Goal: Task Accomplishment & Management: Use online tool/utility

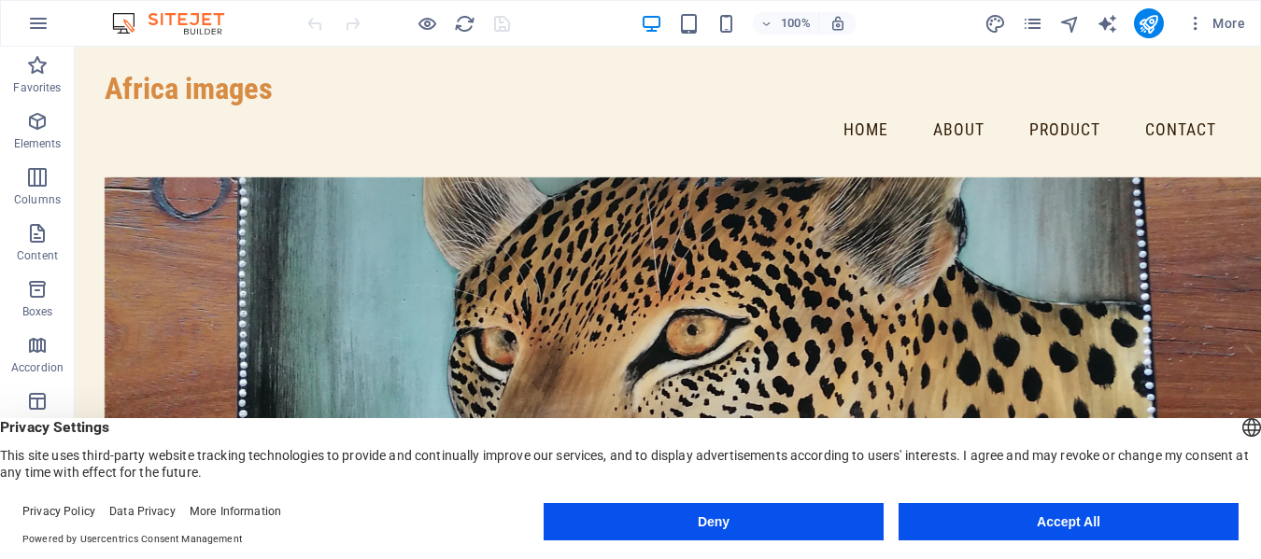
scroll to position [4226, 0]
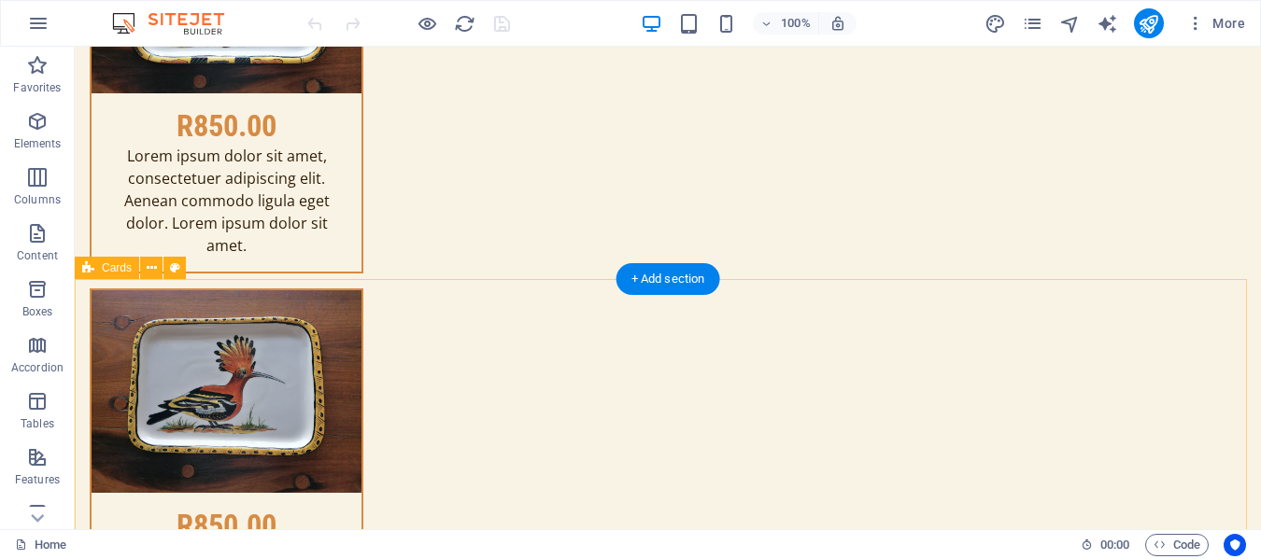
scroll to position [11408, 0]
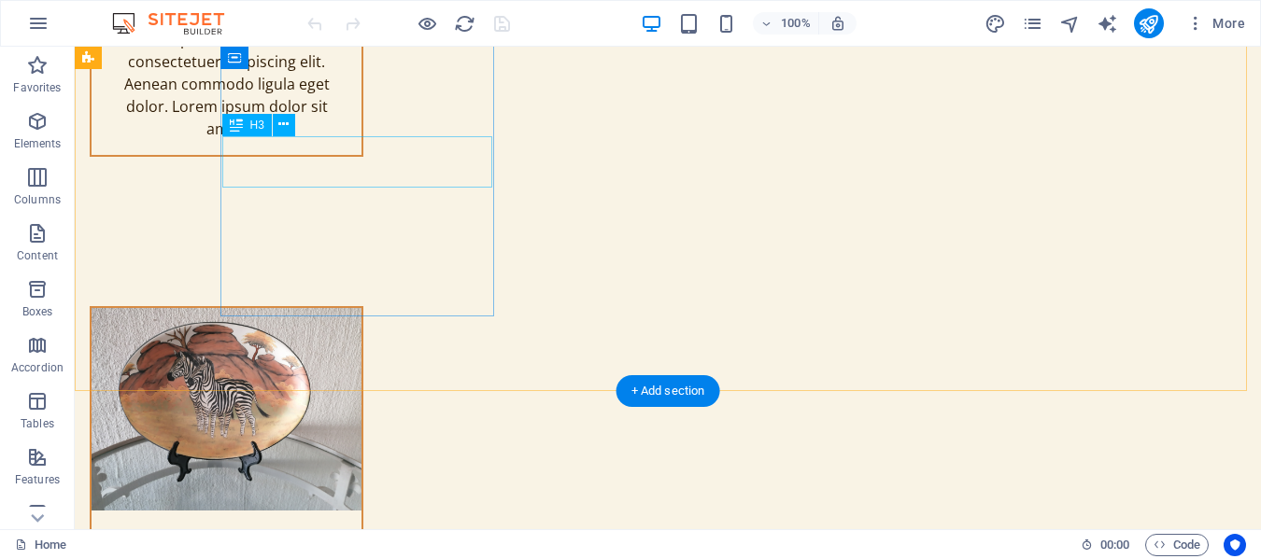
drag, startPoint x: 419, startPoint y: 220, endPoint x: 345, endPoint y: 174, distance: 88.1
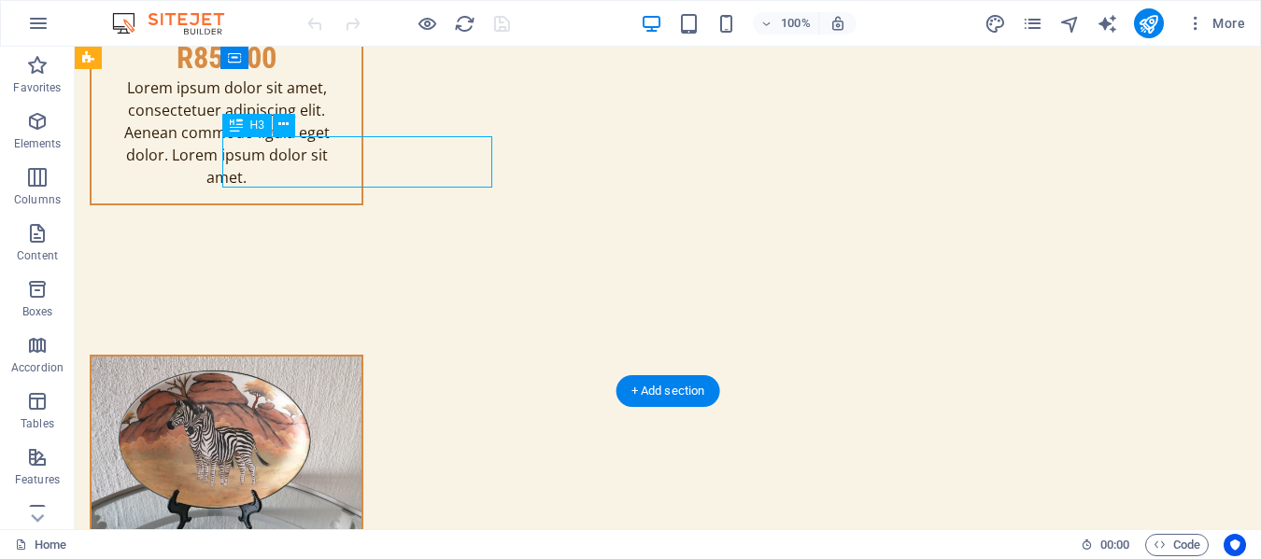
drag, startPoint x: 270, startPoint y: 127, endPoint x: 345, endPoint y: 174, distance: 88.1
click at [345, 174] on div "Drag here to replace the existing content. Press “Ctrl” if you want to create a…" at bounding box center [668, 288] width 1186 height 483
click at [353, 163] on div "Headline Element #ed-874180183 H1 Container Banner Container Container Menu Bar…" at bounding box center [668, 288] width 1186 height 483
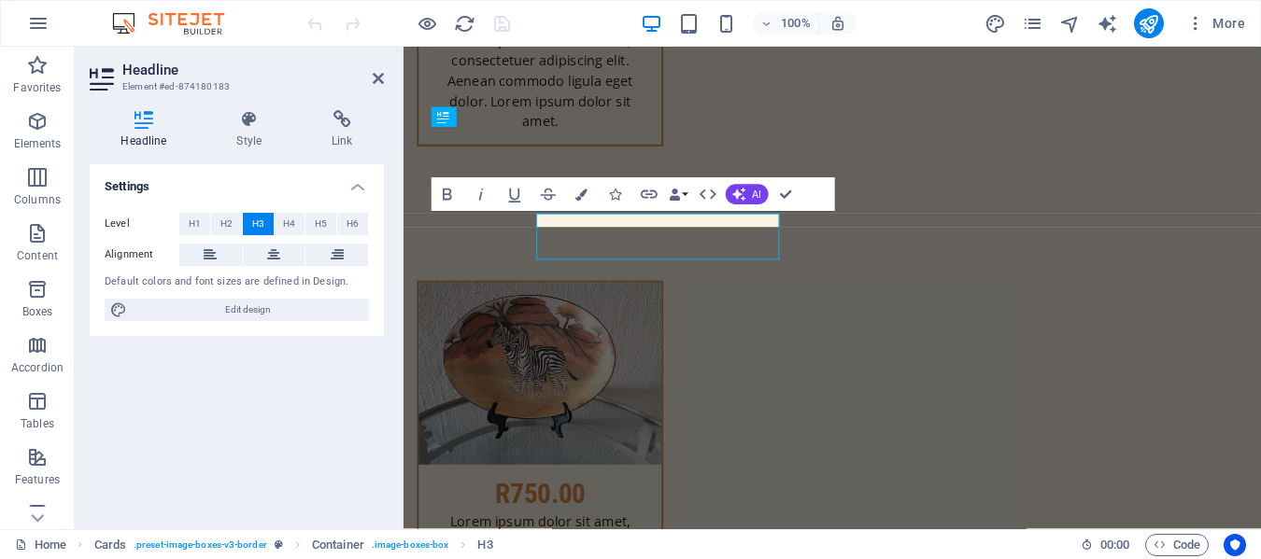
scroll to position [11405, 0]
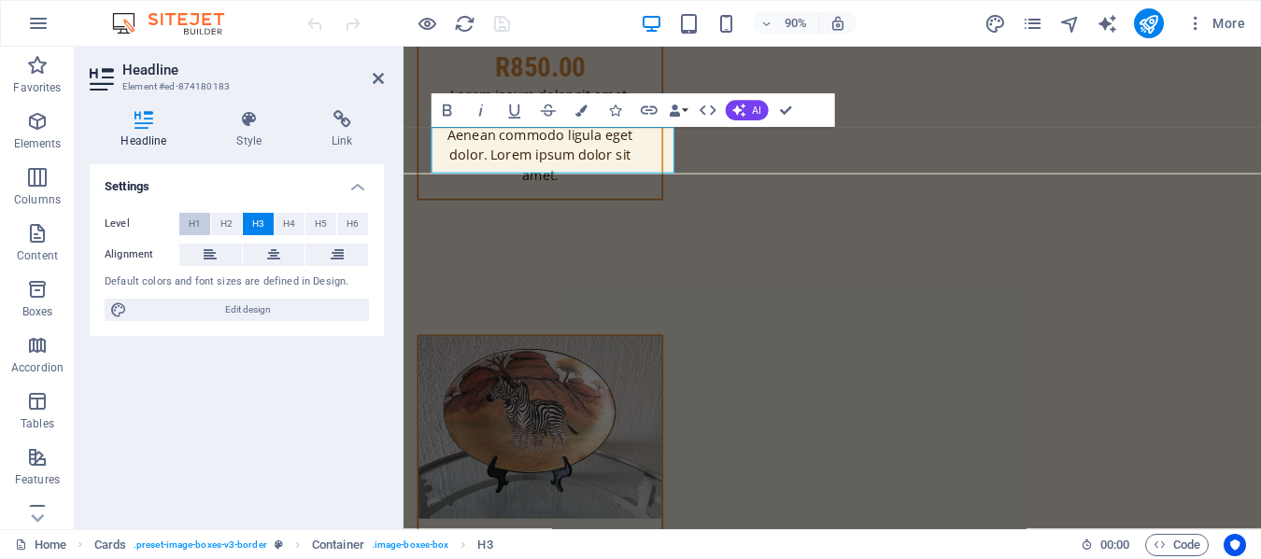
click at [187, 223] on button "H1" at bounding box center [194, 224] width 31 height 22
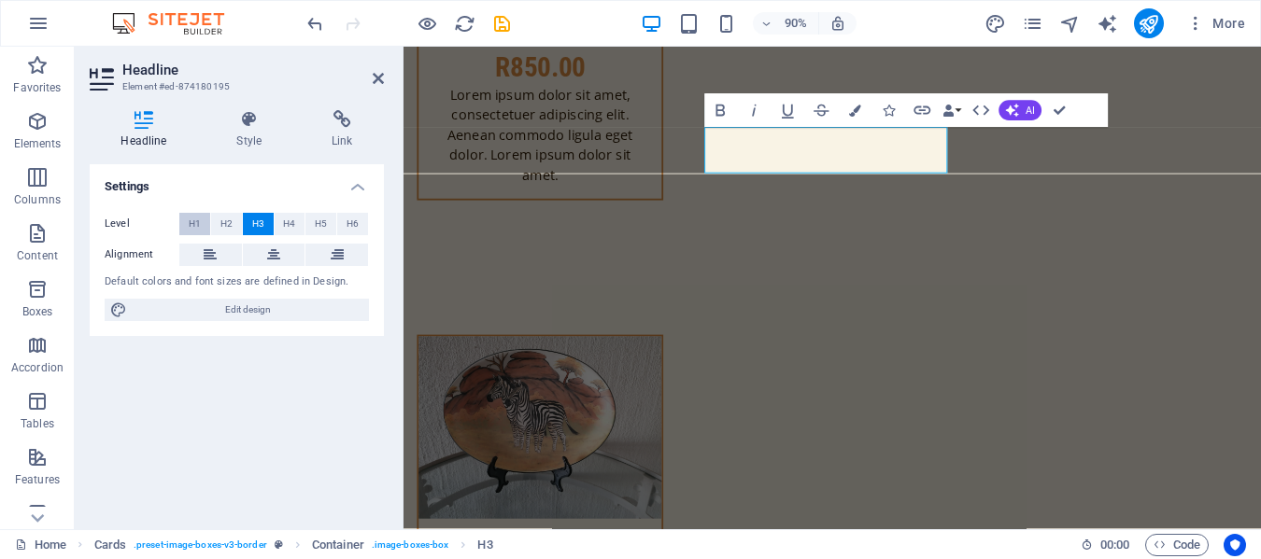
click at [193, 228] on span "H1" at bounding box center [195, 224] width 12 height 22
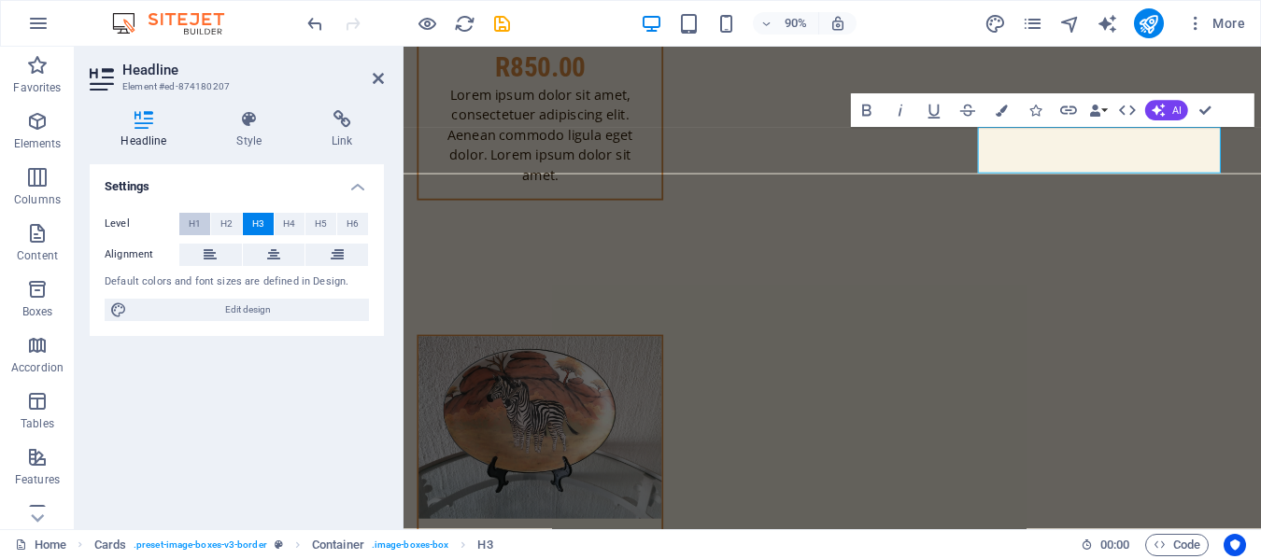
click at [191, 223] on span "H1" at bounding box center [195, 224] width 12 height 22
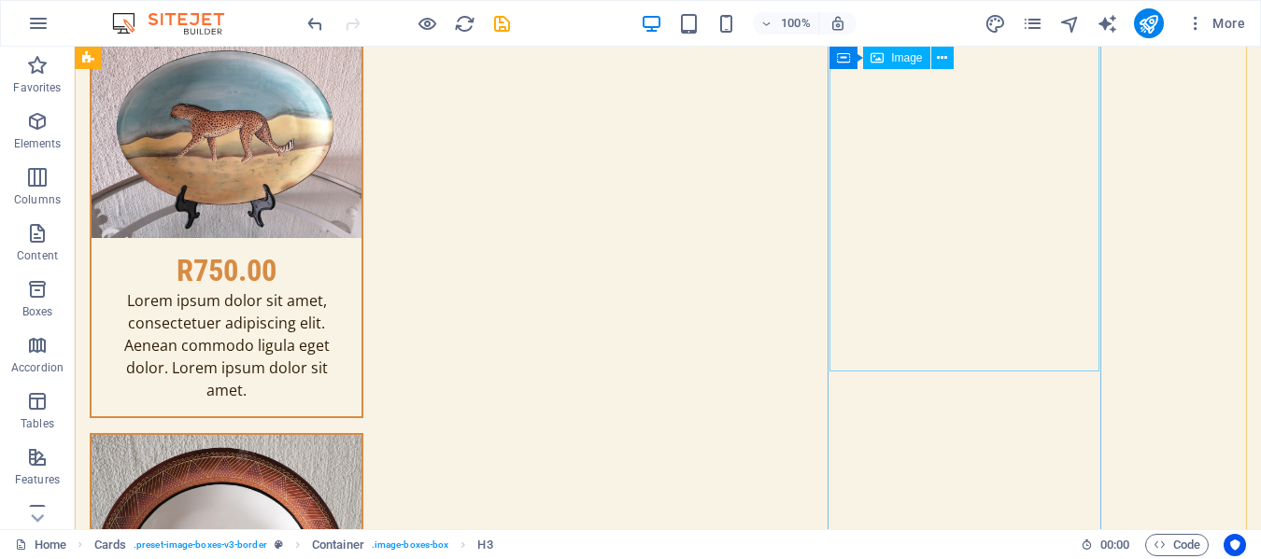
scroll to position [11737, 0]
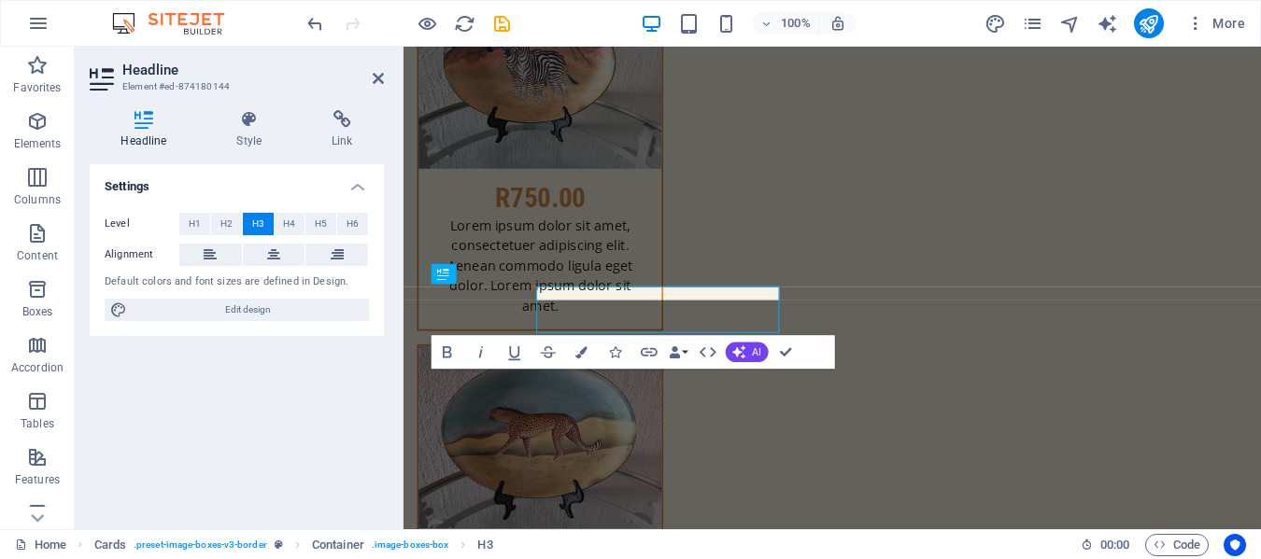
scroll to position [11829, 0]
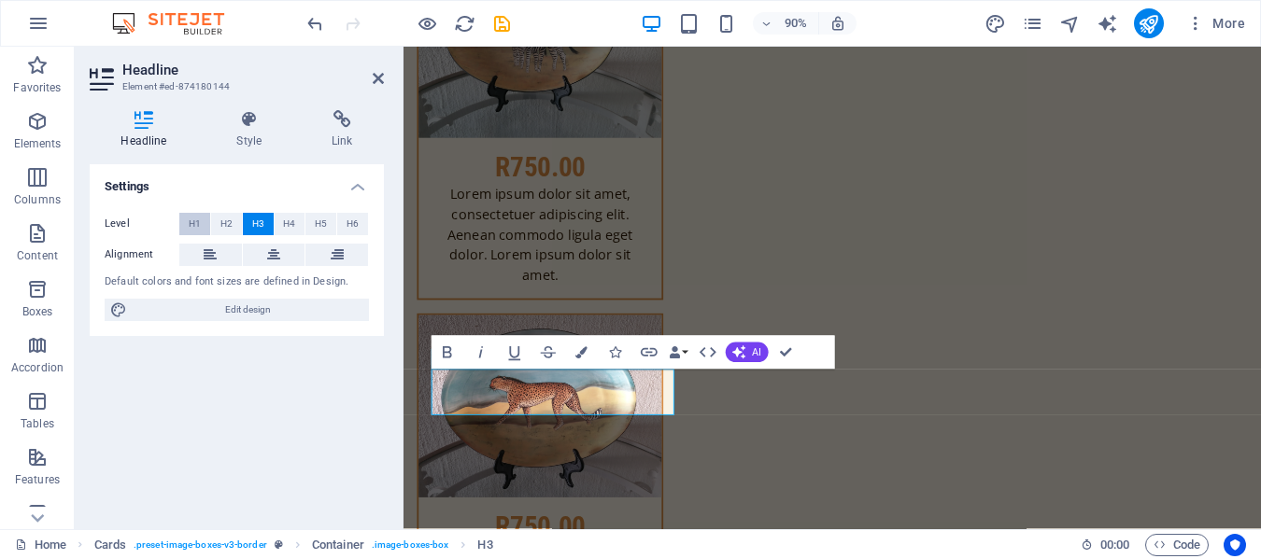
click at [201, 223] on button "H1" at bounding box center [194, 224] width 31 height 22
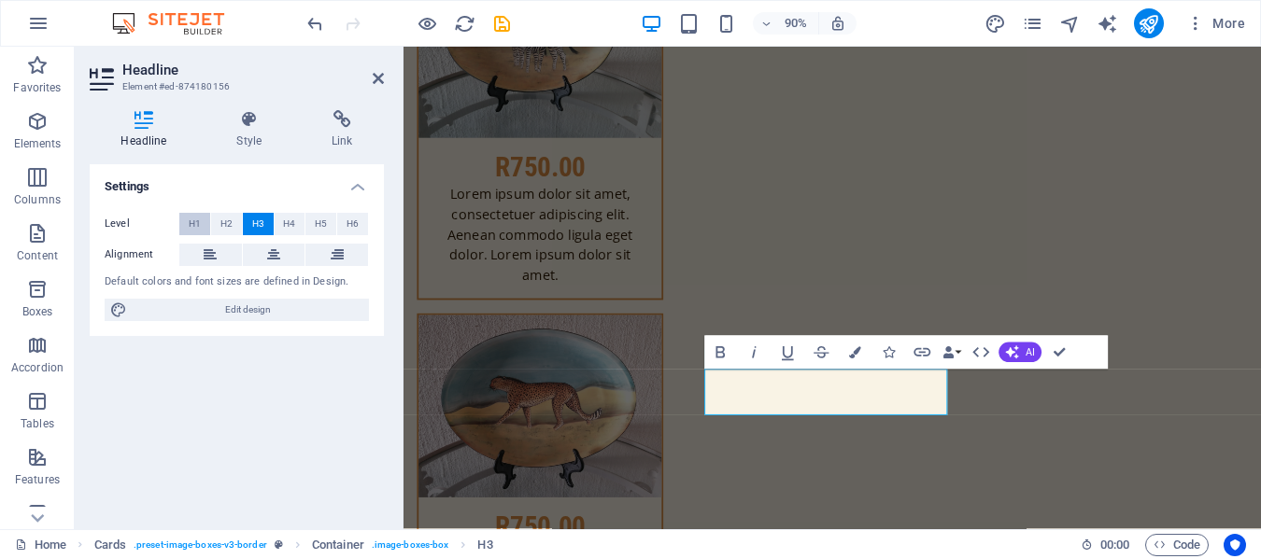
click at [201, 228] on button "H1" at bounding box center [194, 224] width 31 height 22
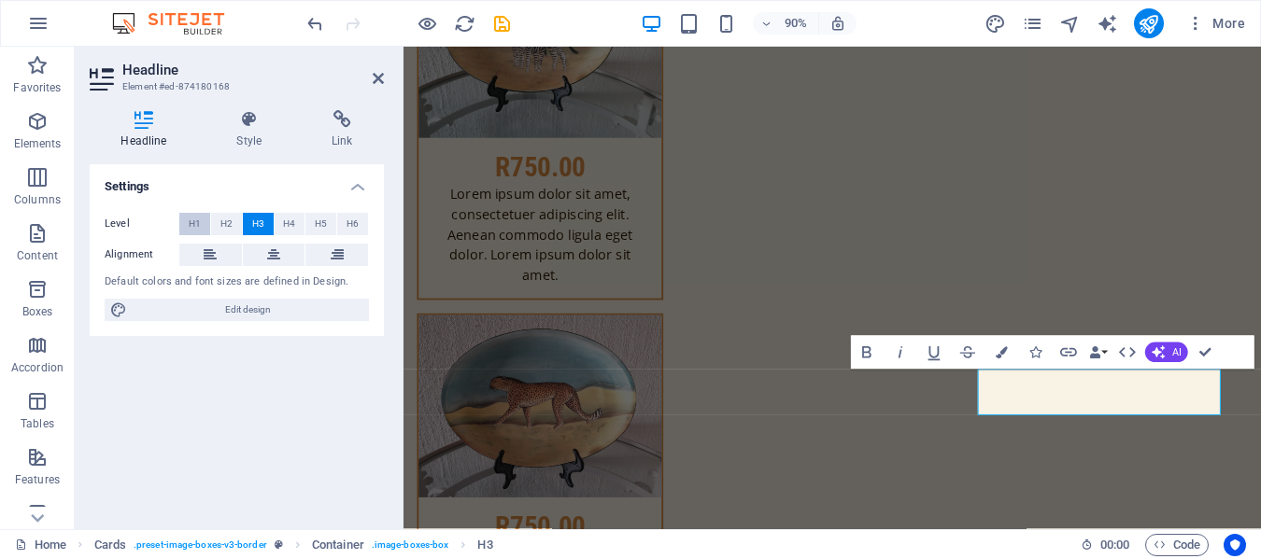
click at [196, 223] on span "H1" at bounding box center [195, 224] width 12 height 22
drag, startPoint x: 1207, startPoint y: 356, endPoint x: 665, endPoint y: 107, distance: 596.0
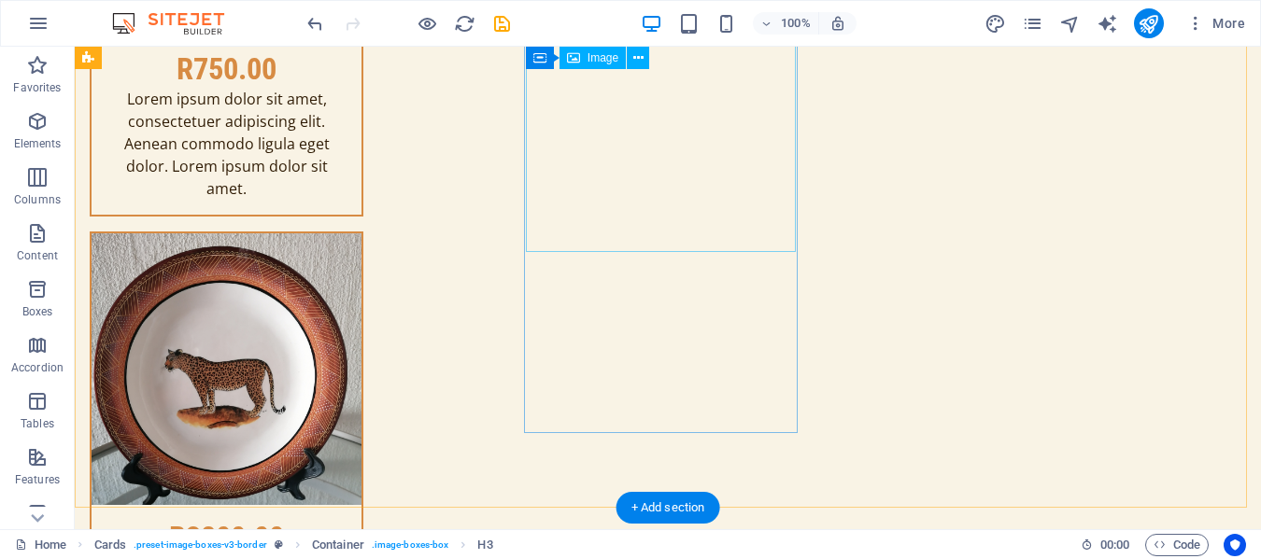
scroll to position [12676, 0]
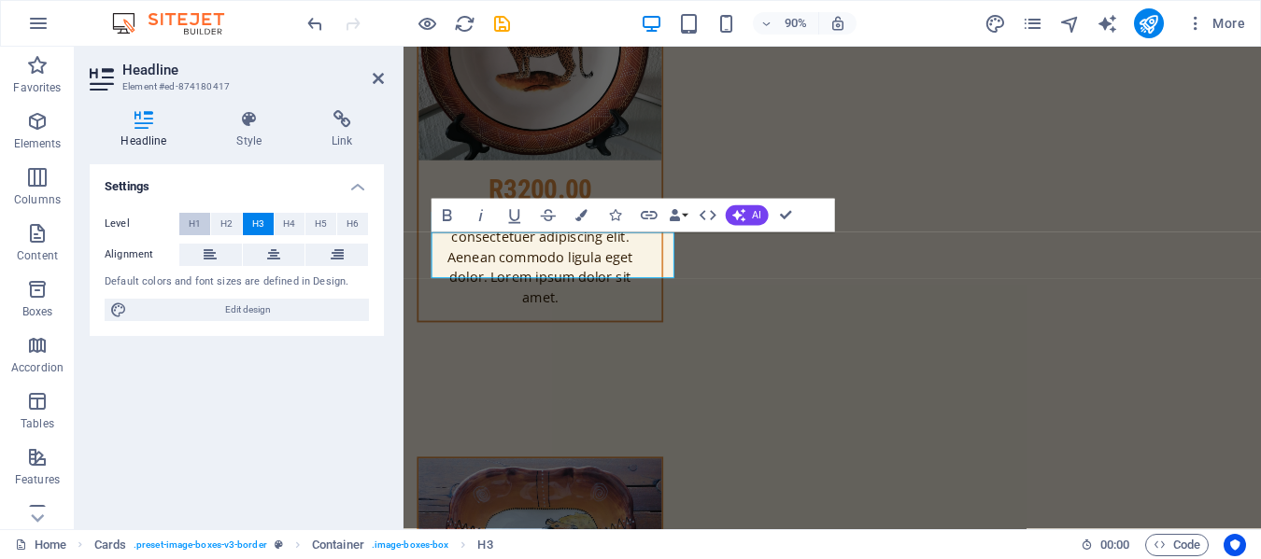
click at [190, 224] on span "H1" at bounding box center [195, 224] width 12 height 22
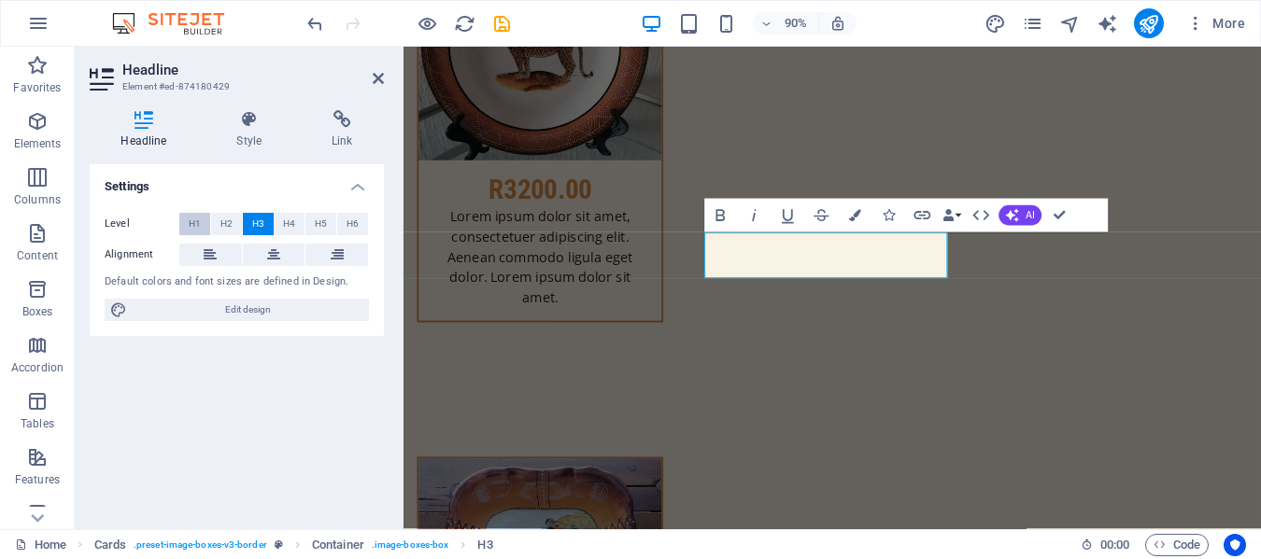
click at [195, 225] on span "H1" at bounding box center [195, 224] width 12 height 22
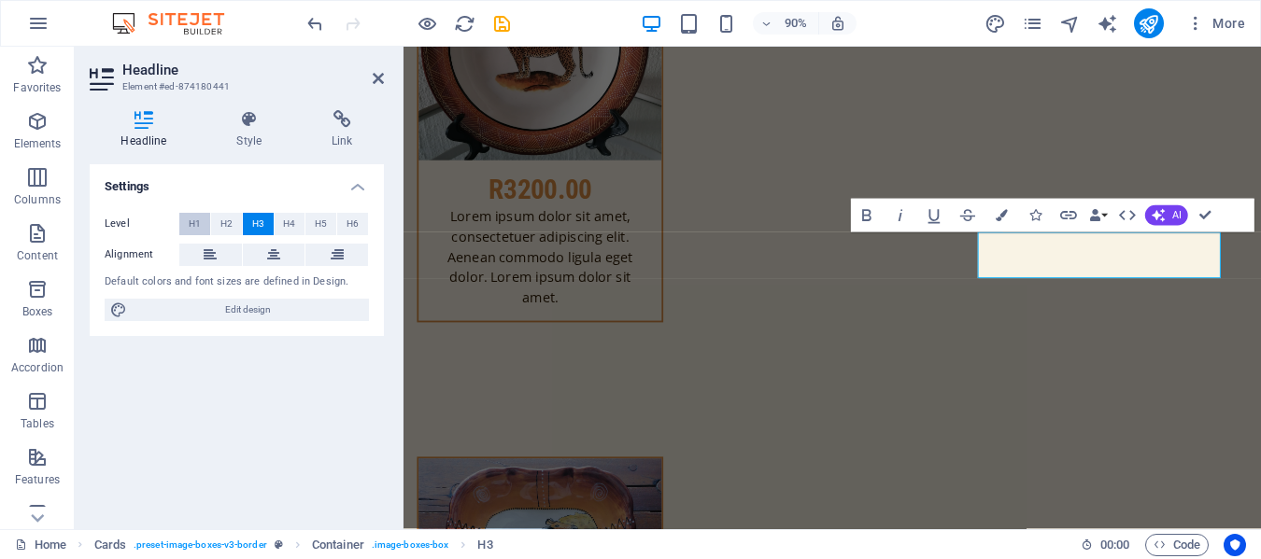
click at [187, 220] on button "H1" at bounding box center [194, 224] width 31 height 22
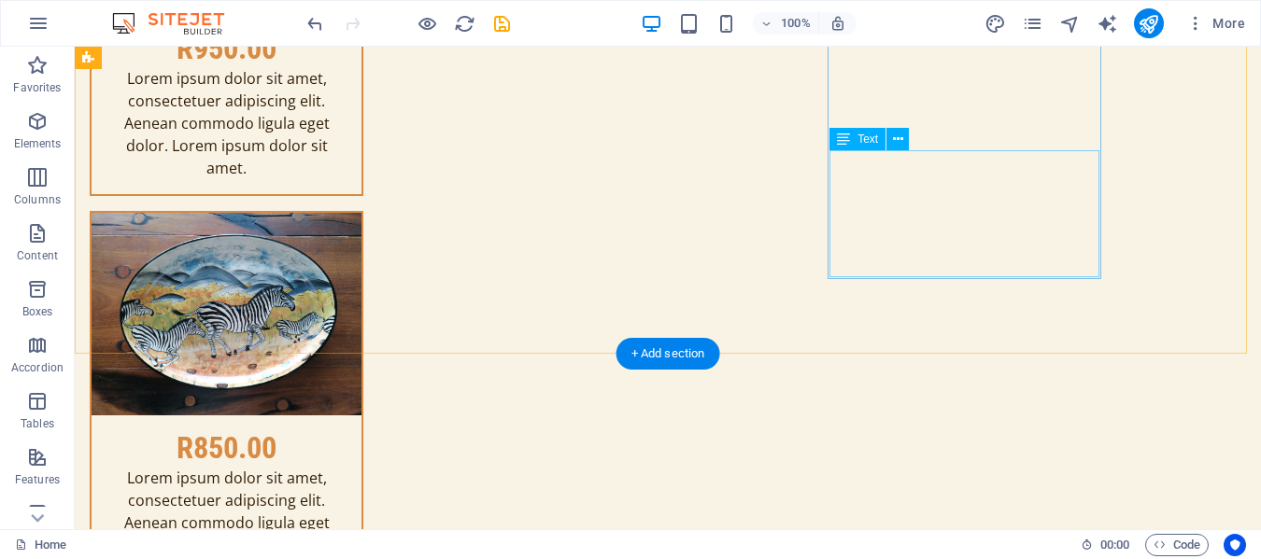
scroll to position [13004, 0]
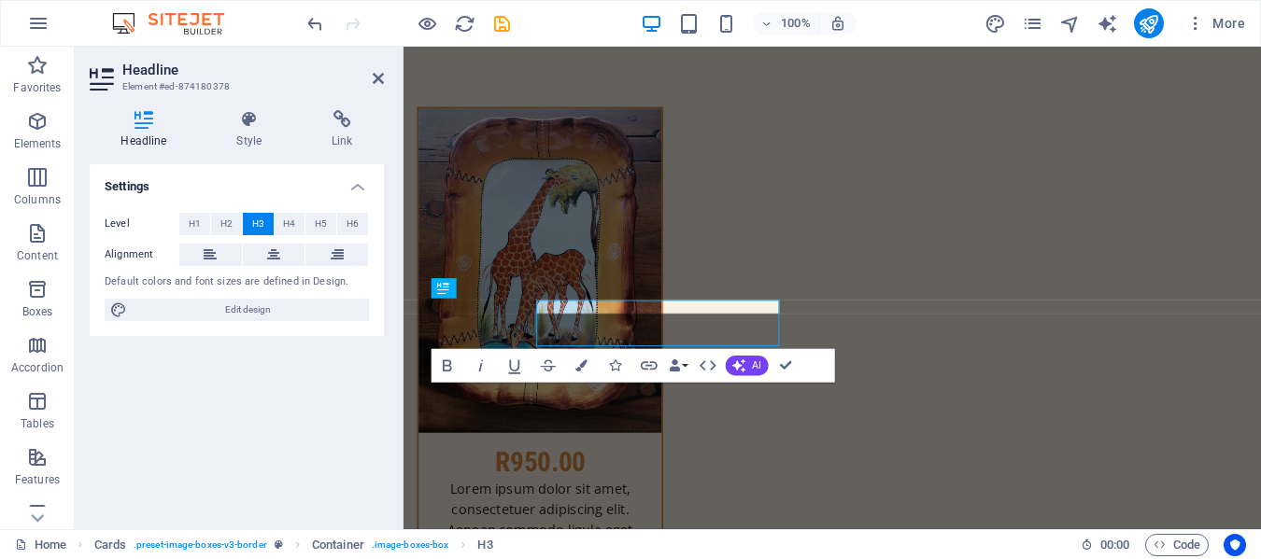
scroll to position [13096, 0]
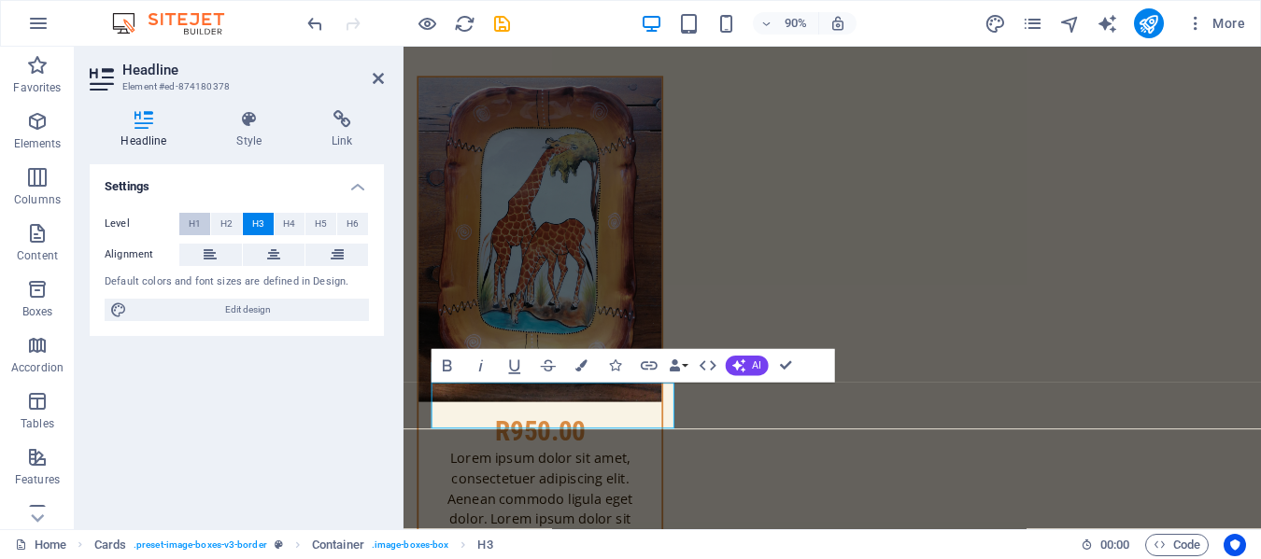
click at [194, 219] on span "H1" at bounding box center [195, 224] width 12 height 22
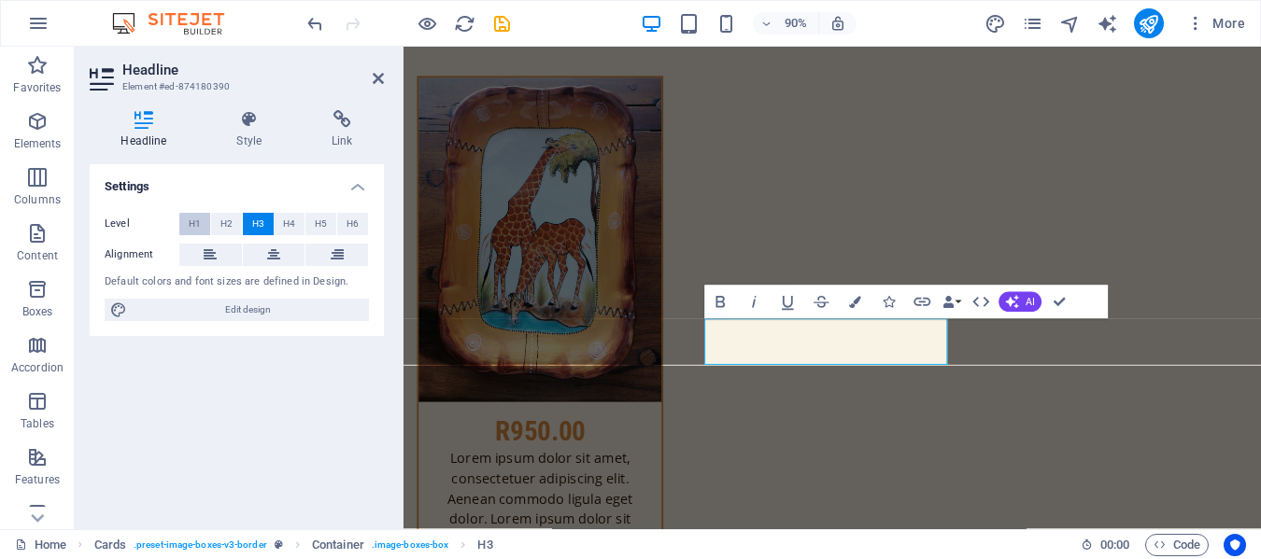
click at [195, 215] on span "H1" at bounding box center [195, 224] width 12 height 22
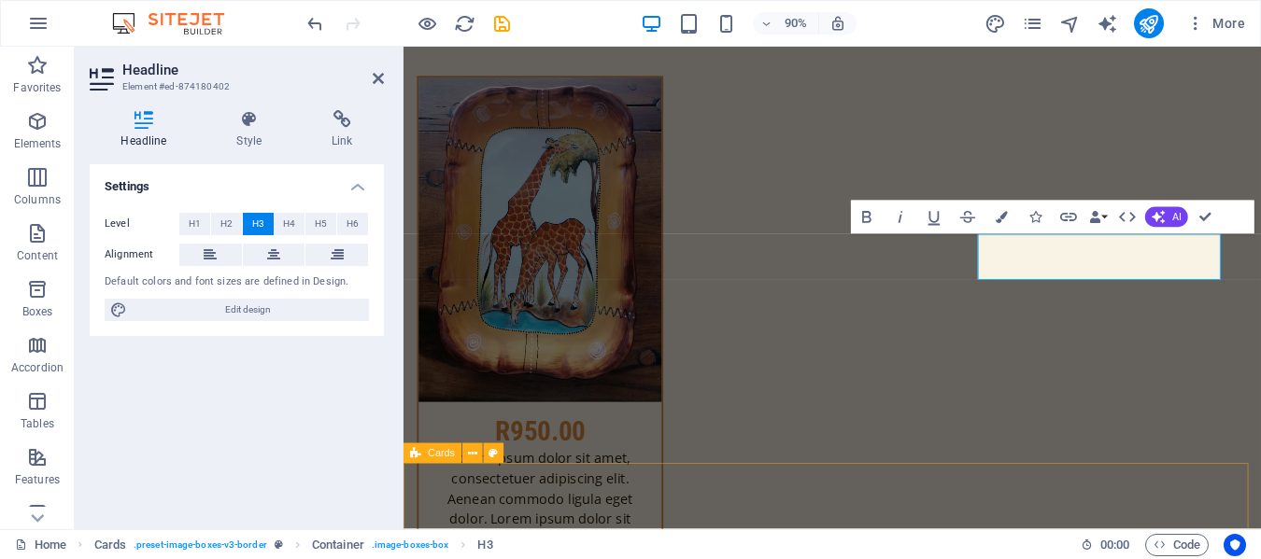
scroll to position [13363, 0]
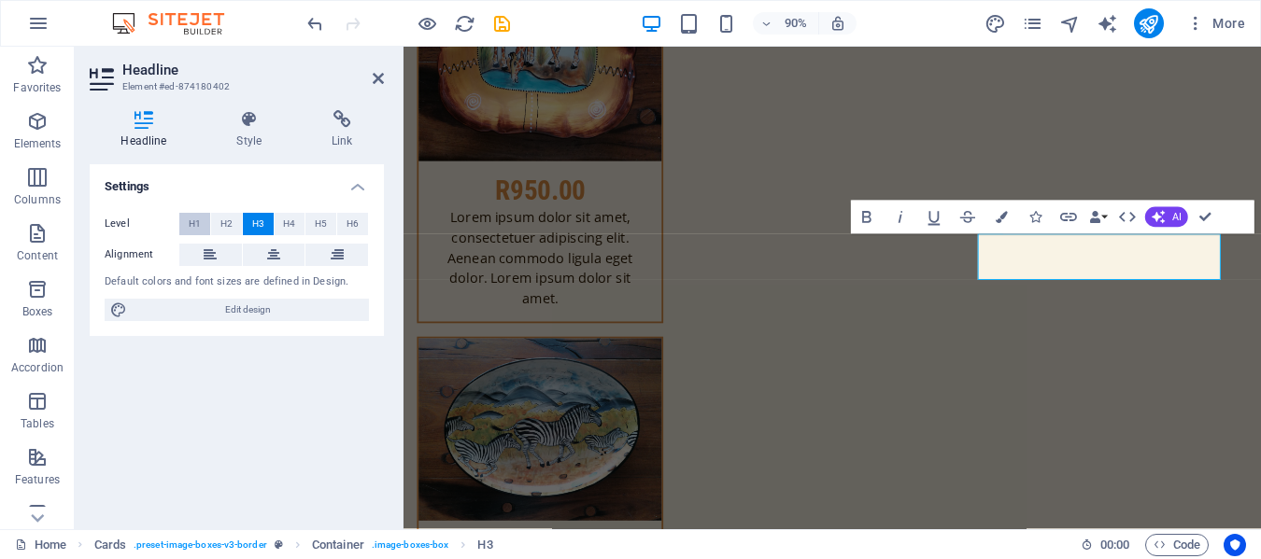
click at [200, 224] on span "H1" at bounding box center [195, 224] width 12 height 22
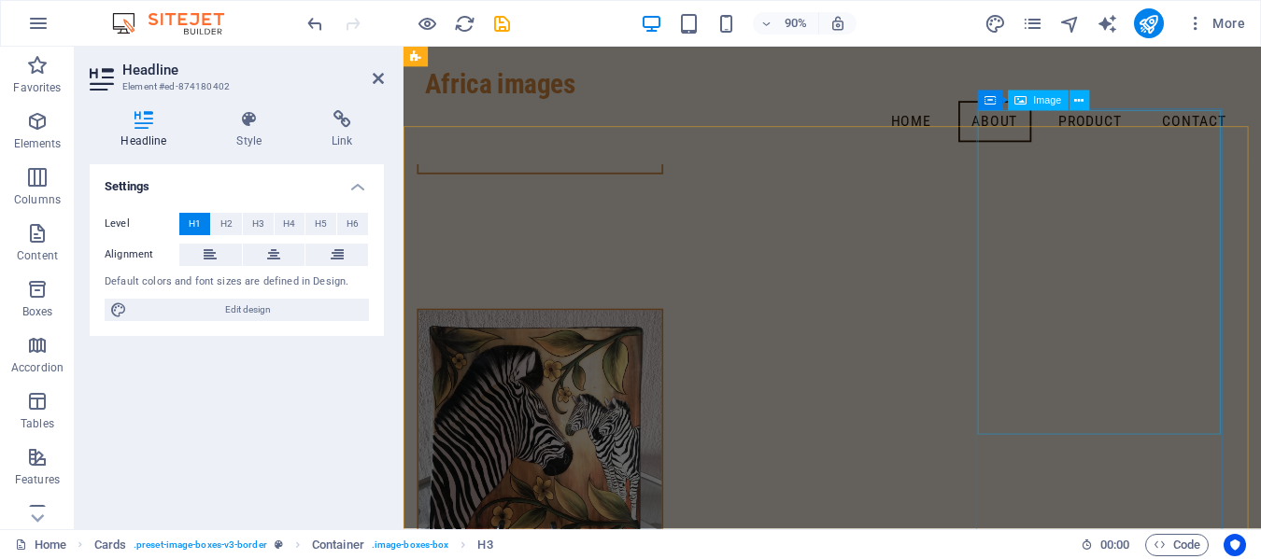
scroll to position [13738, 0]
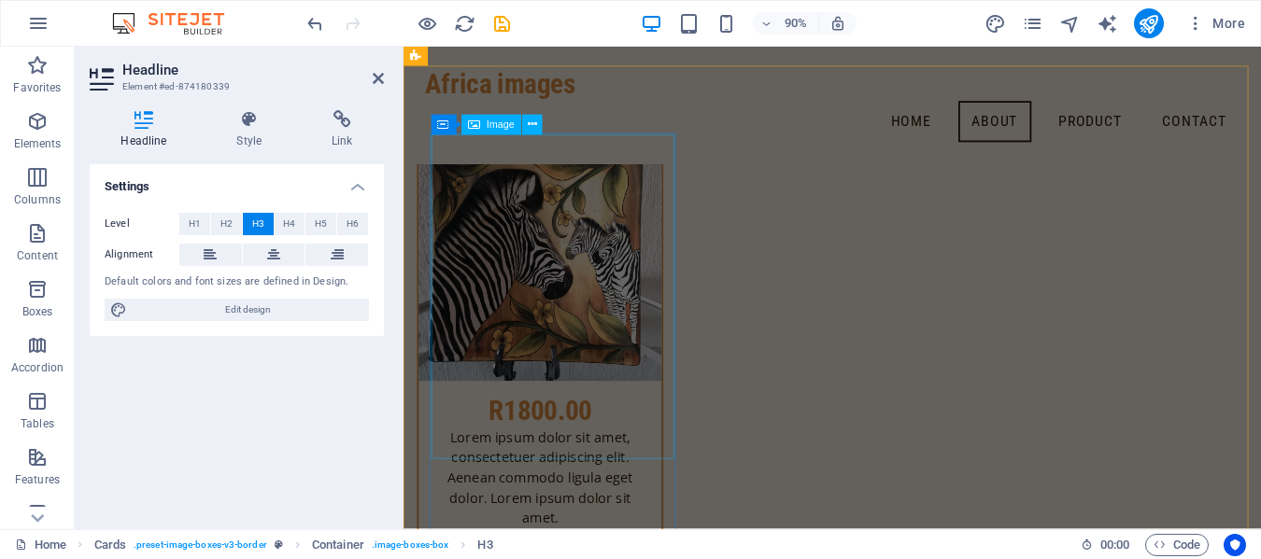
scroll to position [13934, 0]
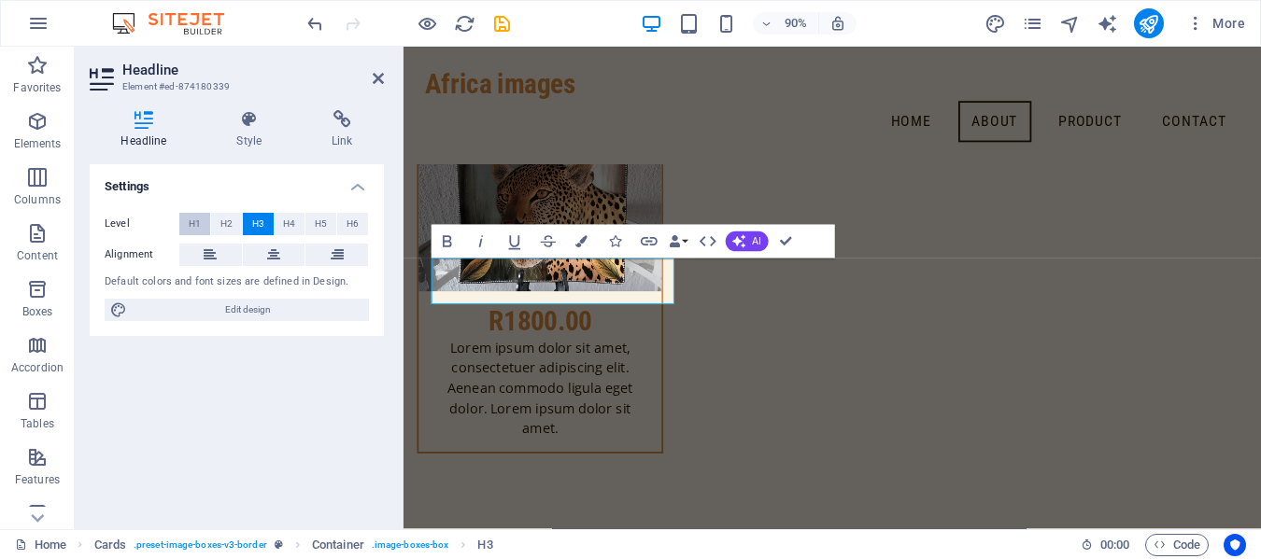
click at [196, 224] on span "H1" at bounding box center [195, 224] width 12 height 22
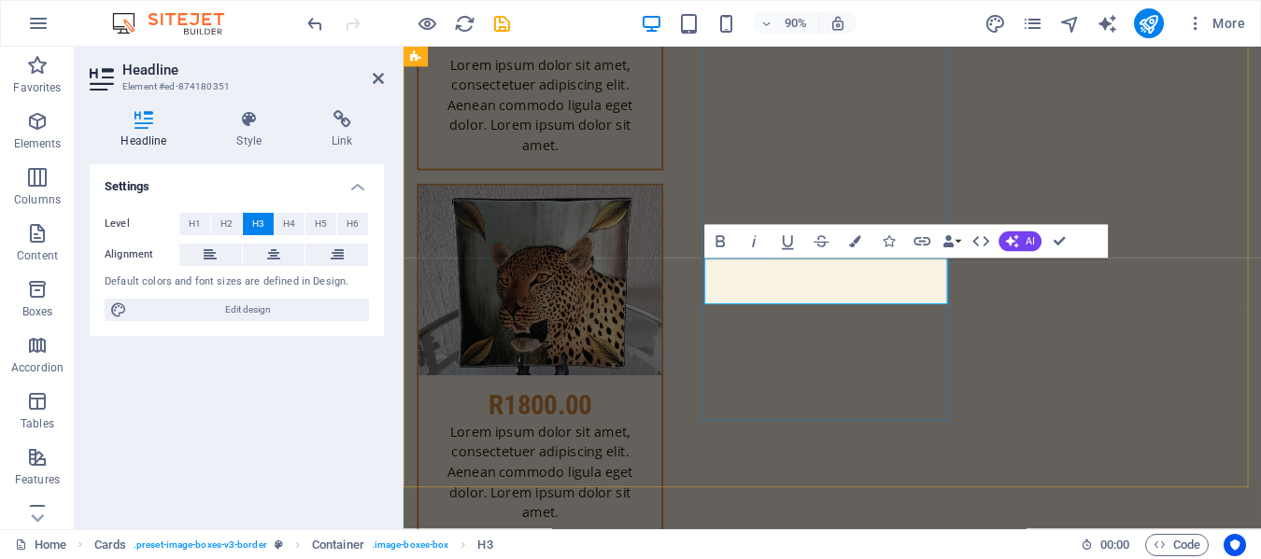
scroll to position [14028, 0]
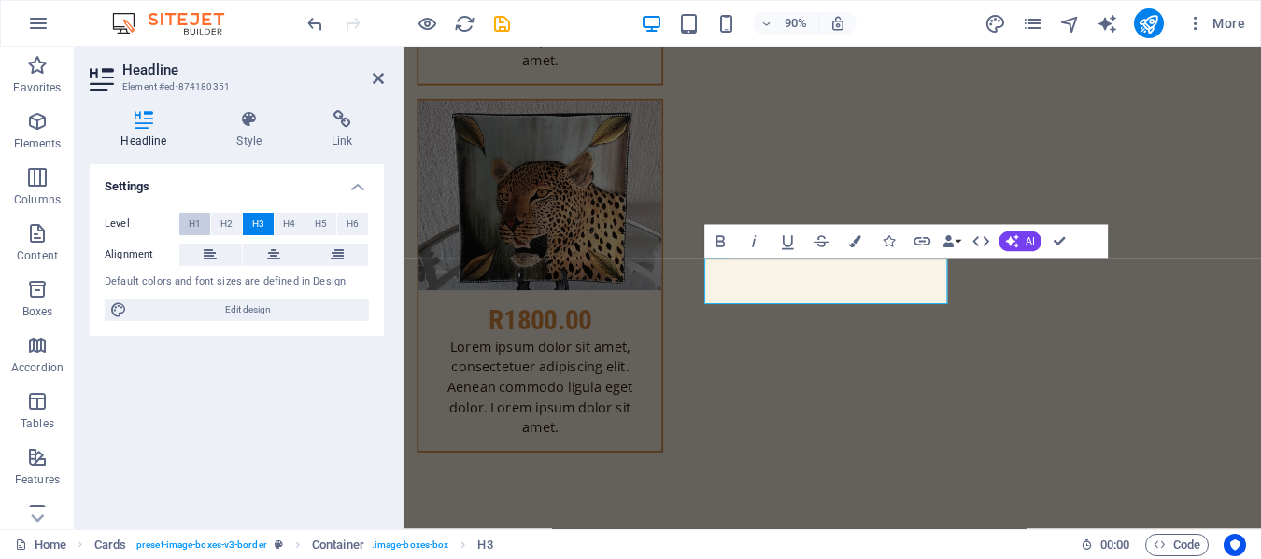
click at [186, 227] on button "H1" at bounding box center [194, 224] width 31 height 22
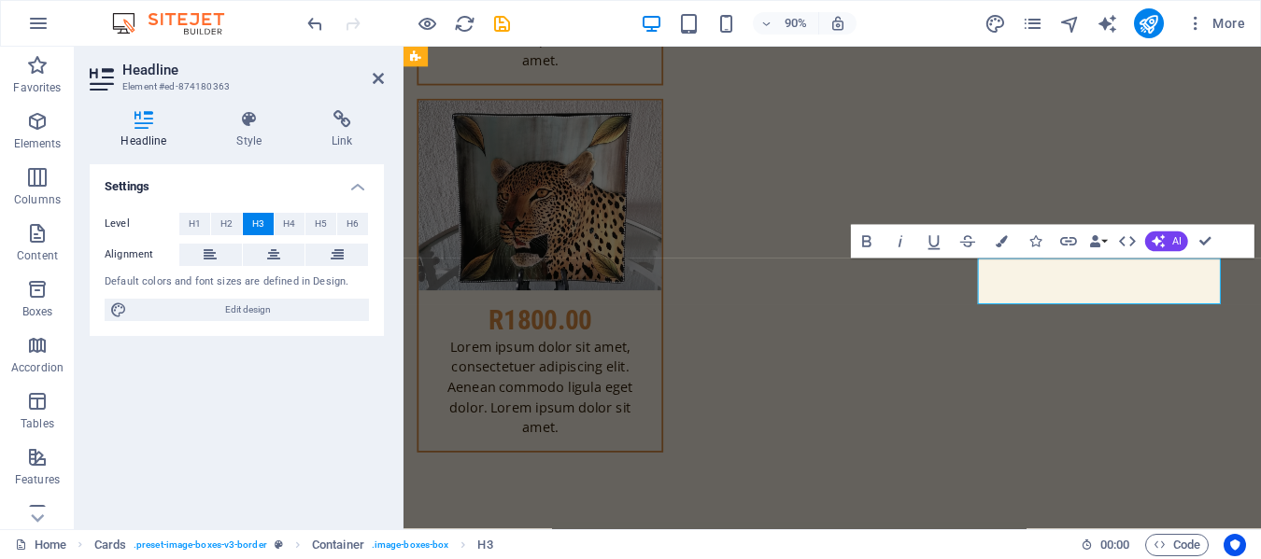
drag, startPoint x: 1232, startPoint y: 317, endPoint x: 1104, endPoint y: 323, distance: 128.1
click at [200, 223] on span "H1" at bounding box center [195, 224] width 12 height 22
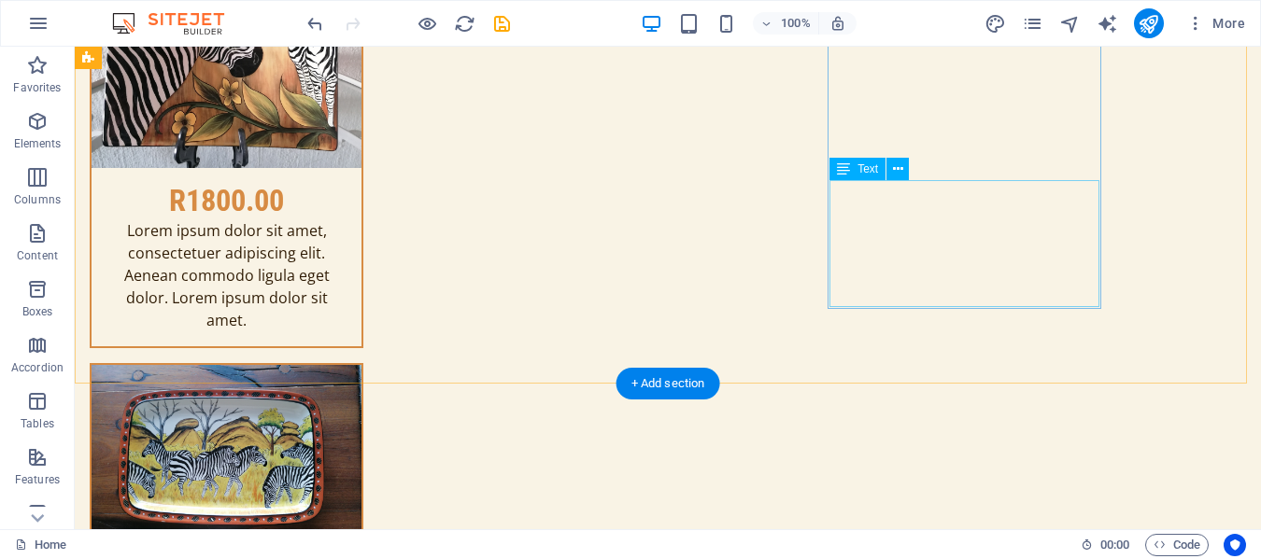
scroll to position [14875, 0]
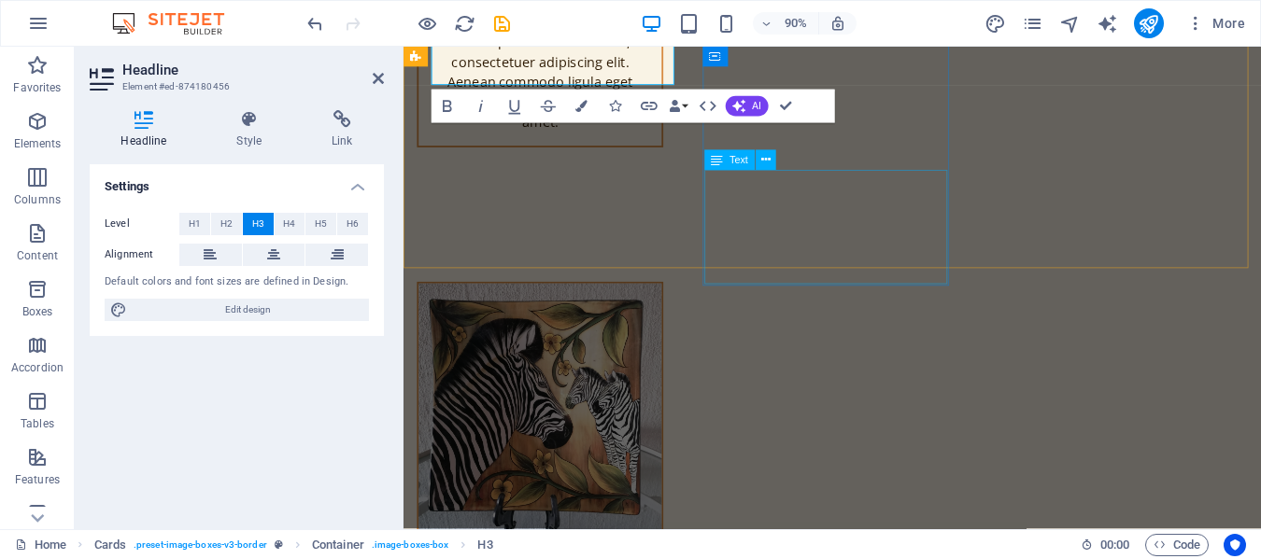
scroll to position [14873, 0]
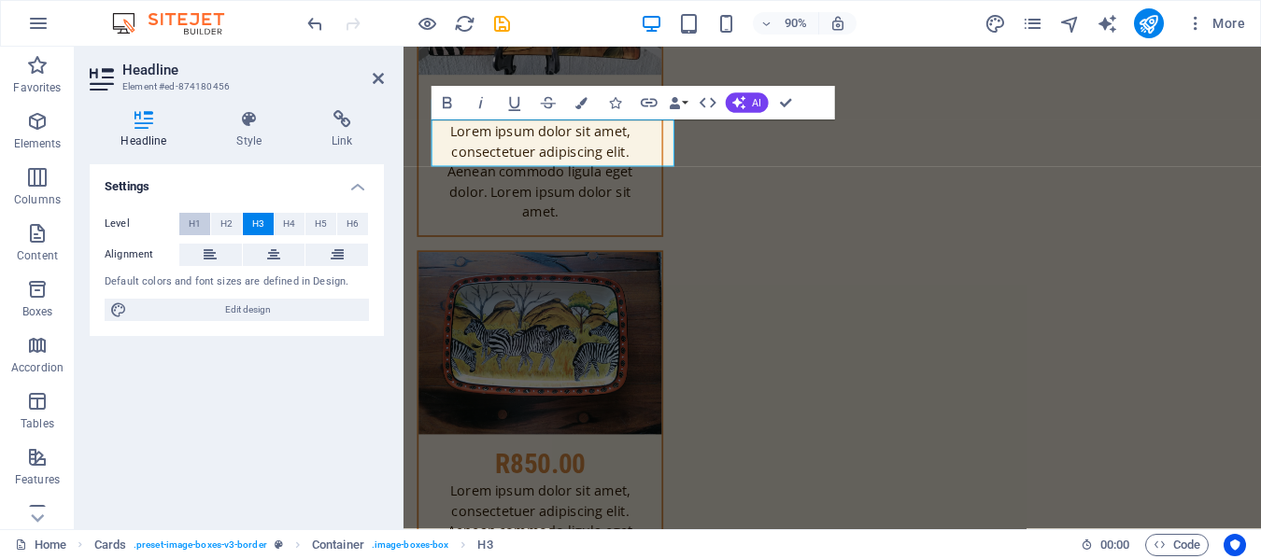
click at [200, 221] on span "H1" at bounding box center [195, 224] width 12 height 22
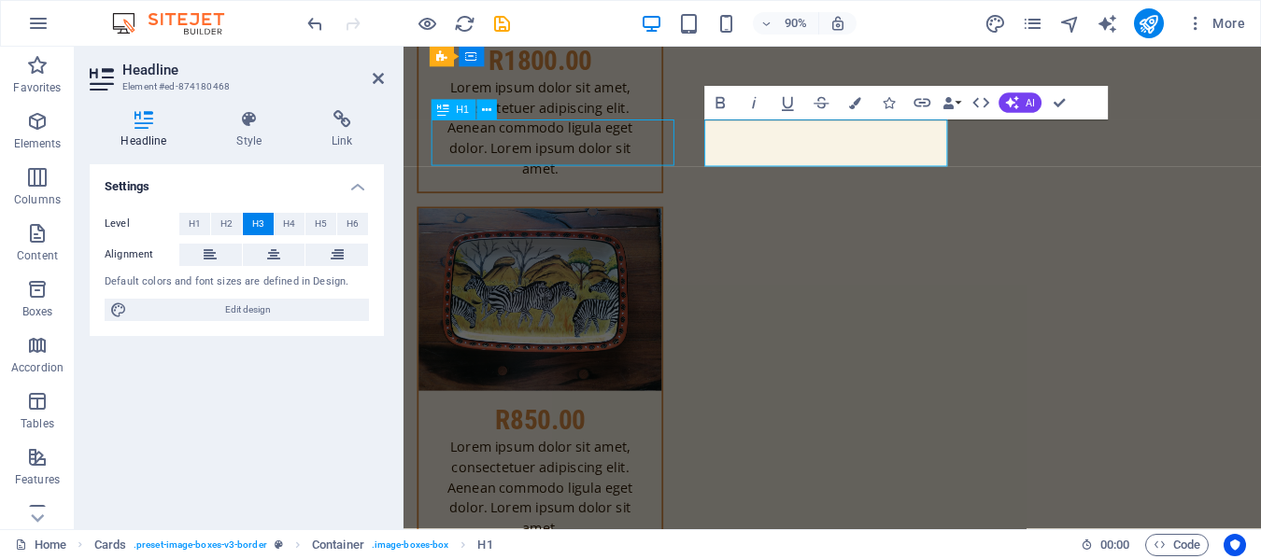
scroll to position [14875, 0]
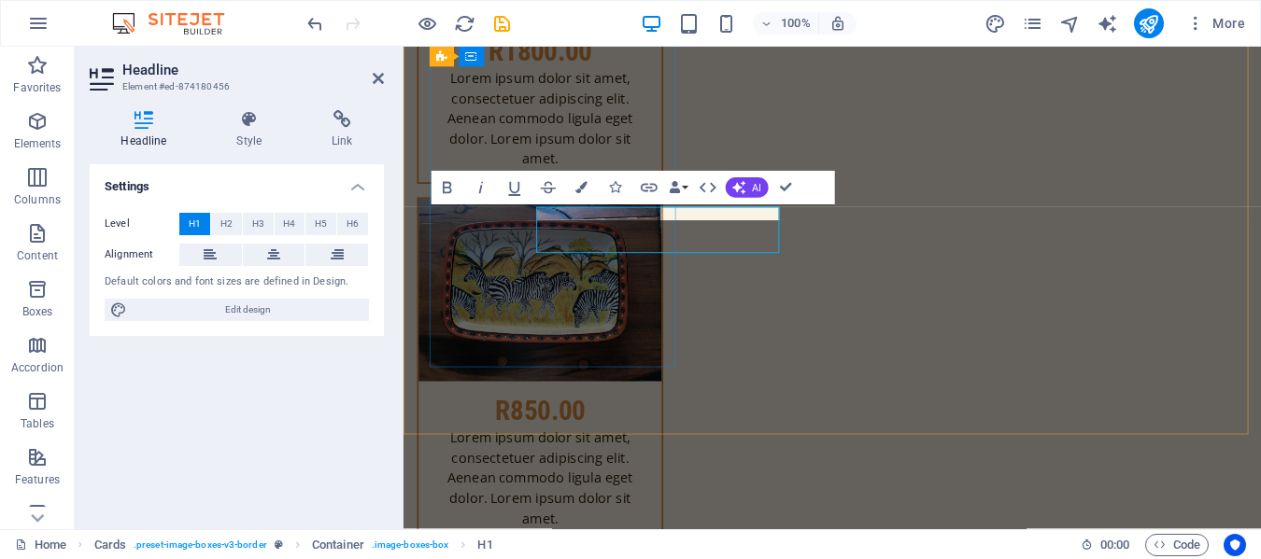
scroll to position [14873, 0]
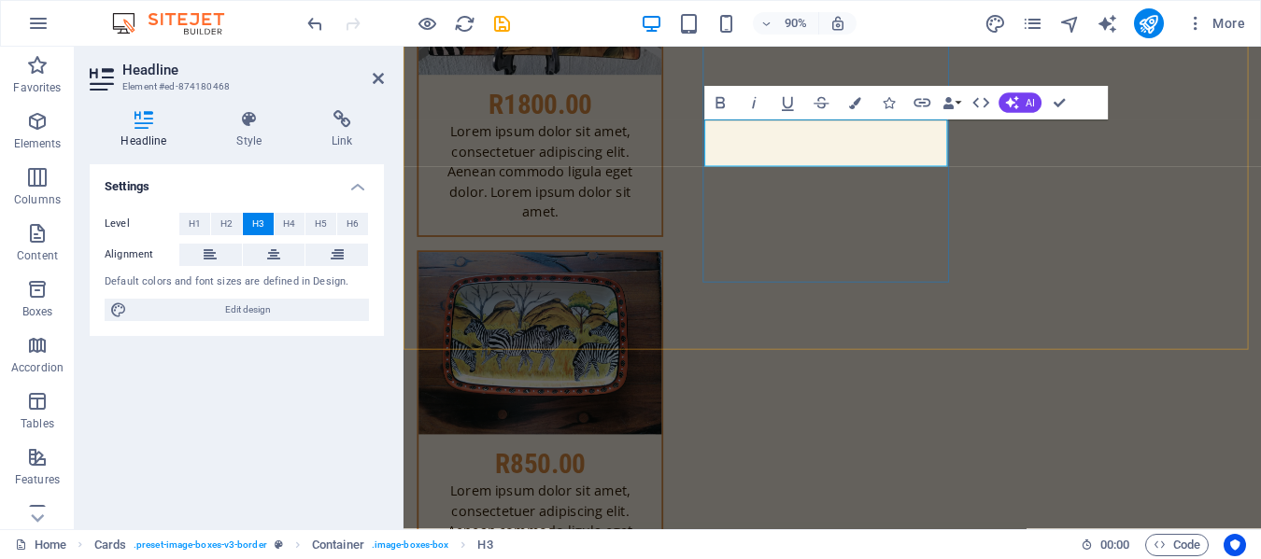
drag, startPoint x: 196, startPoint y: 222, endPoint x: 270, endPoint y: 225, distance: 73.8
click at [196, 221] on span "H1" at bounding box center [195, 224] width 12 height 22
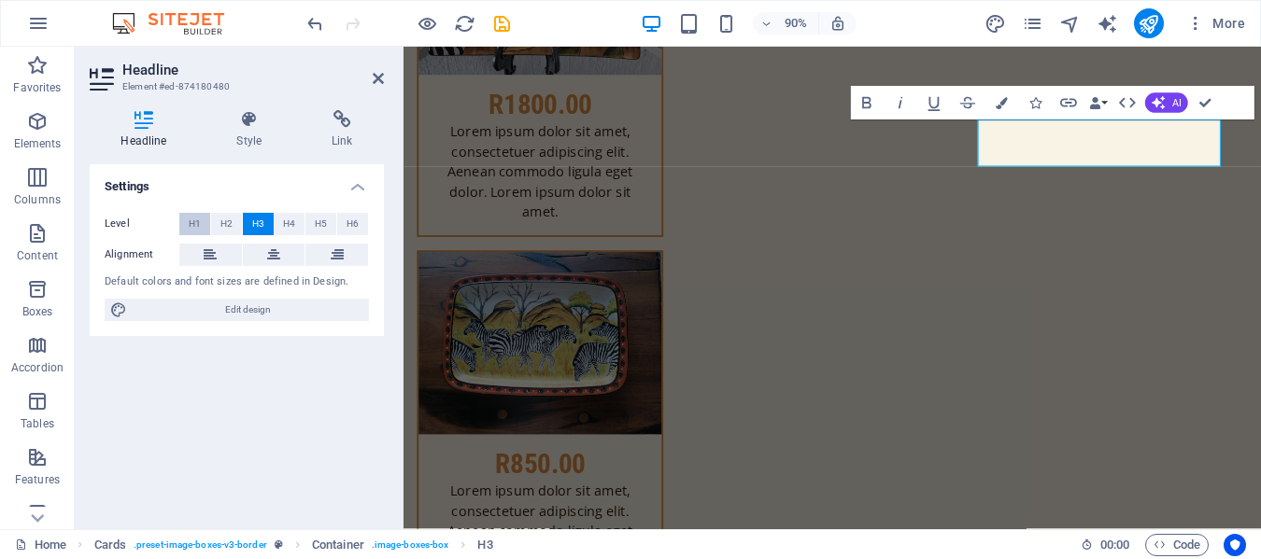
click at [199, 219] on span "H1" at bounding box center [195, 224] width 12 height 22
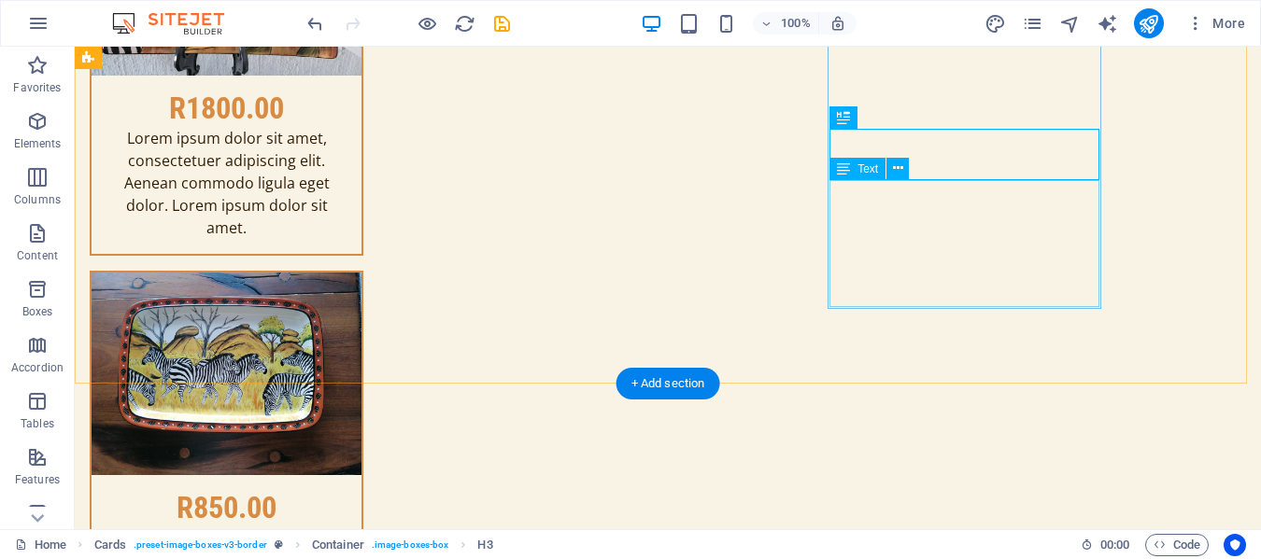
scroll to position [15297, 0]
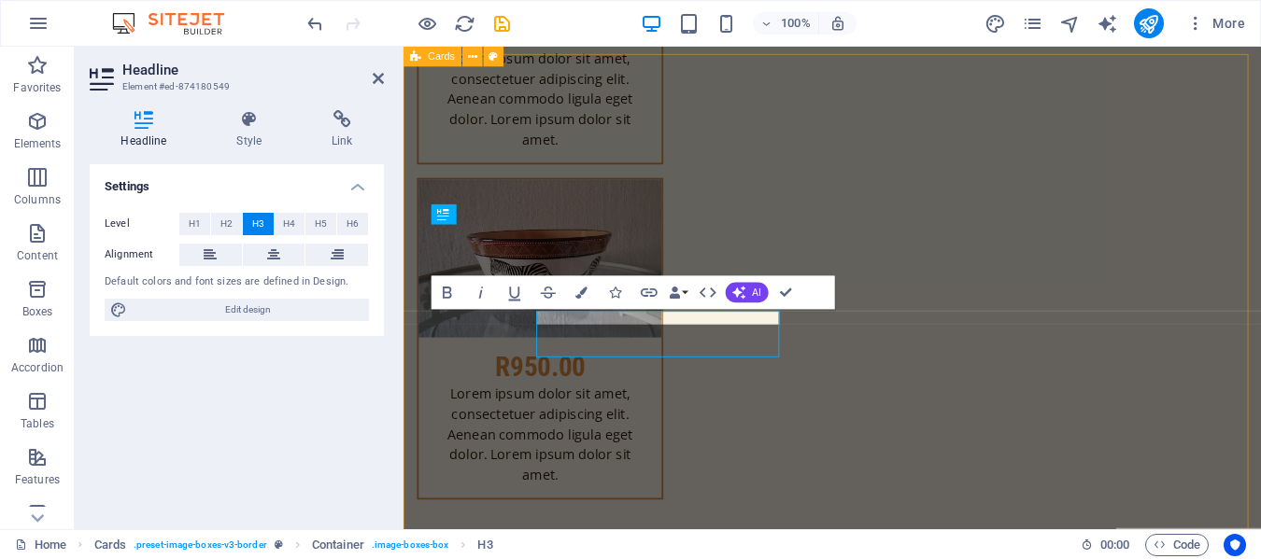
scroll to position [15295, 0]
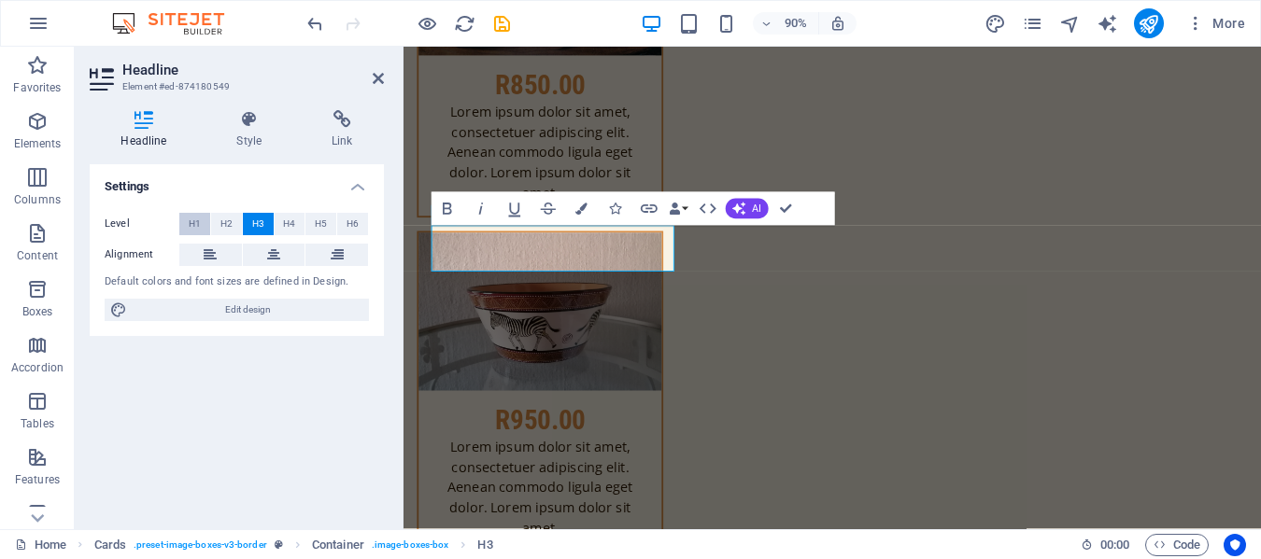
click at [193, 229] on span "H1" at bounding box center [195, 224] width 12 height 22
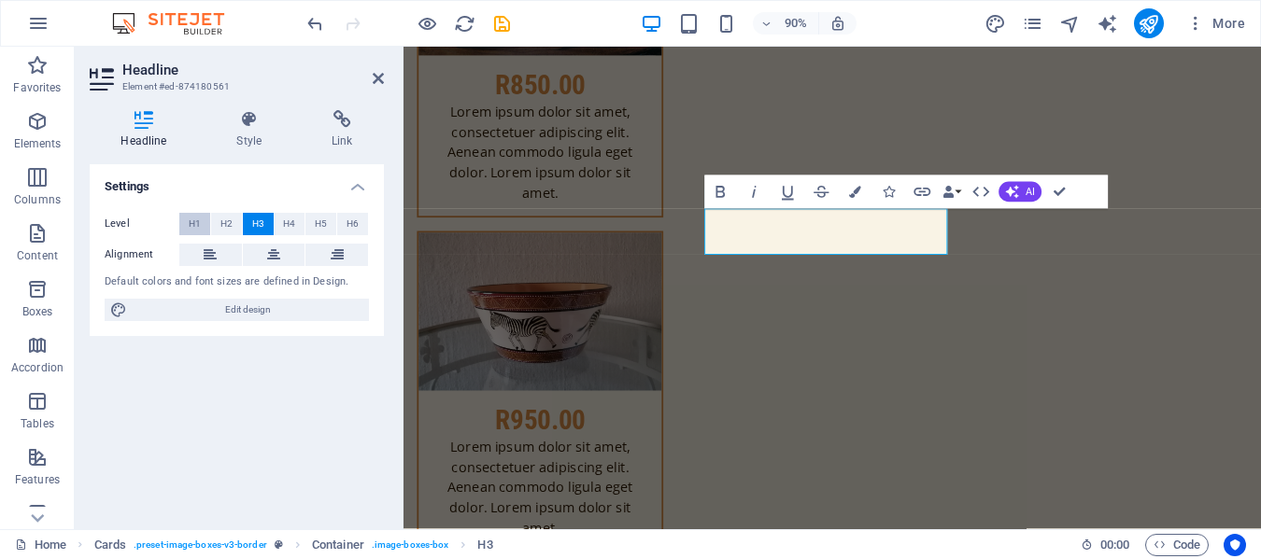
click at [197, 215] on span "H1" at bounding box center [195, 224] width 12 height 22
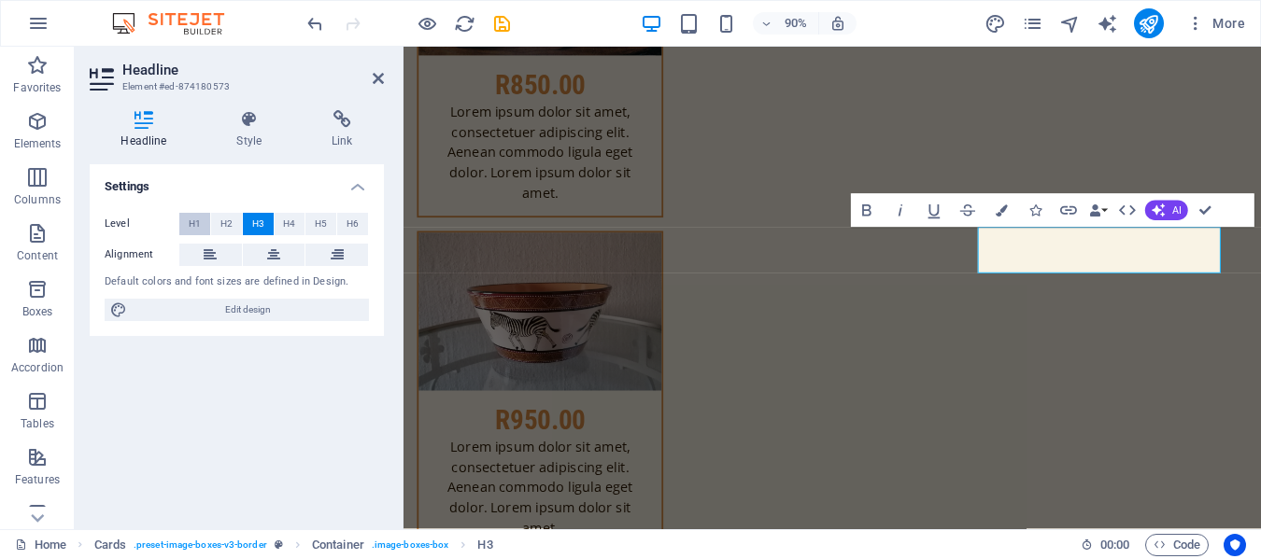
click at [195, 220] on span "H1" at bounding box center [195, 224] width 12 height 22
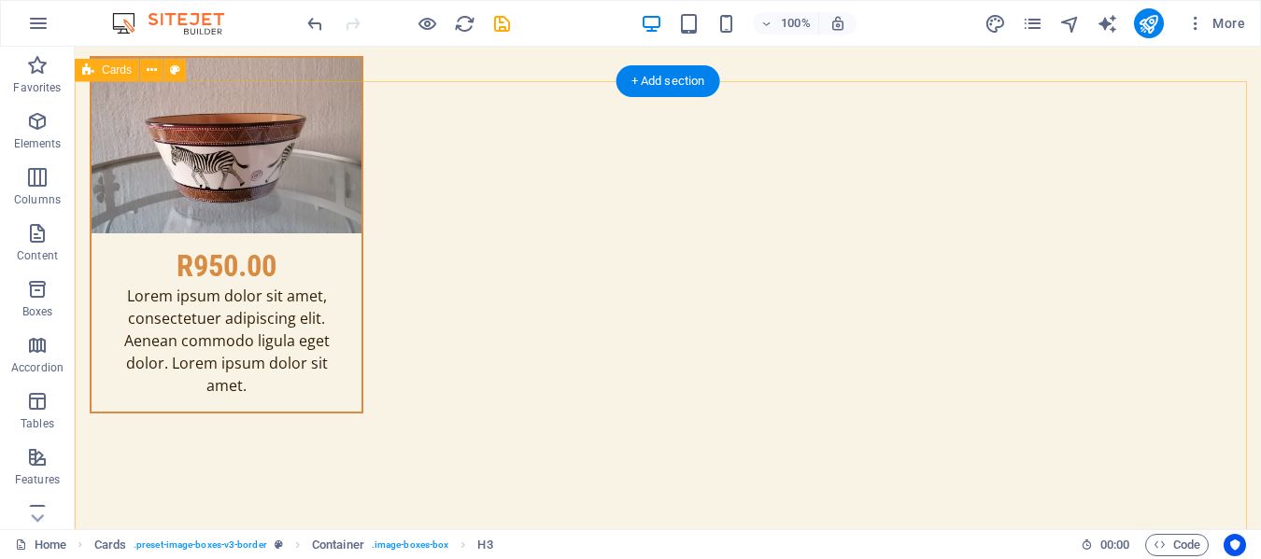
scroll to position [15720, 0]
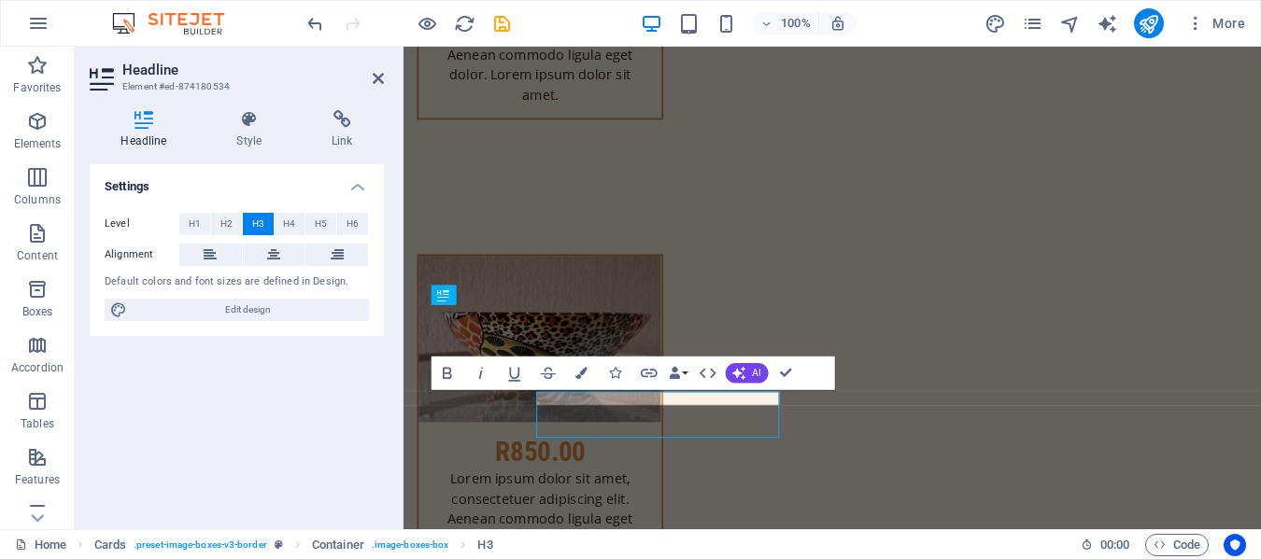
scroll to position [15717, 0]
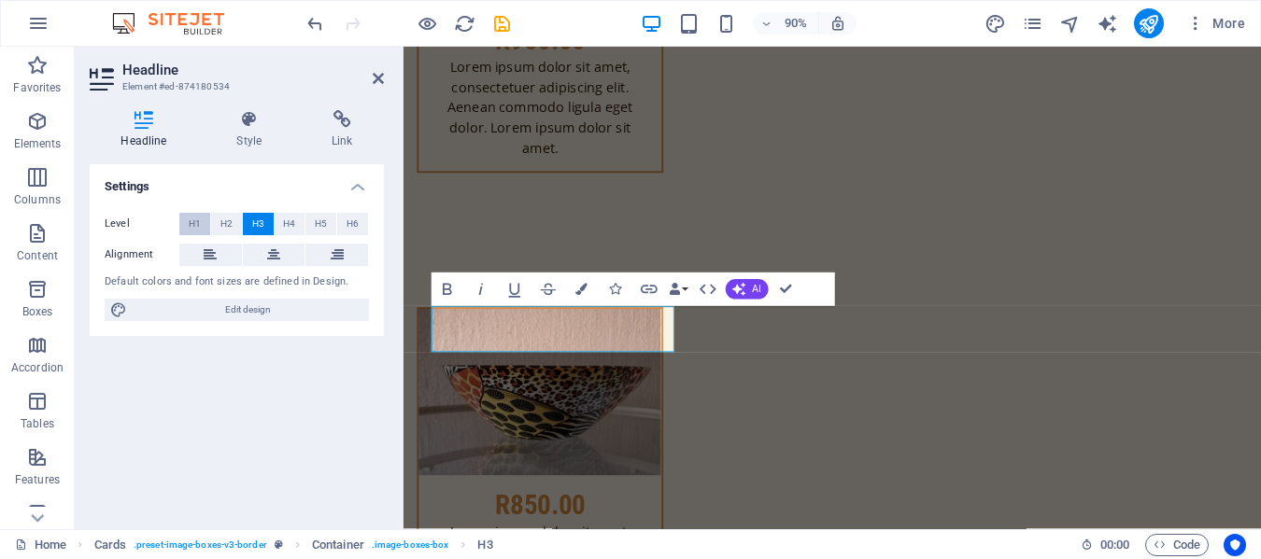
click at [194, 220] on span "H1" at bounding box center [195, 224] width 12 height 22
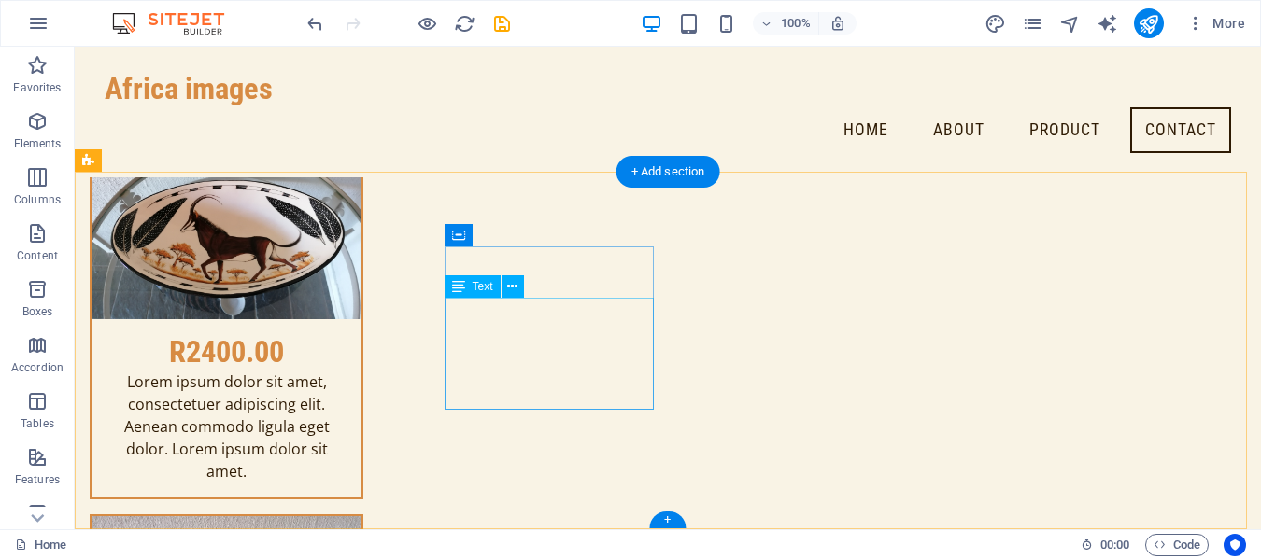
scroll to position [16634, 0]
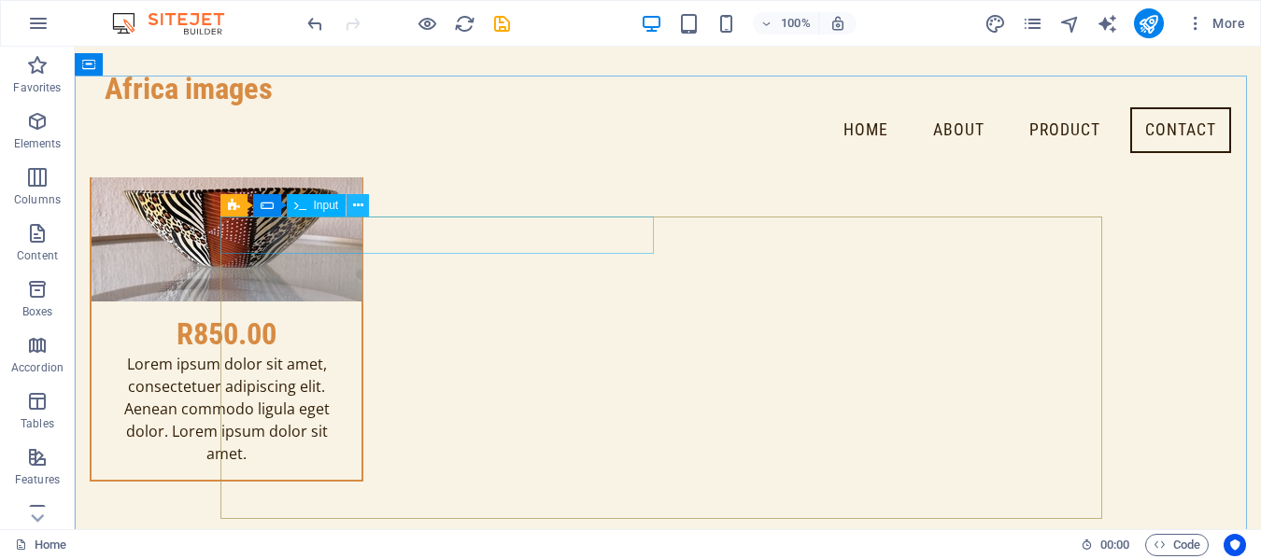
click at [358, 211] on icon at bounding box center [358, 206] width 10 height 20
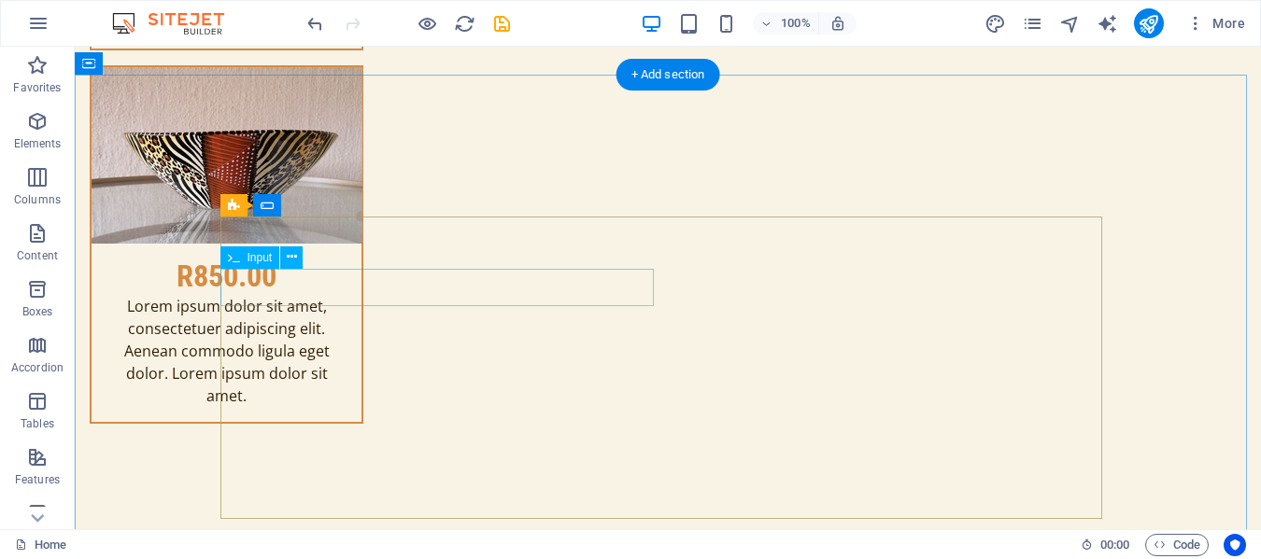
scroll to position [16212, 0]
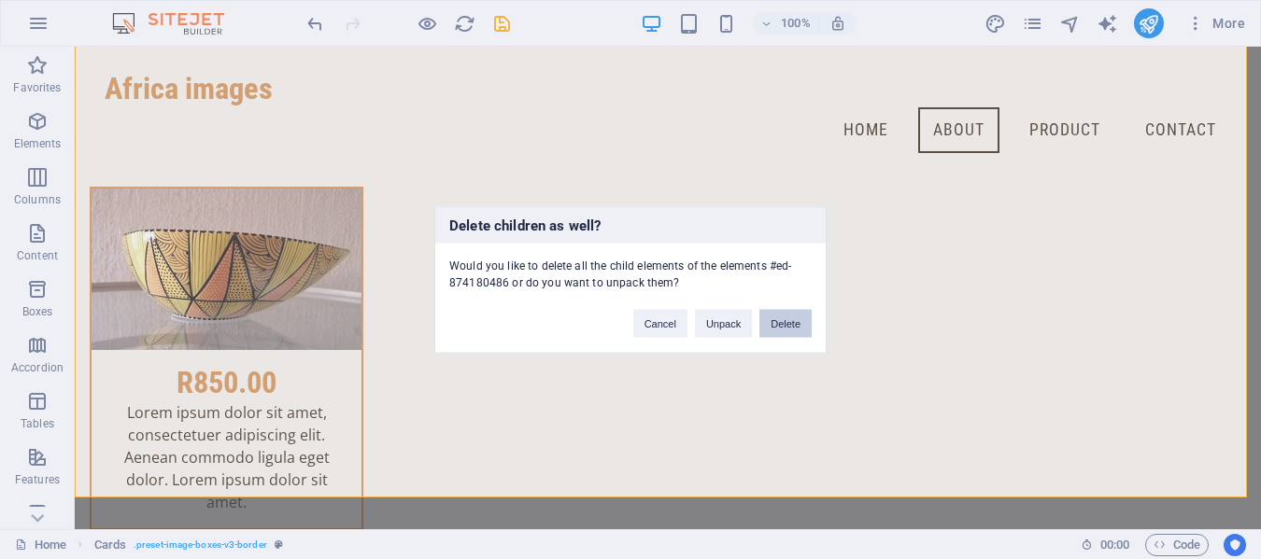
drag, startPoint x: 803, startPoint y: 325, endPoint x: 818, endPoint y: 266, distance: 60.7
click at [803, 325] on button "Delete" at bounding box center [785, 323] width 52 height 28
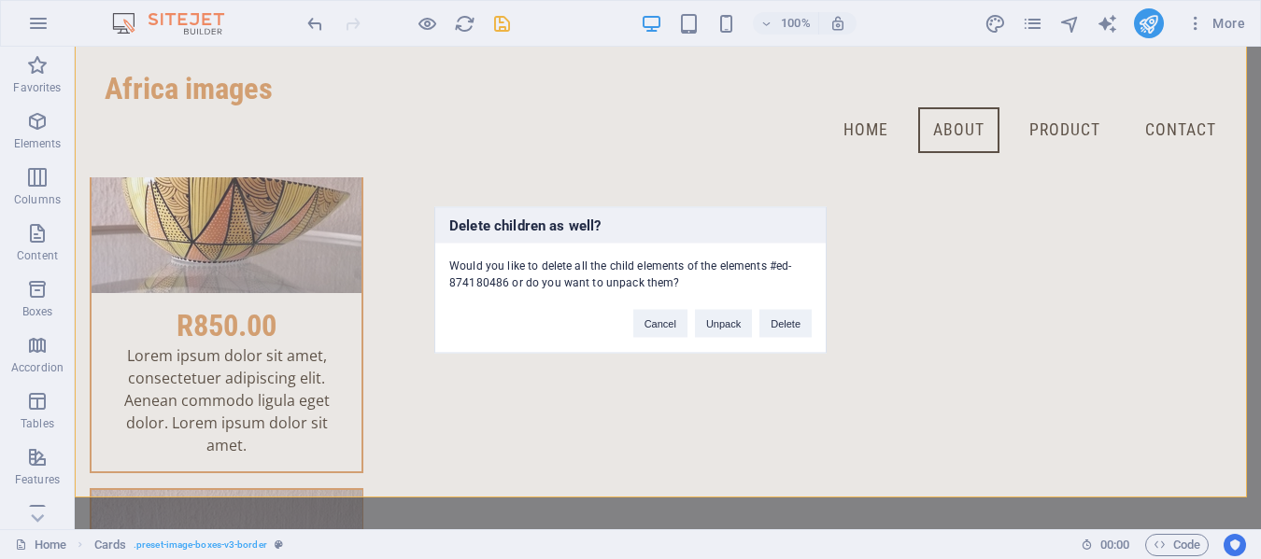
scroll to position [15718, 0]
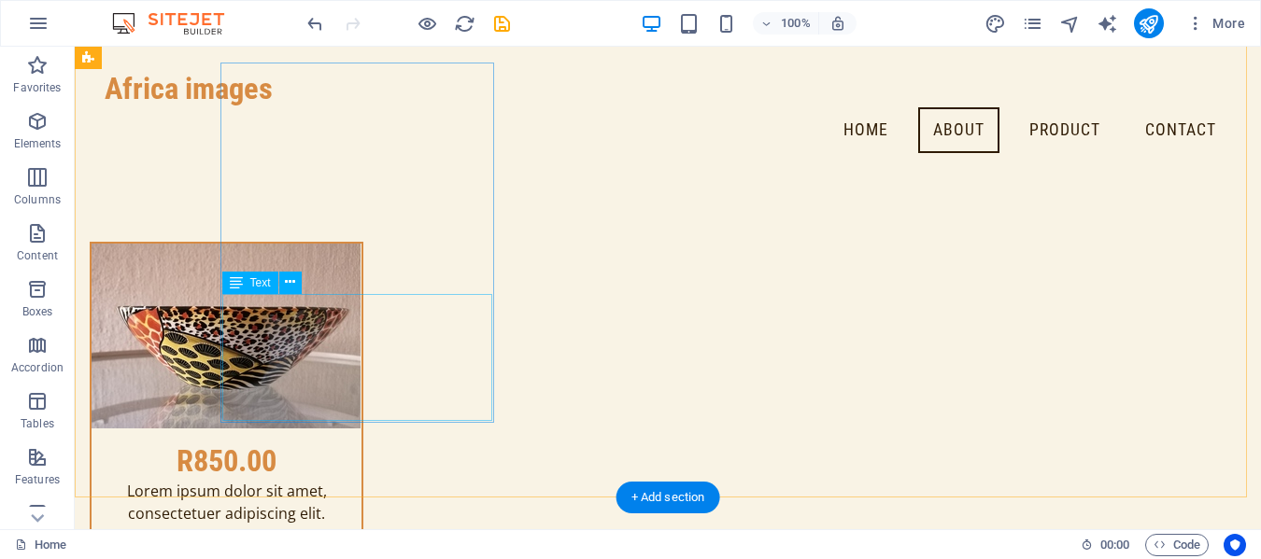
drag, startPoint x: 341, startPoint y: 347, endPoint x: 417, endPoint y: 390, distance: 87.5
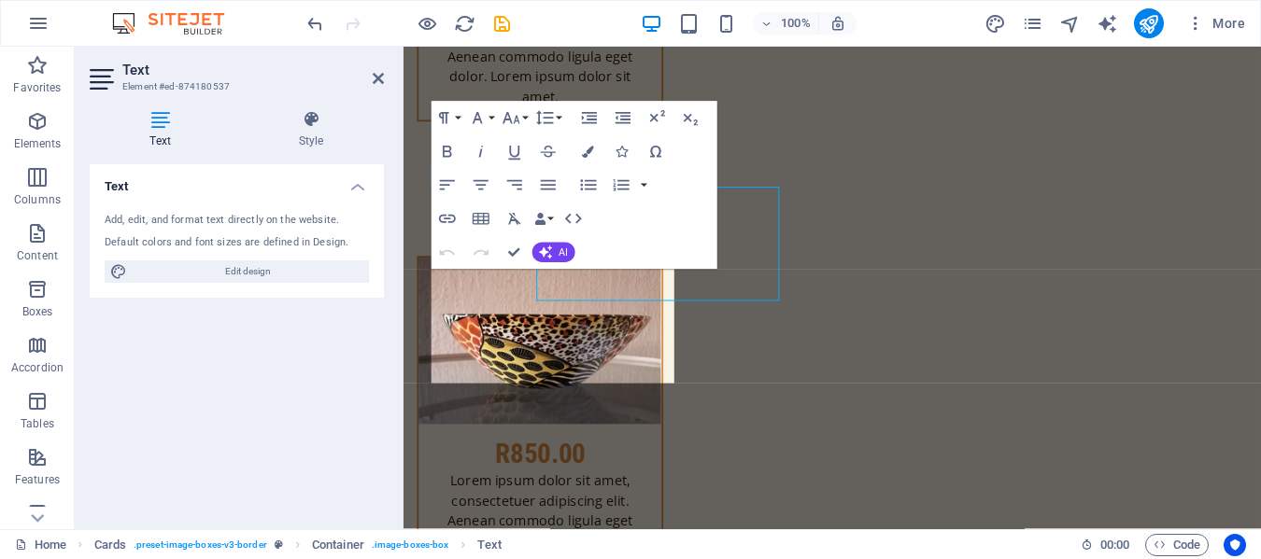
scroll to position [15809, 0]
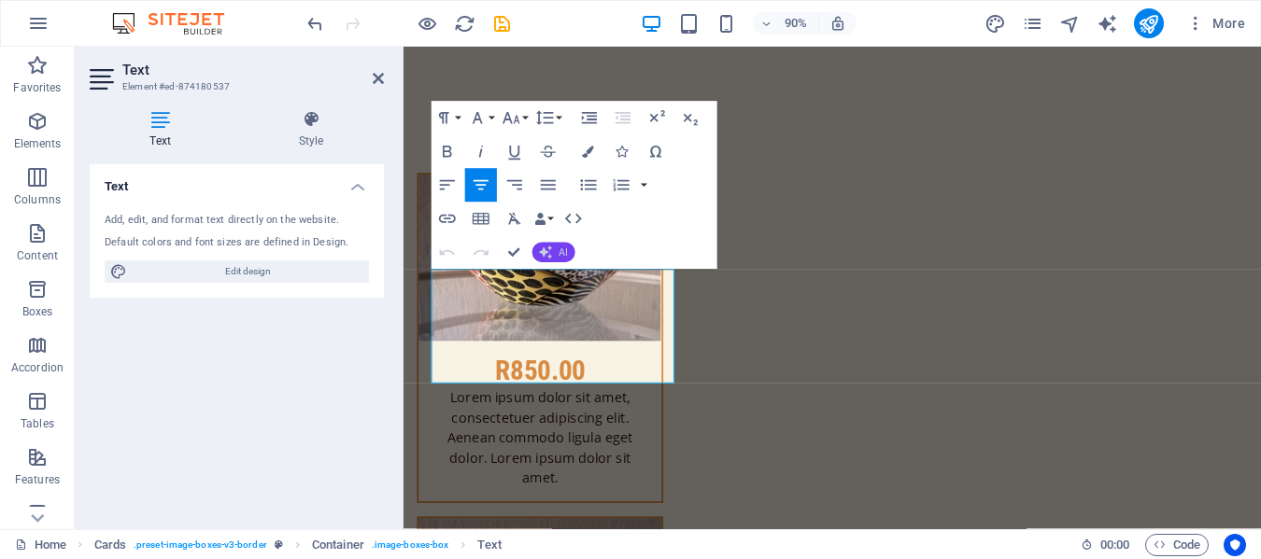
click at [566, 251] on span "AI" at bounding box center [563, 253] width 9 height 10
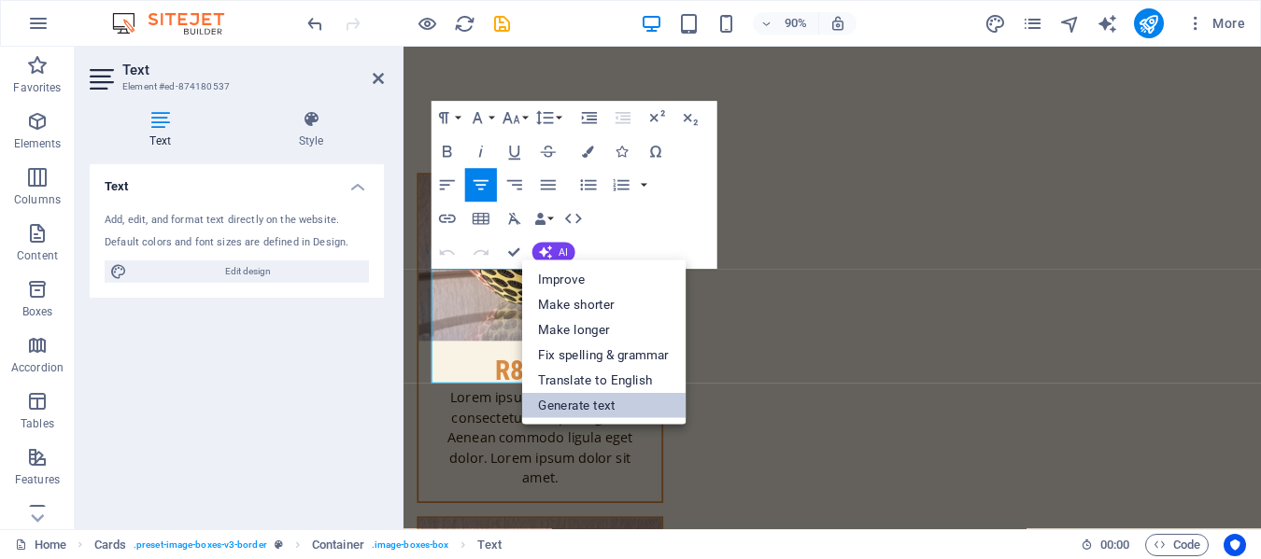
click at [567, 405] on link "Generate text" at bounding box center [603, 405] width 164 height 25
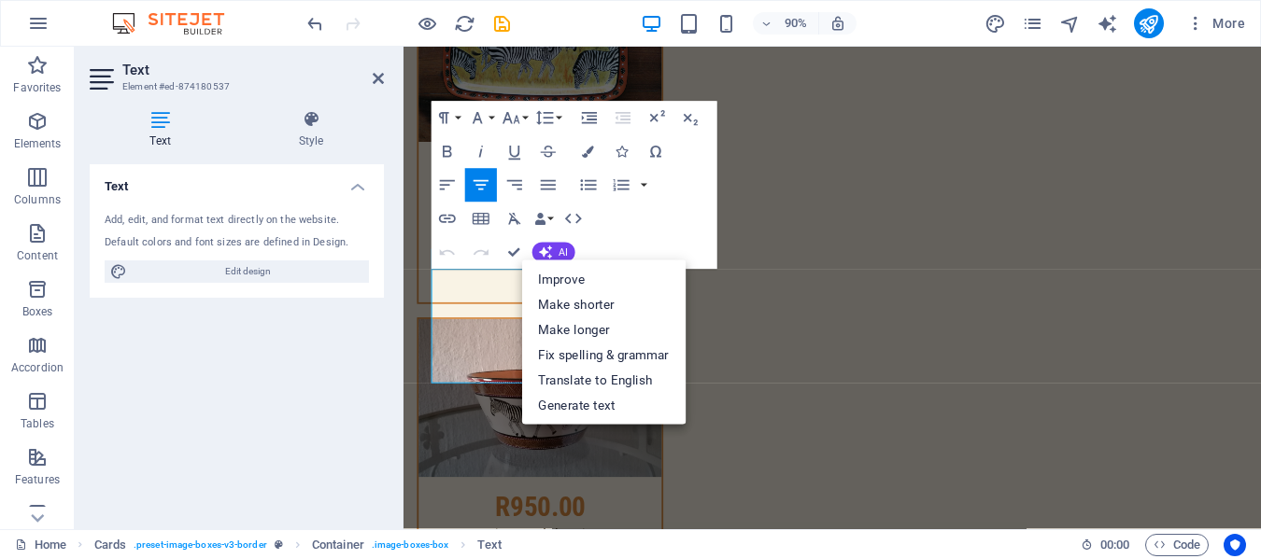
select select "English"
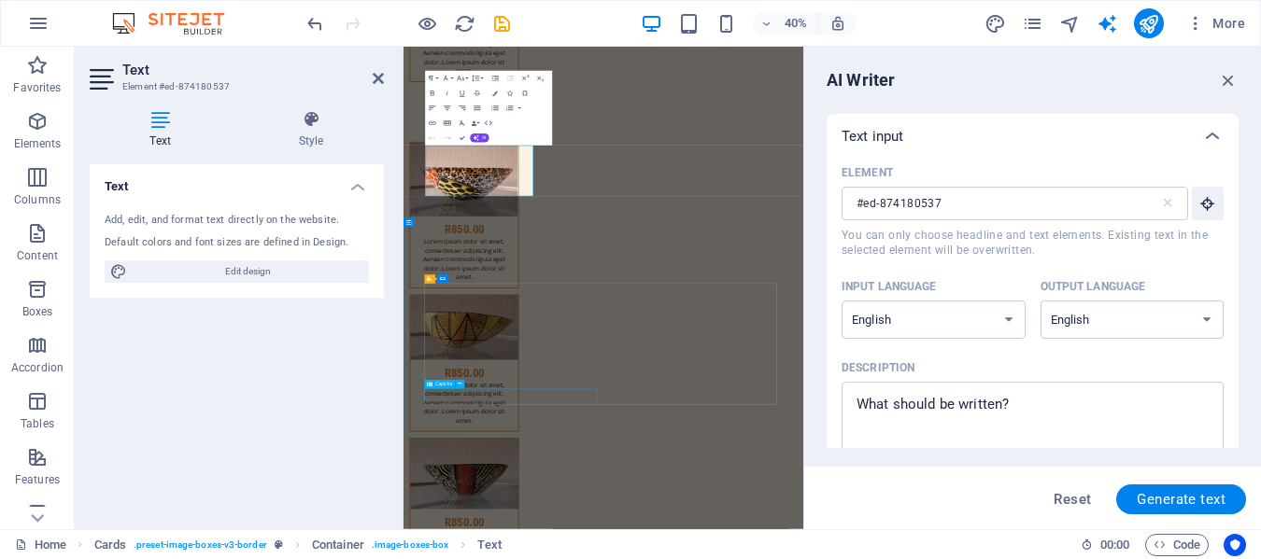
scroll to position [0, 0]
type textarea "x"
click at [1011, 410] on textarea "Description x ​" at bounding box center [1032, 421] width 363 height 61
type textarea "s"
type textarea "x"
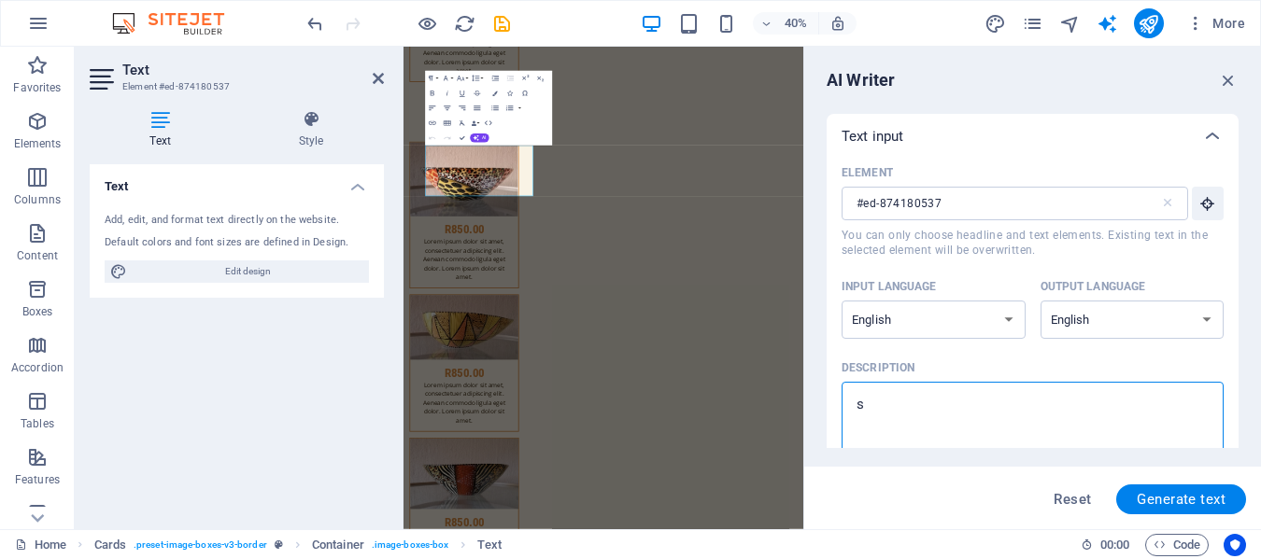
type textarea "sa"
type textarea "x"
type textarea "sal"
type textarea "x"
type textarea "salt"
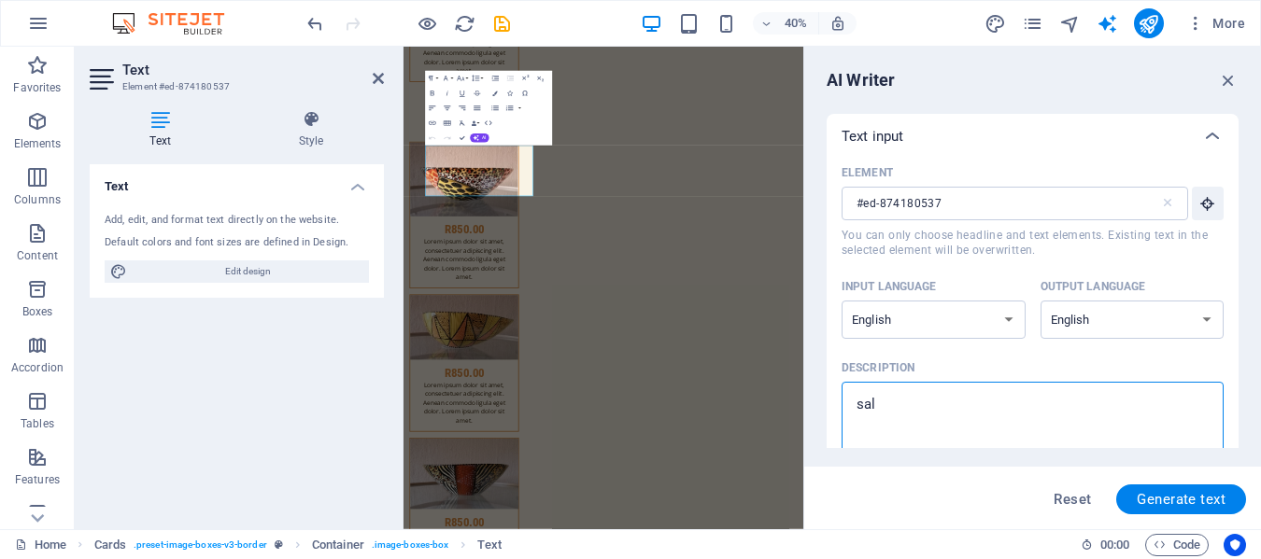
type textarea "x"
type textarea "salt"
type textarea "x"
type textarea "salt a"
type textarea "x"
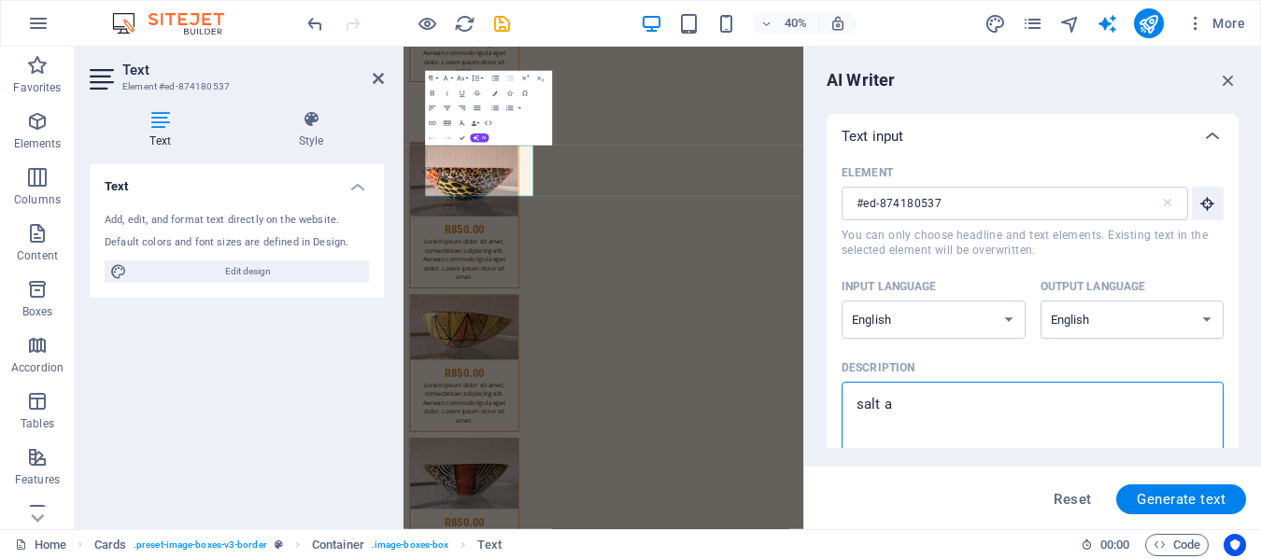
type textarea "salt an"
type textarea "x"
type textarea "salt and"
type textarea "x"
type textarea "salt and"
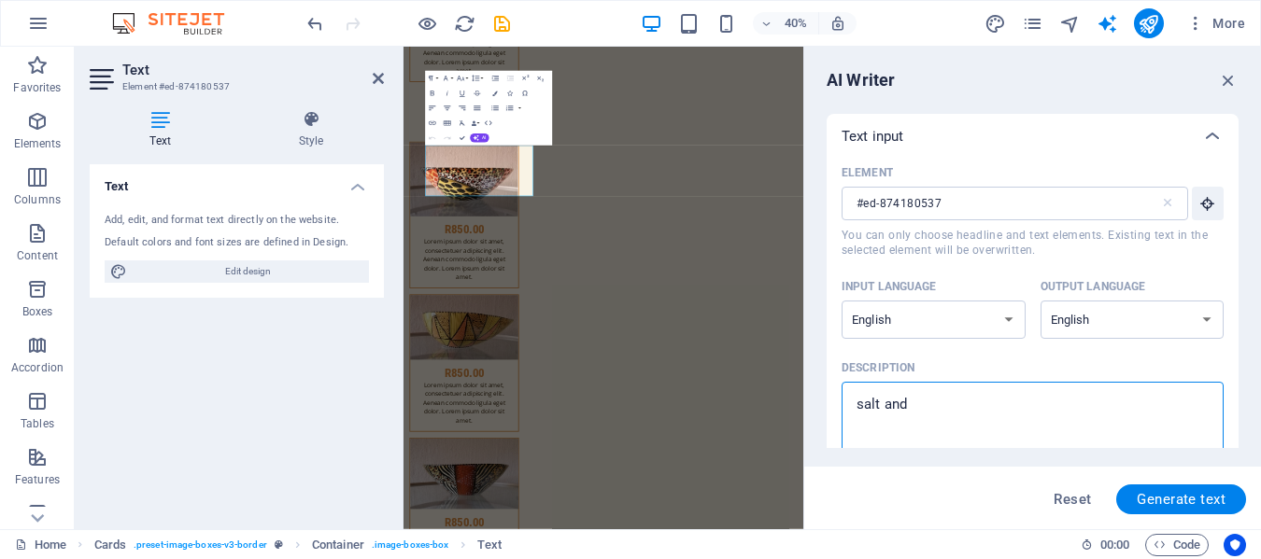
type textarea "x"
type textarea "salt and p"
type textarea "x"
type textarea "salt and pe"
type textarea "x"
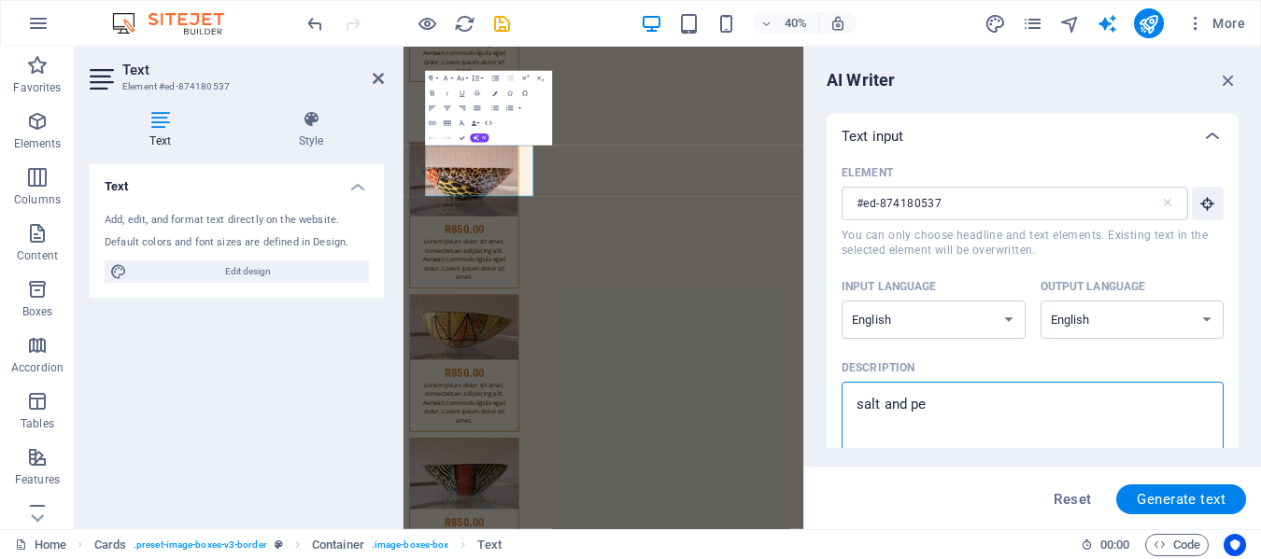
type textarea "salt and pep"
type textarea "x"
type textarea "salt and pepp"
type textarea "x"
type textarea "salt and peppe"
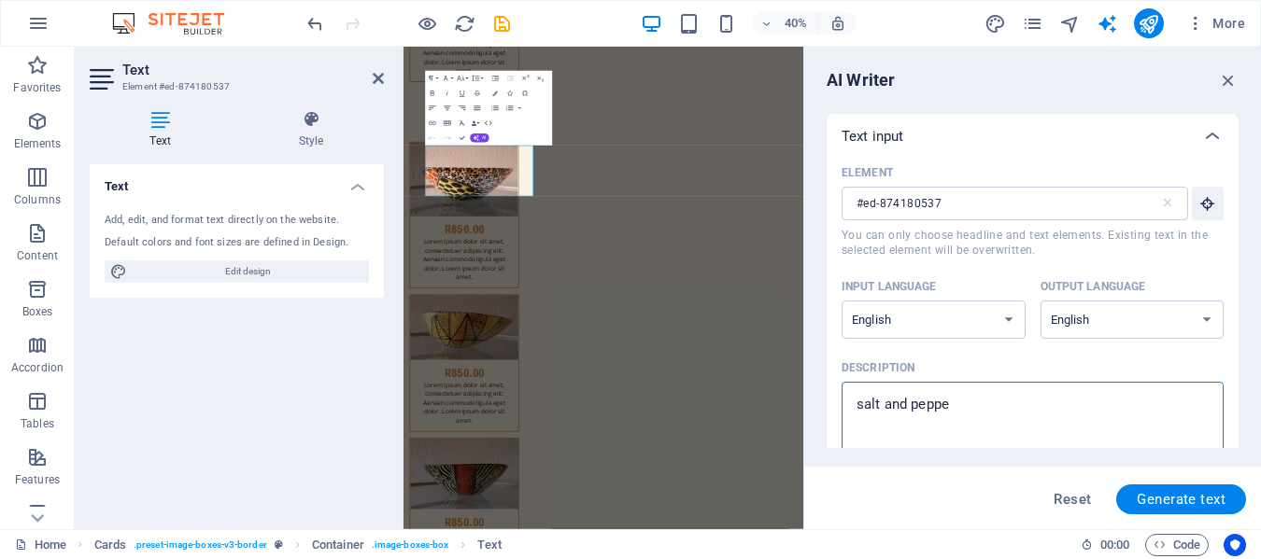
type textarea "x"
type textarea "salt and pepper"
type textarea "x"
type textarea "salt and pepper"
type textarea "x"
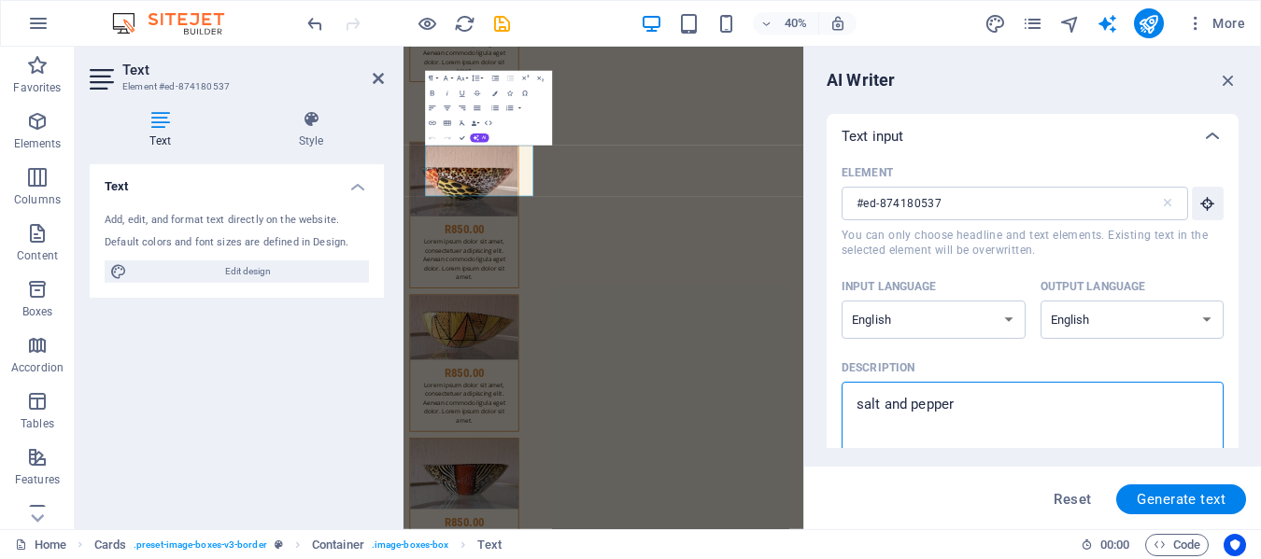
type textarea "salt and pepper s"
type textarea "x"
type textarea "salt and pepper sh"
type textarea "x"
type textarea "salt and pepper sha"
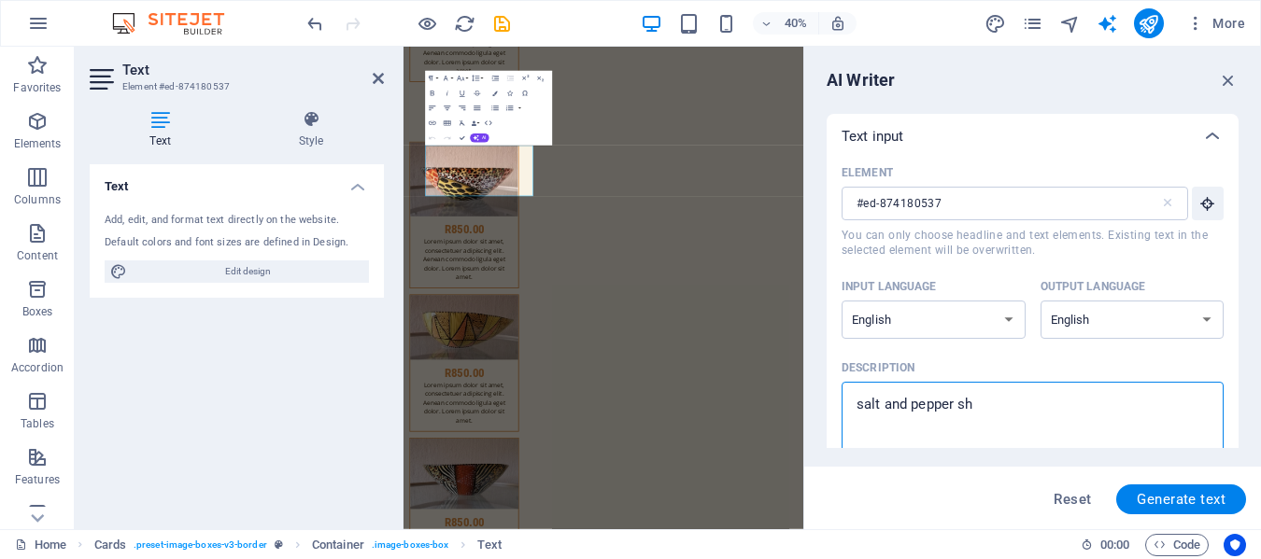
type textarea "x"
type textarea "salt and pepper shac"
type textarea "x"
type textarea "salt and pepper shack"
type textarea "x"
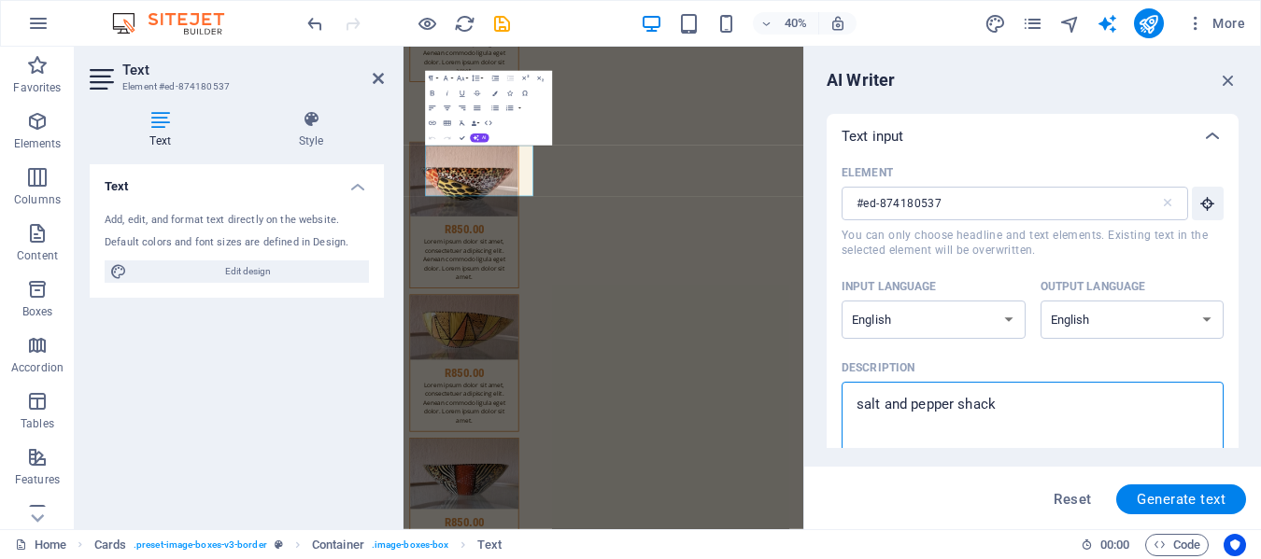
type textarea "salt and pepper shacke"
type textarea "x"
type textarea "salt and pepper shacker"
type textarea "x"
type textarea "salt and pepper shackers"
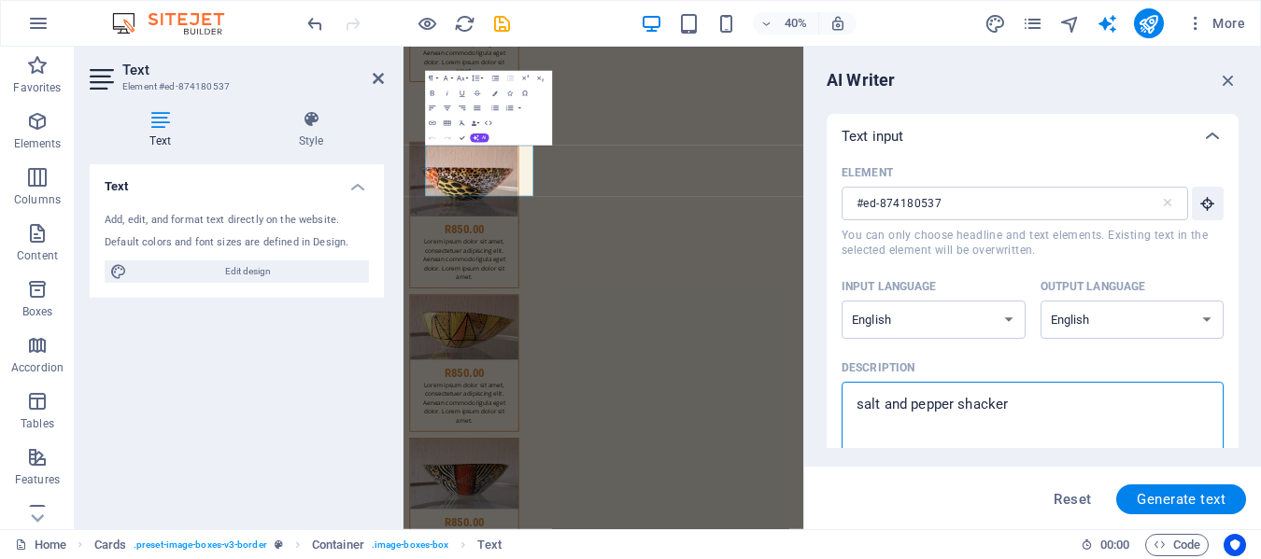
type textarea "x"
type textarea "salt and pepper shackers"
type textarea "x"
type textarea "salt and pepper shackers h"
type textarea "x"
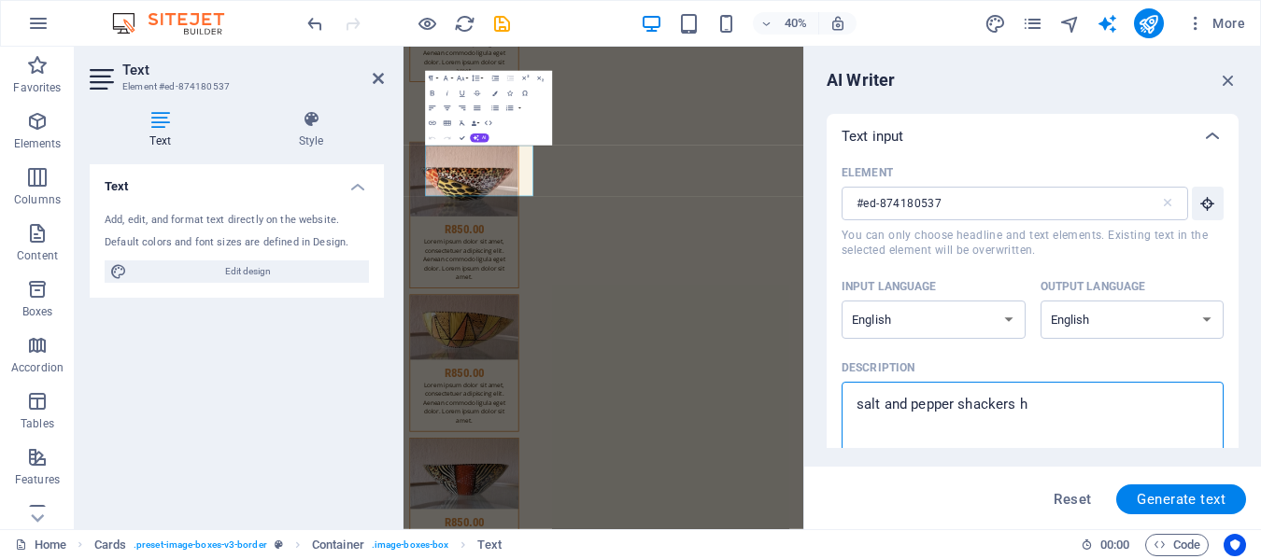
type textarea "salt and pepper shackers ha"
type textarea "x"
type textarea "salt and pepper shackers han"
type textarea "x"
type textarea "salt and pepper shackers hand"
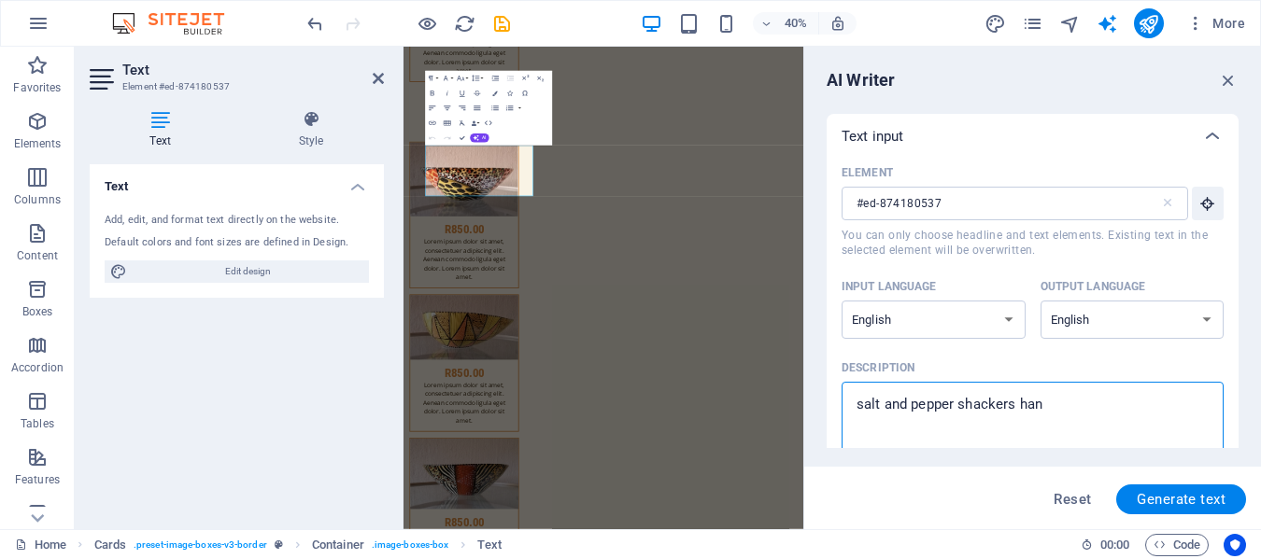
type textarea "x"
type textarea "salt and pepper shackers hand"
type textarea "x"
type textarea "salt and pepper shackers hand m"
type textarea "x"
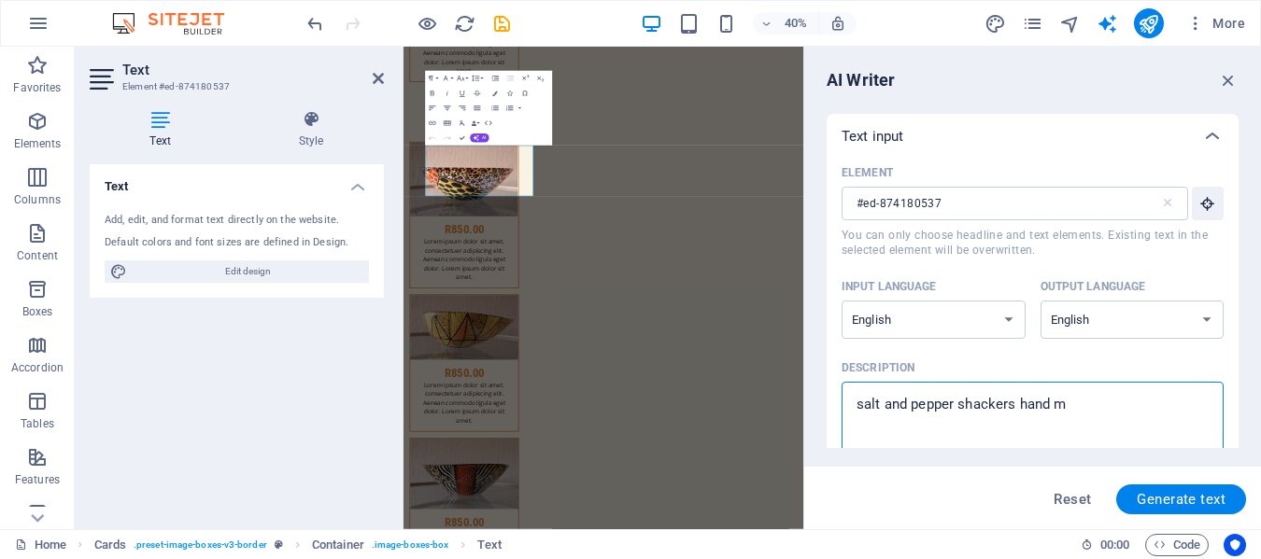
type textarea "salt and pepper shackers hand ma"
type textarea "x"
type textarea "salt and pepper shackers hand mad"
type textarea "x"
type textarea "salt and pepper shackers hand made"
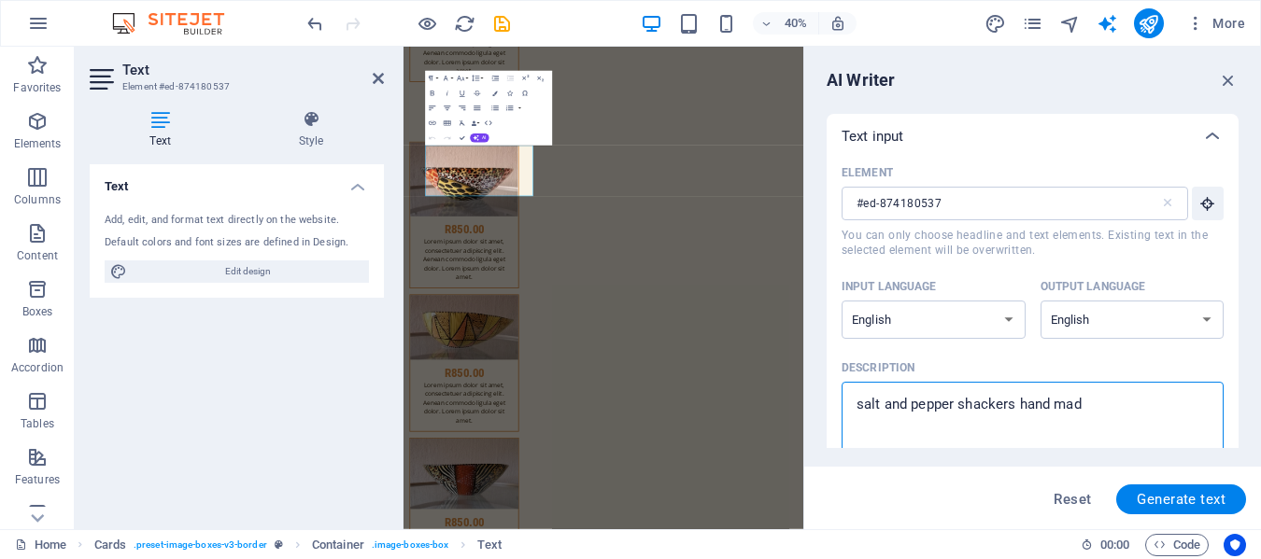
type textarea "x"
type textarea "salt and pepper shackers hand made"
type textarea "x"
type textarea "salt and pepper shackers hand made h"
type textarea "x"
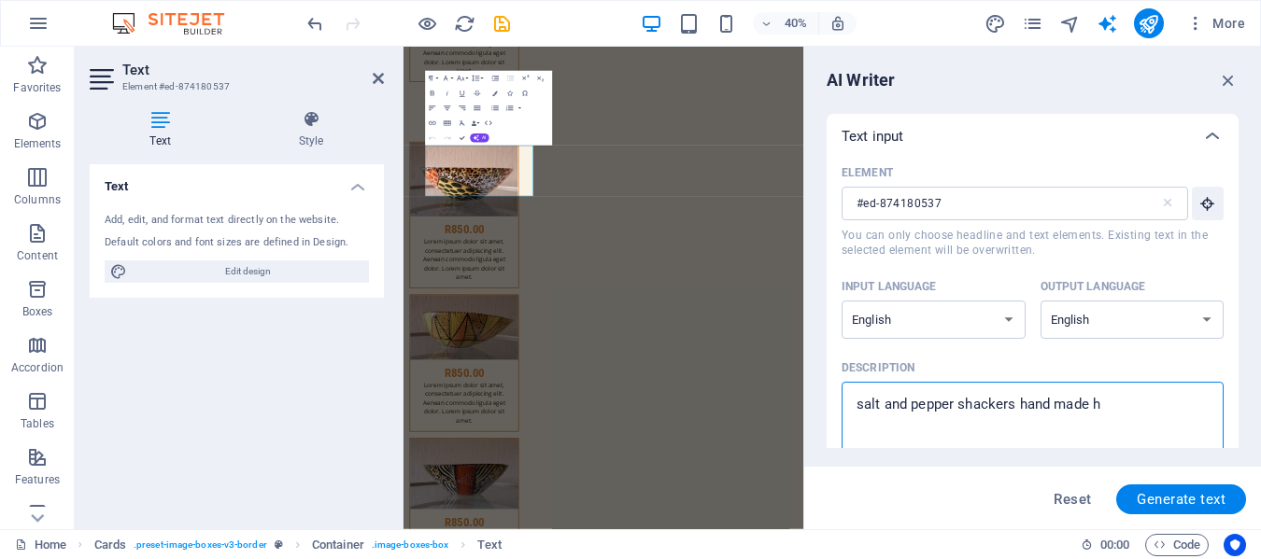
type textarea "salt and pepper shackers hand made ha"
type textarea "x"
type textarea "salt and pepper shackers hand made han"
type textarea "x"
type textarea "salt and pepper shackers hand made hand"
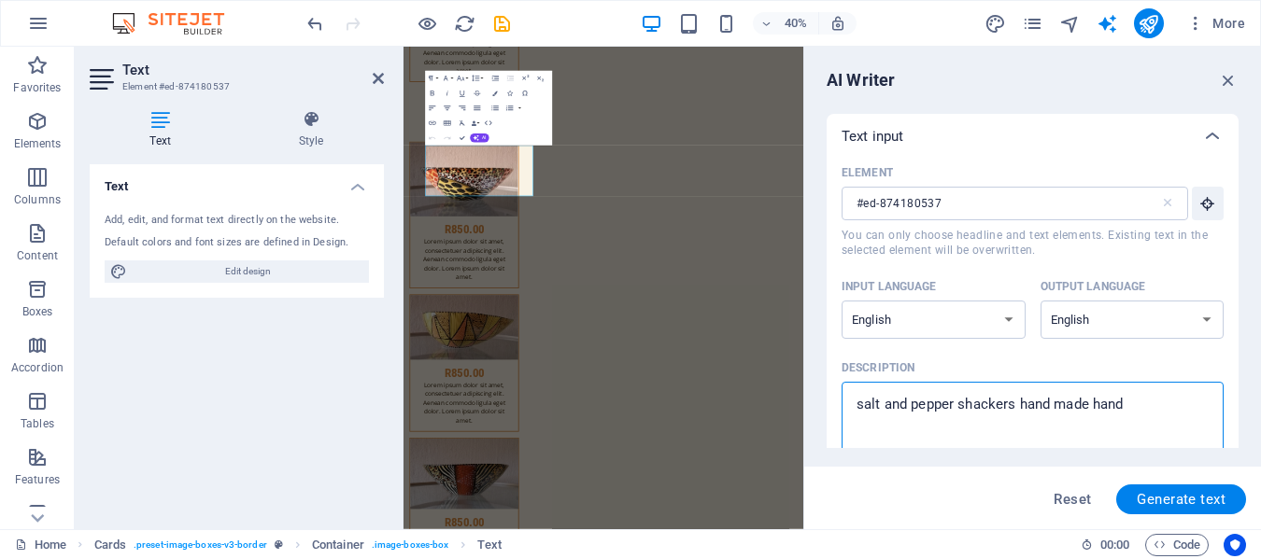
type textarea "x"
type textarea "salt and pepper shackers hand made hand"
type textarea "x"
type textarea "salt and pepper shackers hand made hand p"
type textarea "x"
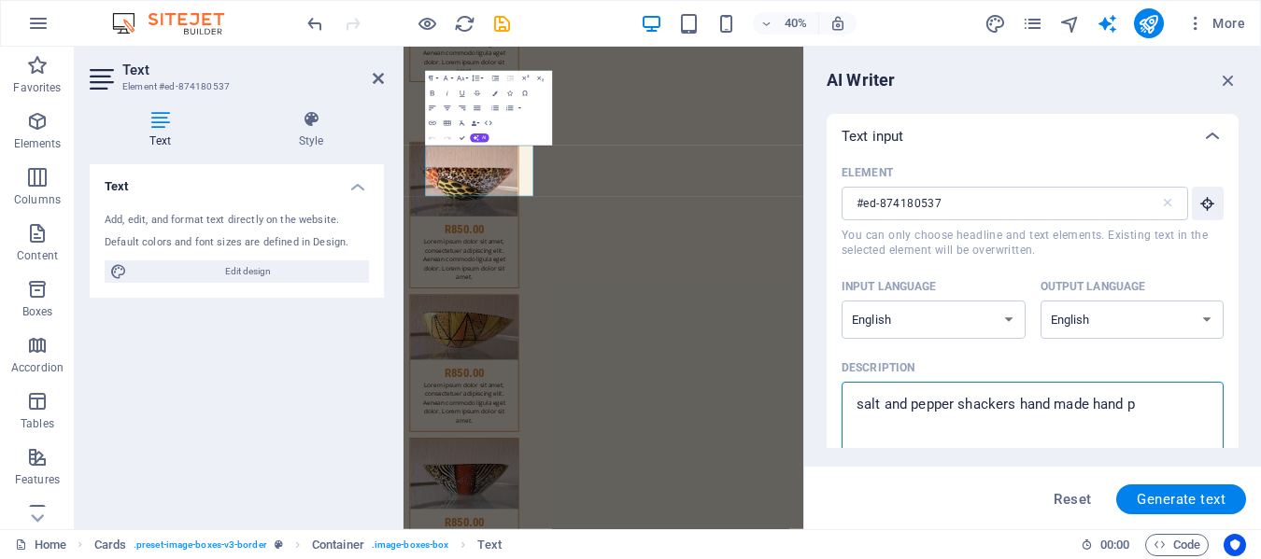
type textarea "salt and pepper shackers hand made hand pa"
type textarea "x"
type textarea "salt and pepper shackers hand made hand pai"
type textarea "x"
type textarea "salt and pepper shackers hand made hand pain"
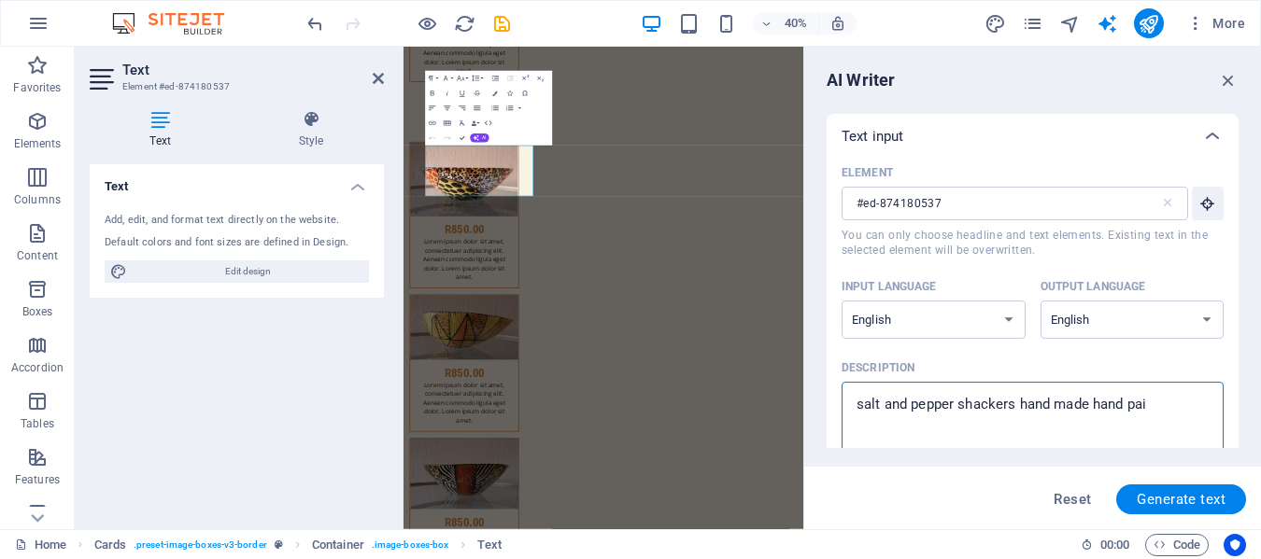
type textarea "x"
type textarea "salt and pepper shackers hand made hand paint"
type textarea "x"
type textarea "salt and pepper shackers hand made hand painte"
type textarea "x"
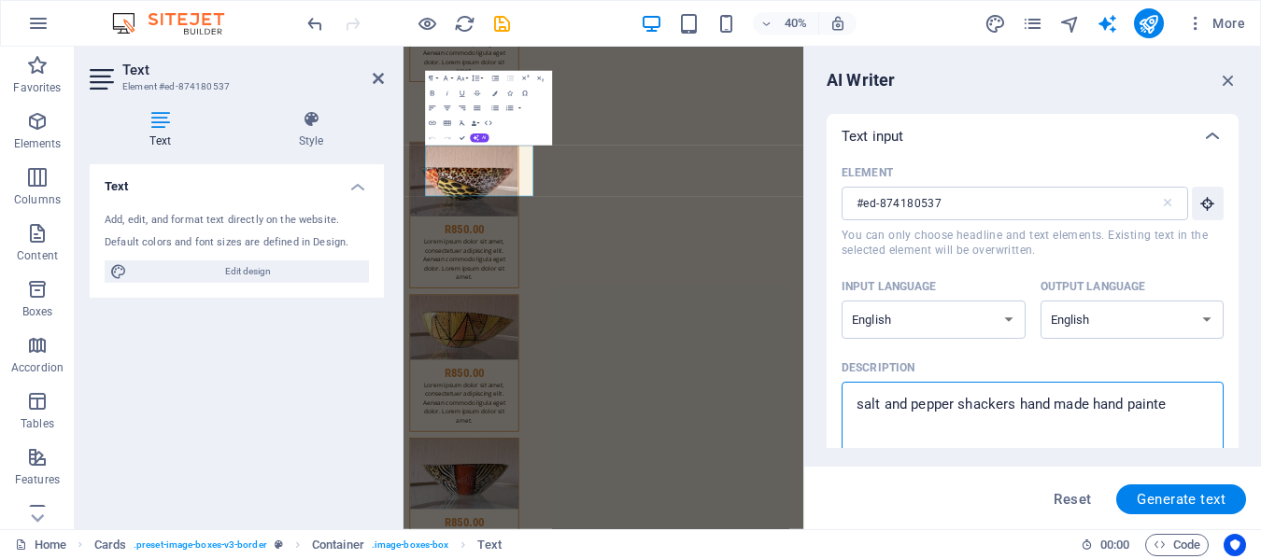
type textarea "salt and pepper shackers hand made hand painted"
type textarea "x"
type textarea "salt and pepper shackers hand made hand painted"
type textarea "x"
type textarea "salt and pepper shackers hand made hand painted"
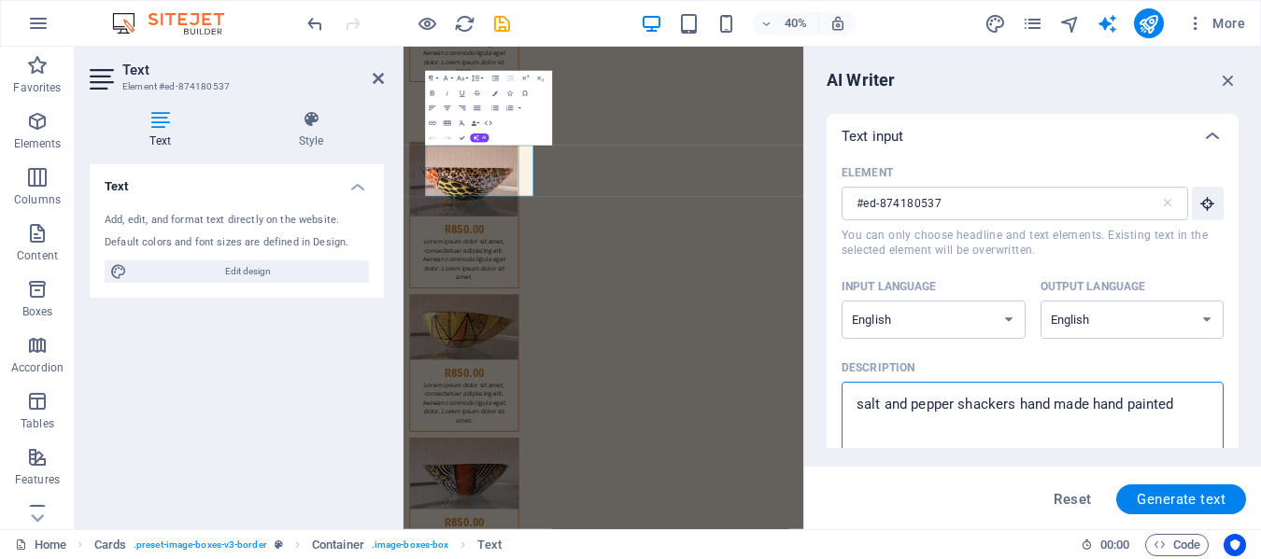
type textarea "x"
type textarea "salt and pepper shackers hand made hand painte"
type textarea "x"
type textarea "salt and pepper shackers hand made hand paint"
type textarea "x"
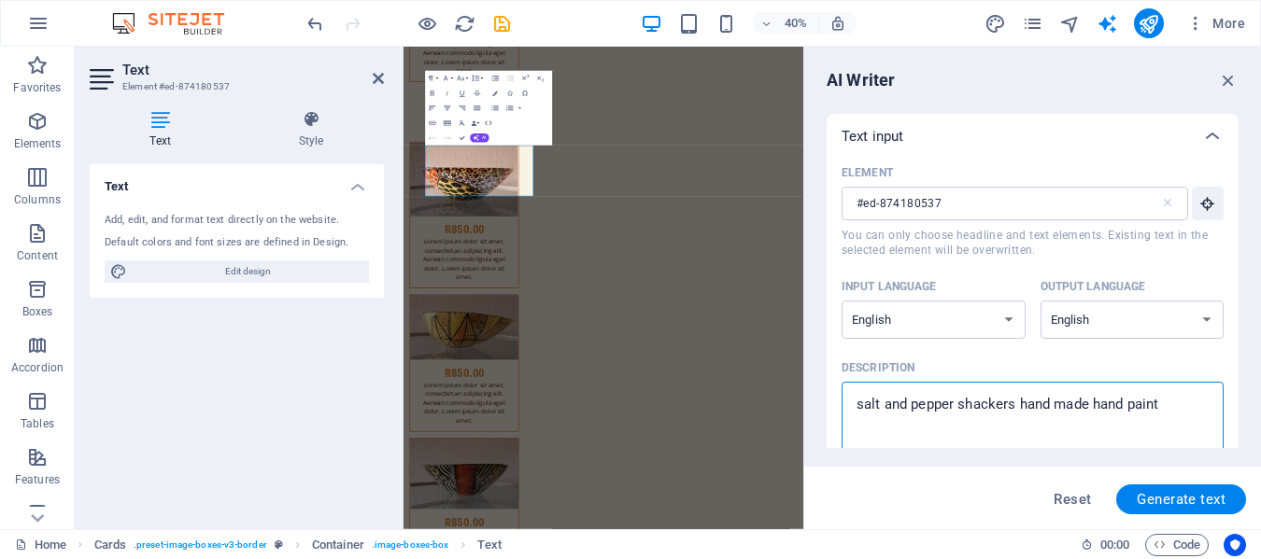
type textarea "salt and pepper shackers hand made hand pain"
type textarea "x"
type textarea "salt and pepper shackers hand made hand pai"
type textarea "x"
type textarea "salt and pepper shackers hand made hand pa"
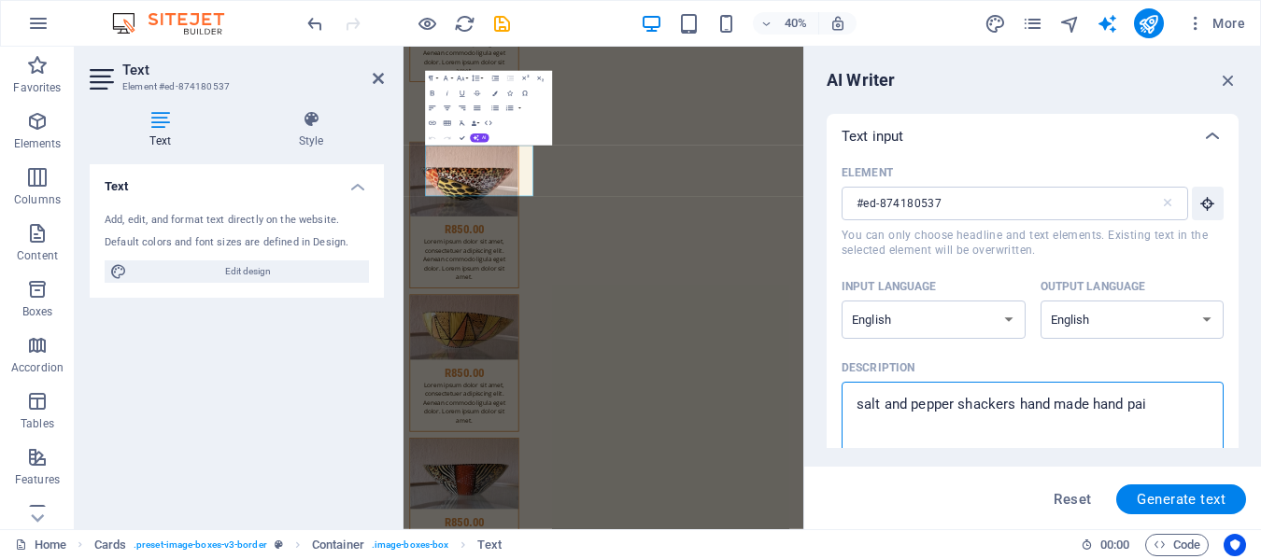
type textarea "x"
type textarea "salt and pepper shackers hand made ha"
type textarea "x"
type textarea "salt and pepper shackers hand made h"
type textarea "x"
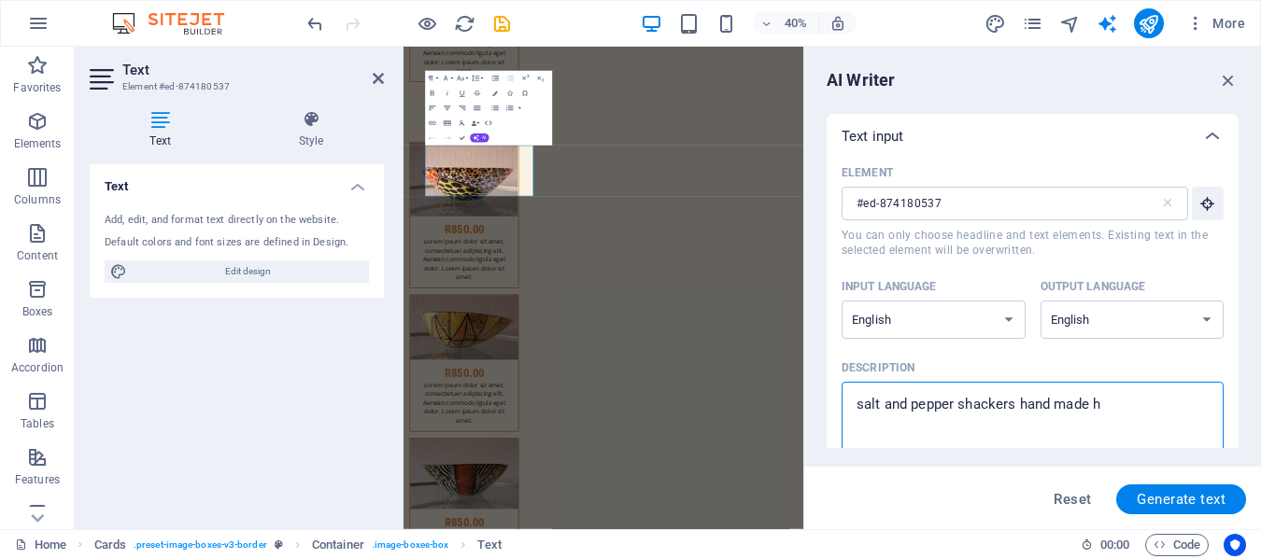
type textarea "salt and pepper shackers hand made"
type textarea "x"
type textarea "salt and pepper shackers hand made"
type textarea "x"
type textarea "salt and pepper shackers hand mad"
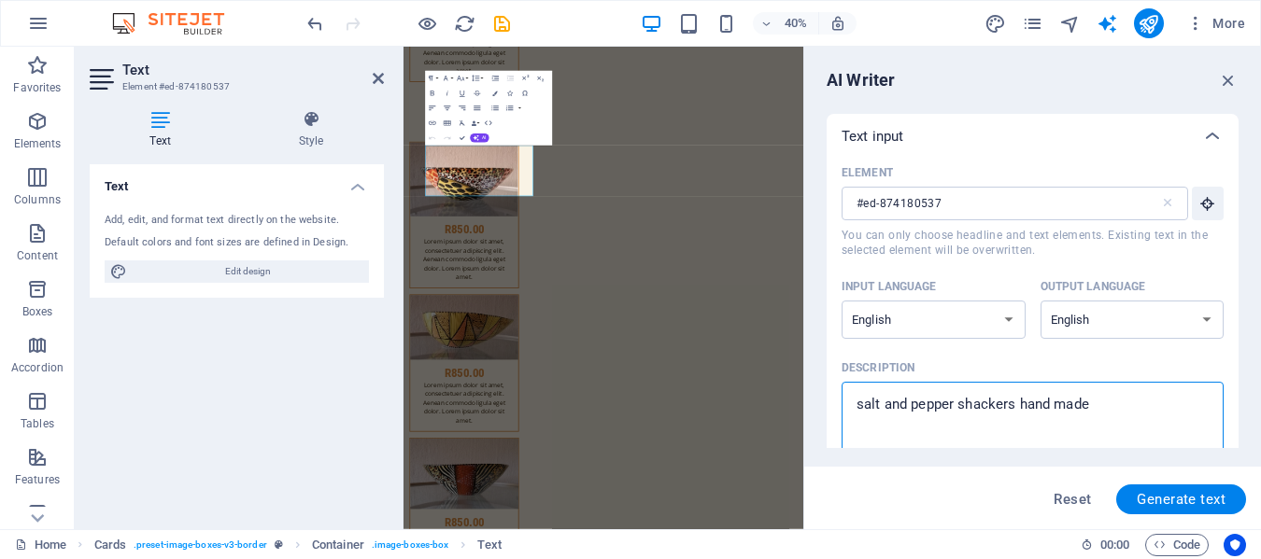
type textarea "x"
type textarea "salt and pepper shackers hand ma"
type textarea "x"
type textarea "salt and pepper shackers hand m"
type textarea "x"
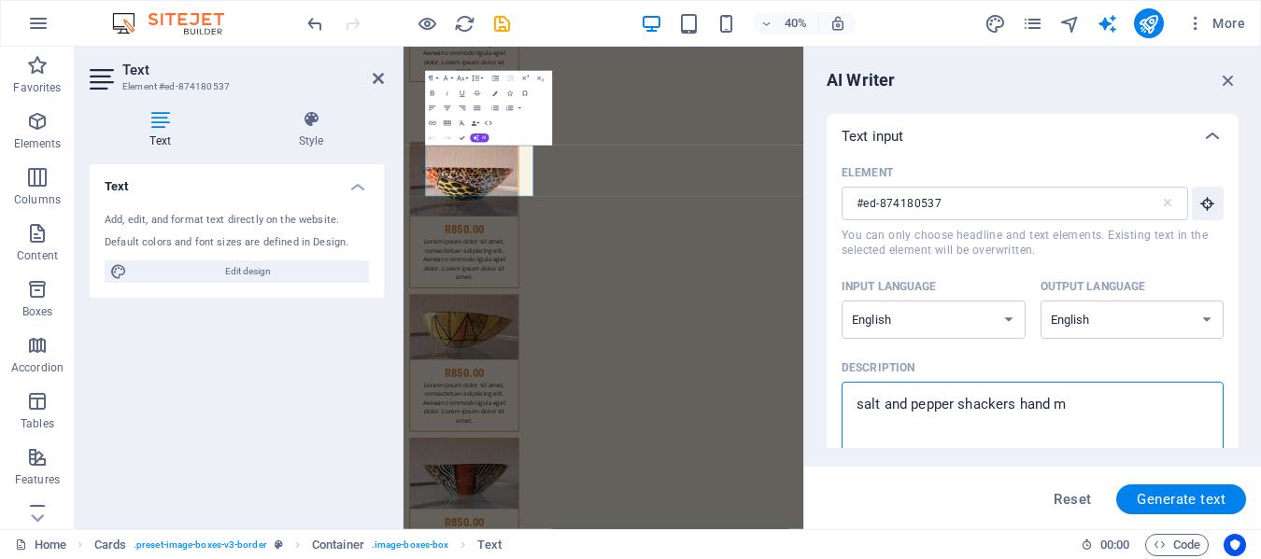
type textarea "salt and pepper shackers hand"
type textarea "x"
type textarea "salt and pepper shackers hand"
type textarea "x"
type textarea "salt and pepper shackers han"
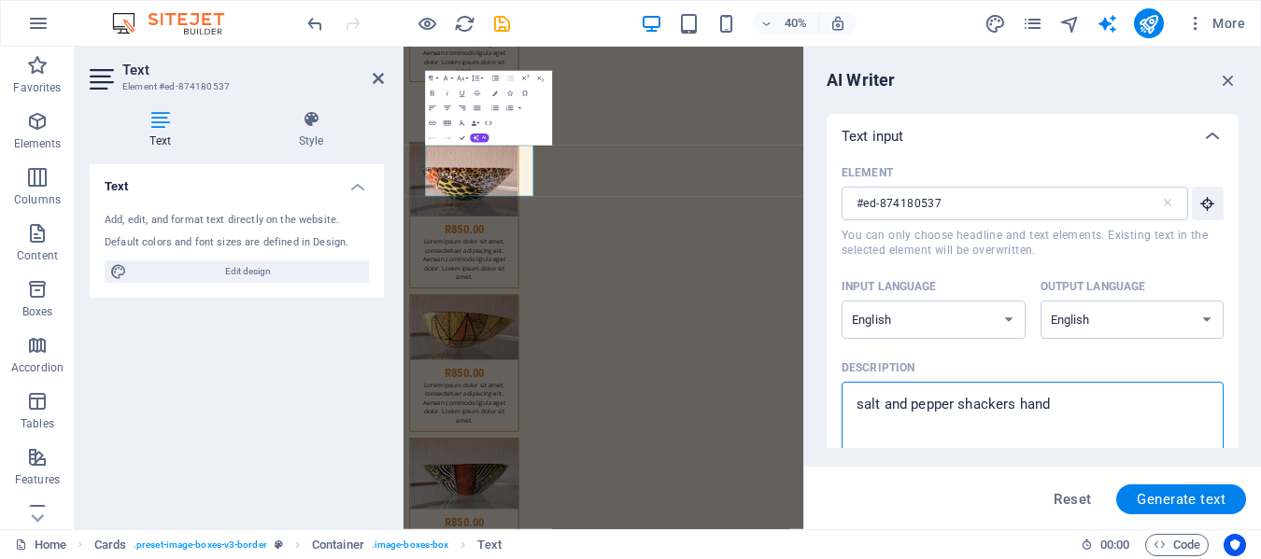
type textarea "x"
type textarea "salt and pepper shackers ha"
type textarea "x"
type textarea "salt and pepper shackers h"
type textarea "x"
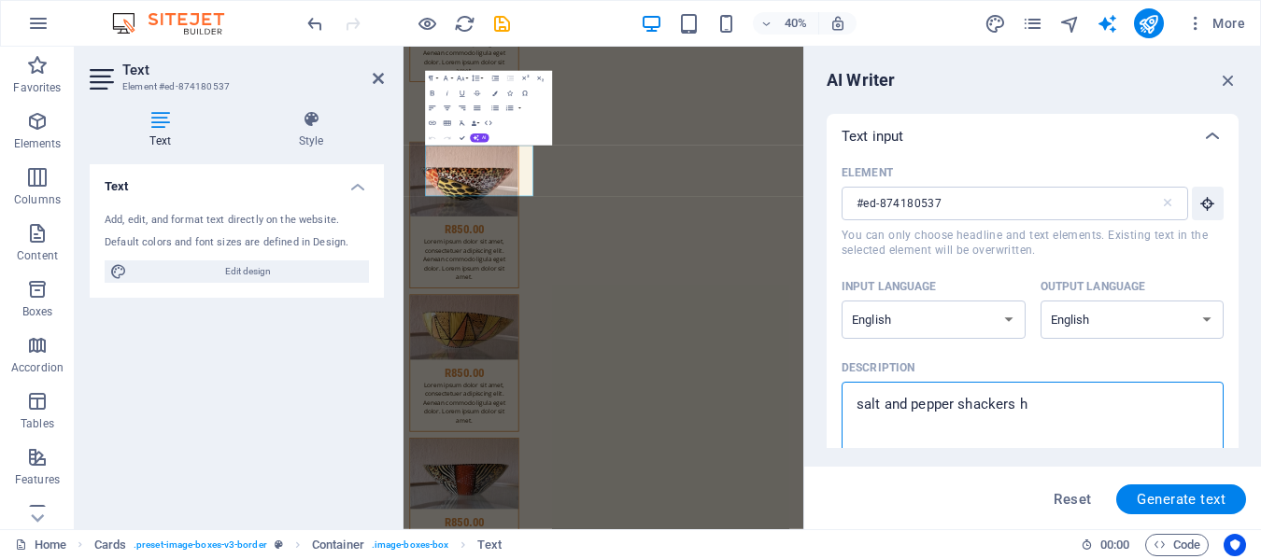
type textarea "salt and pepper shackers"
type textarea "x"
type textarea "salt and pepper shackers"
type textarea "x"
type textarea "salt and pepper shacker"
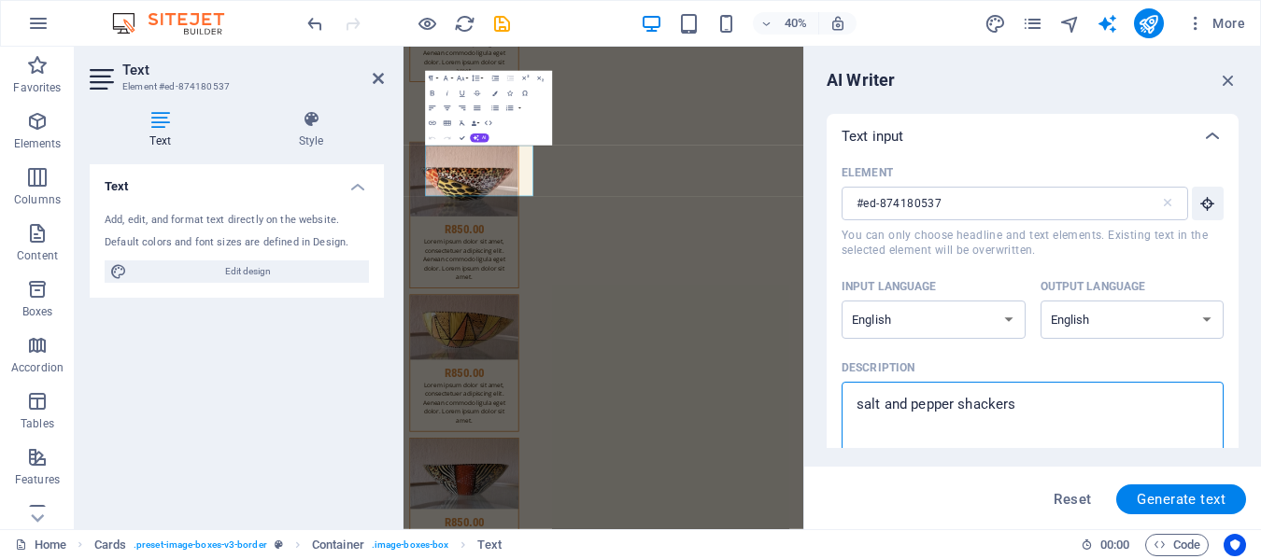
type textarea "x"
type textarea "salt and pepper shacke"
type textarea "x"
type textarea "salt and pepper shack"
type textarea "x"
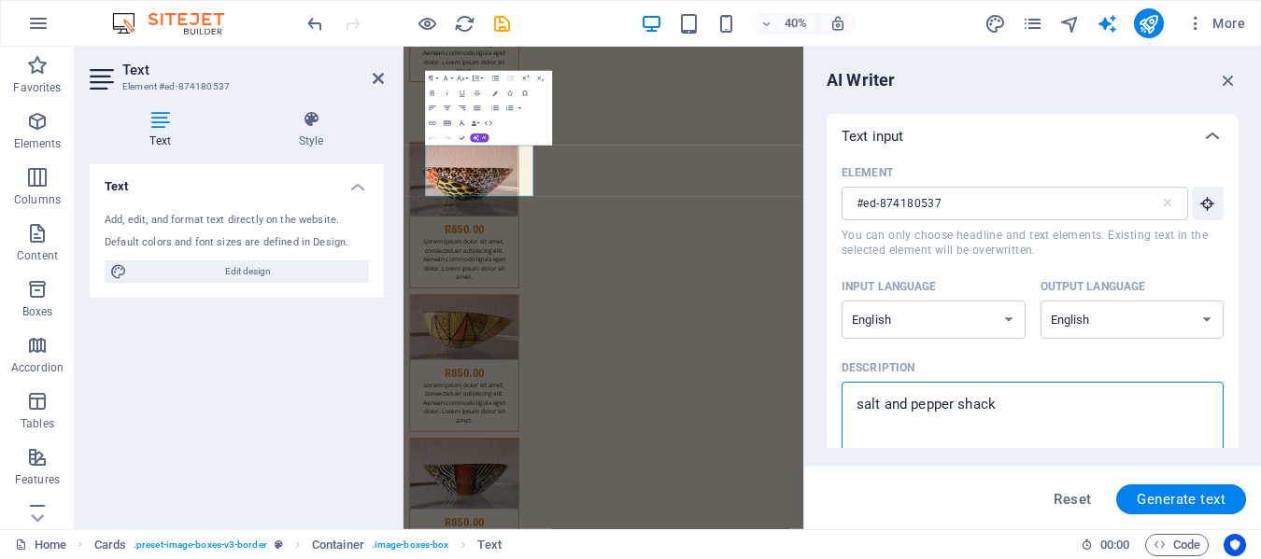
type textarea "salt and pepper shac"
type textarea "x"
type textarea "salt and pepper sha"
type textarea "x"
type textarea "salt and pepper sh"
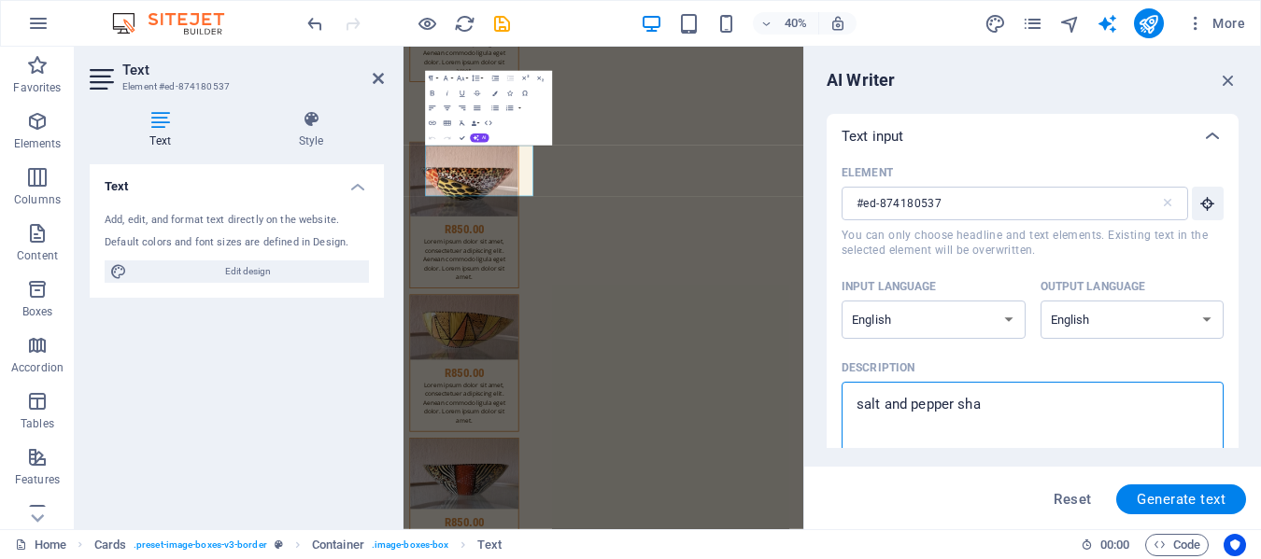
type textarea "x"
type textarea "salt and pepper s"
type textarea "x"
type textarea "salt and pepper"
type textarea "x"
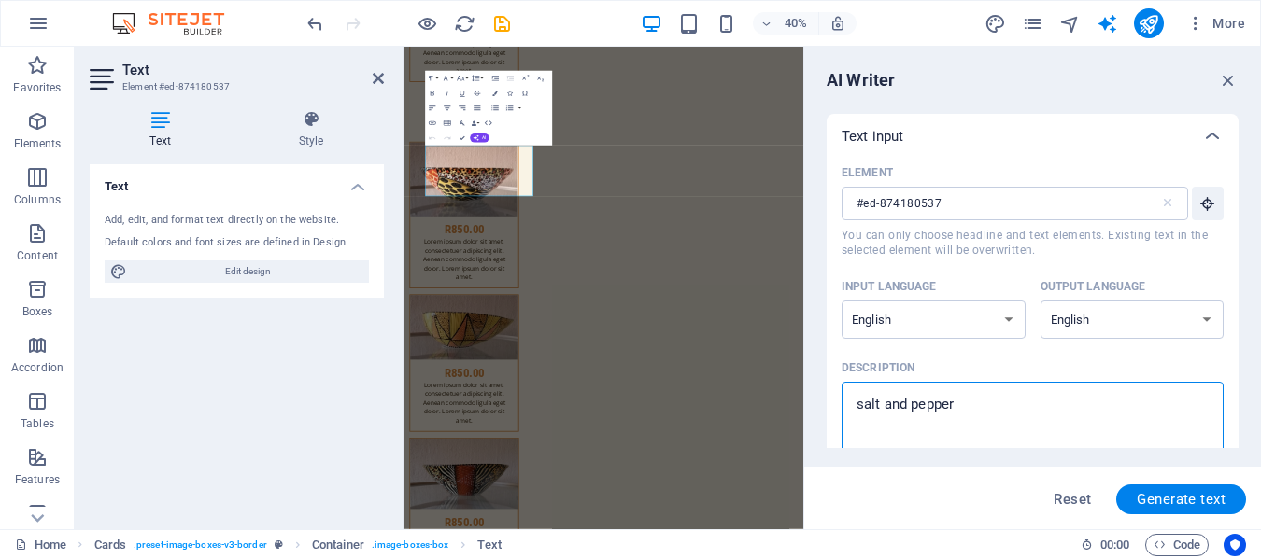
type textarea "salt and pepper"
type textarea "x"
type textarea "salt and pep"
type textarea "x"
type textarea "salt and pe"
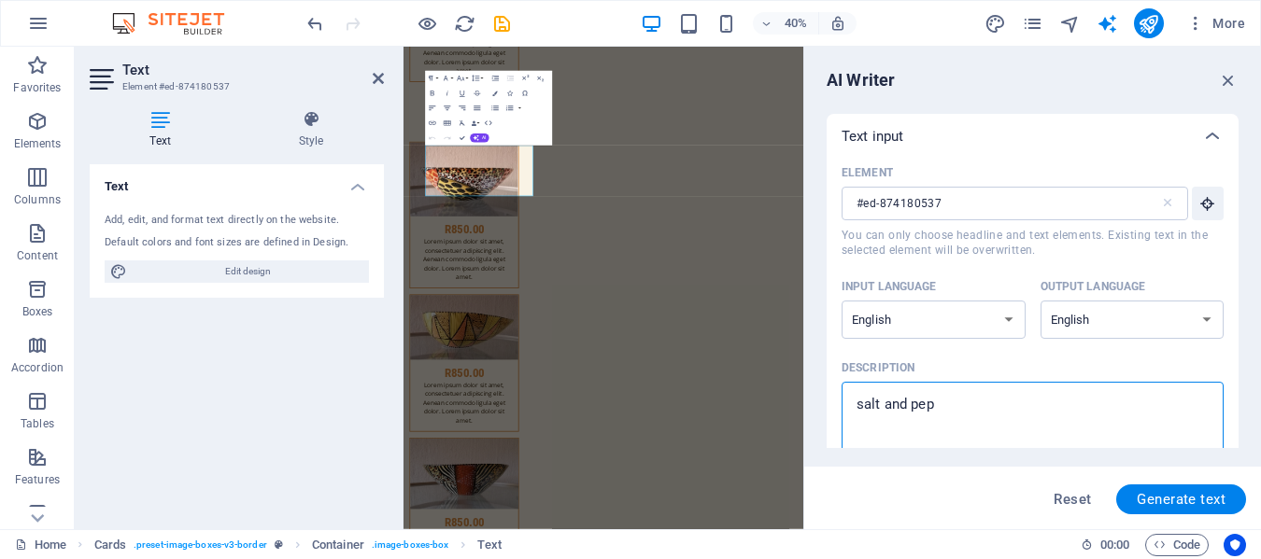
type textarea "x"
type textarea "salt and p"
type textarea "x"
type textarea "salt and"
type textarea "x"
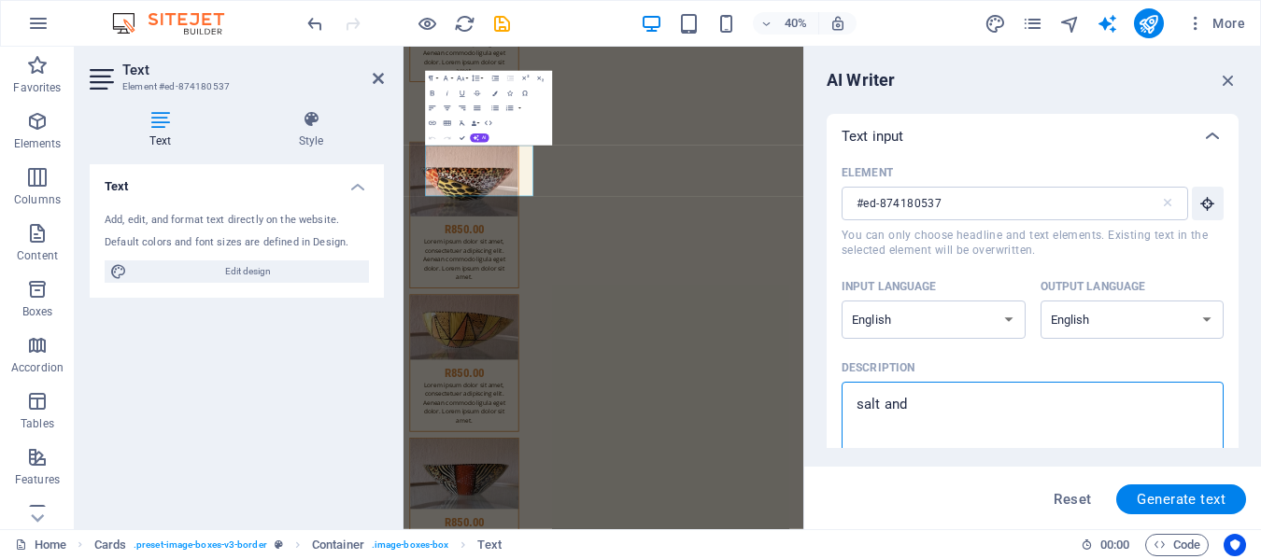
type textarea "salt and"
type textarea "x"
type textarea "salt an"
type textarea "x"
type textarea "salt a"
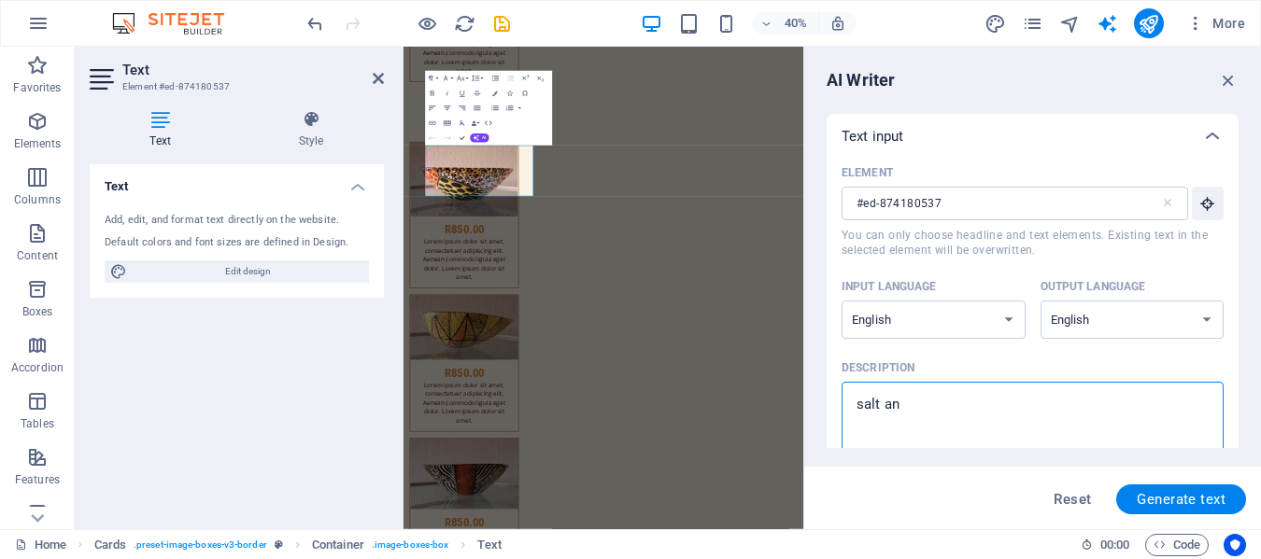
type textarea "x"
type textarea "salt"
type textarea "x"
type textarea "salt"
type textarea "x"
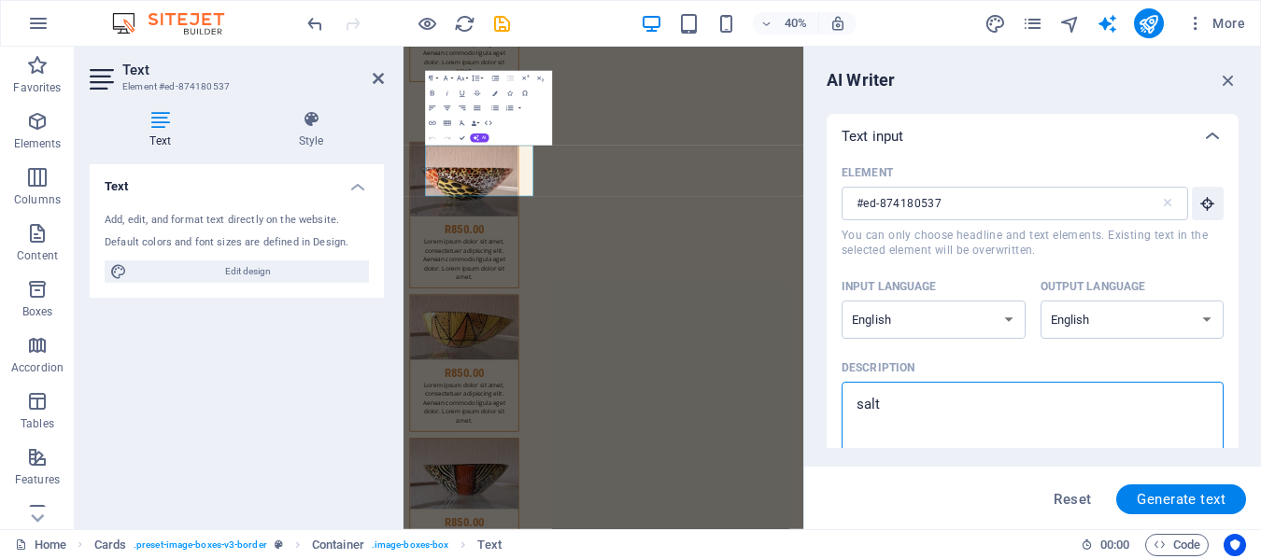
type textarea "sal"
type textarea "x"
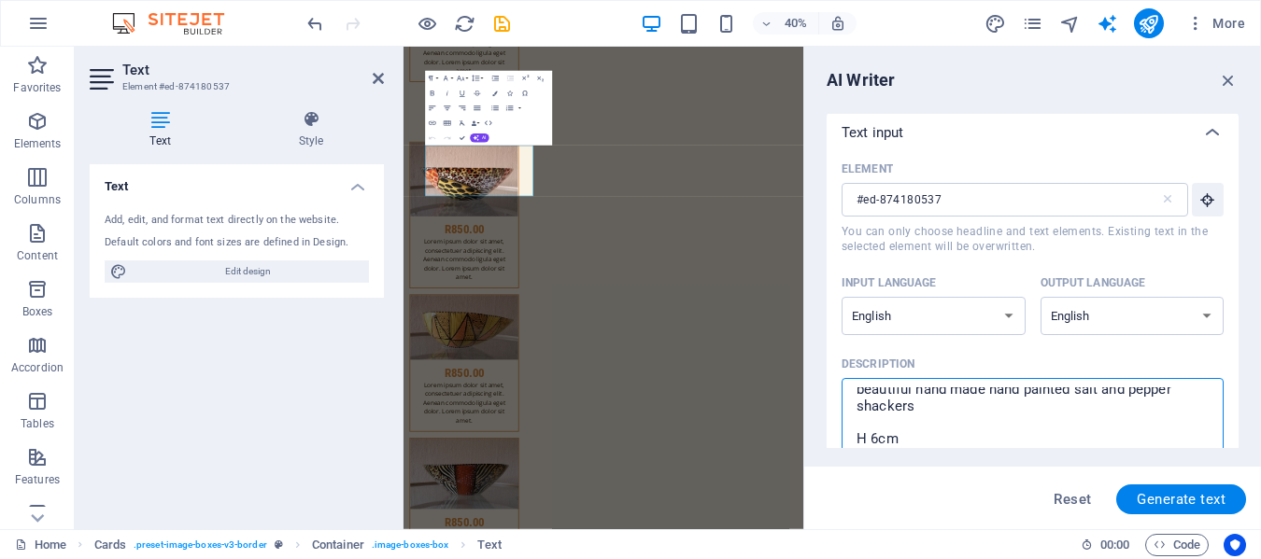
scroll to position [28, 0]
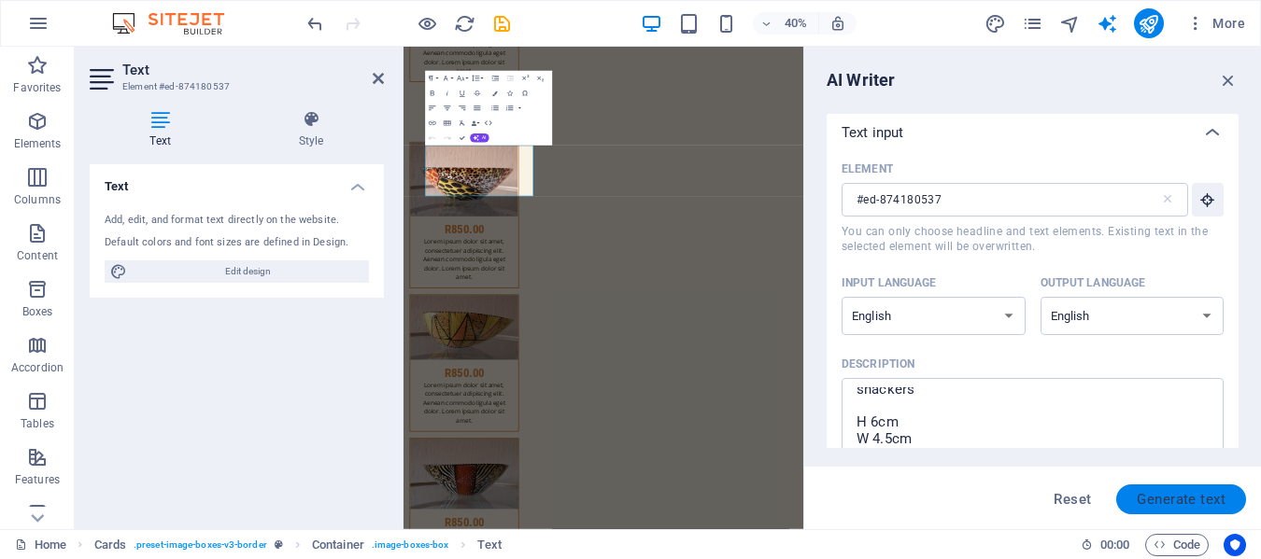
click at [1210, 495] on span "Generate text" at bounding box center [1181, 499] width 89 height 15
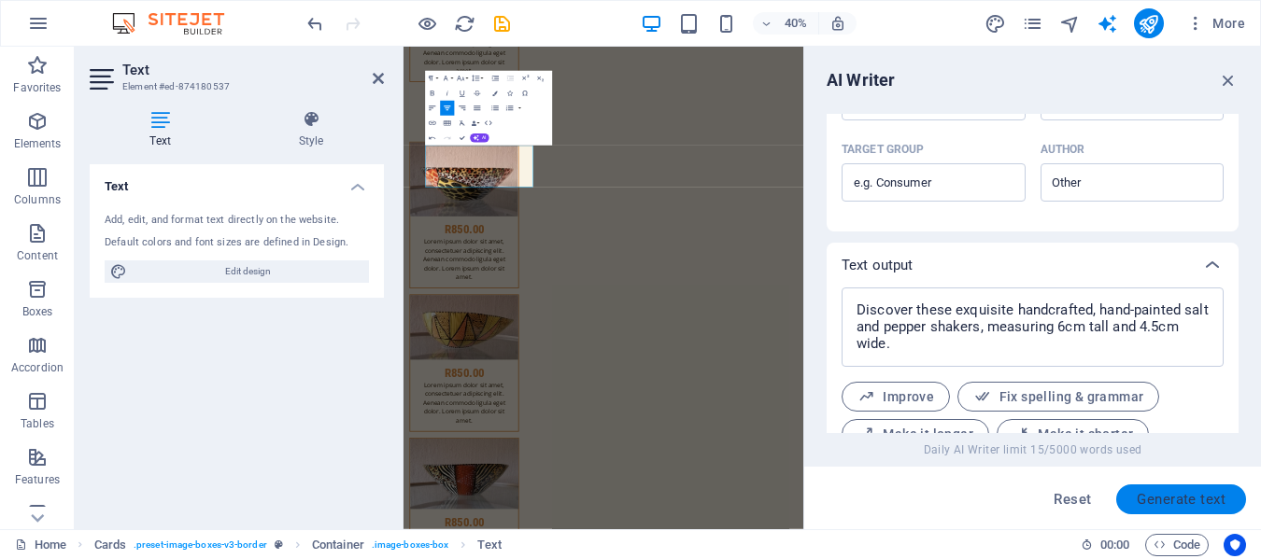
scroll to position [650, 0]
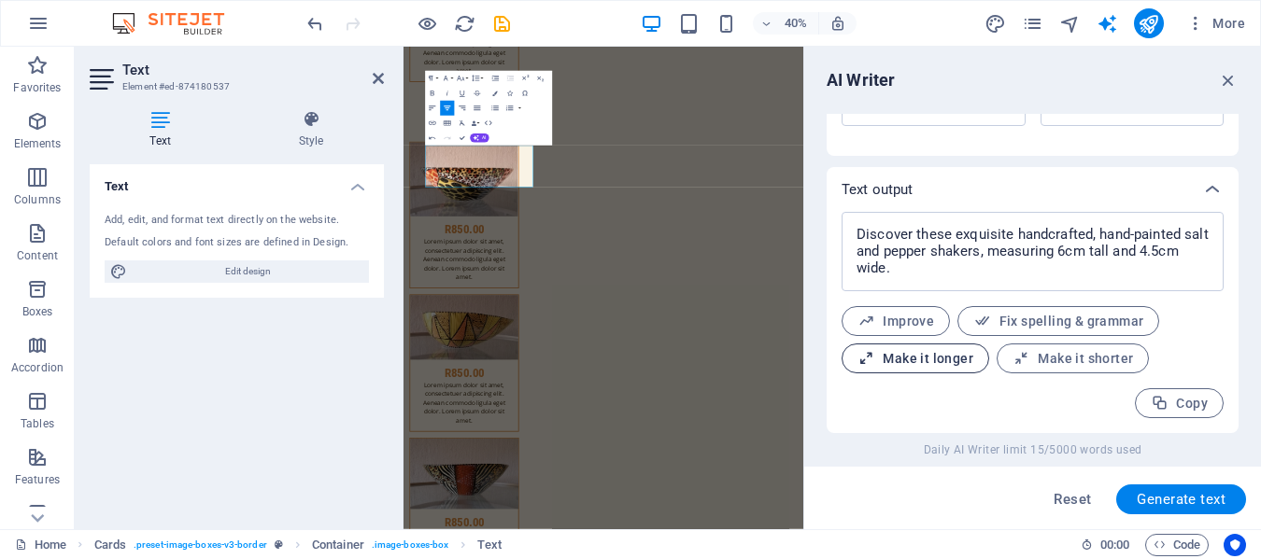
click at [938, 351] on span "Make it longer" at bounding box center [915, 359] width 116 height 18
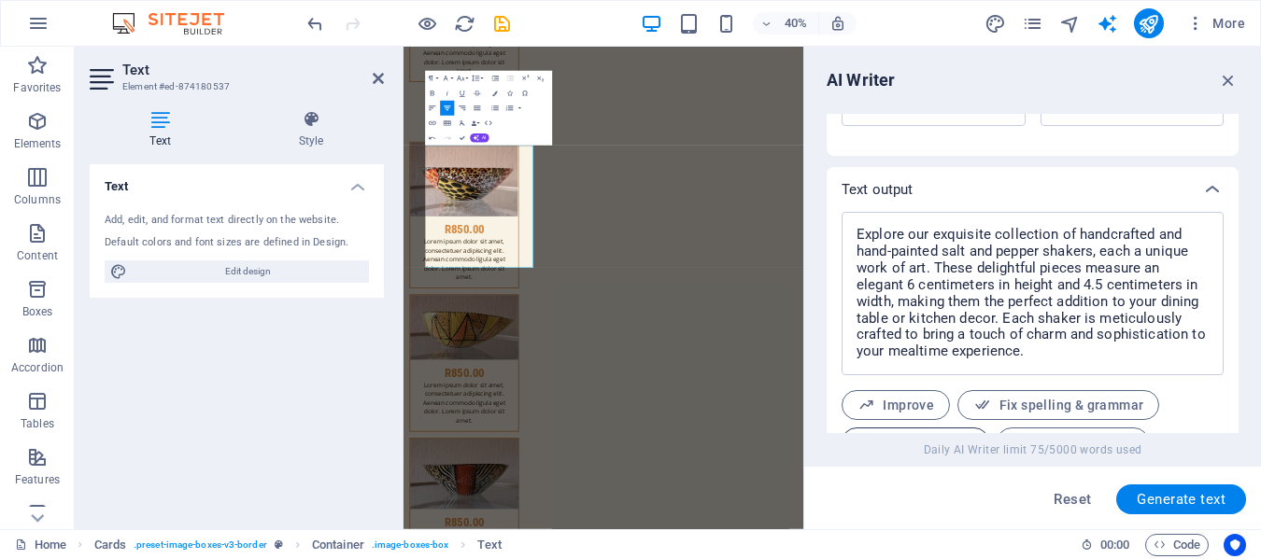
scroll to position [734, 0]
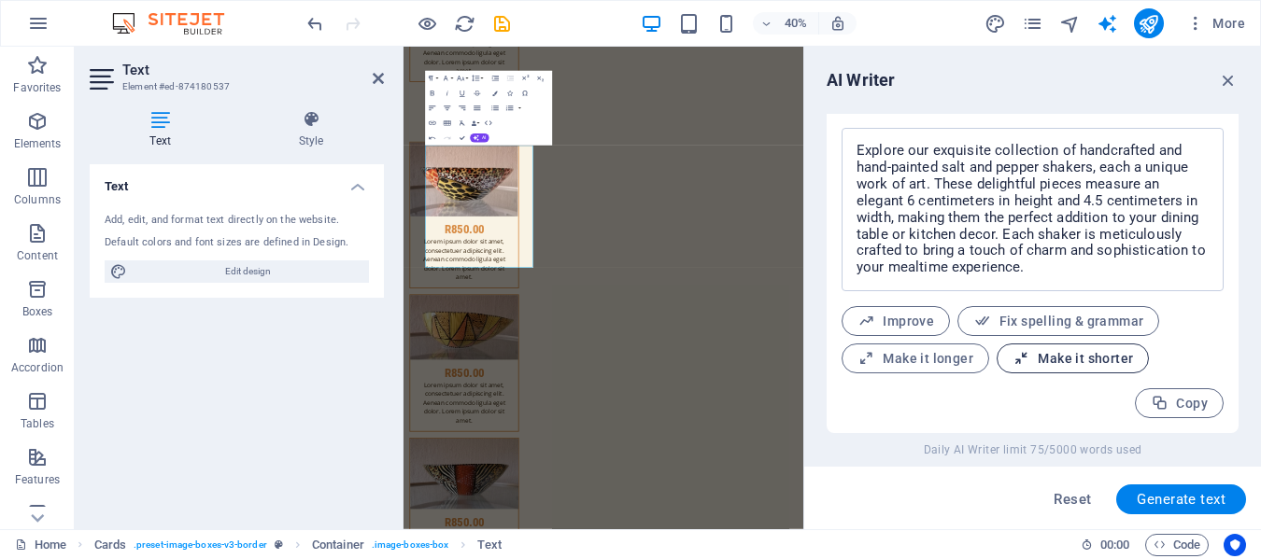
click at [1054, 348] on button "Make it shorter" at bounding box center [1073, 359] width 152 height 30
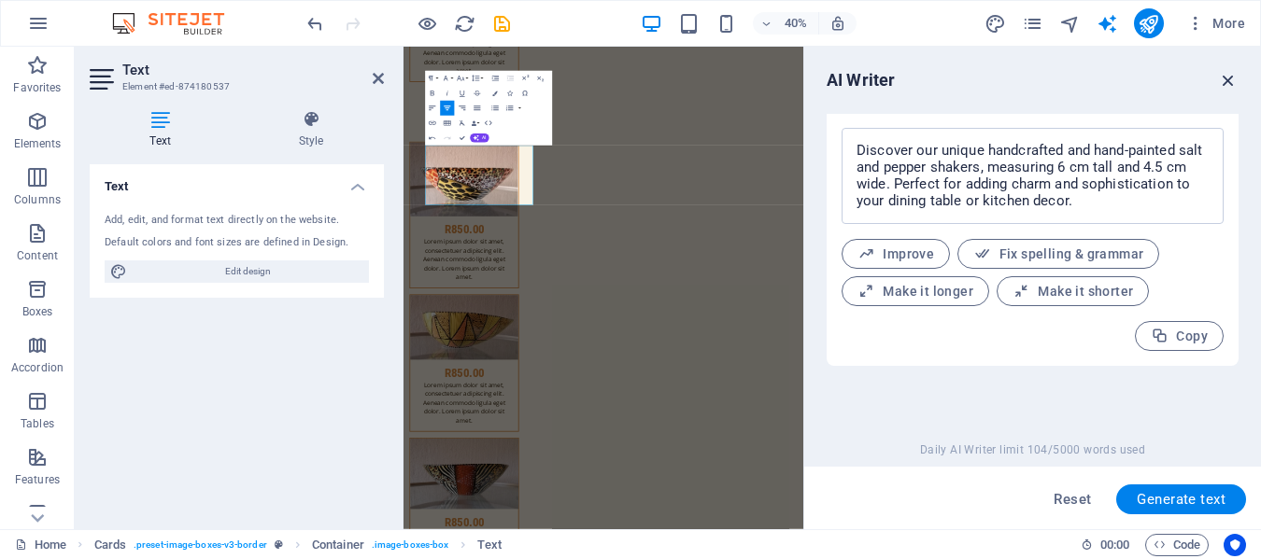
click at [1228, 77] on icon "button" at bounding box center [1228, 80] width 21 height 21
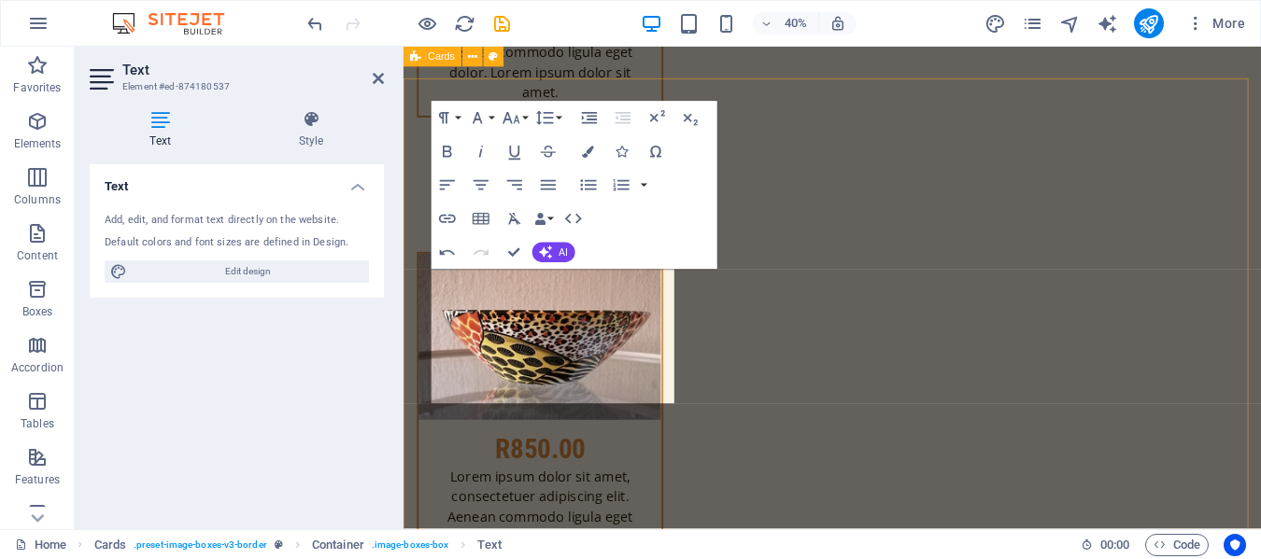
scroll to position [15809, 0]
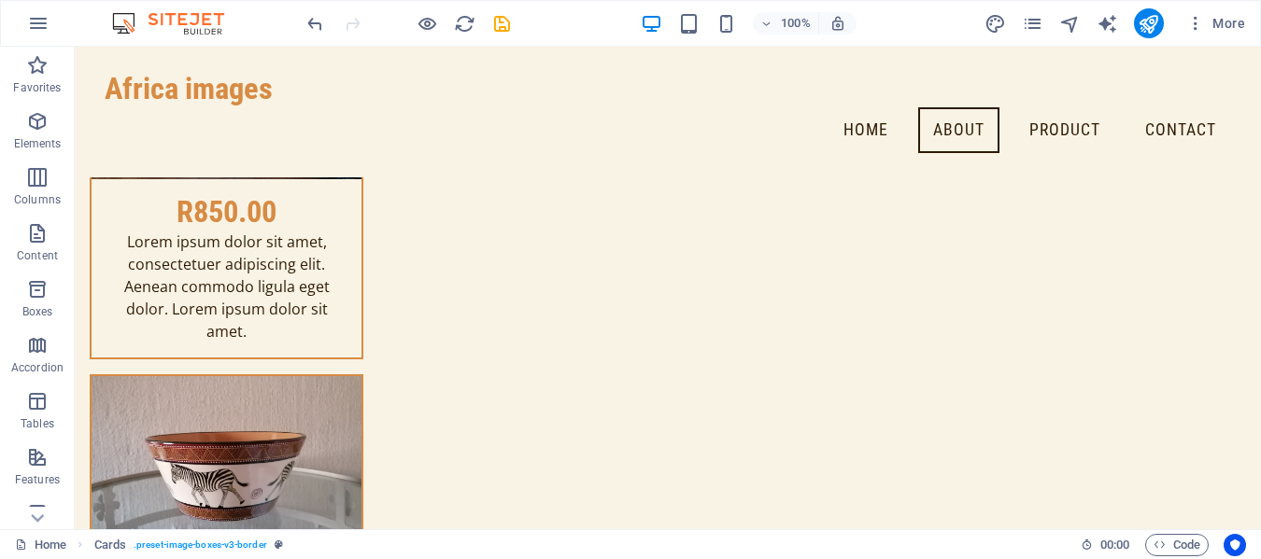
scroll to position [15083, 0]
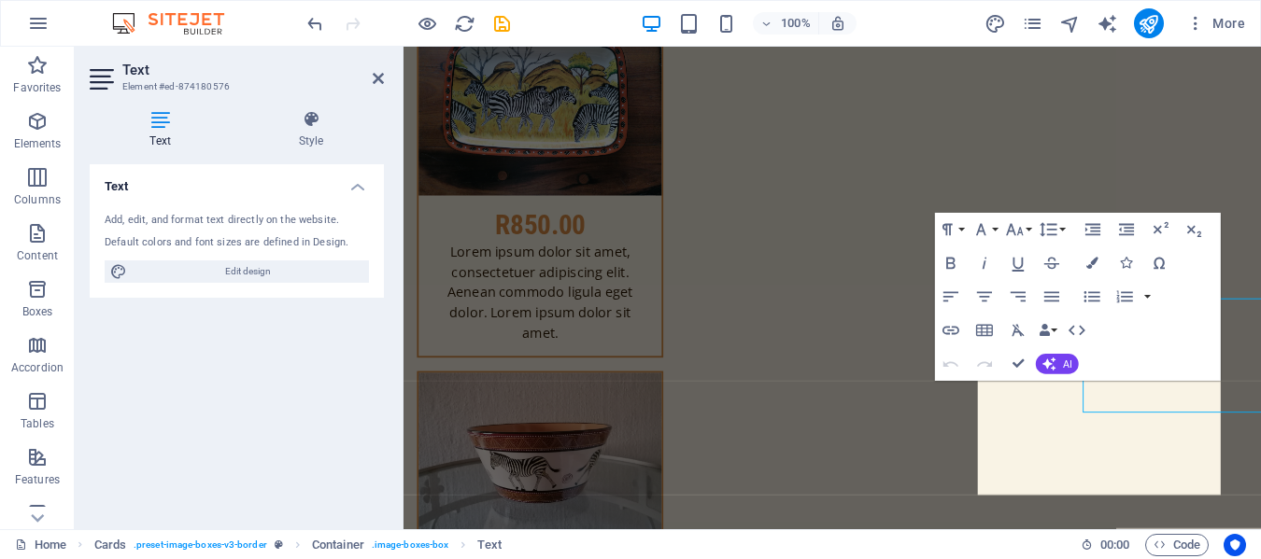
scroll to position [15175, 0]
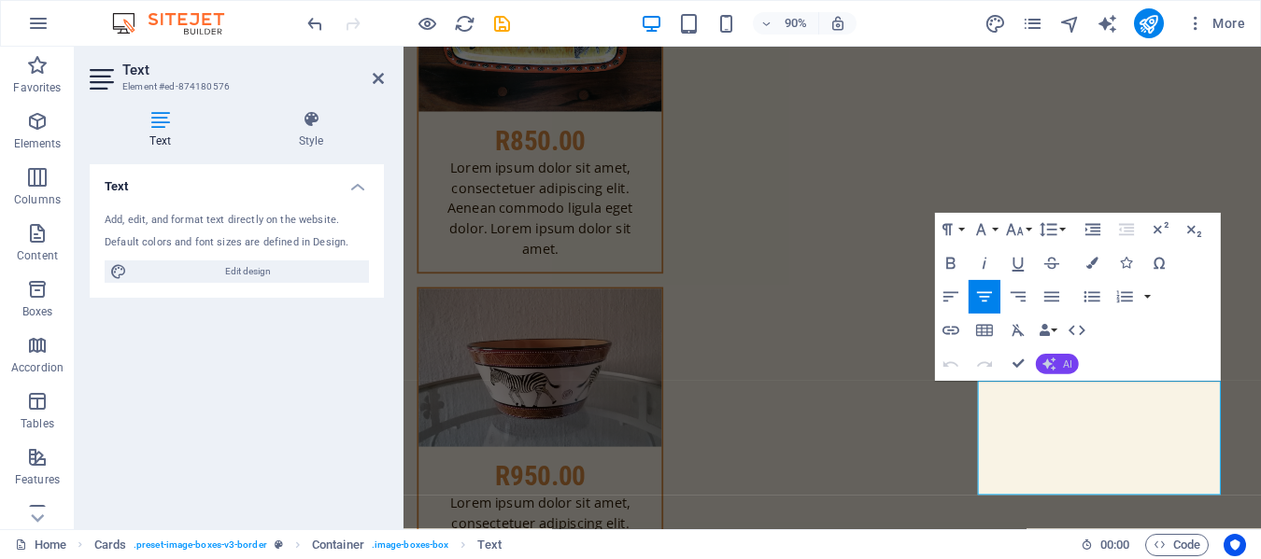
click at [1057, 359] on button "AI" at bounding box center [1057, 364] width 43 height 21
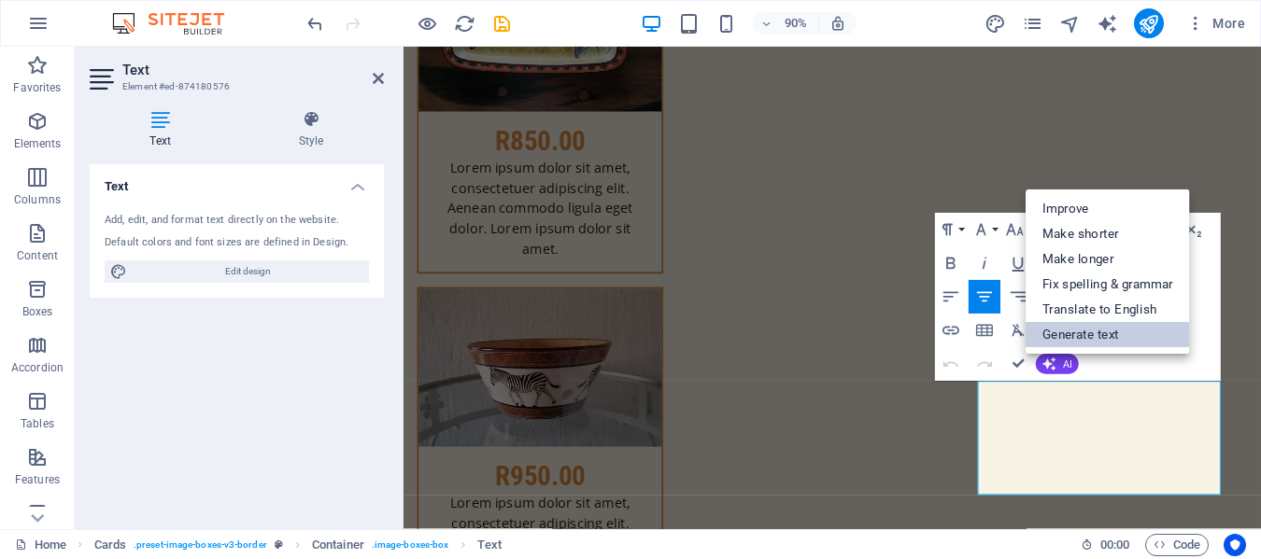
click at [1078, 335] on link "Generate text" at bounding box center [1108, 334] width 164 height 25
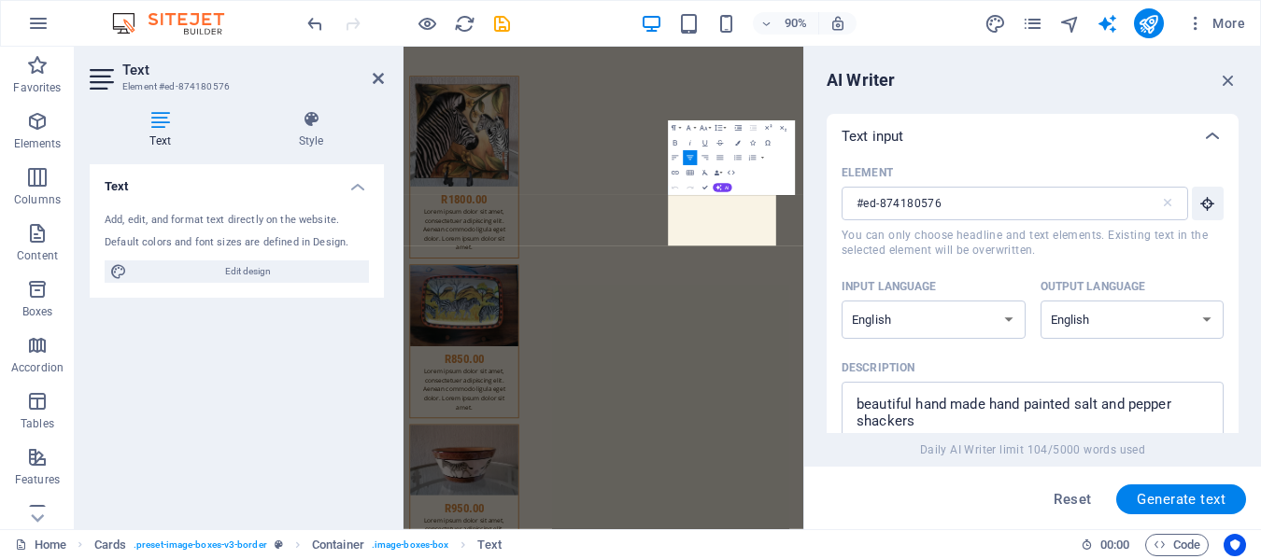
scroll to position [15755, 0]
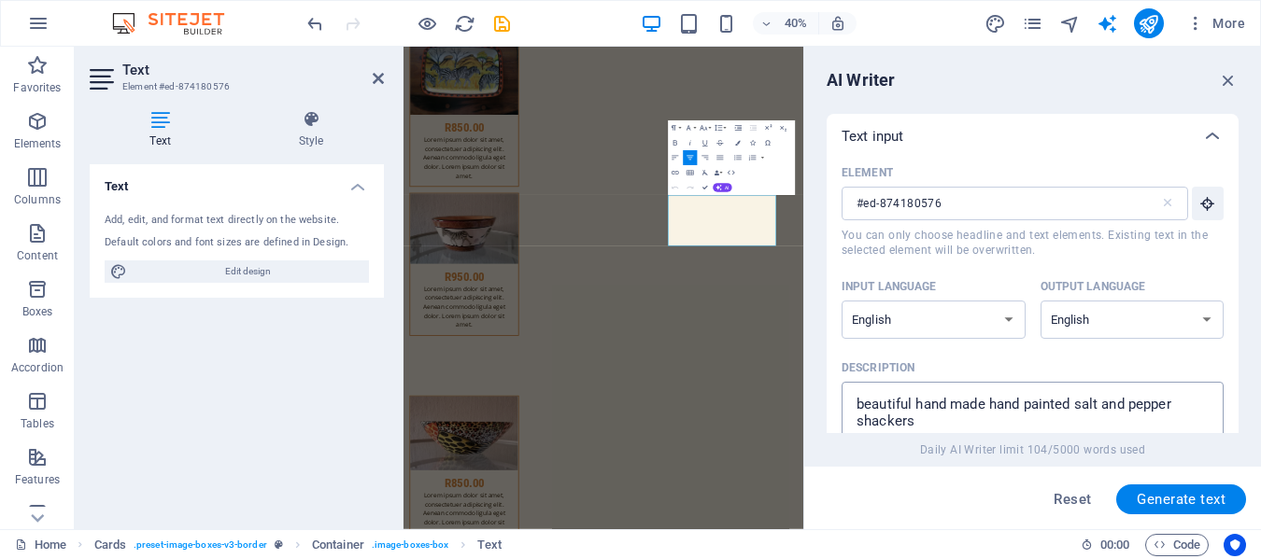
click at [984, 407] on textarea "beautiful hand made hand painted salt and pepper shackers H 6cm W 4.5cm" at bounding box center [1032, 421] width 363 height 61
click at [919, 424] on textarea "beautiful hand made hand painted salt and pepper shackers H 6cm W 4.5cm" at bounding box center [1032, 421] width 363 height 61
click at [1162, 498] on span "Generate text" at bounding box center [1181, 499] width 89 height 15
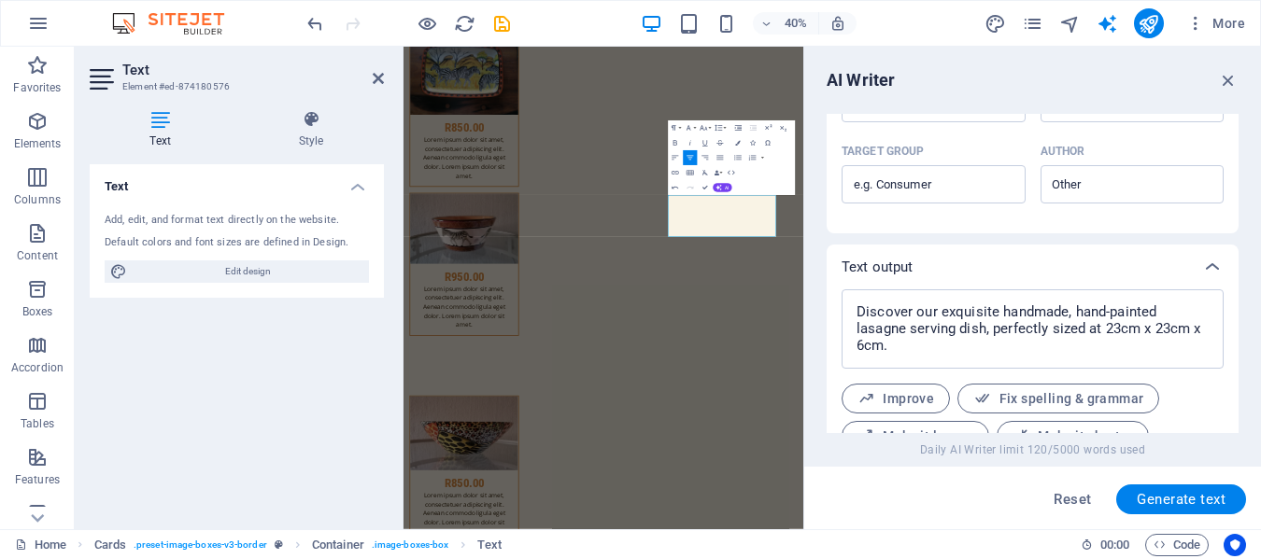
scroll to position [650, 0]
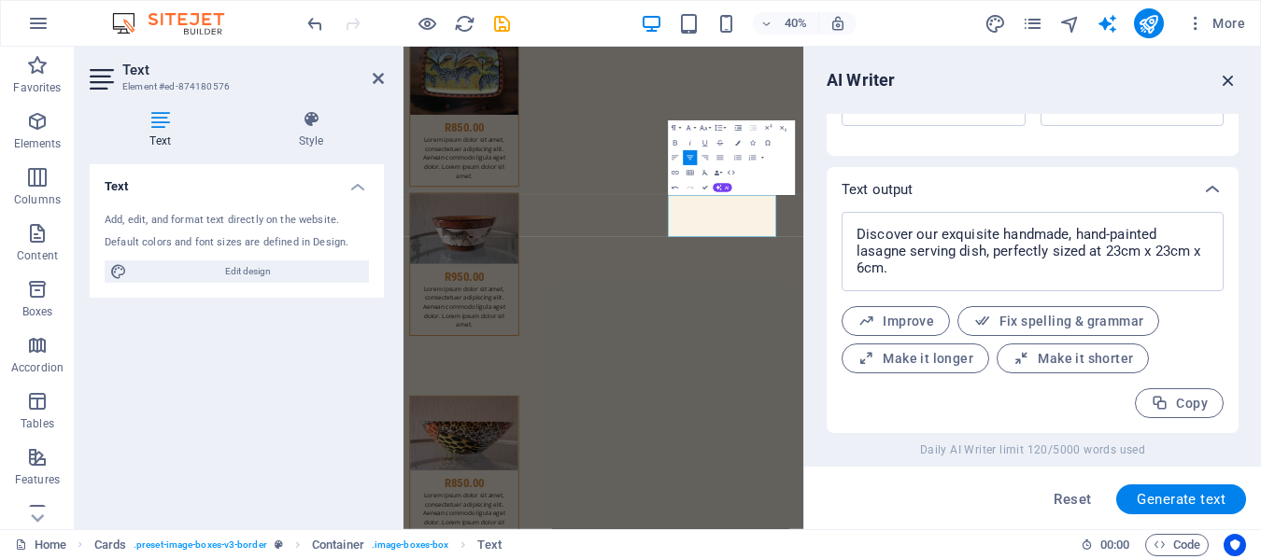
click at [1225, 74] on icon "button" at bounding box center [1228, 80] width 21 height 21
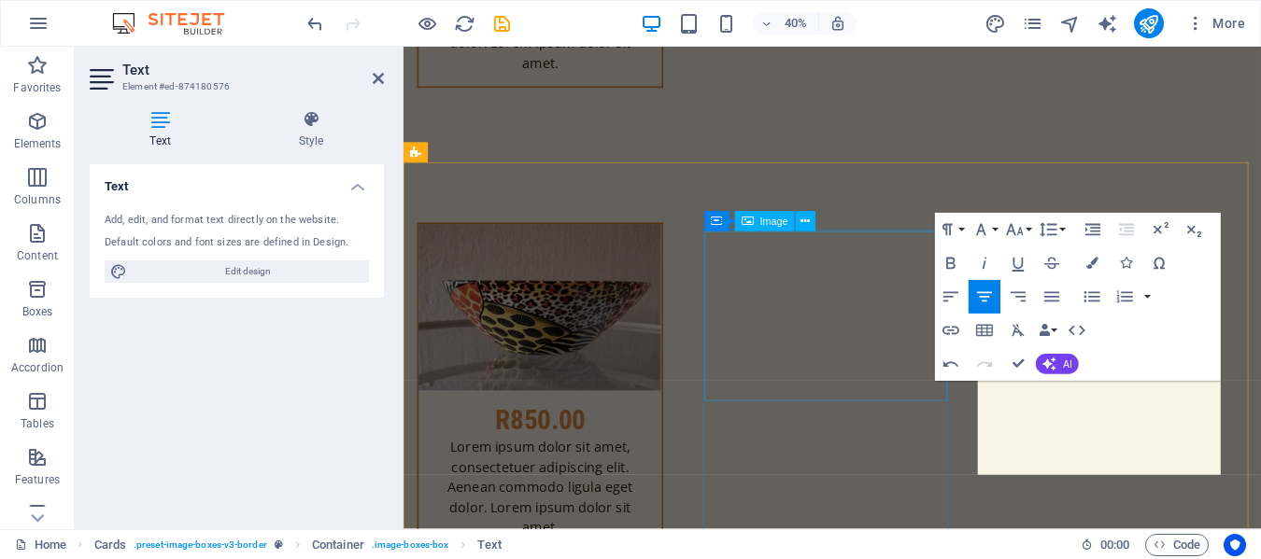
scroll to position [15175, 0]
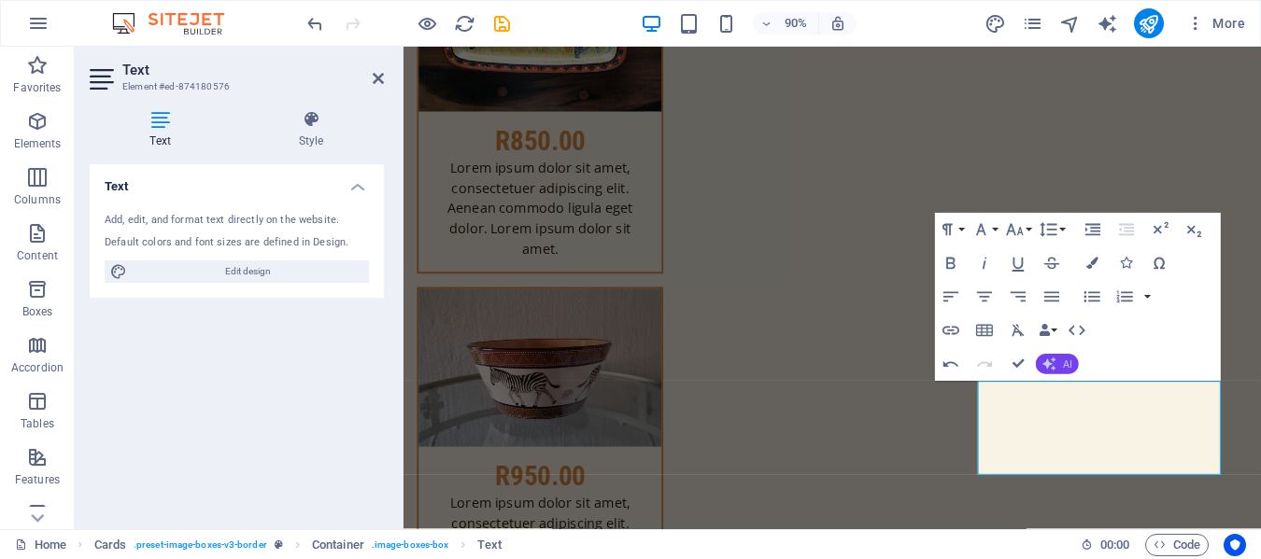
click at [1053, 356] on button "AI" at bounding box center [1057, 364] width 43 height 21
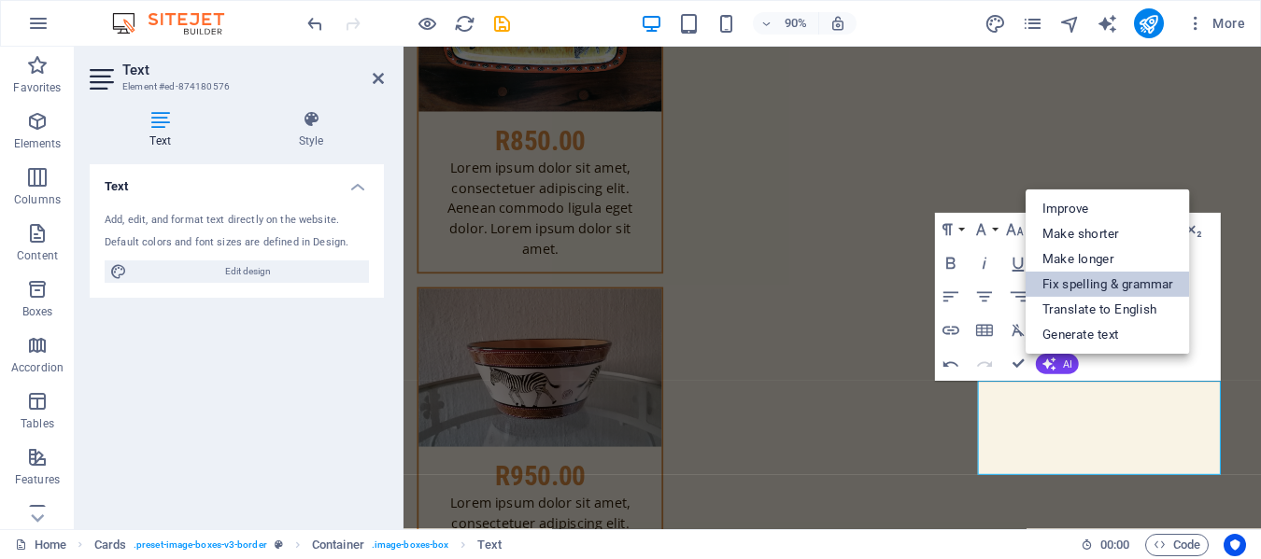
click at [1080, 282] on link "Fix spelling & grammar" at bounding box center [1108, 284] width 164 height 25
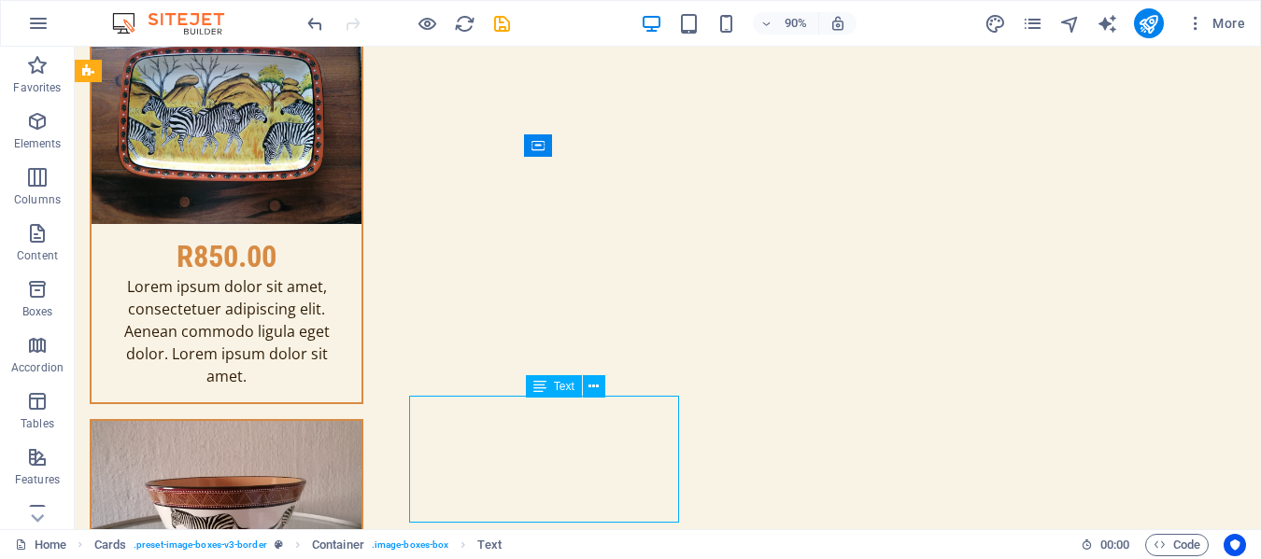
scroll to position [15177, 0]
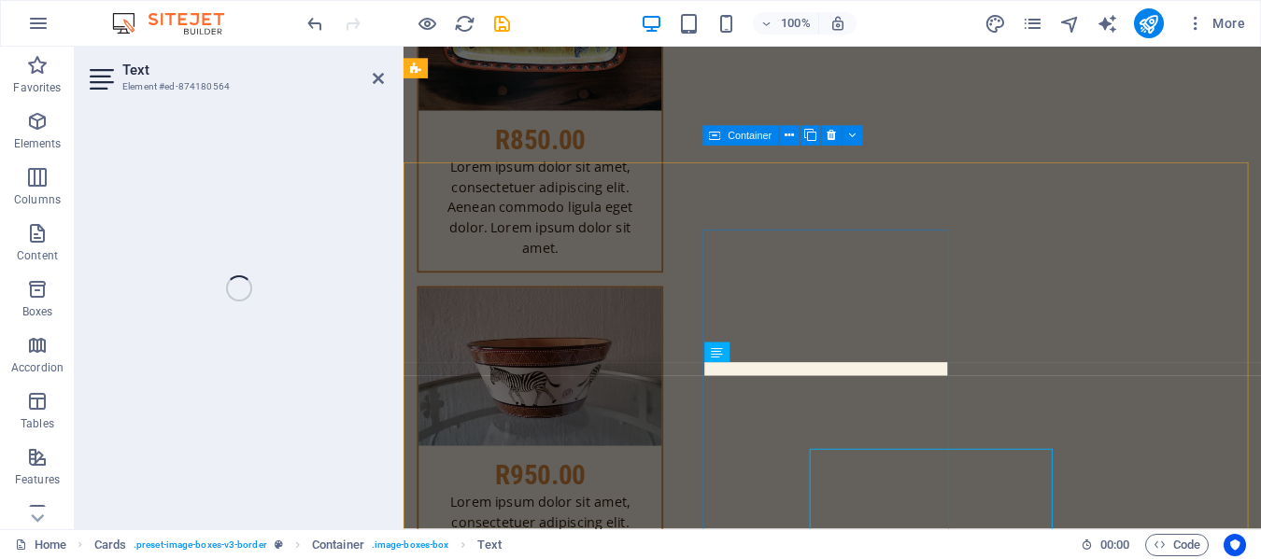
scroll to position [15175, 0]
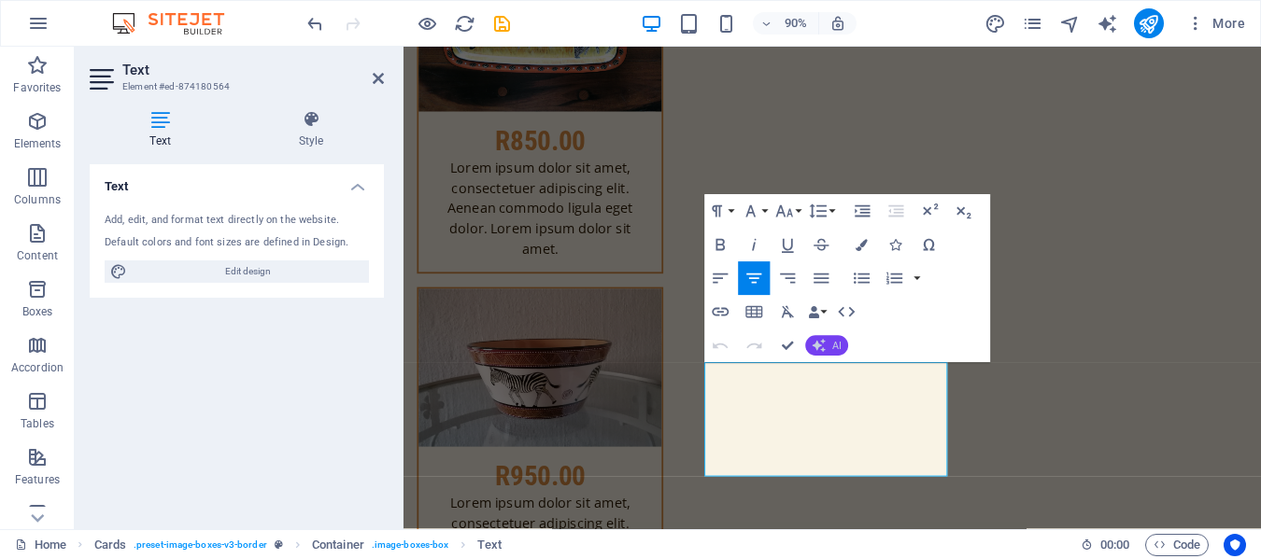
click at [836, 345] on span "AI" at bounding box center [836, 346] width 9 height 10
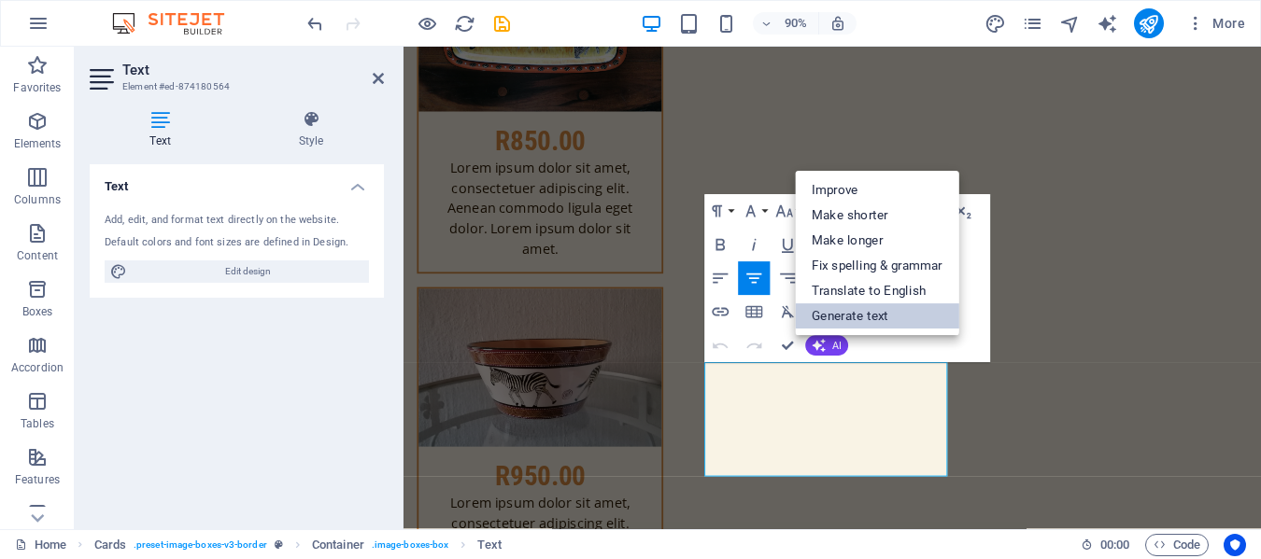
click at [849, 309] on link "Generate text" at bounding box center [877, 316] width 164 height 25
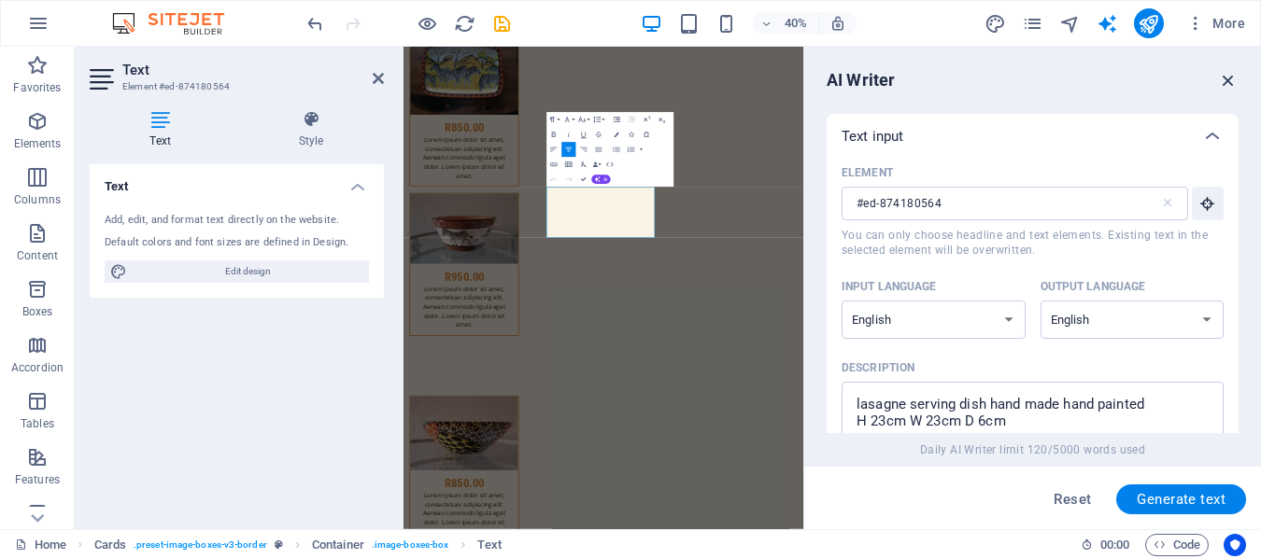
click at [1225, 78] on icon "button" at bounding box center [1228, 80] width 21 height 21
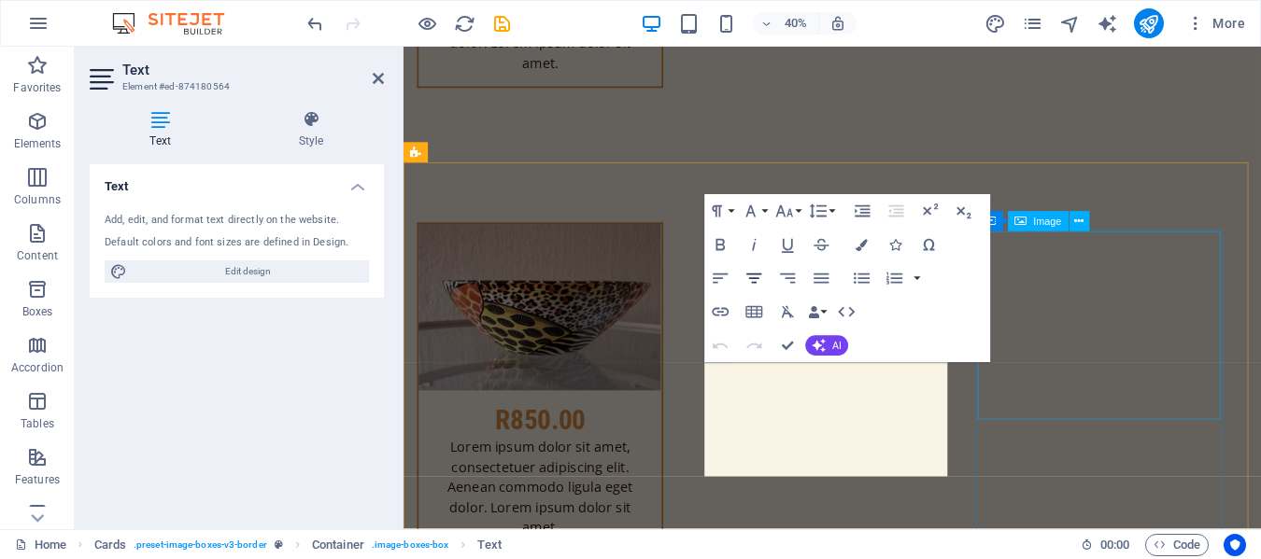
scroll to position [15175, 0]
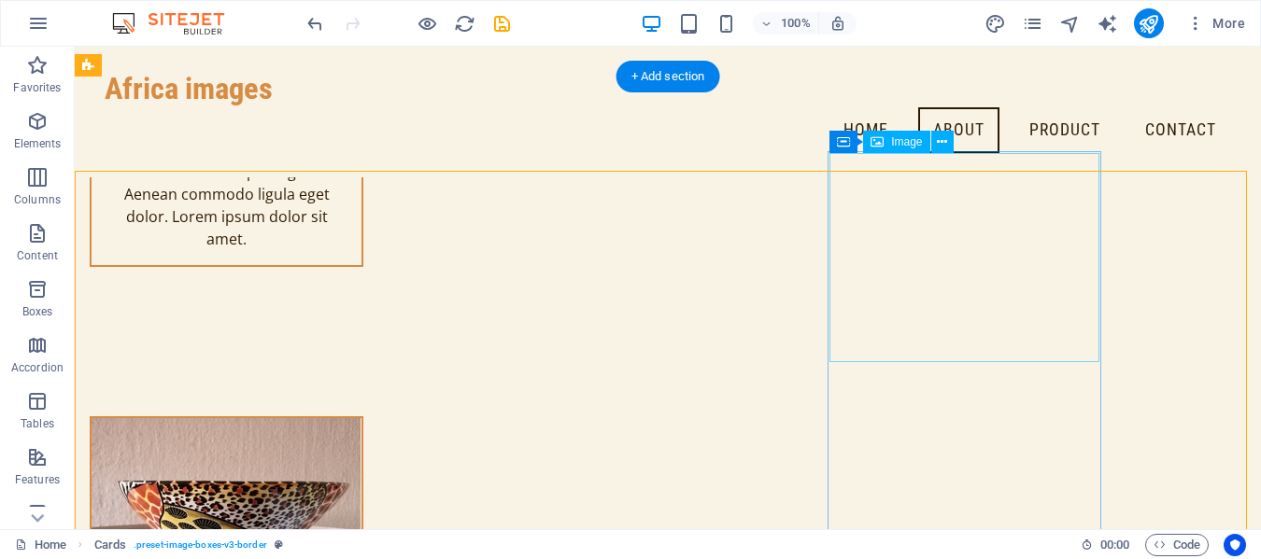
scroll to position [15083, 0]
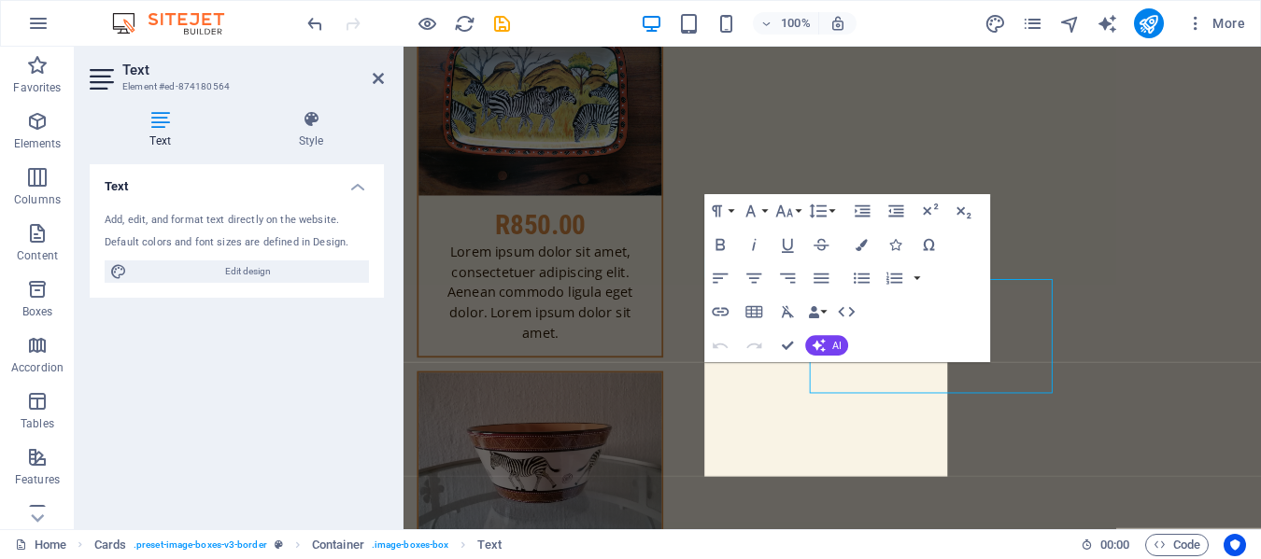
scroll to position [15175, 0]
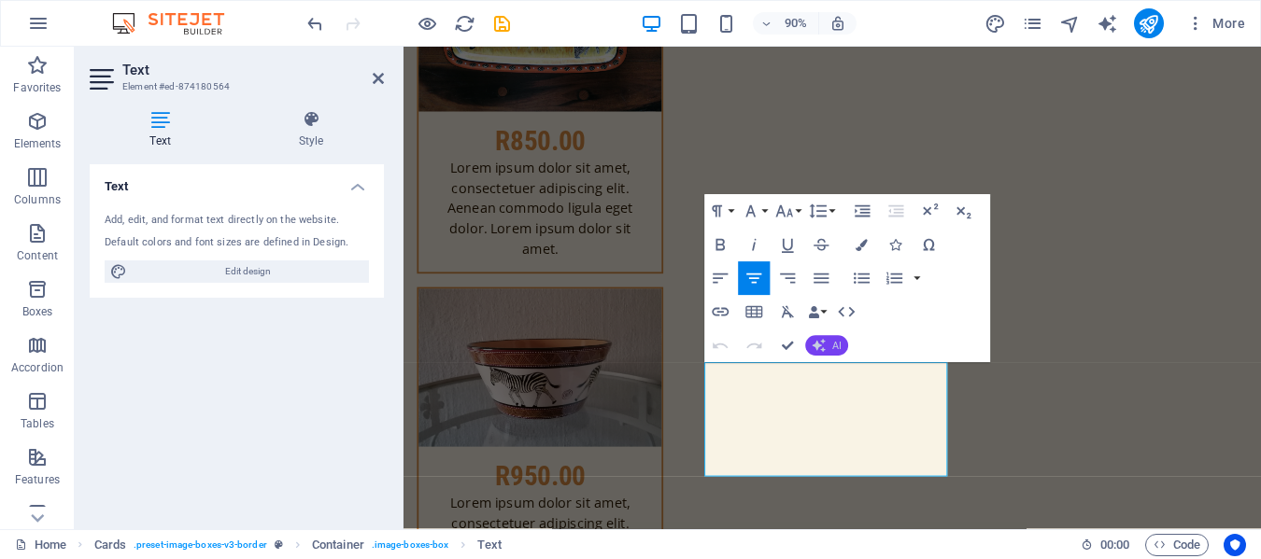
click at [829, 339] on button "AI" at bounding box center [826, 345] width 43 height 21
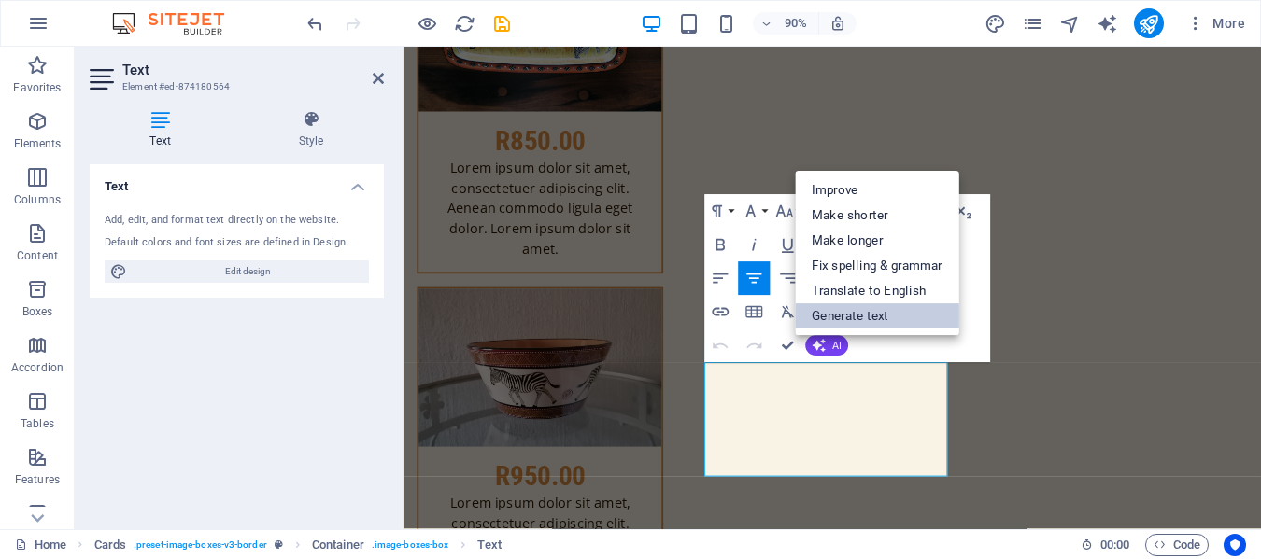
click at [871, 319] on link "Generate text" at bounding box center [877, 316] width 164 height 25
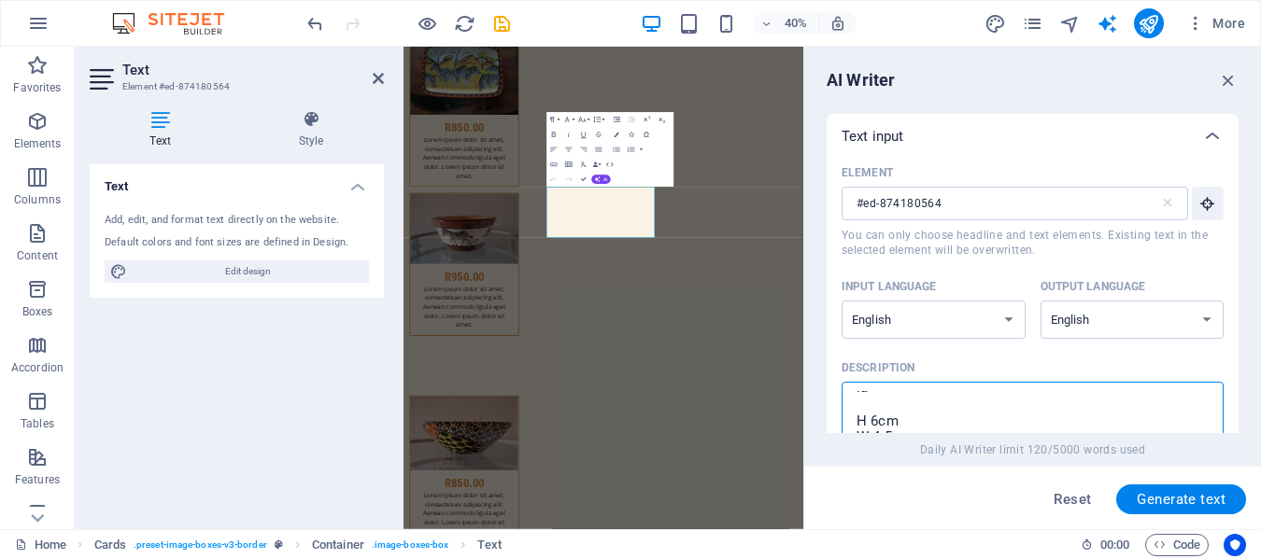
scroll to position [0, 0]
drag, startPoint x: 1011, startPoint y: 424, endPoint x: 1230, endPoint y: 78, distance: 410.2
click at [1225, 81] on icon "button" at bounding box center [1228, 80] width 21 height 21
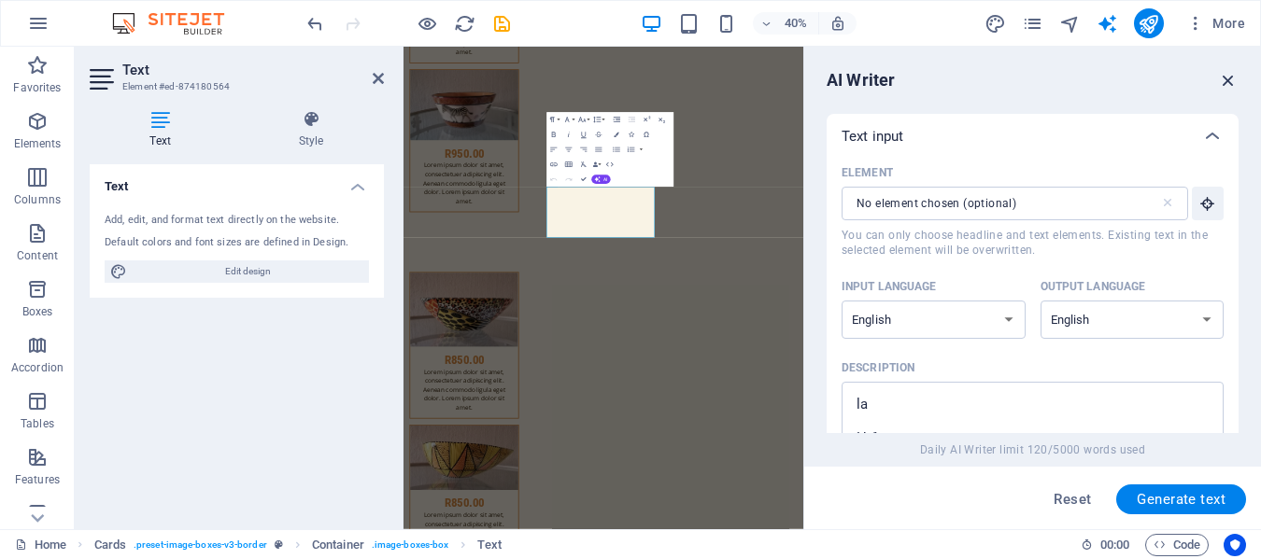
scroll to position [15175, 0]
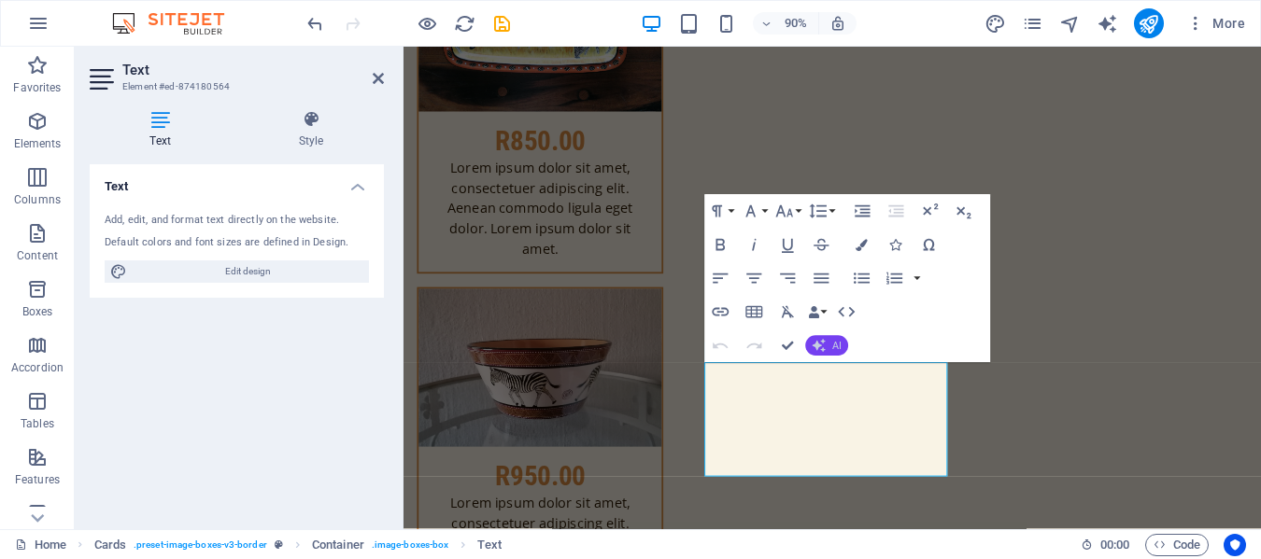
click at [818, 336] on button "AI" at bounding box center [826, 345] width 43 height 21
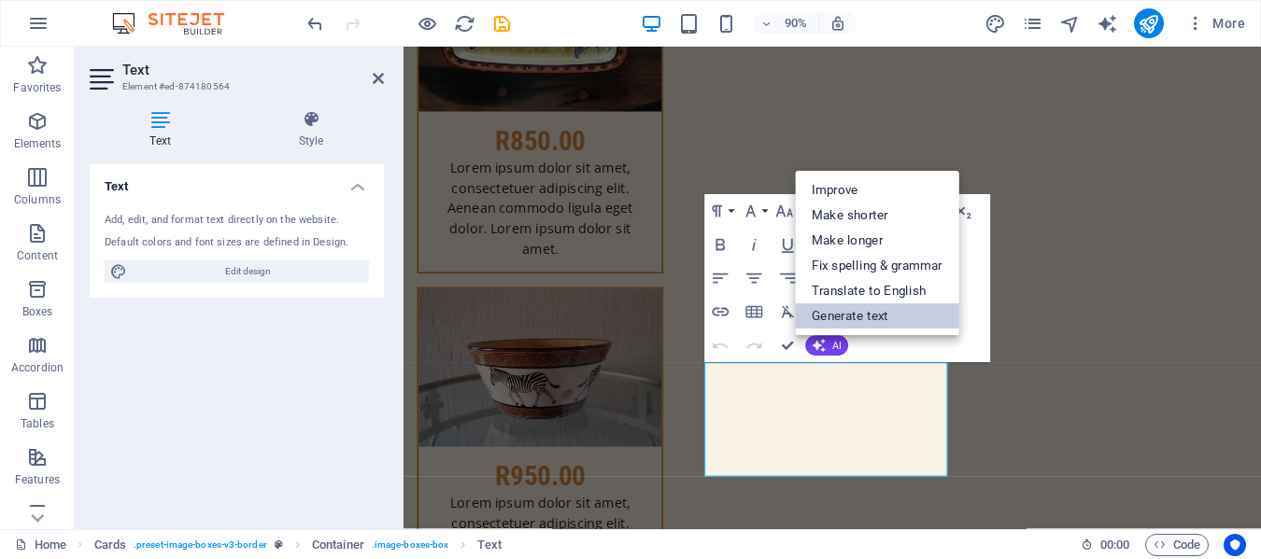
click at [885, 323] on link "Generate text" at bounding box center [877, 316] width 164 height 25
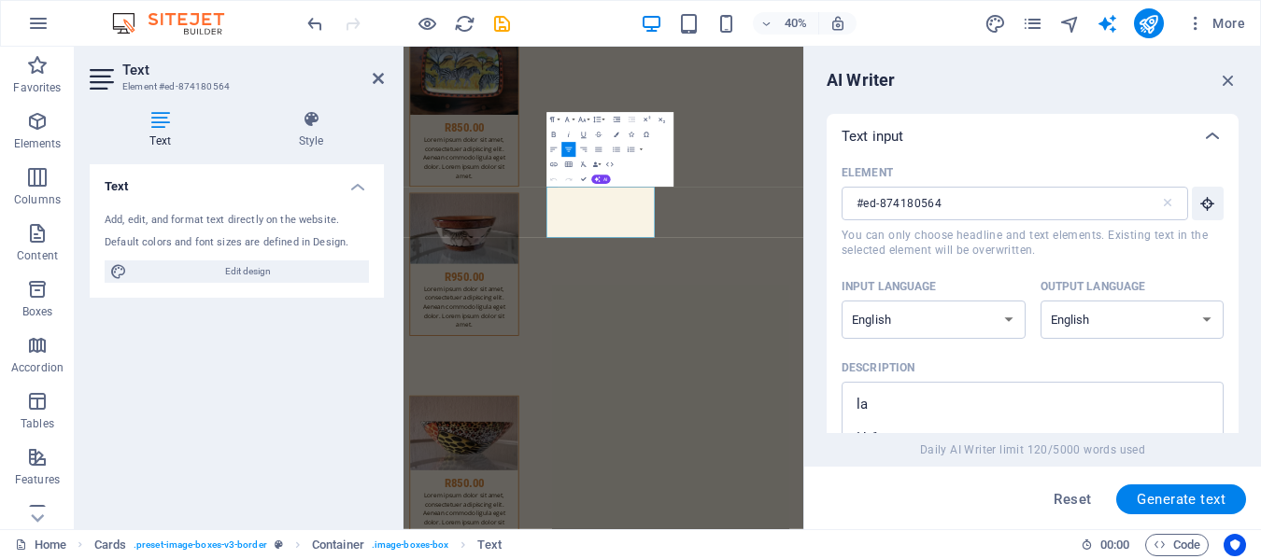
scroll to position [279, 0]
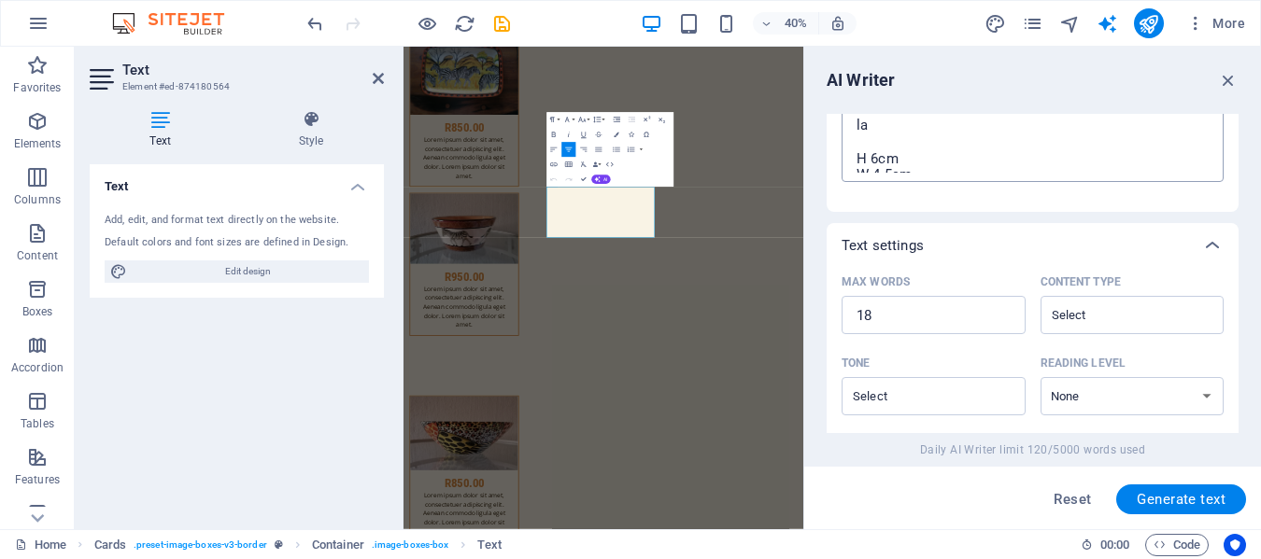
click at [1060, 173] on textarea "la H 6cm W 4.5cm" at bounding box center [1032, 142] width 363 height 61
click at [1186, 497] on span "Generate text" at bounding box center [1181, 499] width 89 height 15
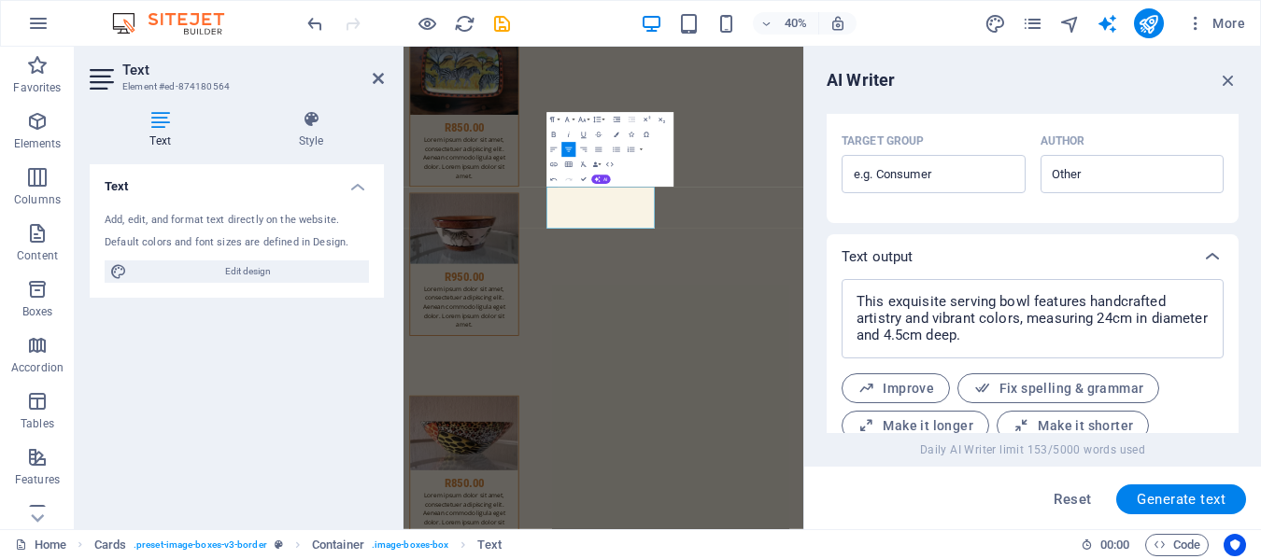
scroll to position [650, 0]
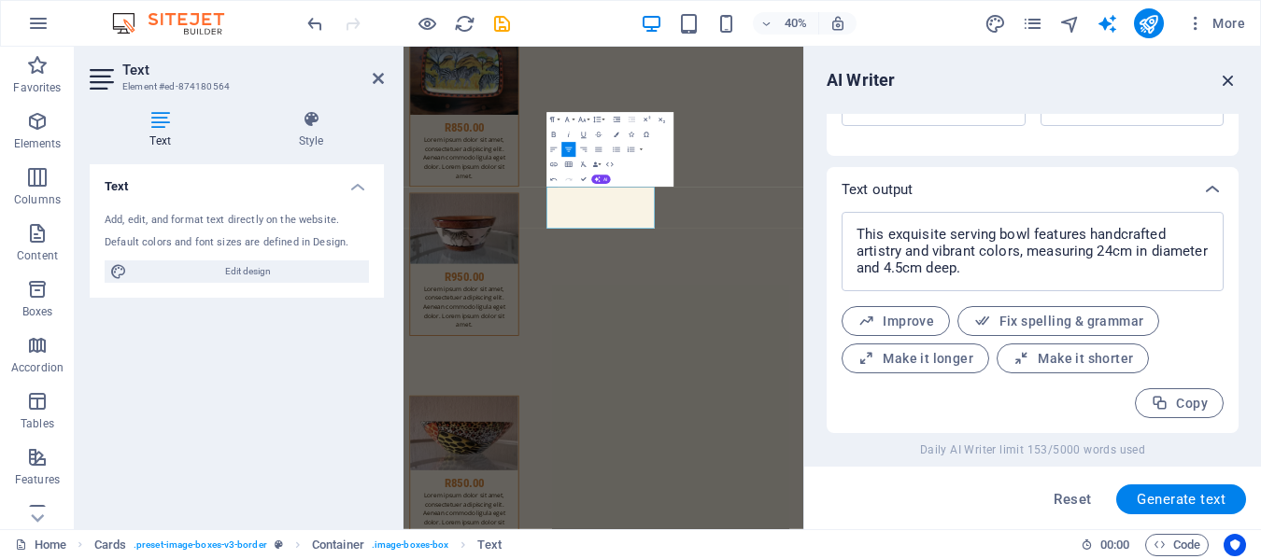
drag, startPoint x: 1221, startPoint y: 79, endPoint x: 800, endPoint y: 91, distance: 421.4
click at [1221, 79] on icon "button" at bounding box center [1228, 80] width 21 height 21
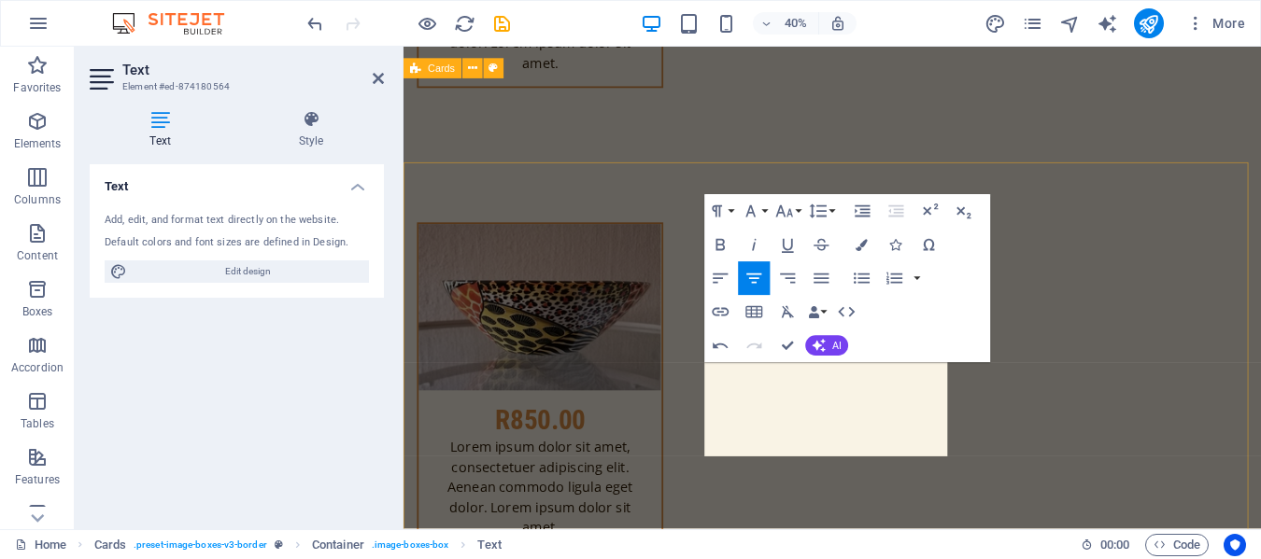
scroll to position [15175, 0]
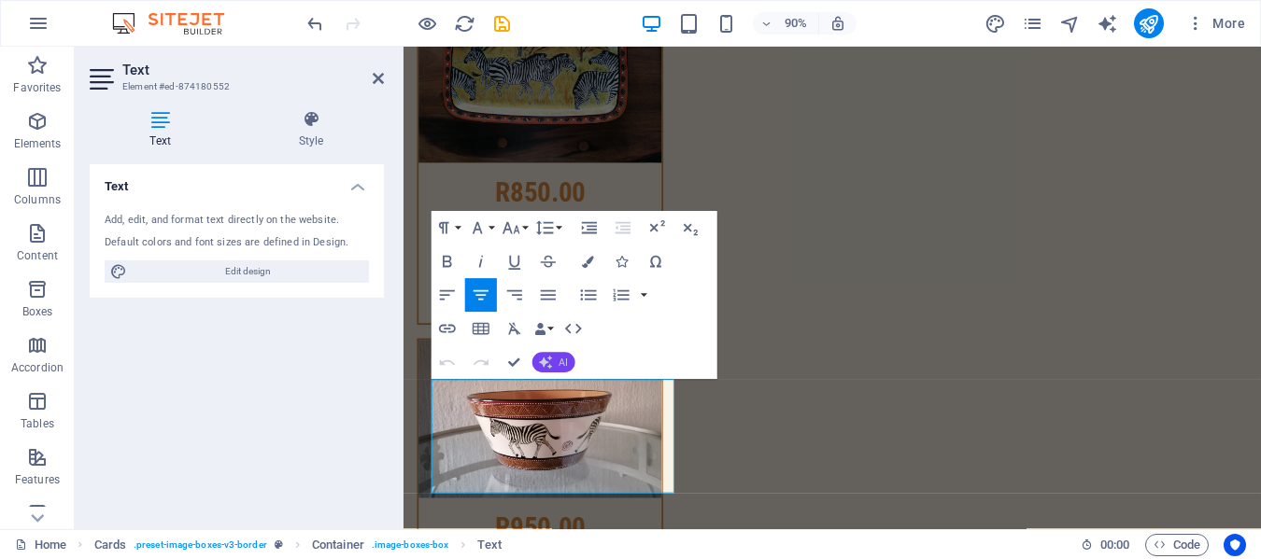
click at [559, 360] on span "AI" at bounding box center [563, 363] width 9 height 10
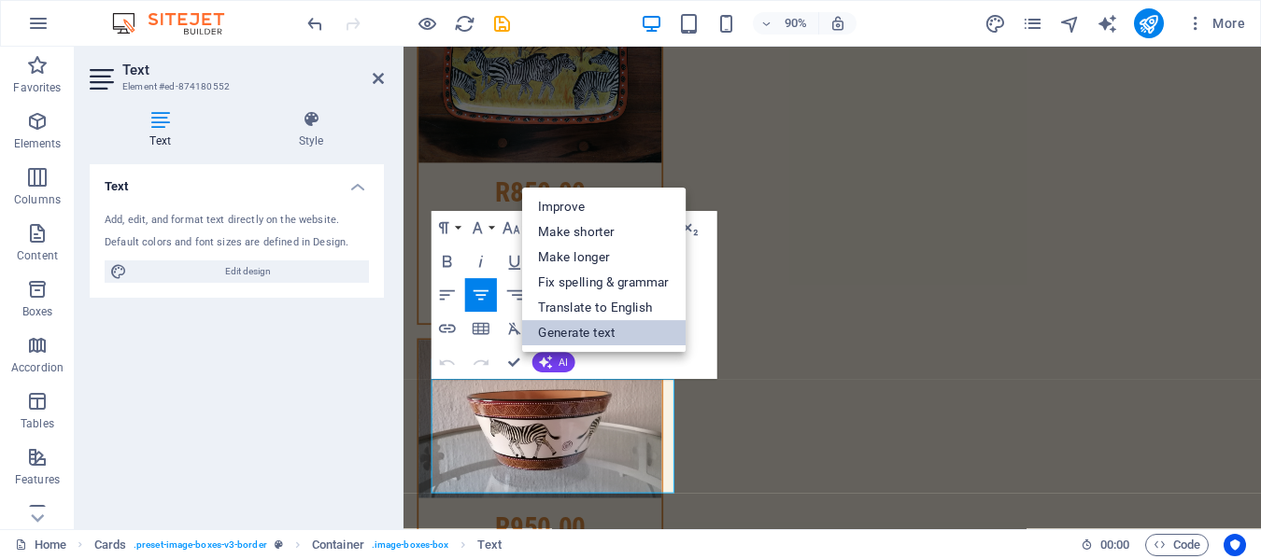
click at [599, 326] on link "Generate text" at bounding box center [603, 332] width 164 height 25
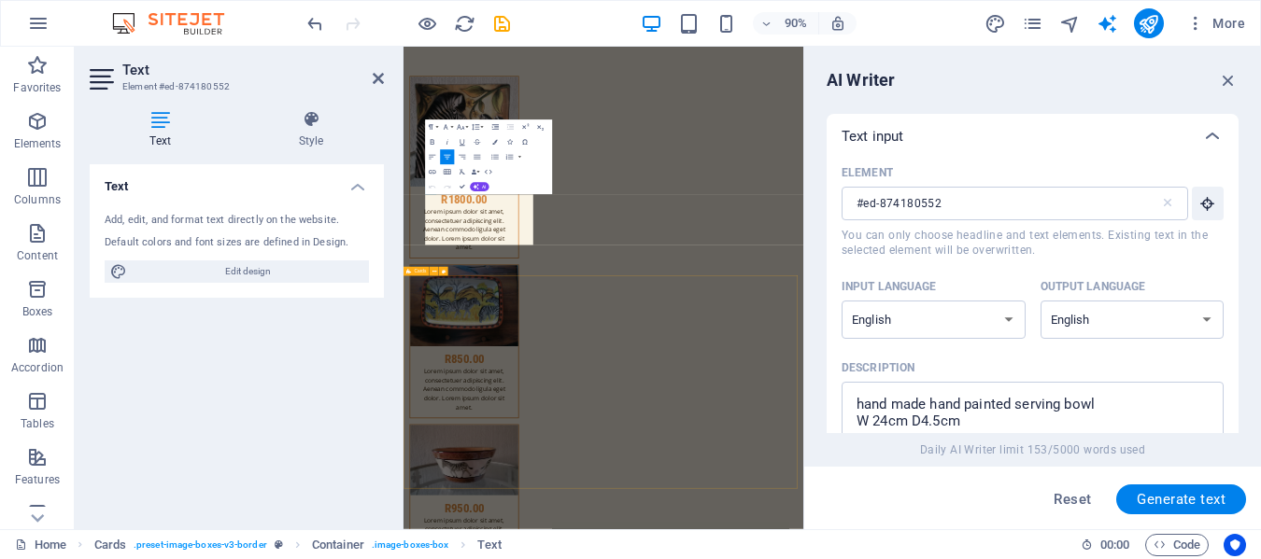
scroll to position [15755, 0]
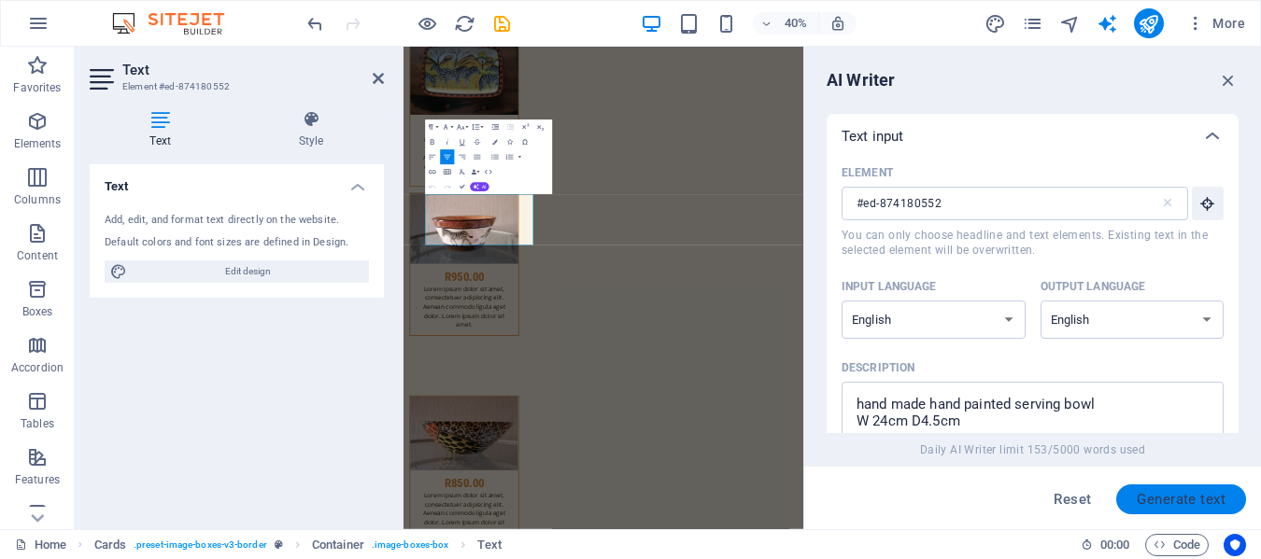
click at [1169, 495] on span "Generate text" at bounding box center [1181, 499] width 89 height 15
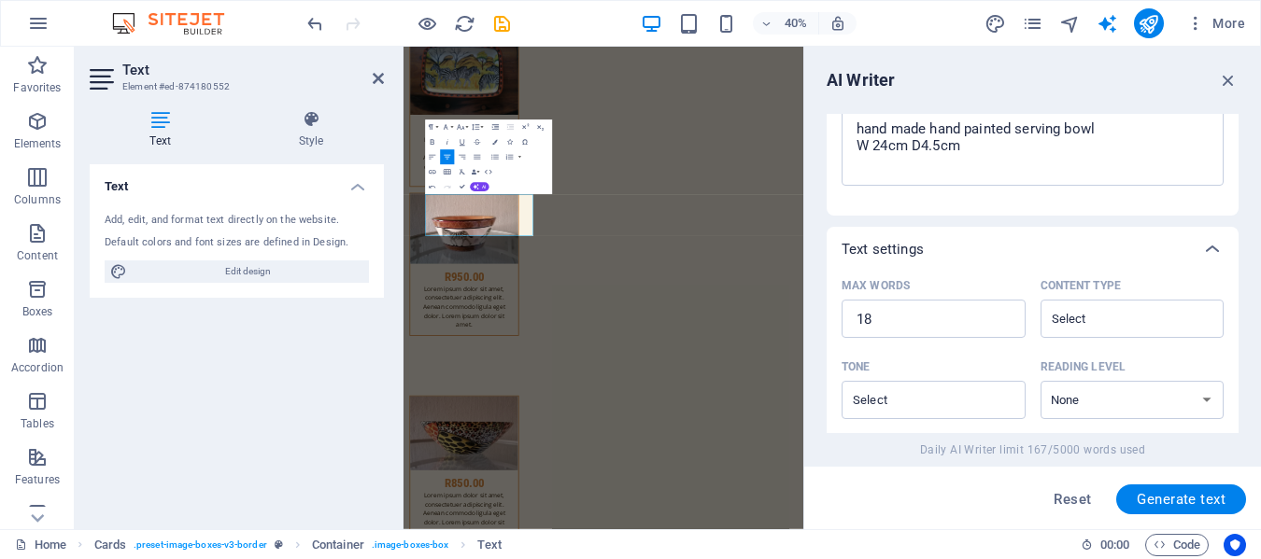
scroll to position [650, 0]
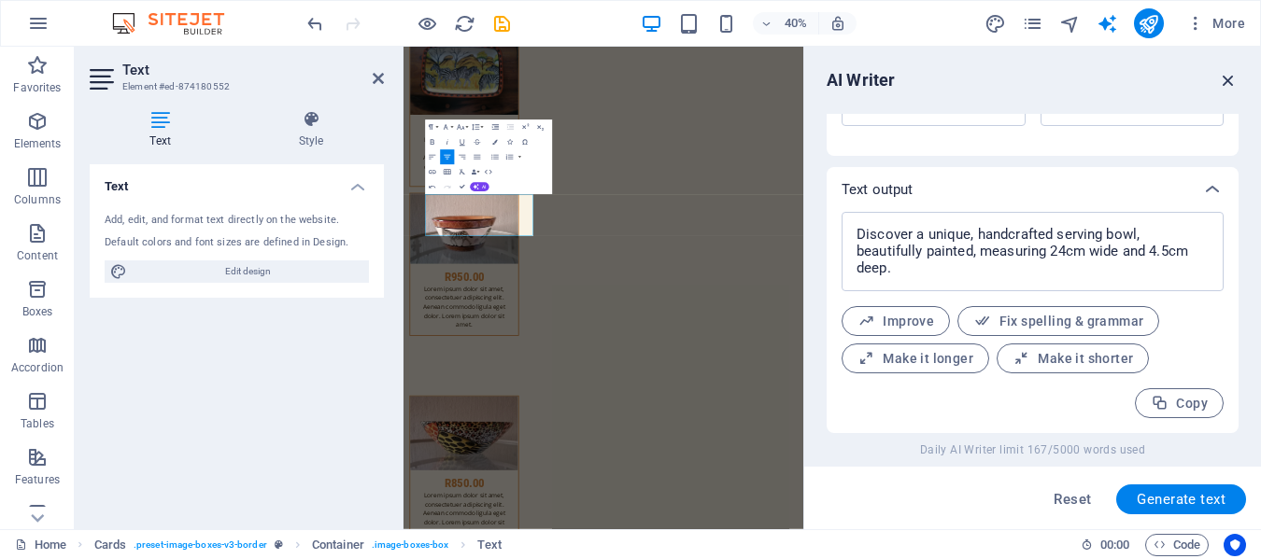
click at [1229, 81] on icon "button" at bounding box center [1228, 80] width 21 height 21
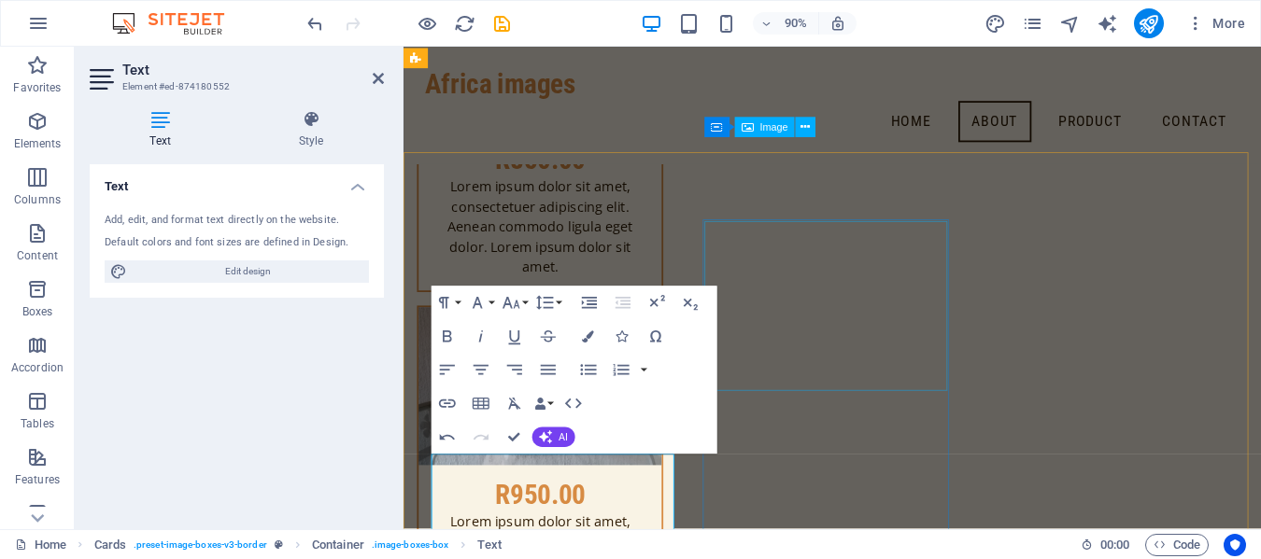
scroll to position [14613, 0]
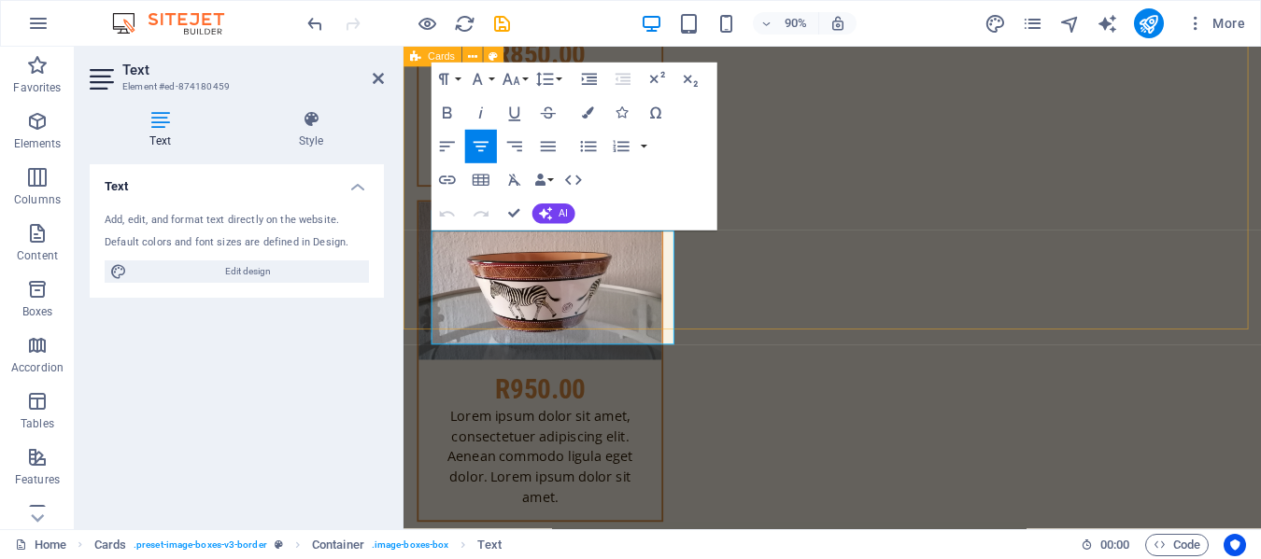
scroll to position [14802, 0]
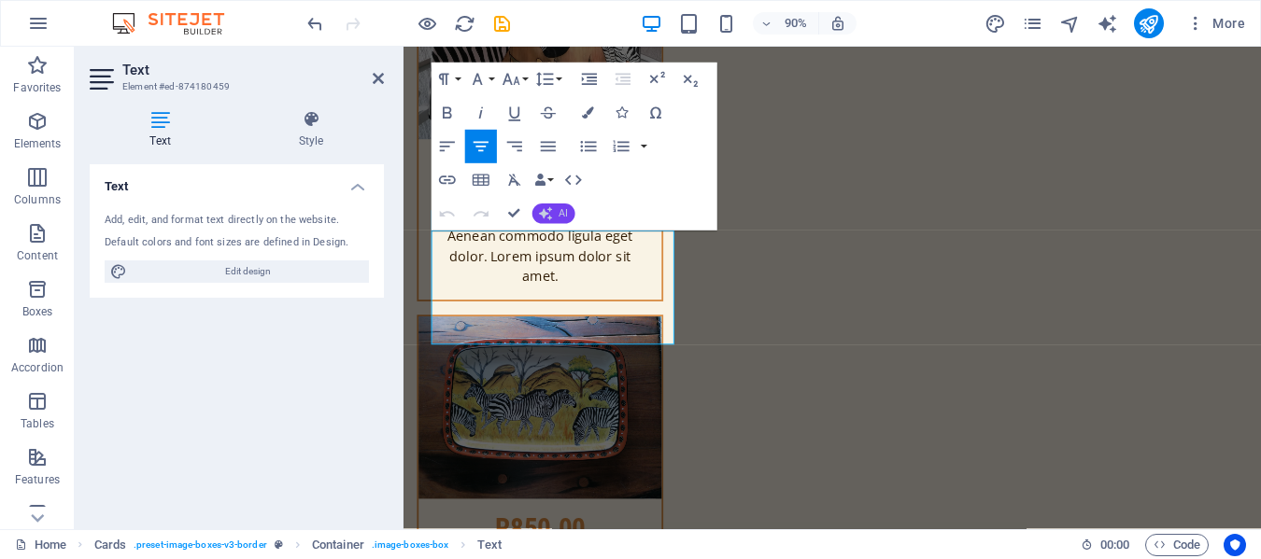
click at [563, 211] on span "AI" at bounding box center [563, 214] width 9 height 10
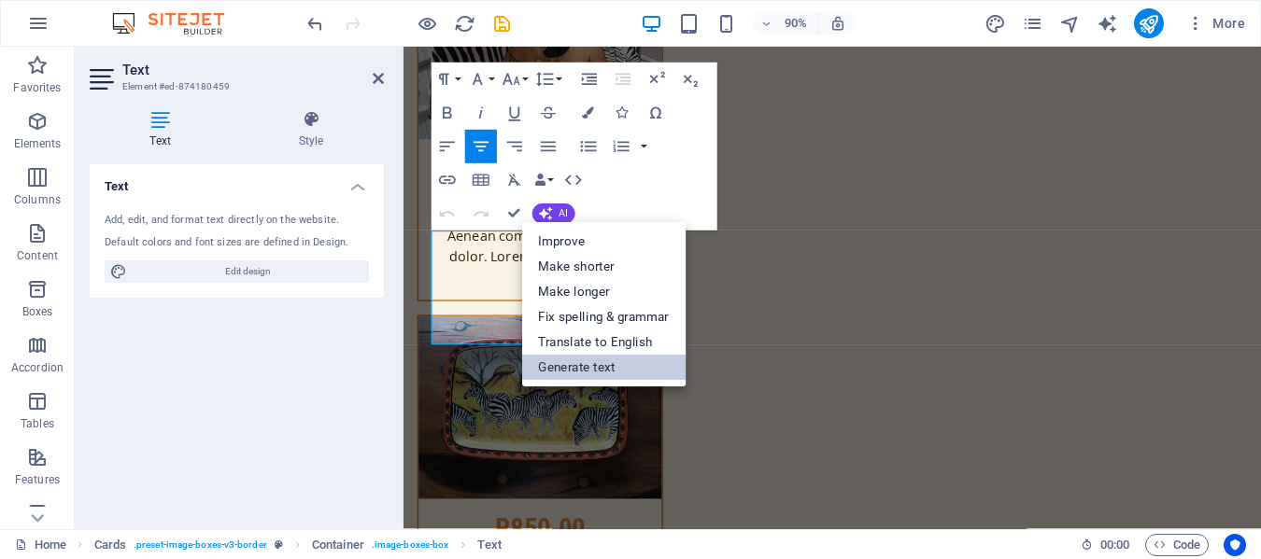
click at [610, 368] on link "Generate text" at bounding box center [603, 367] width 164 height 25
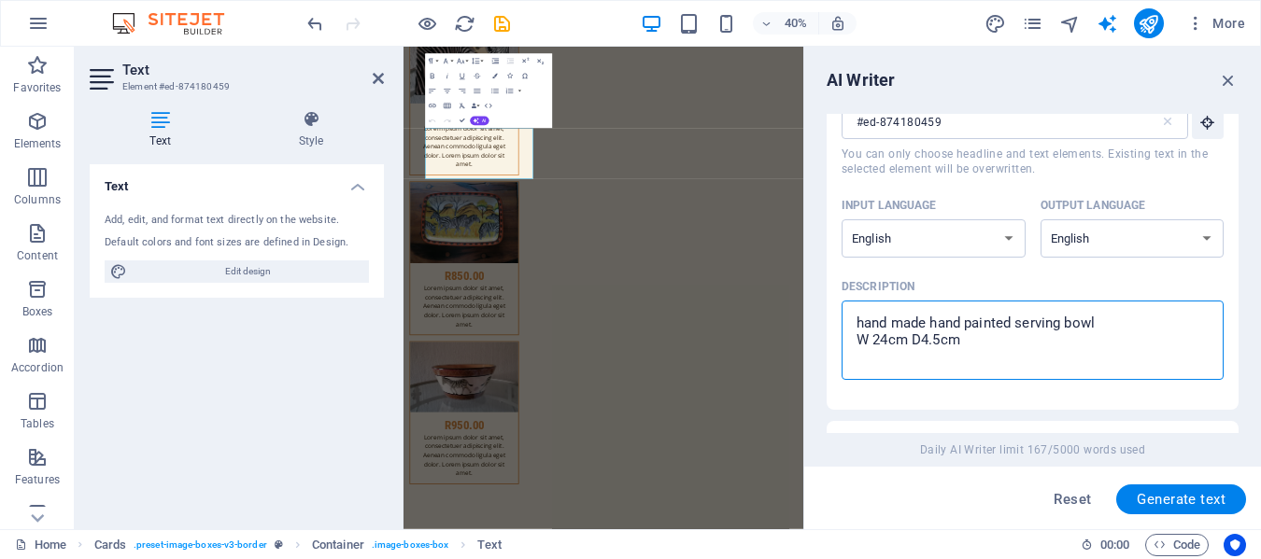
scroll to position [83, 0]
drag, startPoint x: 970, startPoint y: 425, endPoint x: 1018, endPoint y: 322, distance: 113.2
click at [1018, 322] on textarea "hand made hand painted serving bowl W 24cm D4.5cm" at bounding box center [1032, 338] width 363 height 61
click at [1108, 323] on textarea "hand made hand painted serving bowl W 24cm D4.5cm" at bounding box center [1032, 338] width 363 height 61
click at [887, 339] on textarea "hand made hand painted serving bowl with lid W 24cm D4.5cm" at bounding box center [1032, 338] width 363 height 61
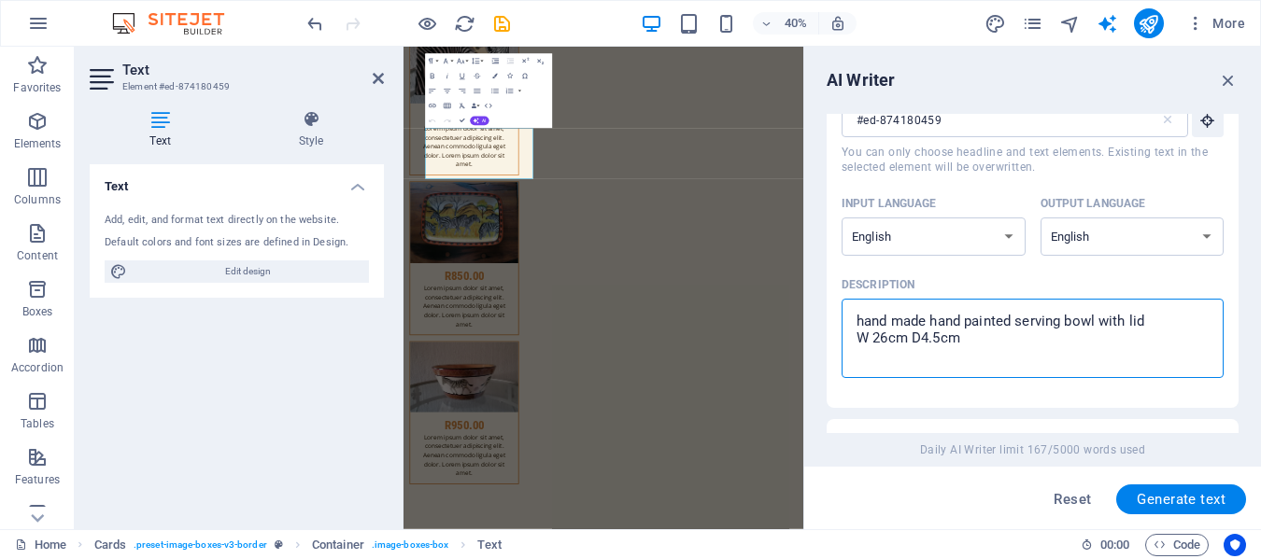
click at [939, 339] on textarea "hand made hand painted serving bowl with lid W 26cm D4.5cm" at bounding box center [1032, 338] width 363 height 61
click at [1191, 503] on span "Generate text" at bounding box center [1181, 499] width 89 height 15
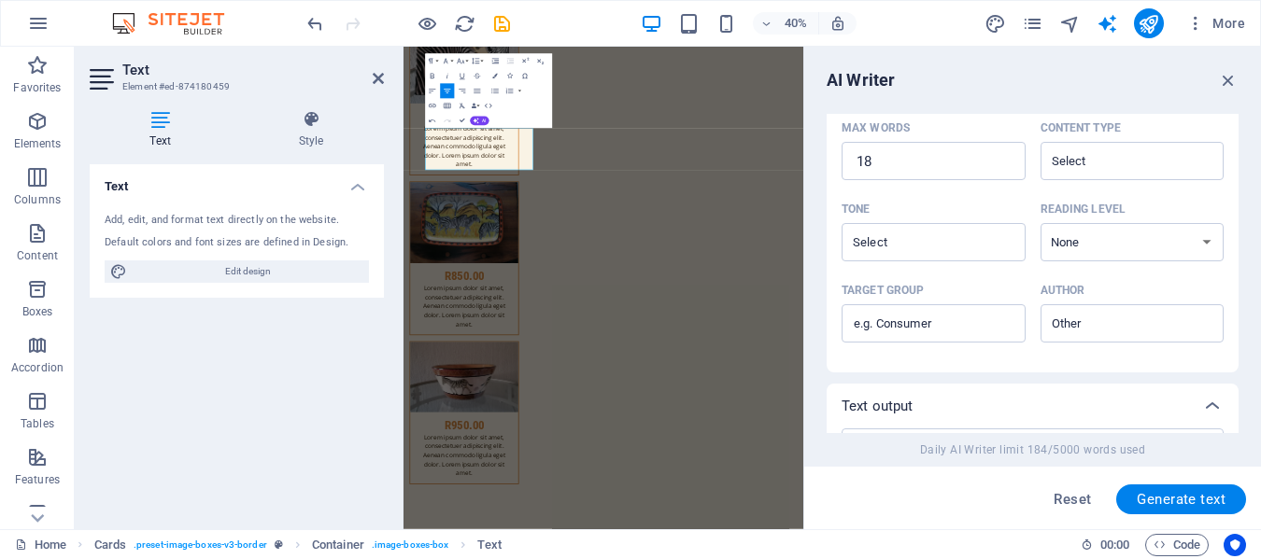
scroll to position [650, 0]
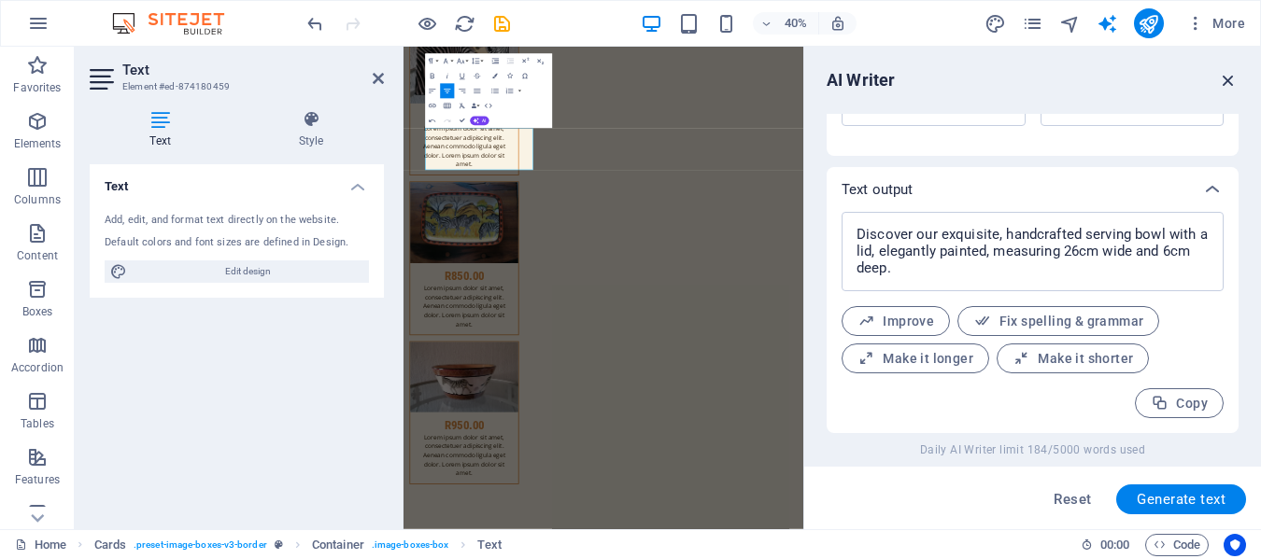
click at [1226, 78] on icon "button" at bounding box center [1228, 80] width 21 height 21
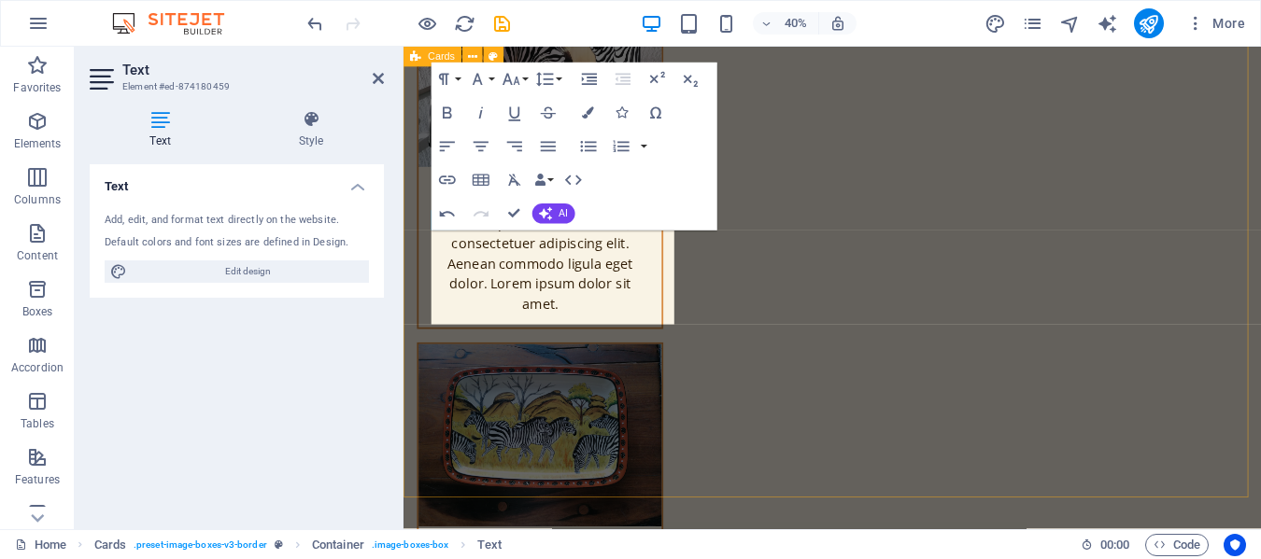
scroll to position [14802, 0]
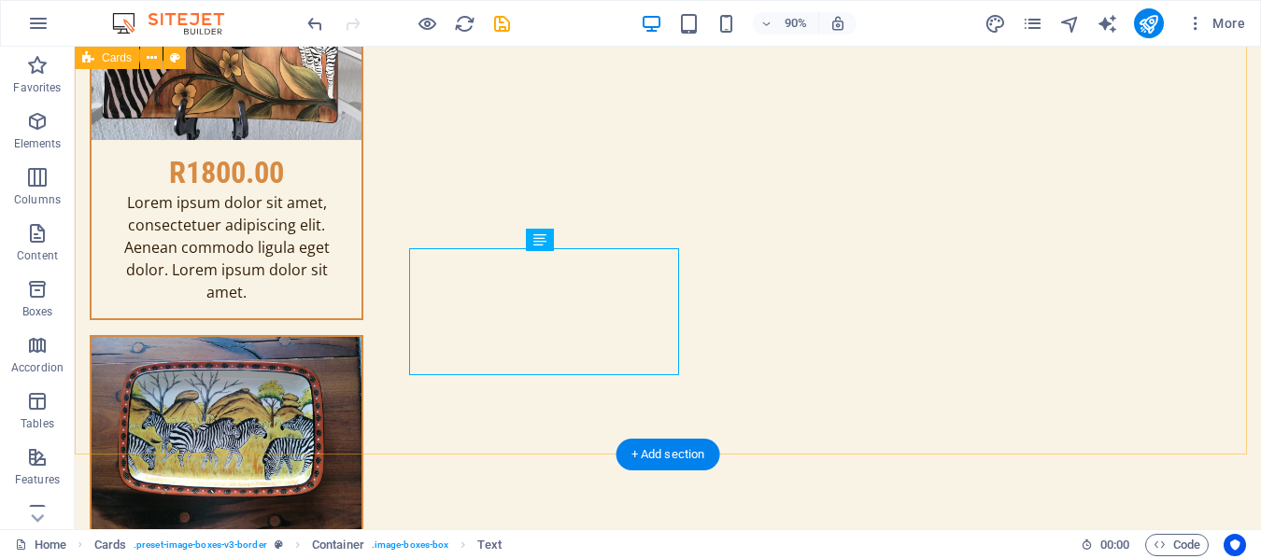
scroll to position [14804, 0]
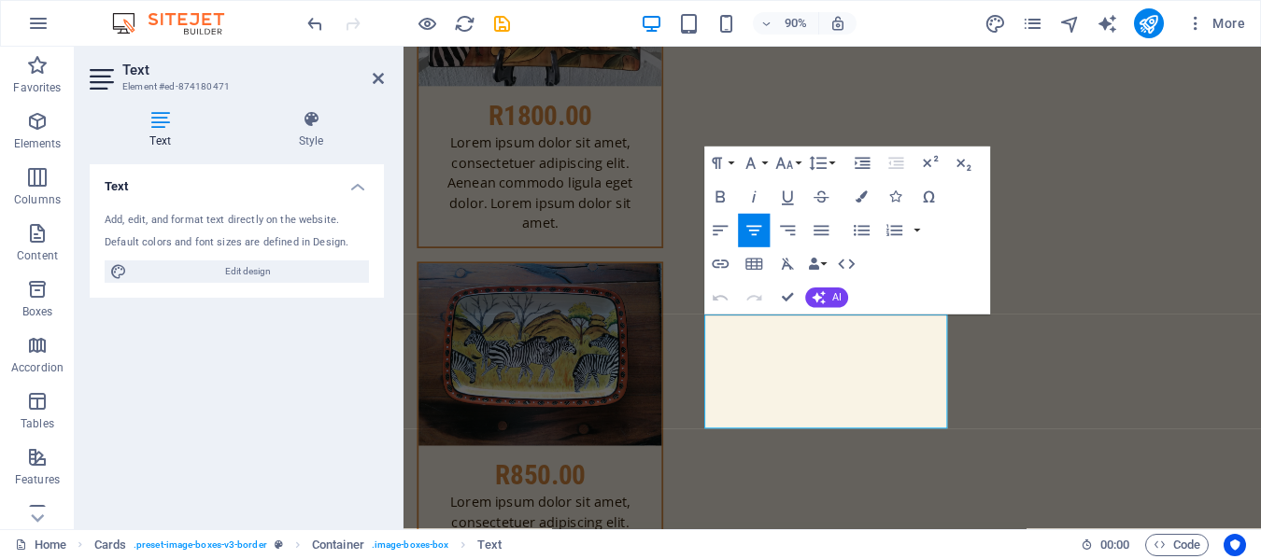
scroll to position [14802, 0]
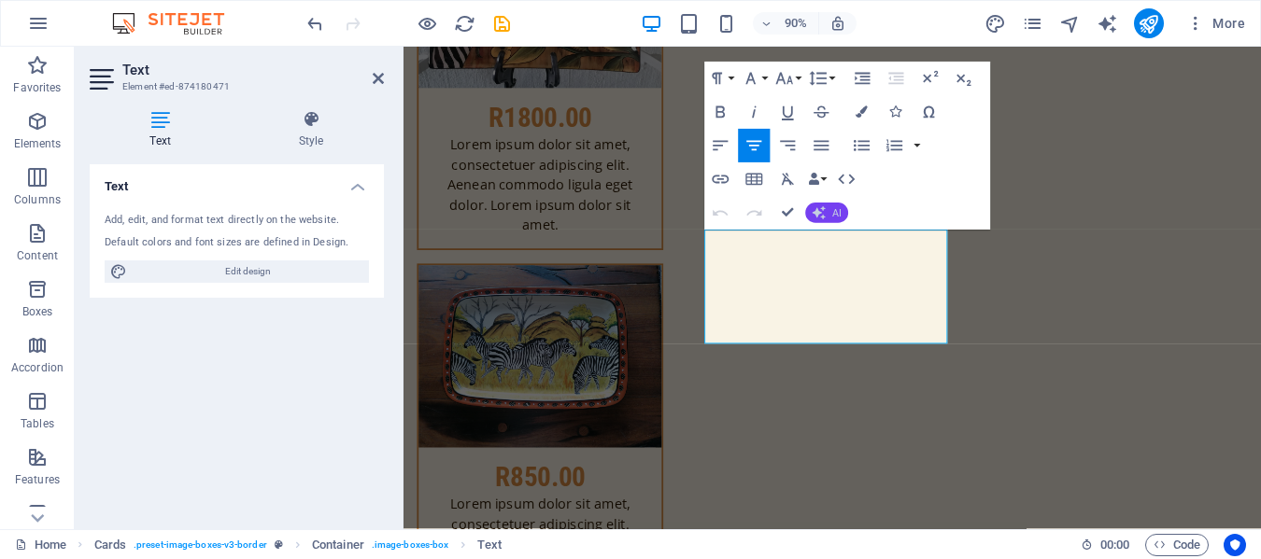
click at [834, 213] on span "AI" at bounding box center [836, 213] width 9 height 10
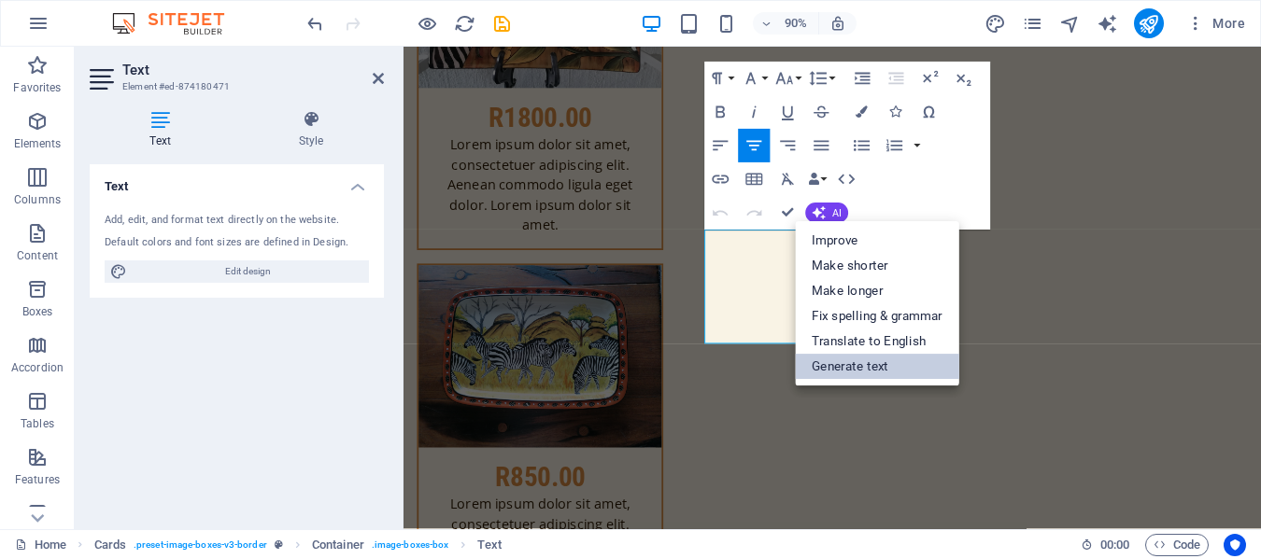
click at [858, 363] on link "Generate text" at bounding box center [877, 366] width 164 height 25
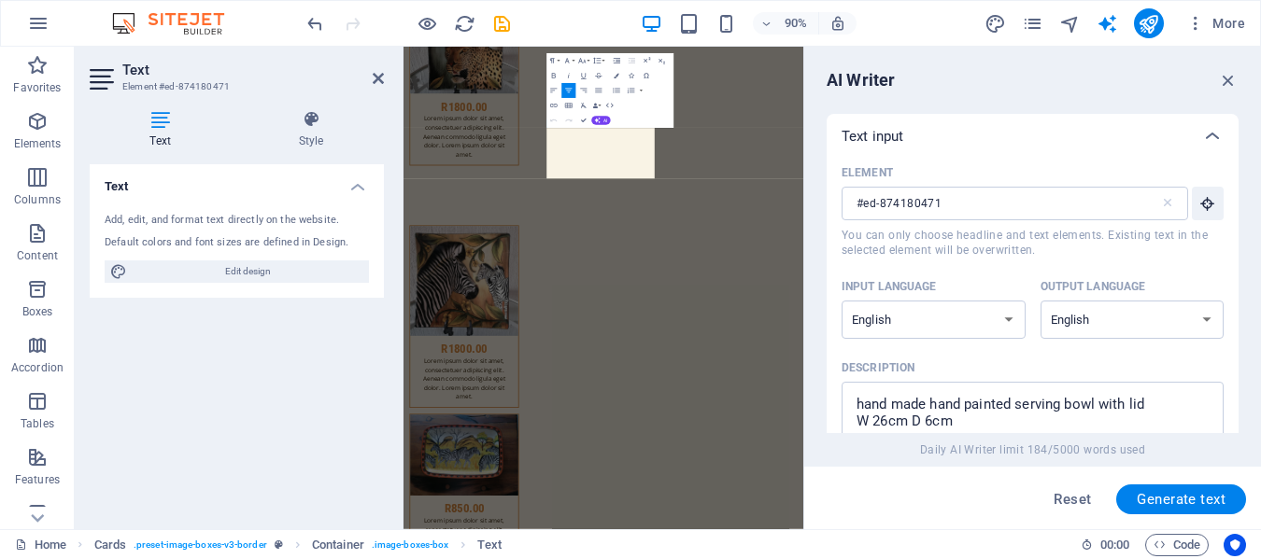
scroll to position [15383, 0]
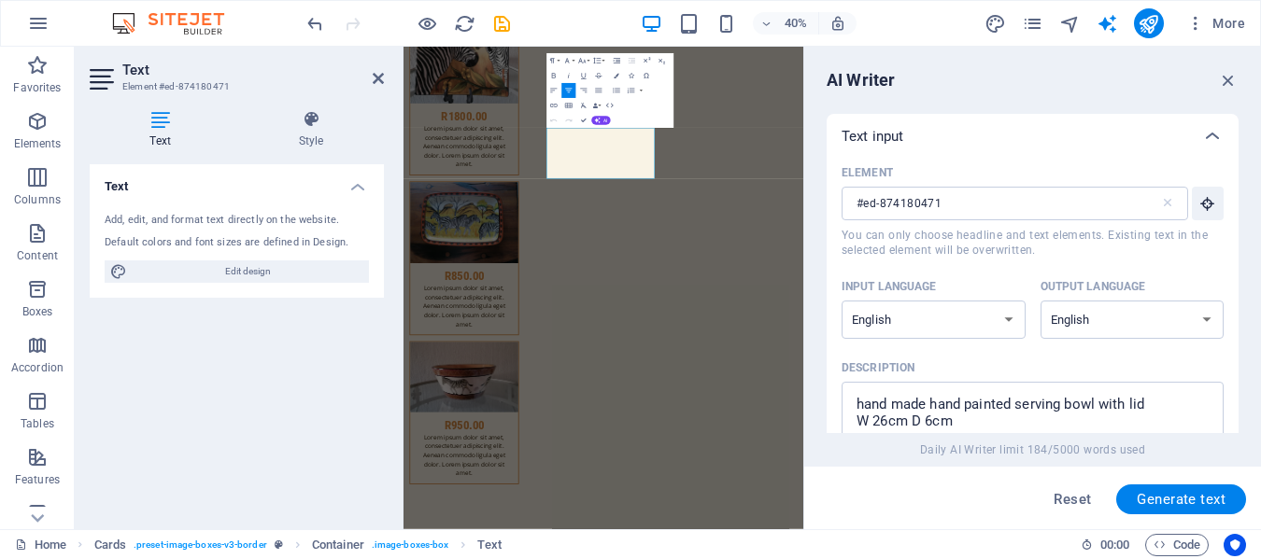
click at [1179, 489] on button "Generate text" at bounding box center [1181, 500] width 130 height 30
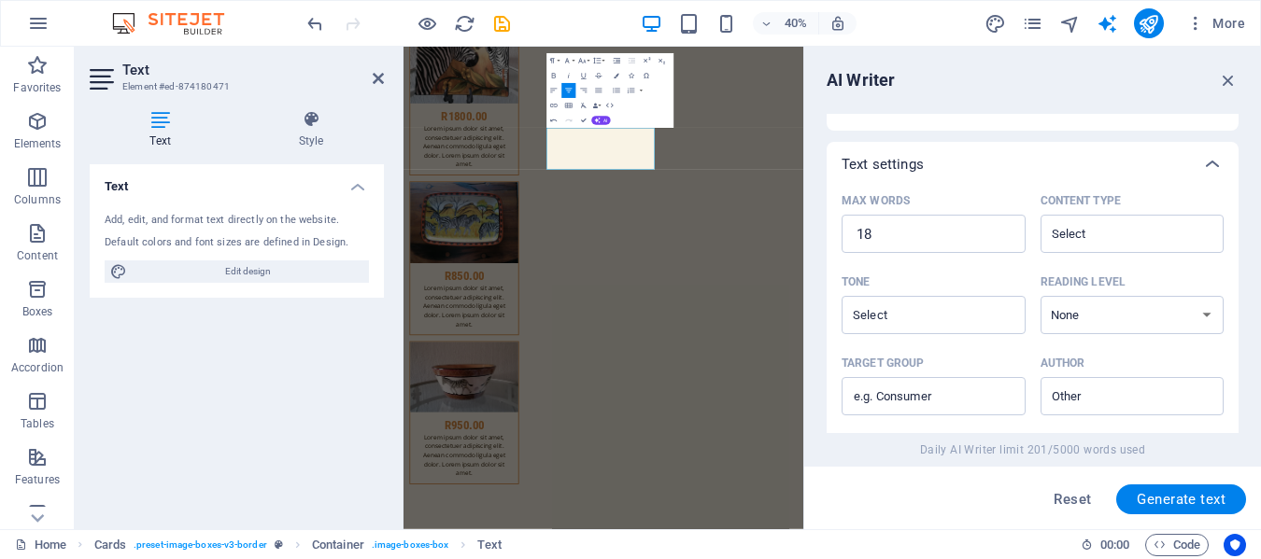
scroll to position [650, 0]
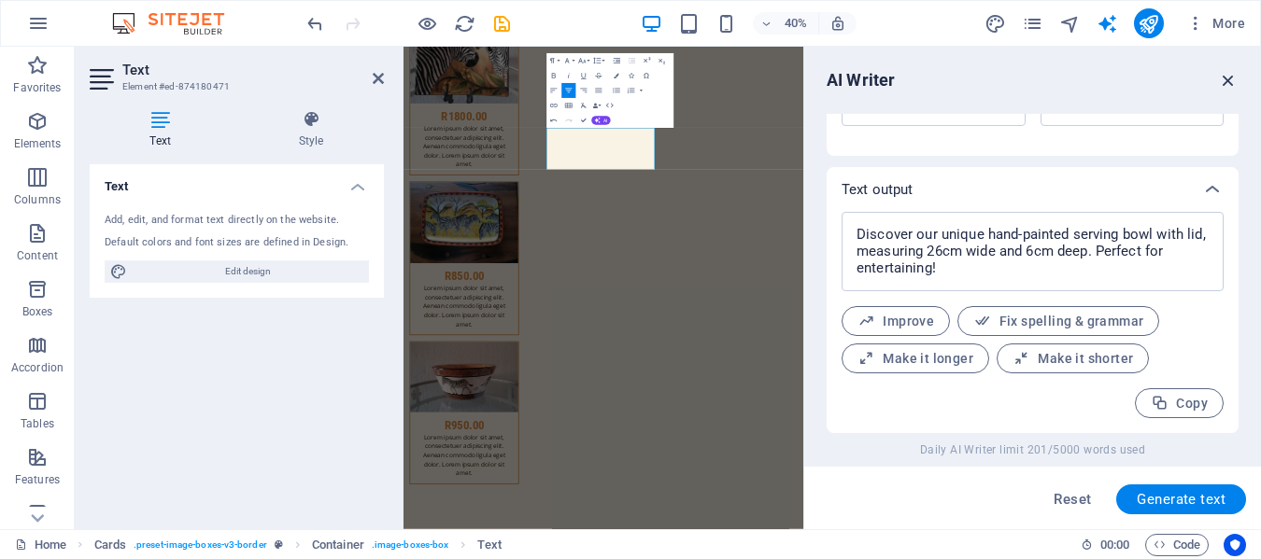
click at [1232, 76] on icon "button" at bounding box center [1228, 80] width 21 height 21
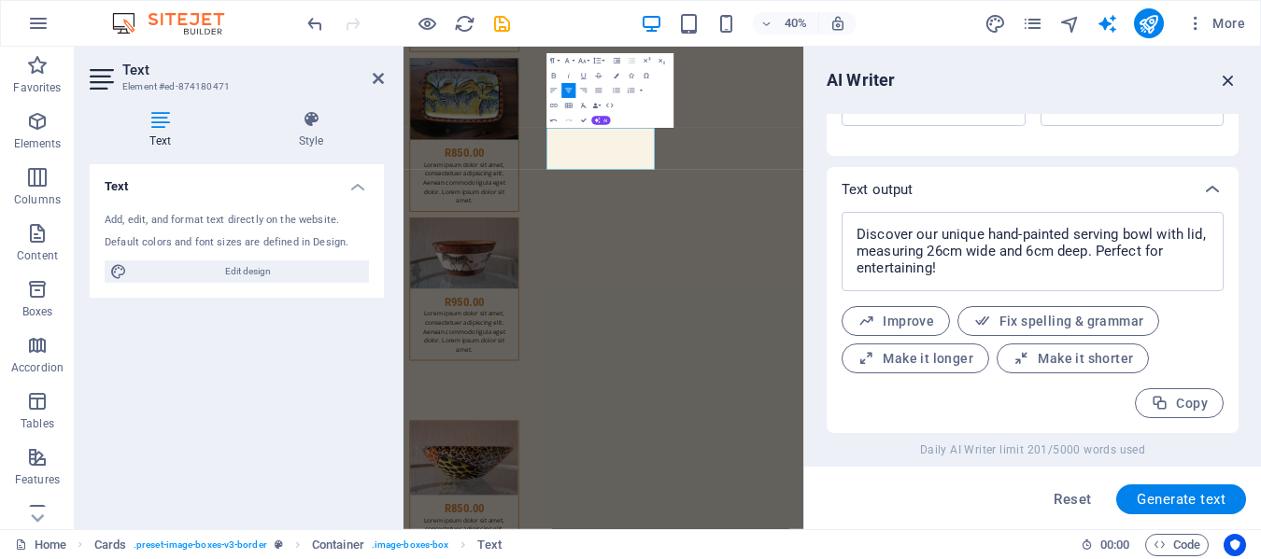
scroll to position [14803, 0]
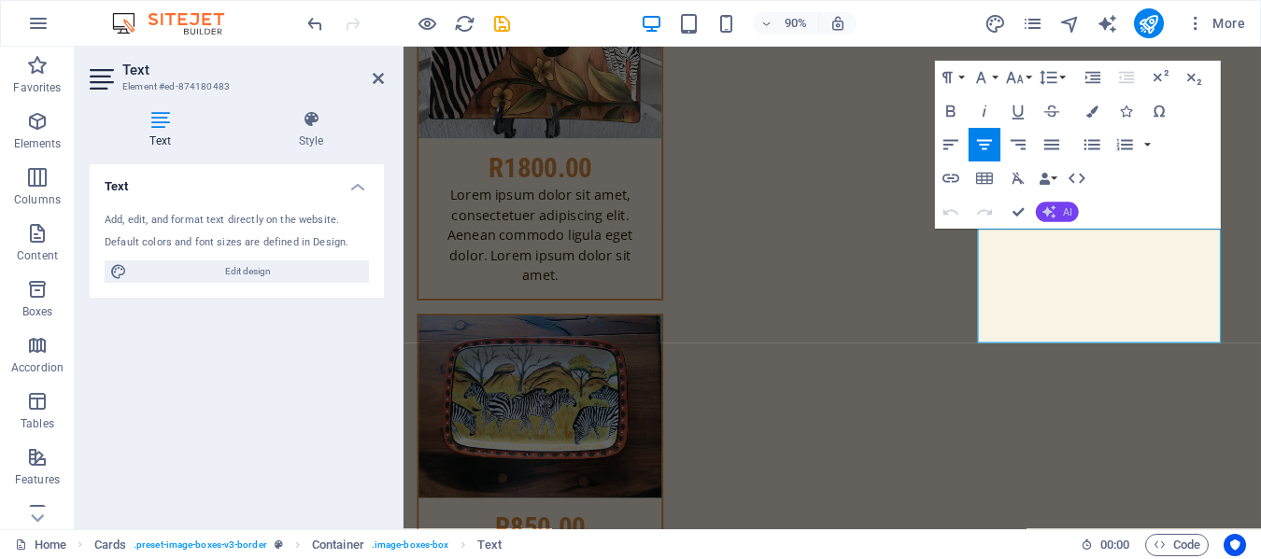
click at [1068, 207] on span "AI" at bounding box center [1067, 212] width 9 height 10
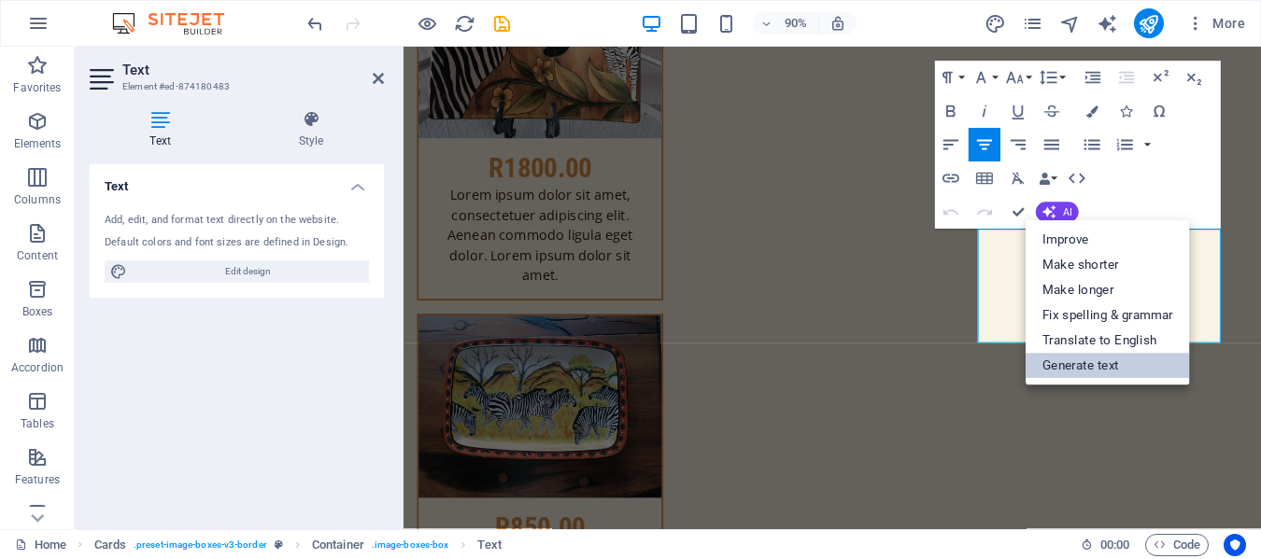
click at [1101, 363] on link "Generate text" at bounding box center [1108, 365] width 164 height 25
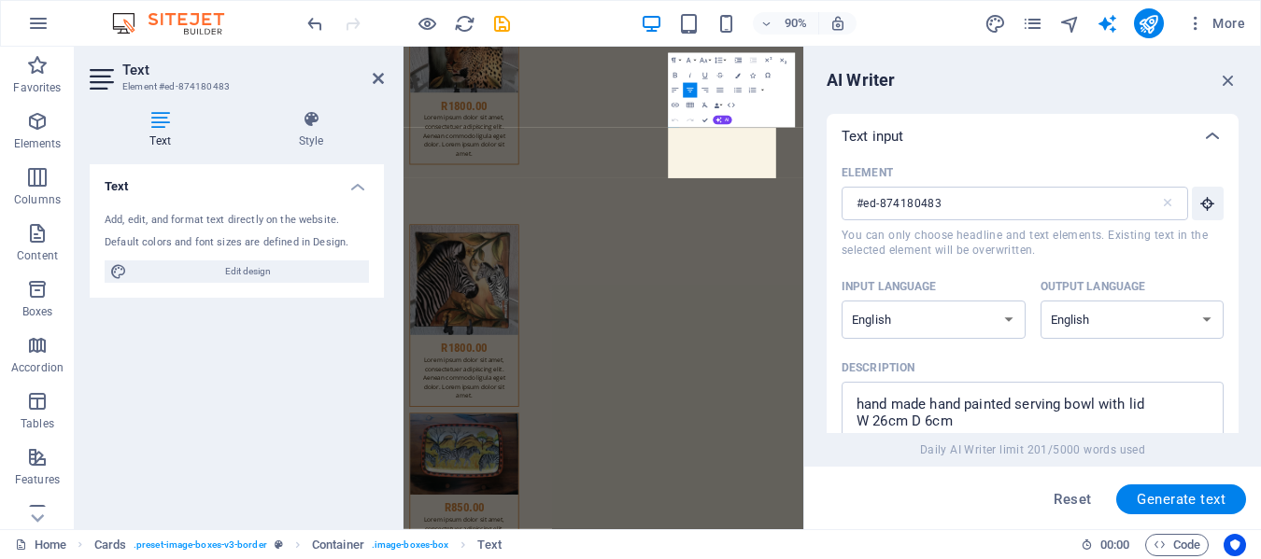
scroll to position [15384, 0]
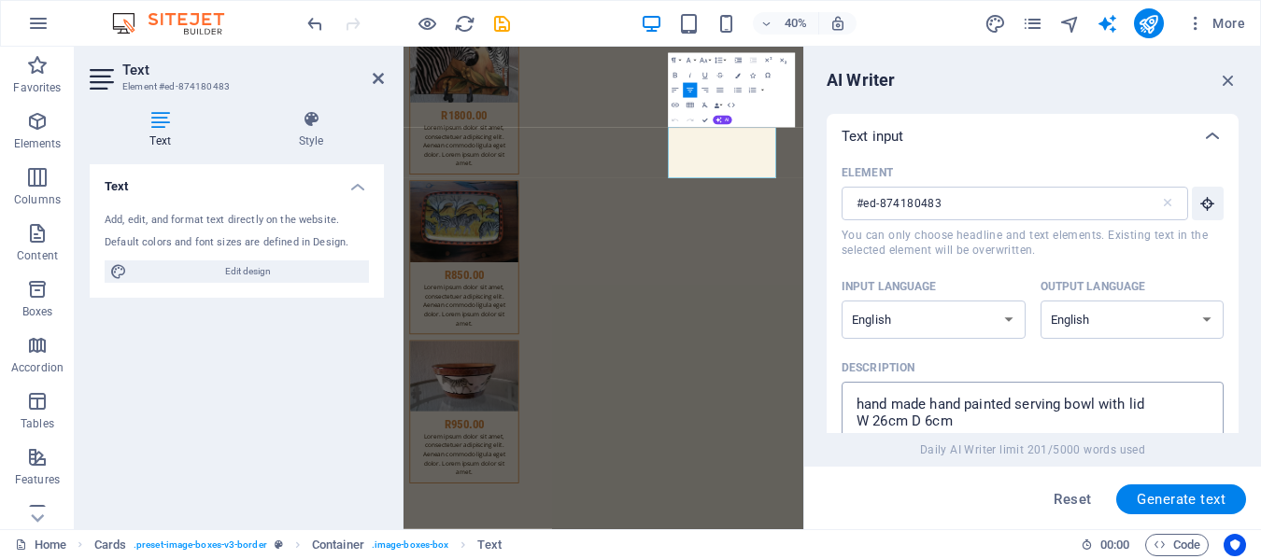
click at [1147, 405] on textarea "hand made hand painted serving bowl with lid W 26cm D 6cm" at bounding box center [1032, 421] width 363 height 61
click at [885, 421] on textarea "hand made hand painted salad bowl W 26cm D 6cm" at bounding box center [1032, 421] width 363 height 61
click at [931, 426] on textarea "hand made hand painted salad bowl W 22cm D 6cm" at bounding box center [1032, 421] width 363 height 61
click at [1178, 500] on span "Generate text" at bounding box center [1181, 499] width 89 height 15
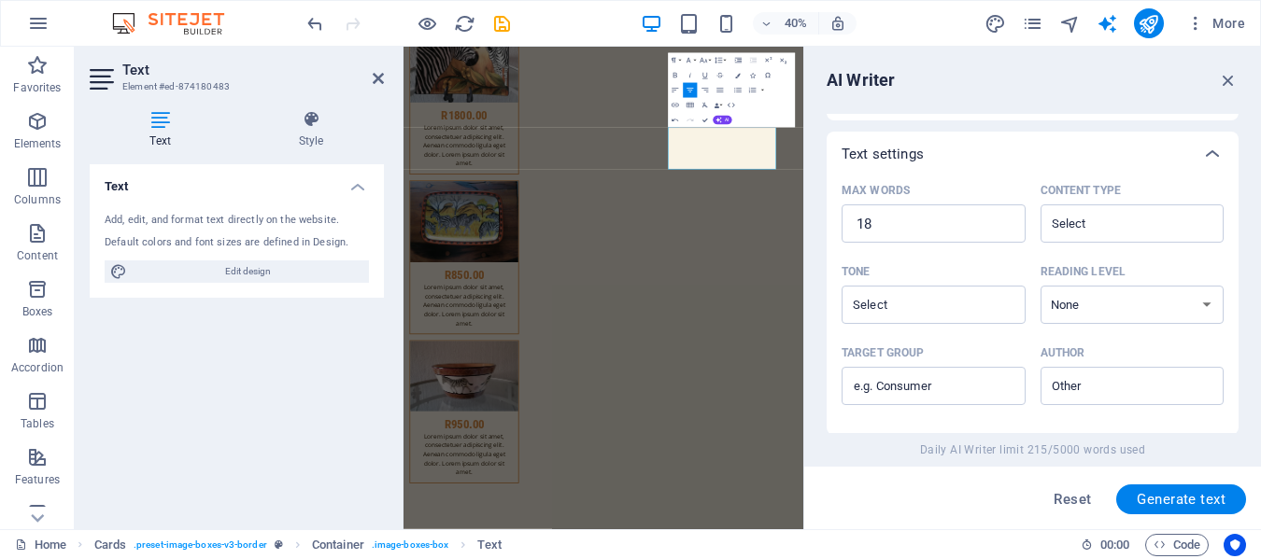
scroll to position [650, 0]
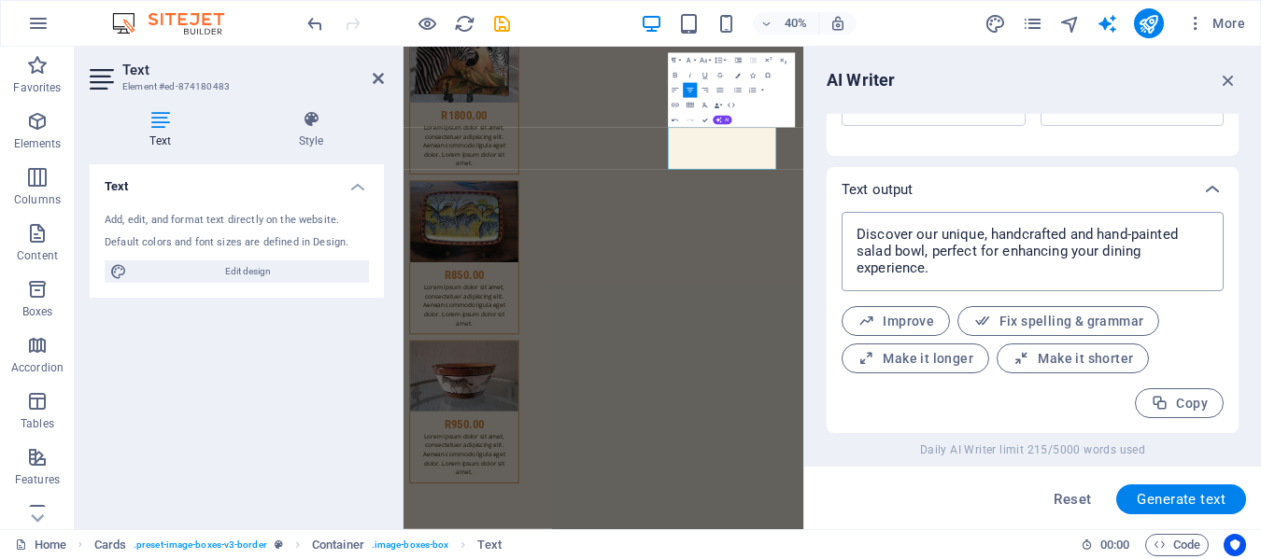
click at [944, 276] on textarea "Discover our unique, handcrafted and hand-painted salad bowl, perfect for enhan…" at bounding box center [1032, 251] width 363 height 61
click at [1226, 79] on icon "button" at bounding box center [1228, 80] width 21 height 21
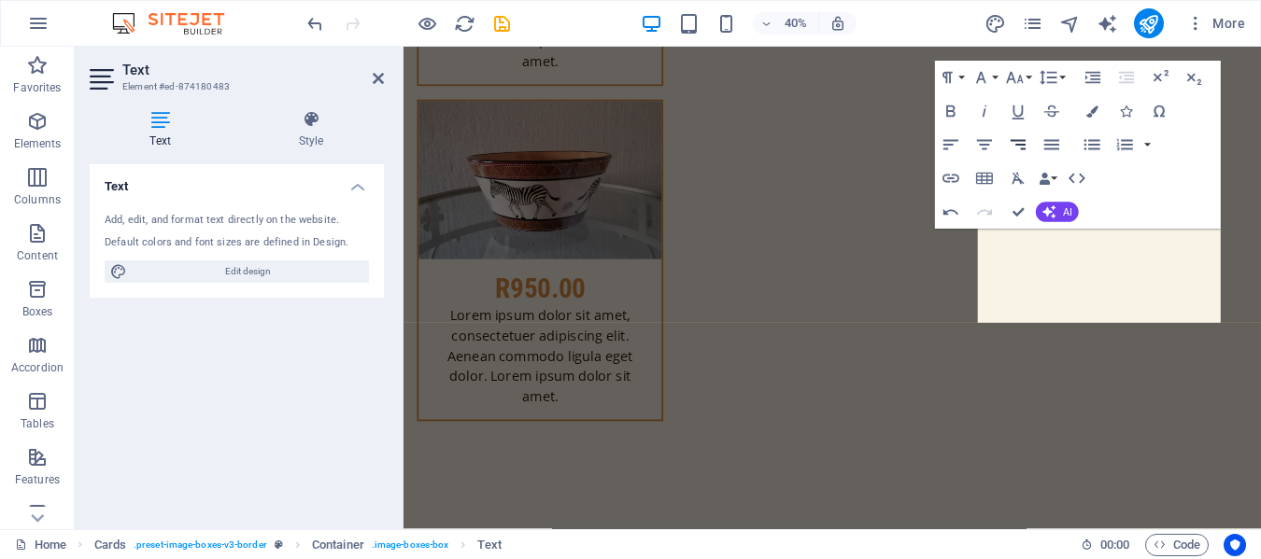
scroll to position [14804, 0]
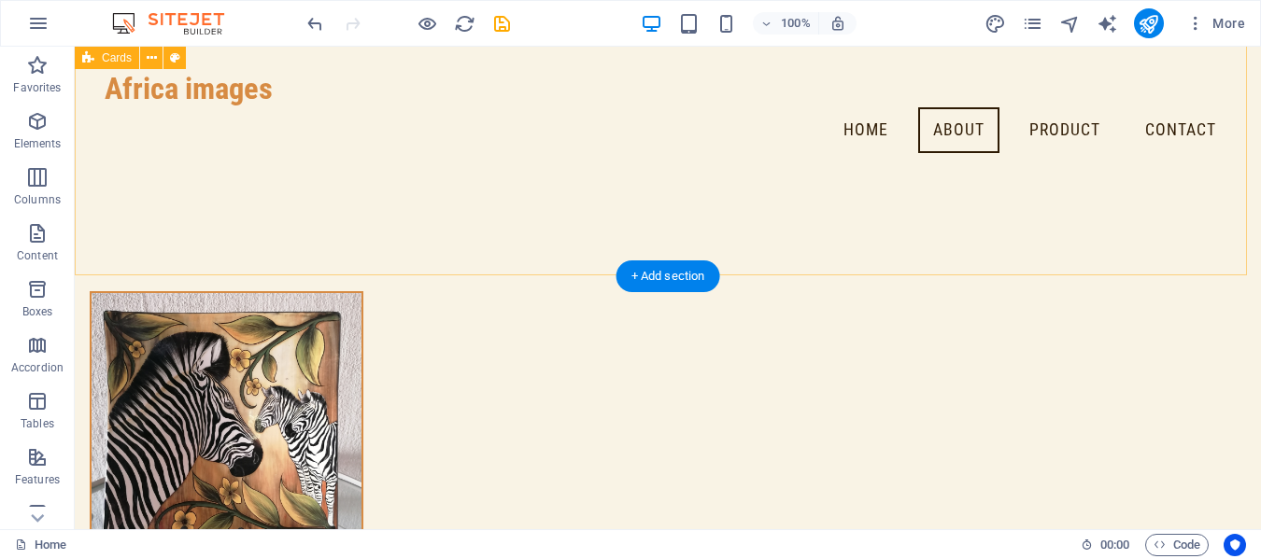
scroll to position [13867, 0]
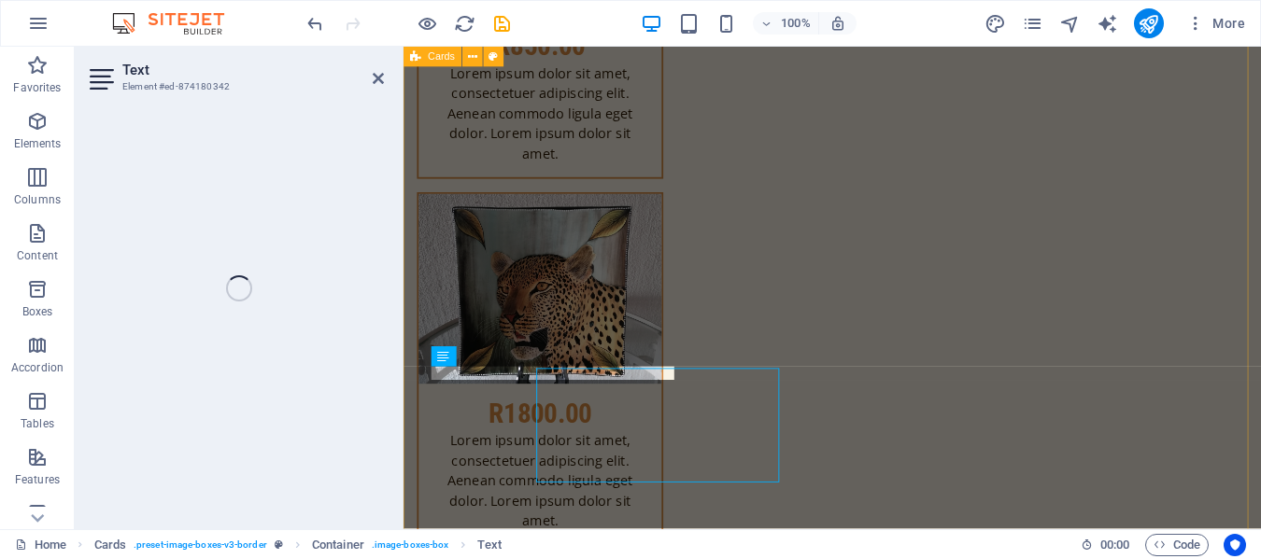
scroll to position [13959, 0]
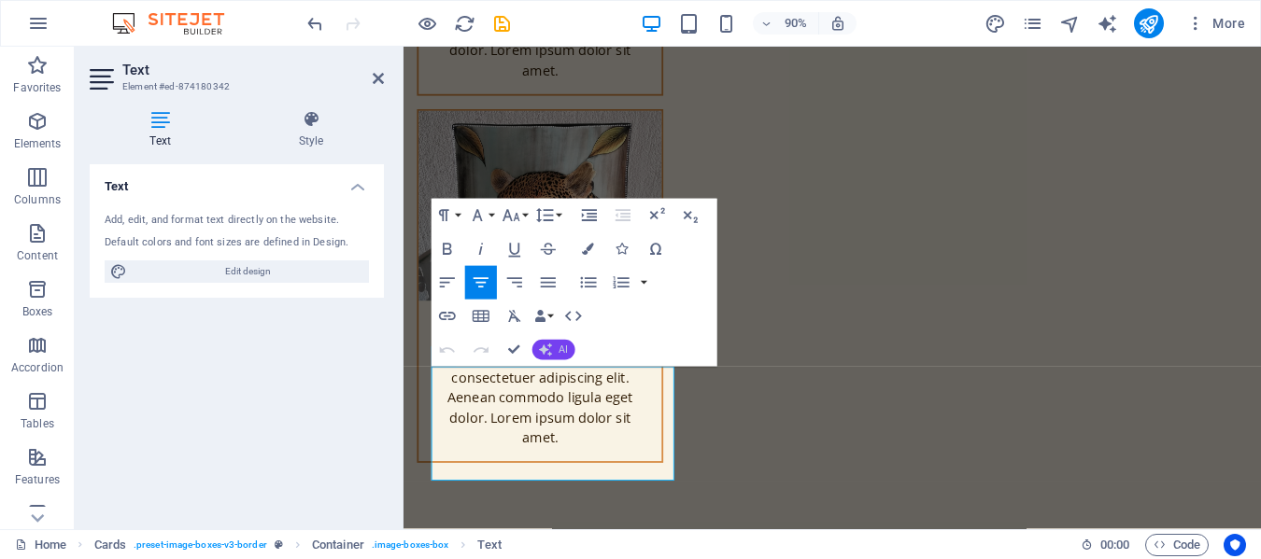
click at [561, 352] on span "AI" at bounding box center [563, 350] width 9 height 10
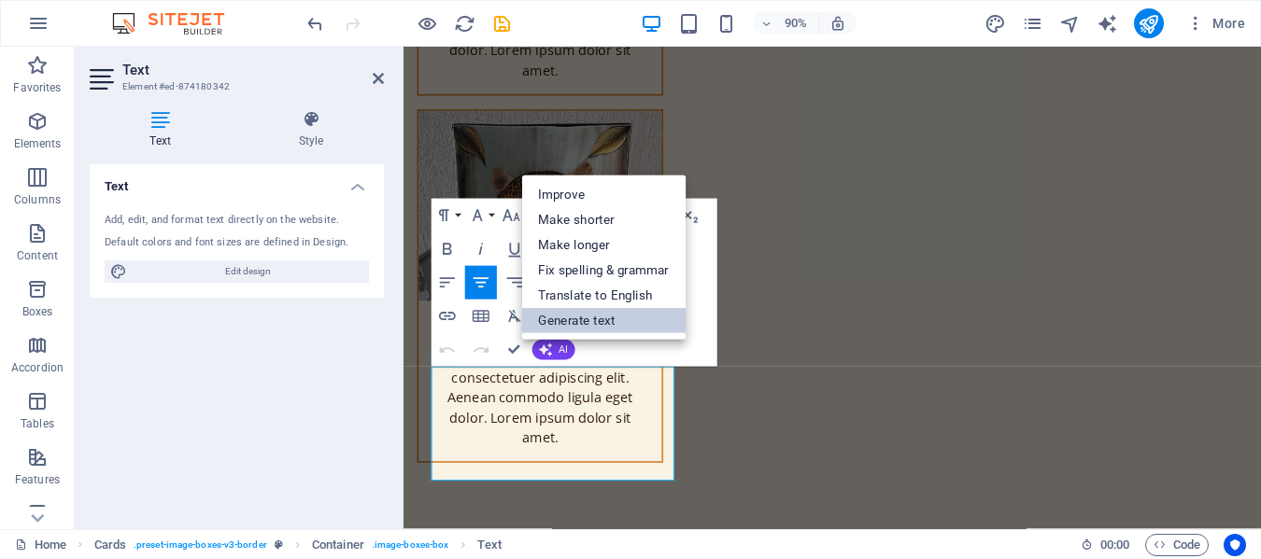
click at [583, 324] on link "Generate text" at bounding box center [603, 320] width 164 height 25
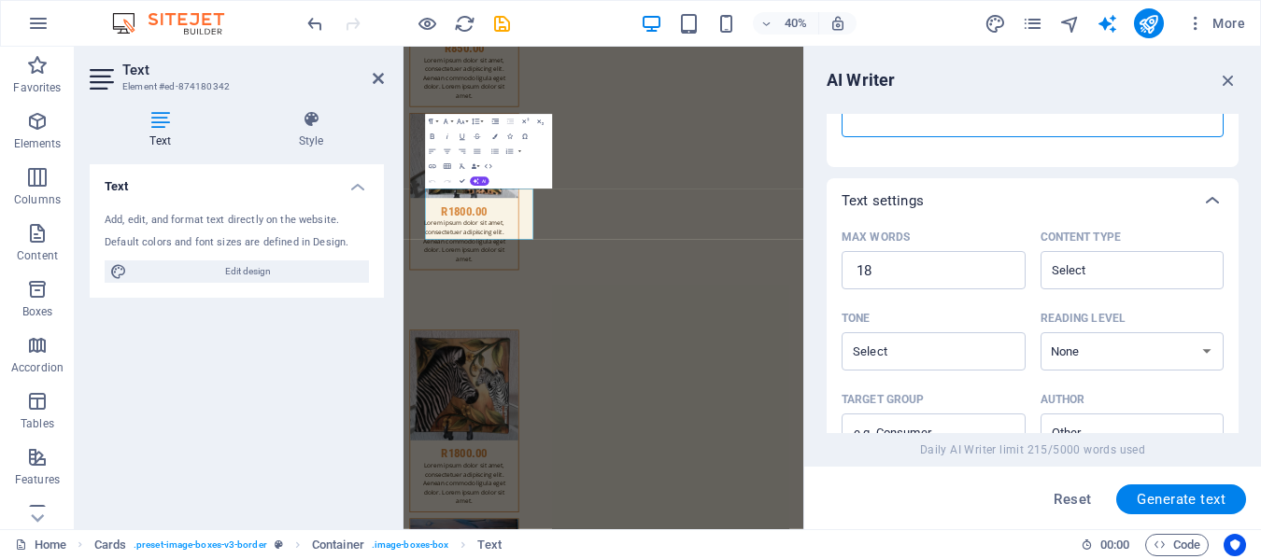
scroll to position [0, 0]
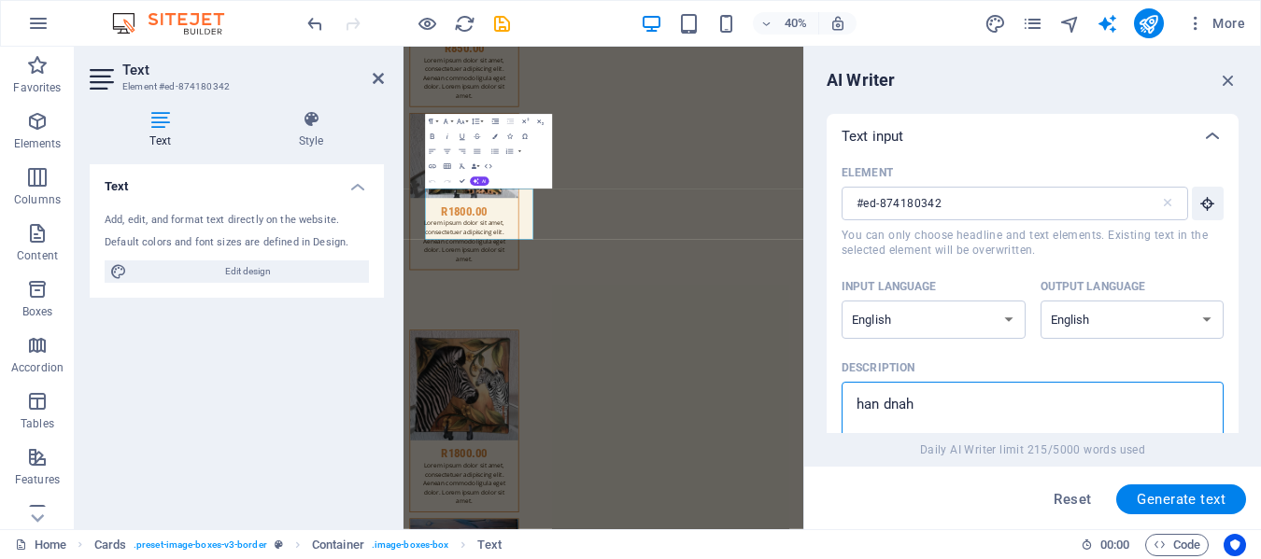
drag, startPoint x: 955, startPoint y: 422, endPoint x: 924, endPoint y: 404, distance: 35.6
click at [1013, 403] on textarea "hand made hand painted lamp base" at bounding box center [1032, 421] width 363 height 61
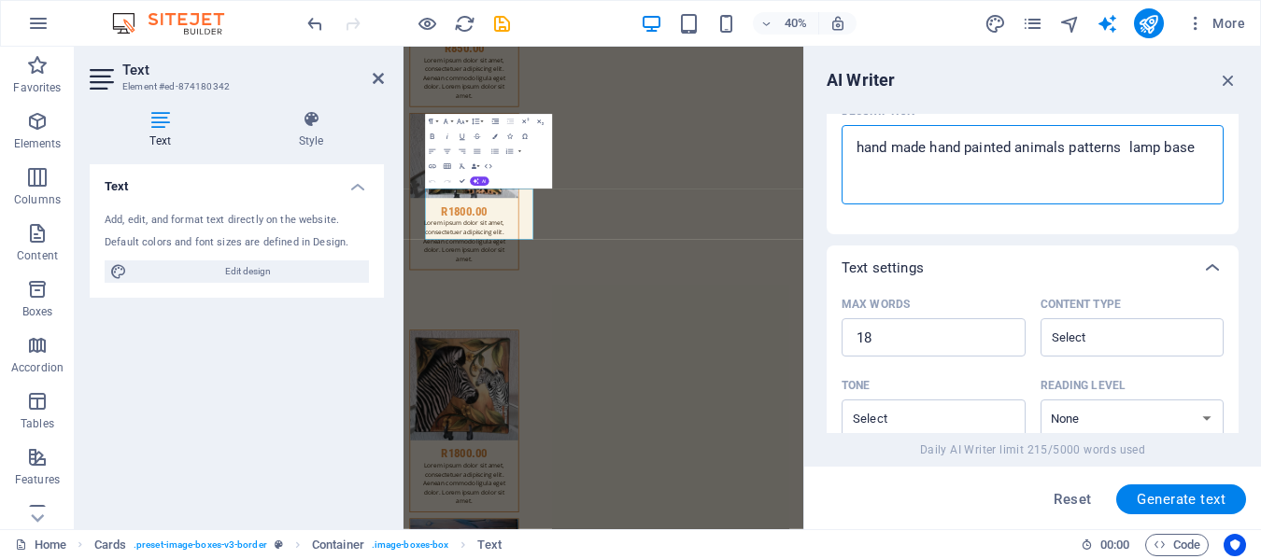
scroll to position [279, 0]
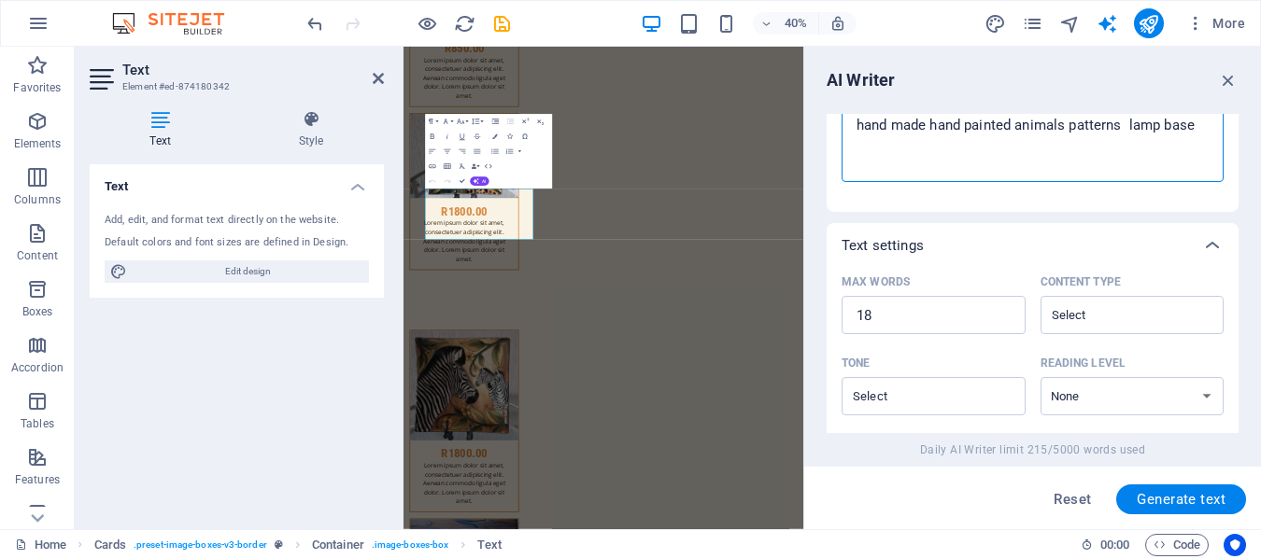
click at [882, 143] on textarea "hand made hand painted animals patterns lamp base" at bounding box center [1032, 142] width 363 height 61
click at [1208, 126] on textarea "hand made hand painted animals patterns lamp base" at bounding box center [1032, 142] width 363 height 61
click at [1199, 503] on span "Generate text" at bounding box center [1181, 499] width 89 height 15
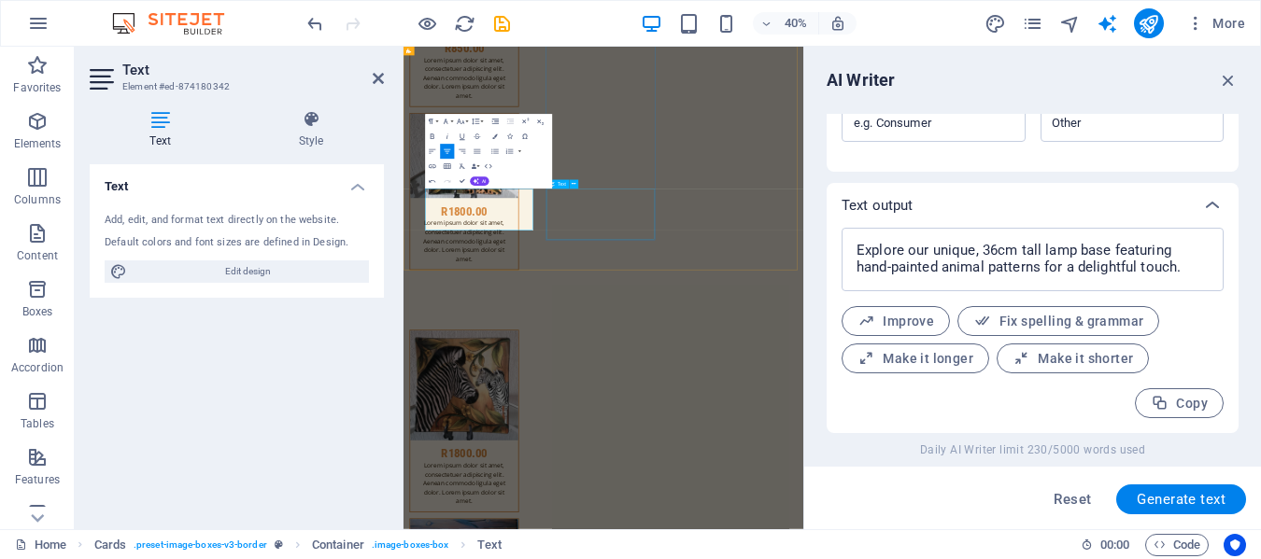
drag, startPoint x: 914, startPoint y: 436, endPoint x: 1662, endPoint y: 133, distance: 806.5
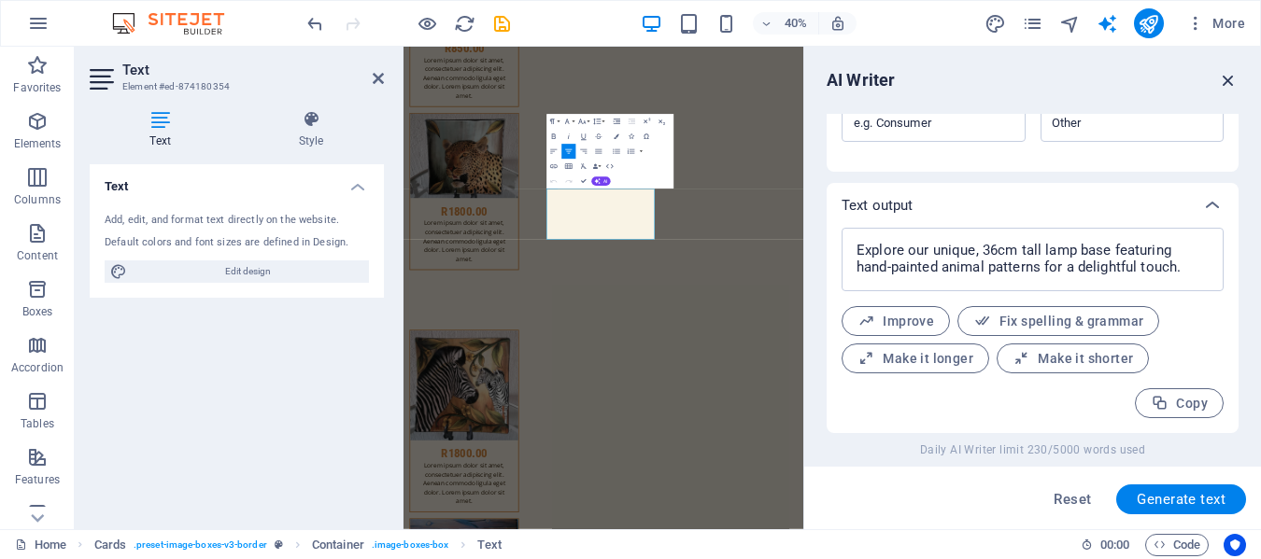
click at [1230, 80] on icon "button" at bounding box center [1228, 80] width 21 height 21
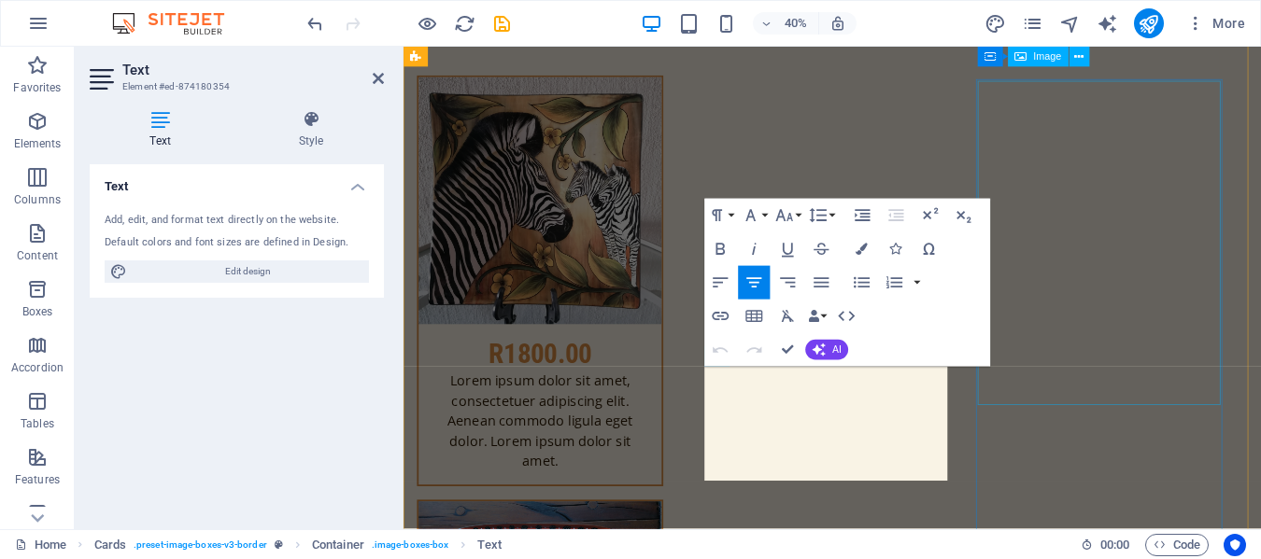
scroll to position [13959, 0]
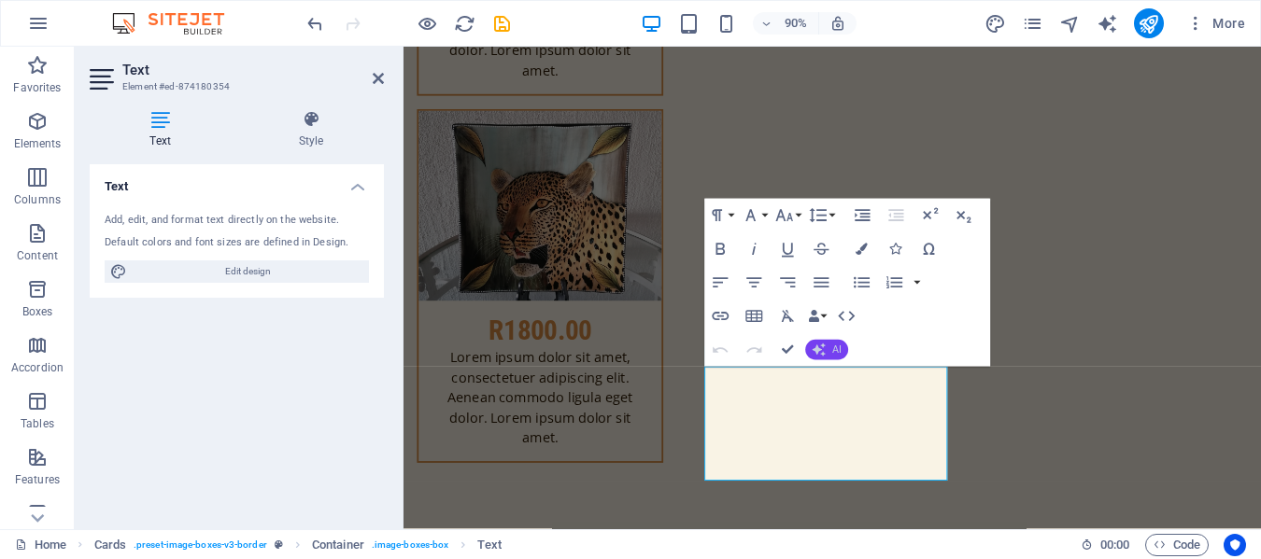
click at [834, 351] on span "AI" at bounding box center [836, 350] width 9 height 10
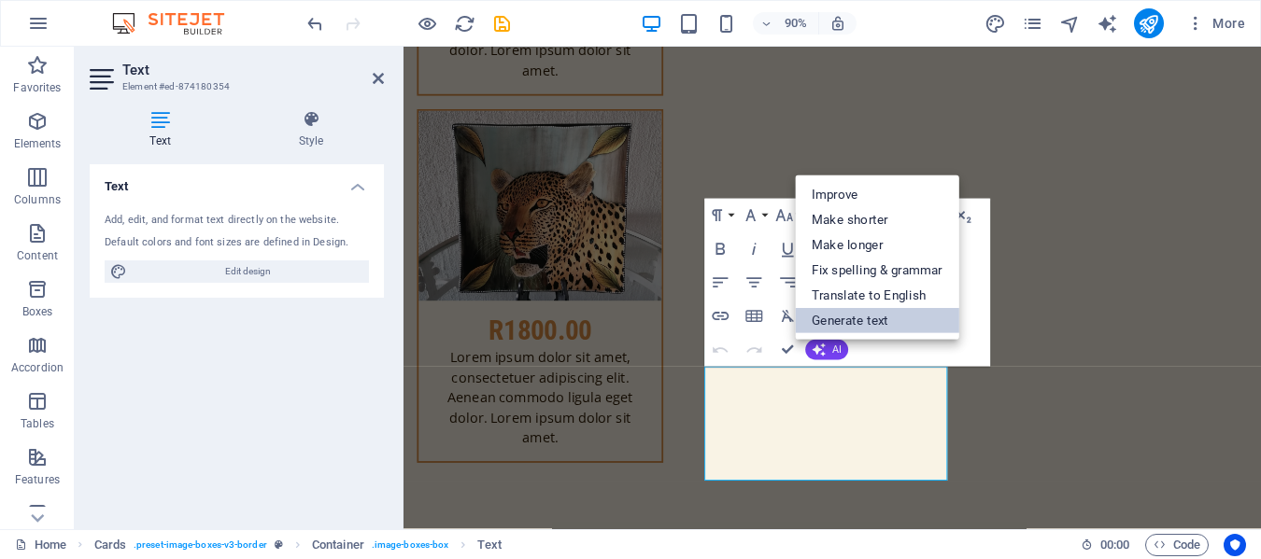
click at [850, 315] on link "Generate text" at bounding box center [877, 320] width 164 height 25
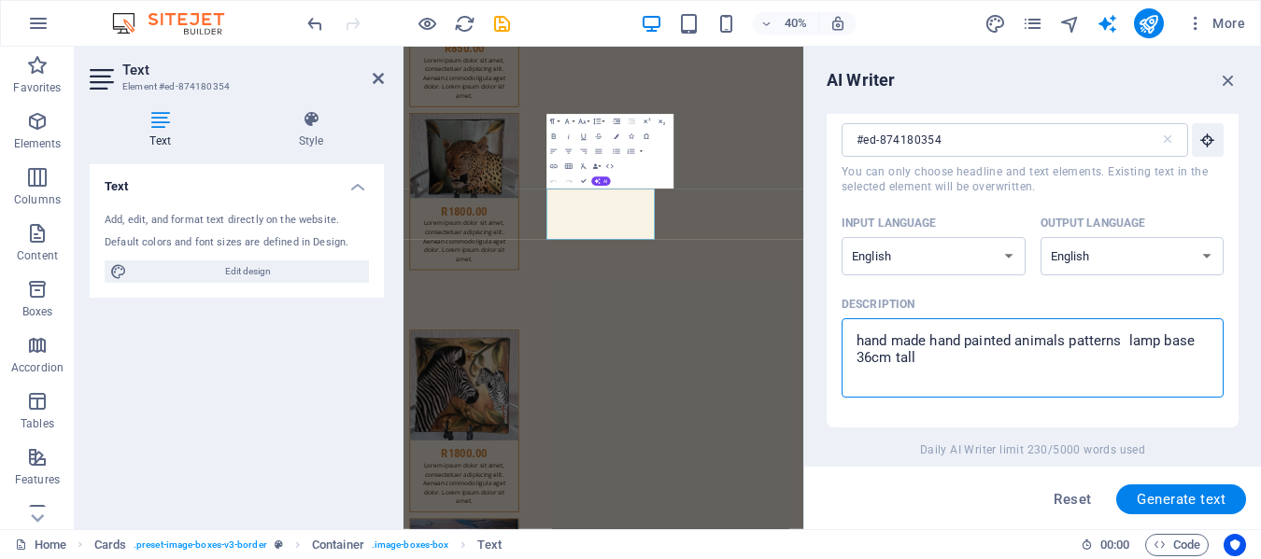
scroll to position [80, 0]
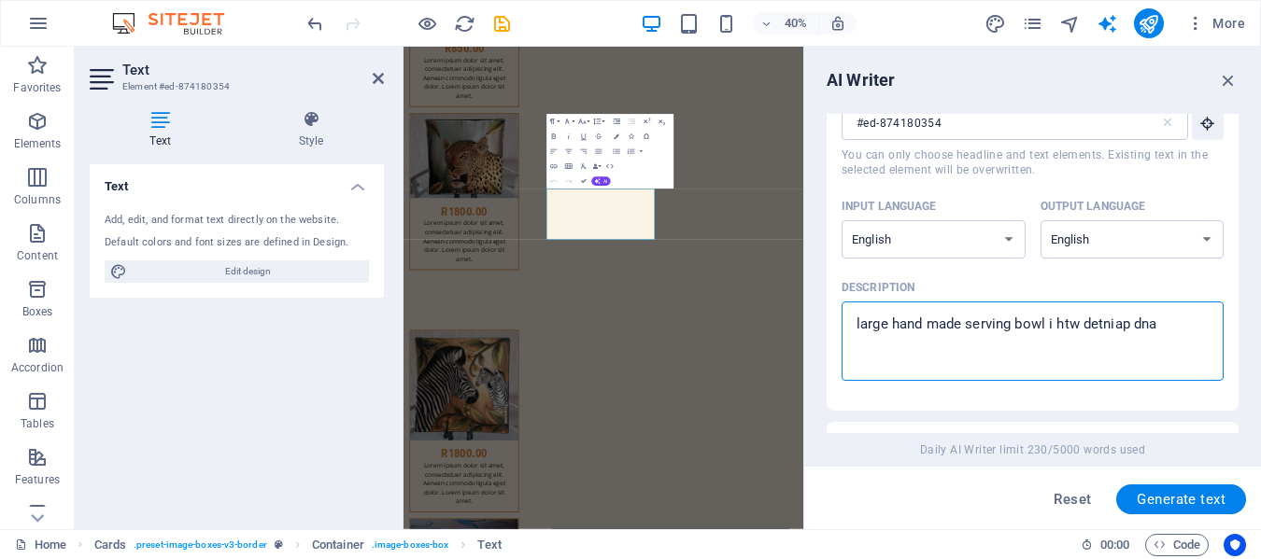
drag, startPoint x: 935, startPoint y: 419, endPoint x: 1170, endPoint y: 328, distance: 252.5
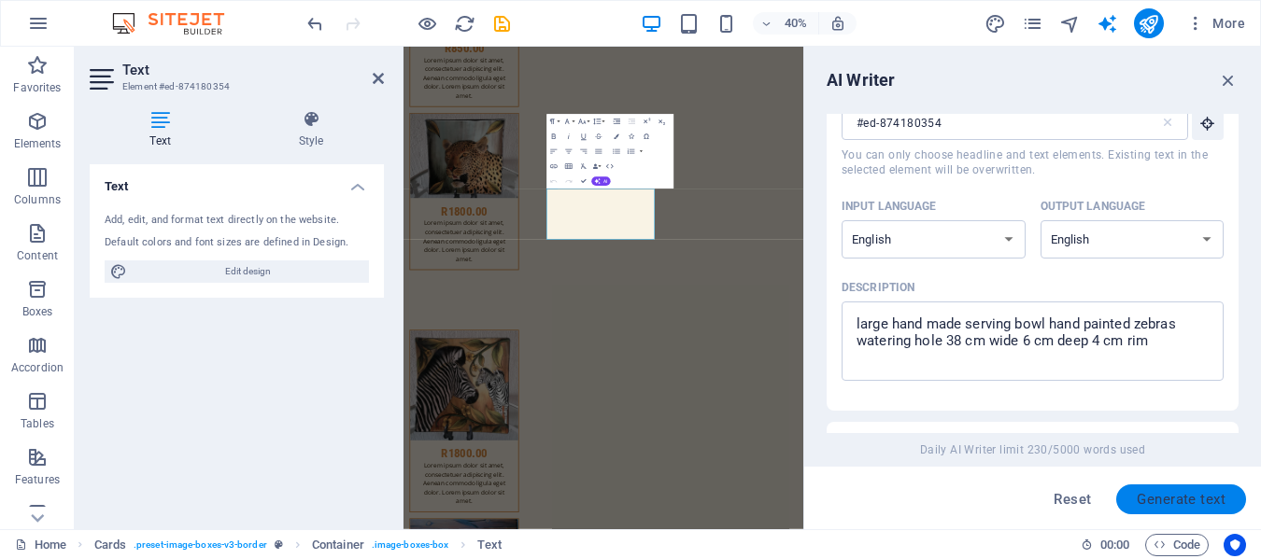
click at [1182, 497] on span "Generate text" at bounding box center [1181, 499] width 89 height 15
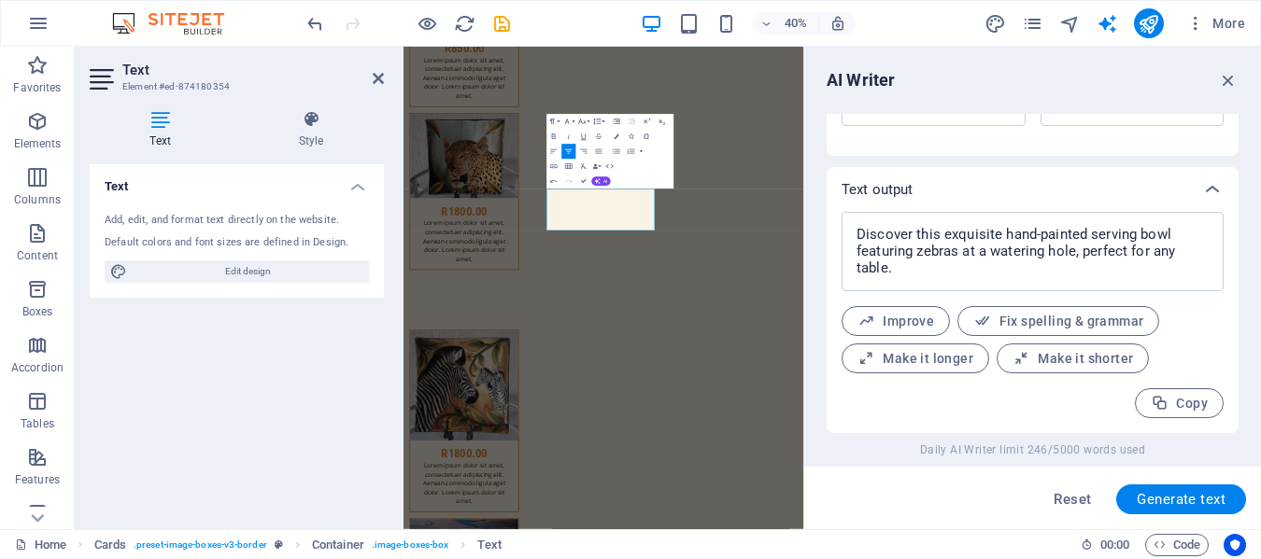
drag, startPoint x: 1224, startPoint y: 82, endPoint x: 910, endPoint y: 271, distance: 366.2
click at [1225, 81] on icon "button" at bounding box center [1228, 80] width 21 height 21
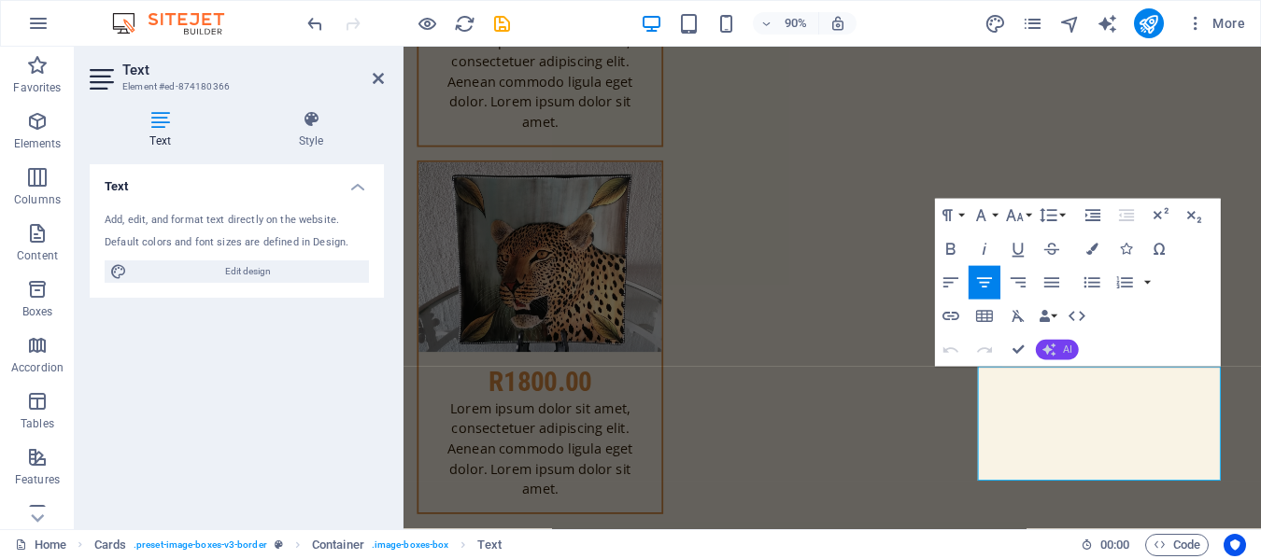
click at [1052, 351] on icon "button" at bounding box center [1048, 349] width 13 height 13
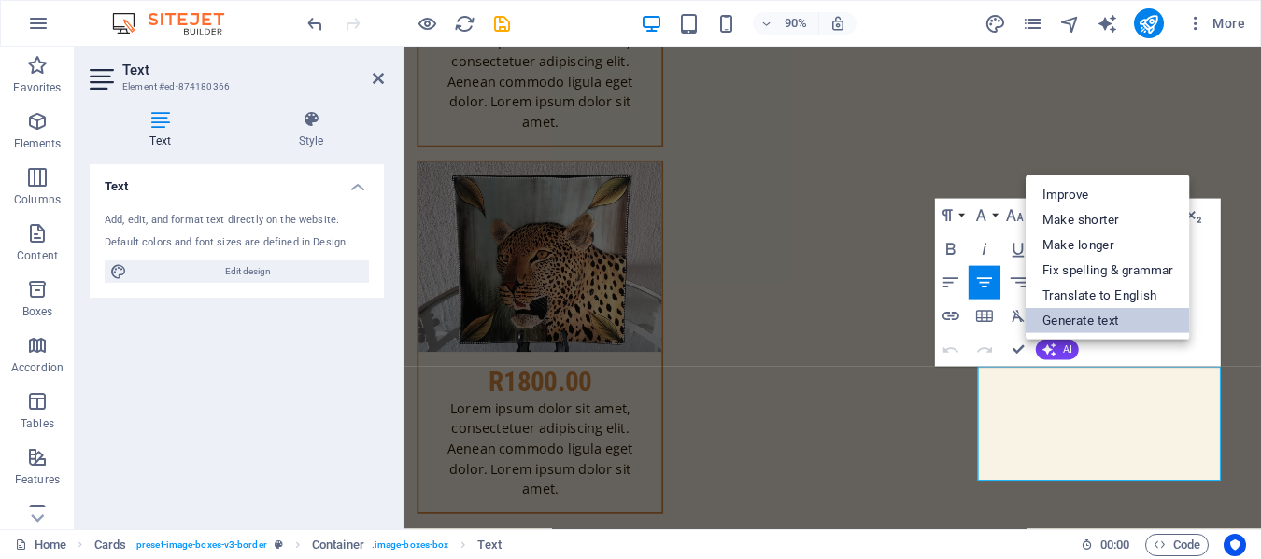
click at [1075, 319] on link "Generate text" at bounding box center [1108, 320] width 164 height 25
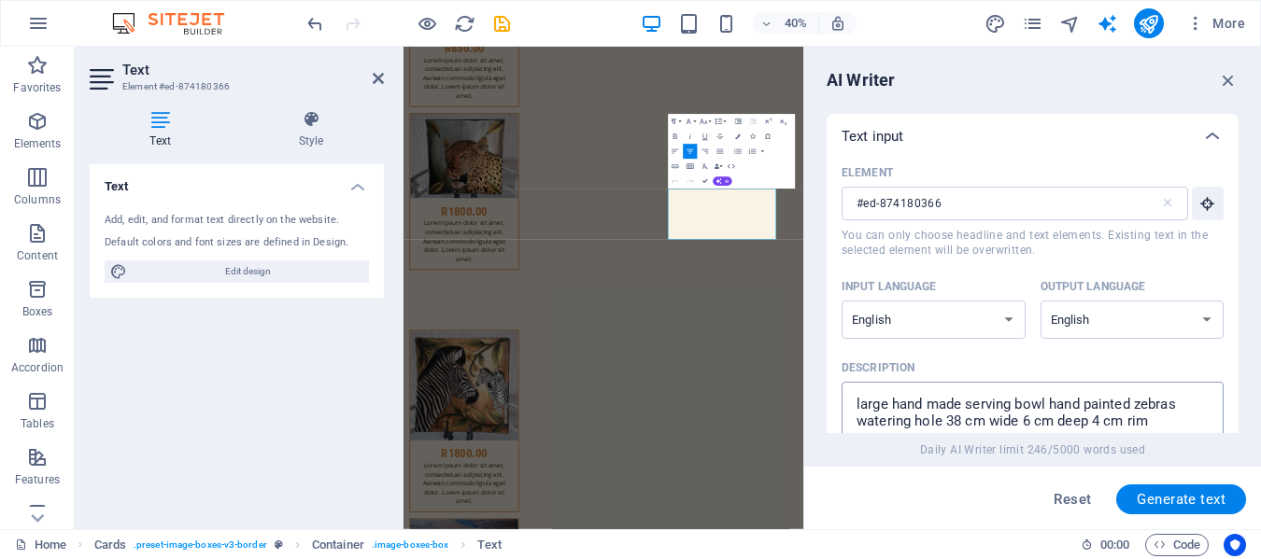
click at [1154, 421] on textarea "large hand made serving bowl hand painted zebras watering hole 38 cm wide 6 cm …" at bounding box center [1032, 421] width 363 height 61
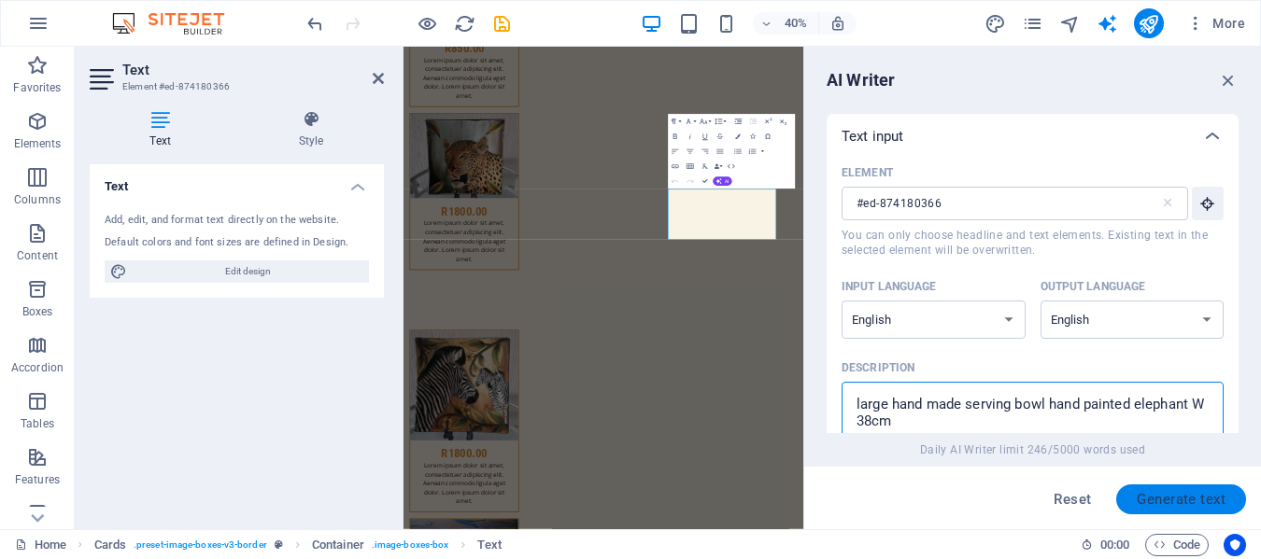
click at [1196, 501] on span "Generate text" at bounding box center [1181, 499] width 89 height 15
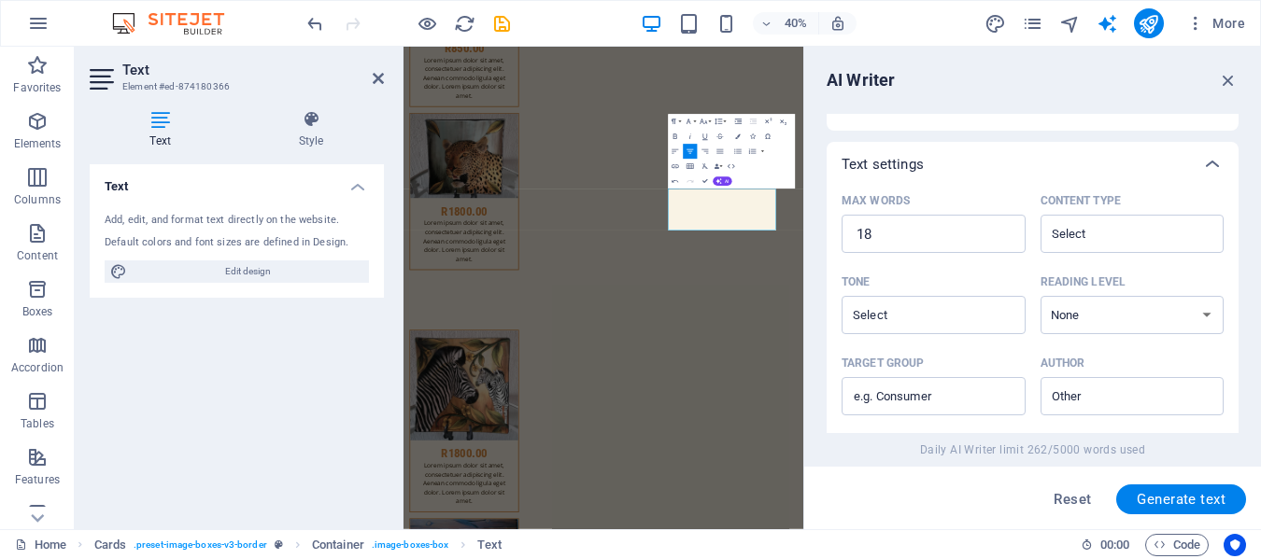
scroll to position [650, 0]
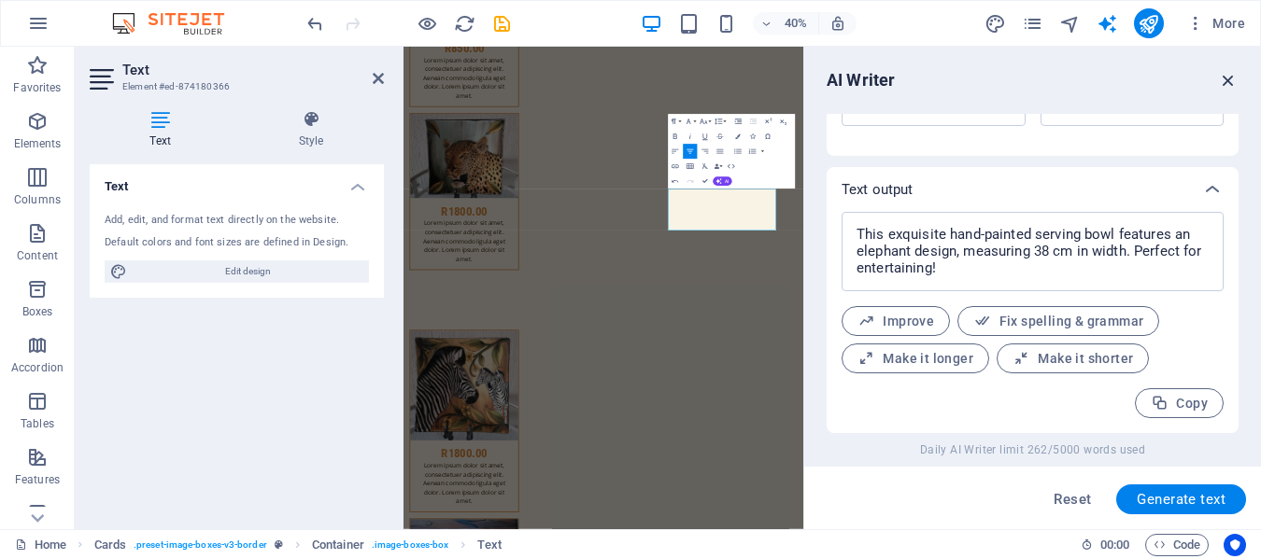
click at [1225, 79] on icon "button" at bounding box center [1228, 80] width 21 height 21
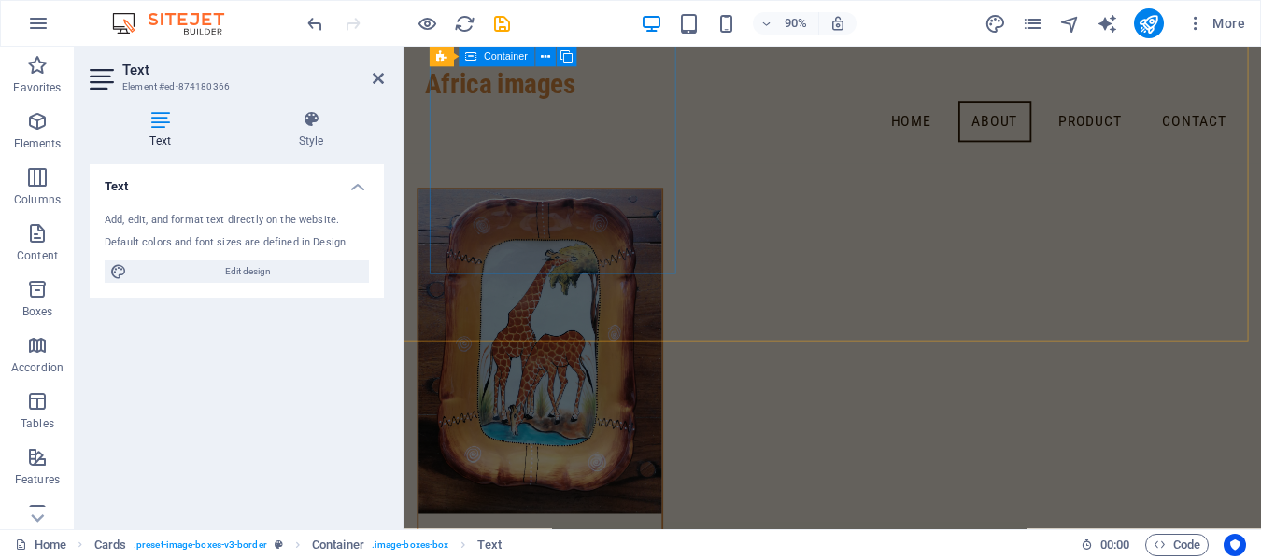
scroll to position [13499, 0]
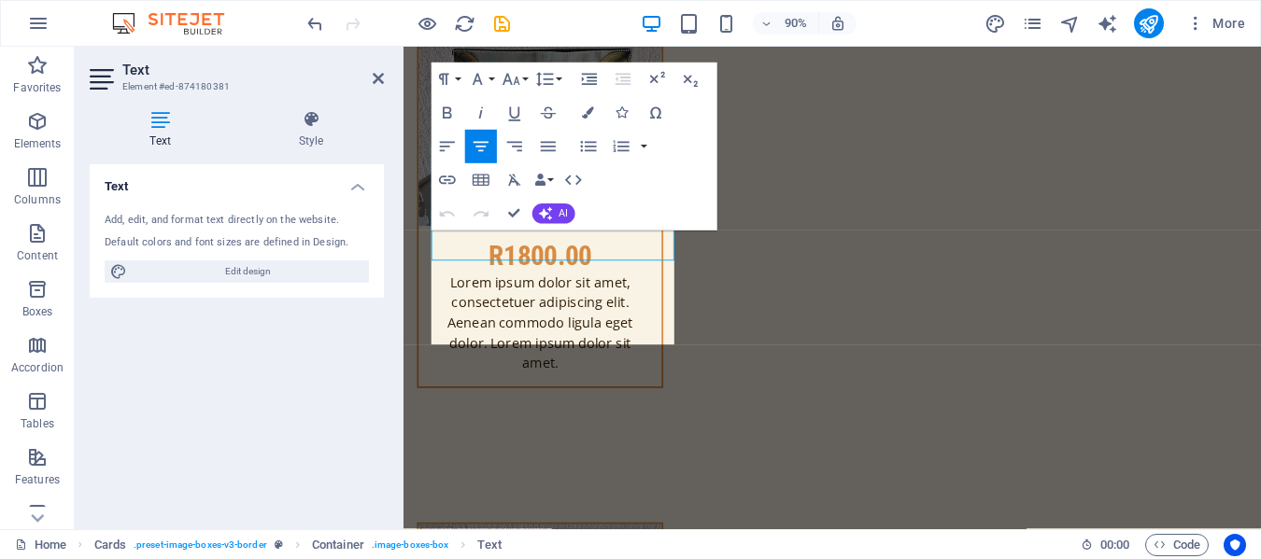
scroll to position [13316, 0]
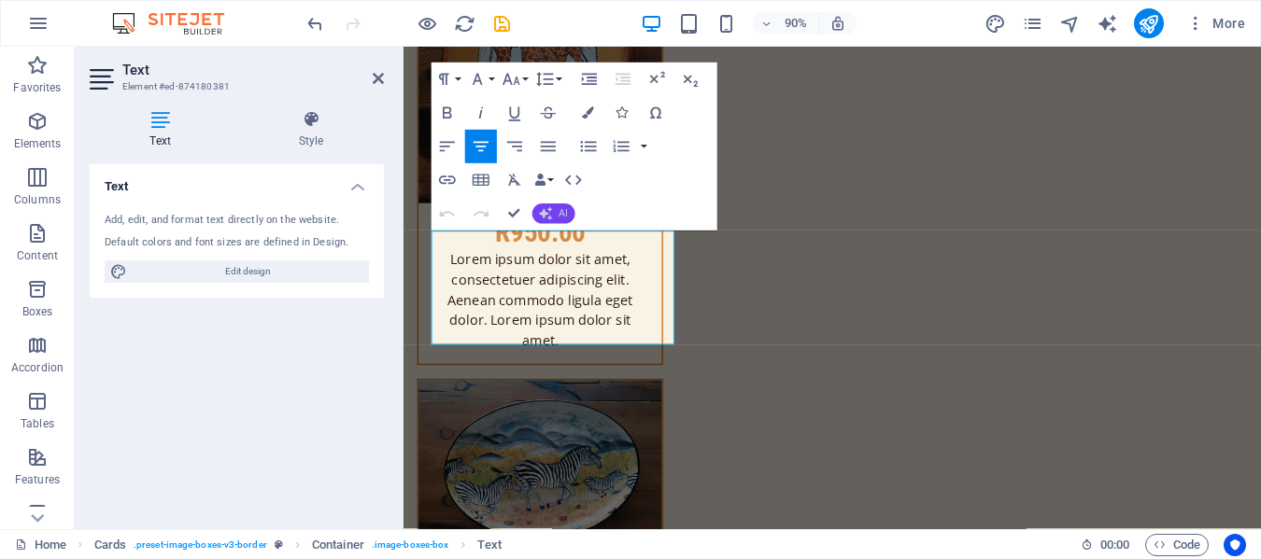
click at [561, 205] on button "AI" at bounding box center [552, 215] width 43 height 21
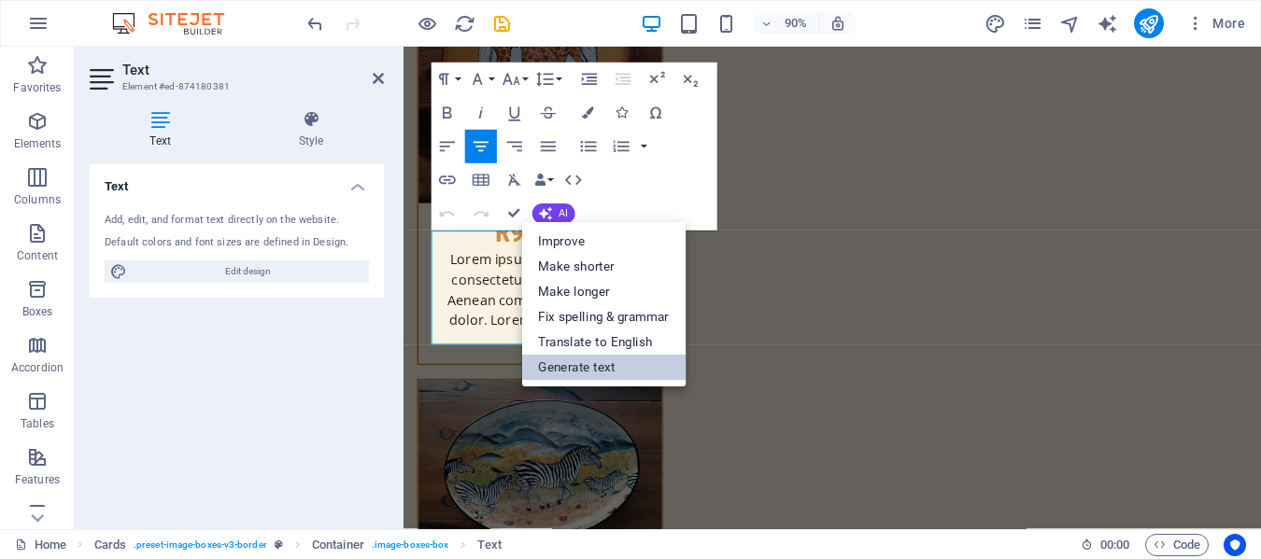
click at [612, 372] on link "Generate text" at bounding box center [603, 367] width 164 height 25
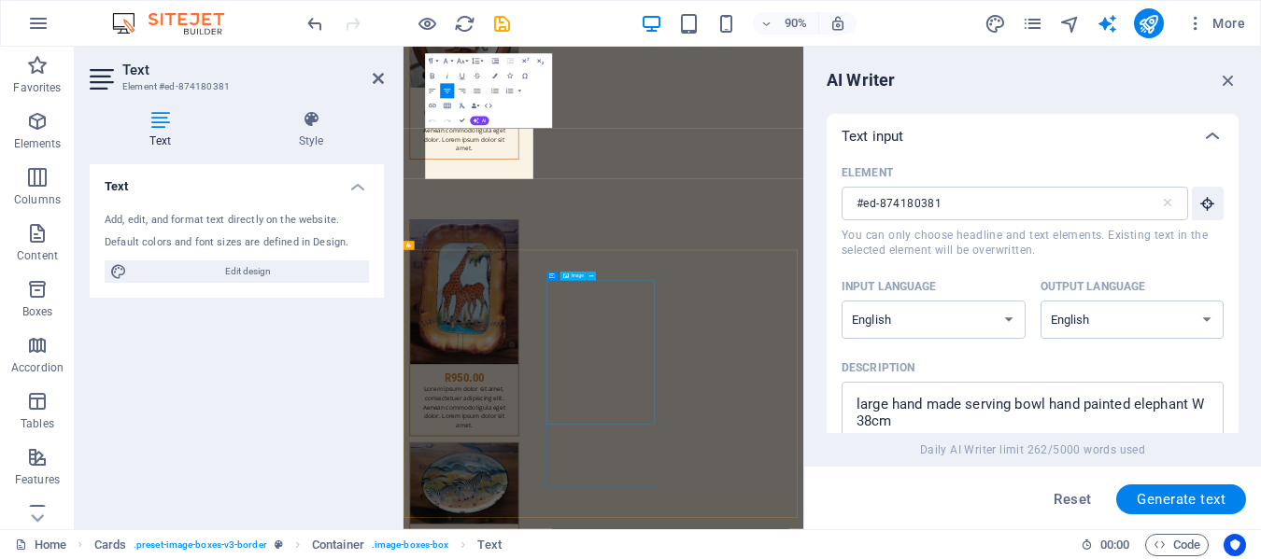
scroll to position [13897, 0]
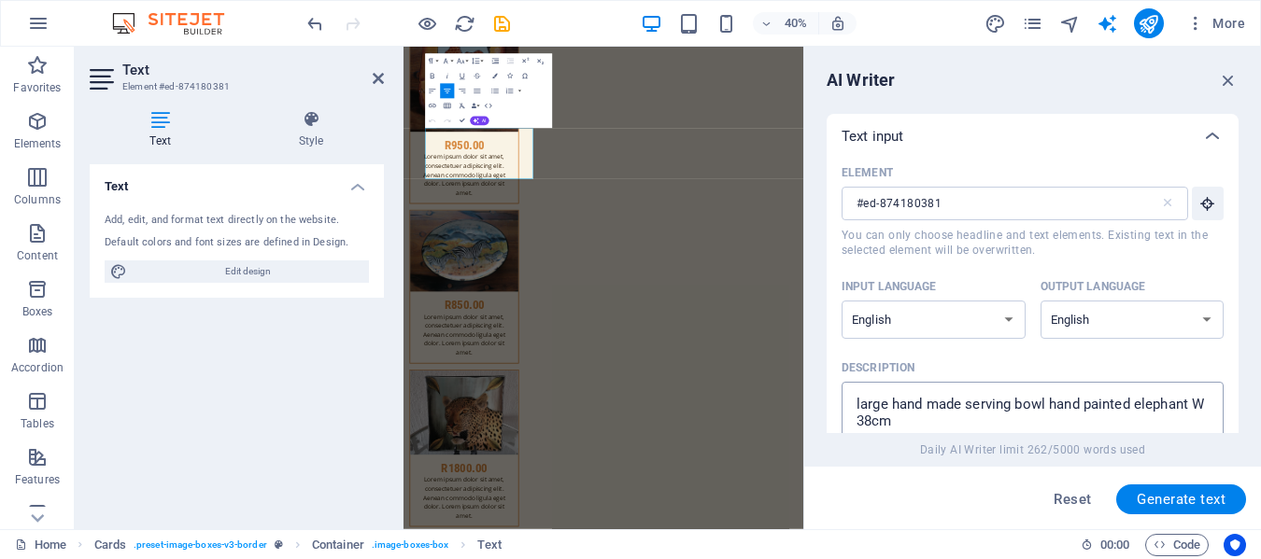
click at [913, 423] on textarea "large hand made serving bowl hand painted elephant W 38cm" at bounding box center [1032, 421] width 363 height 61
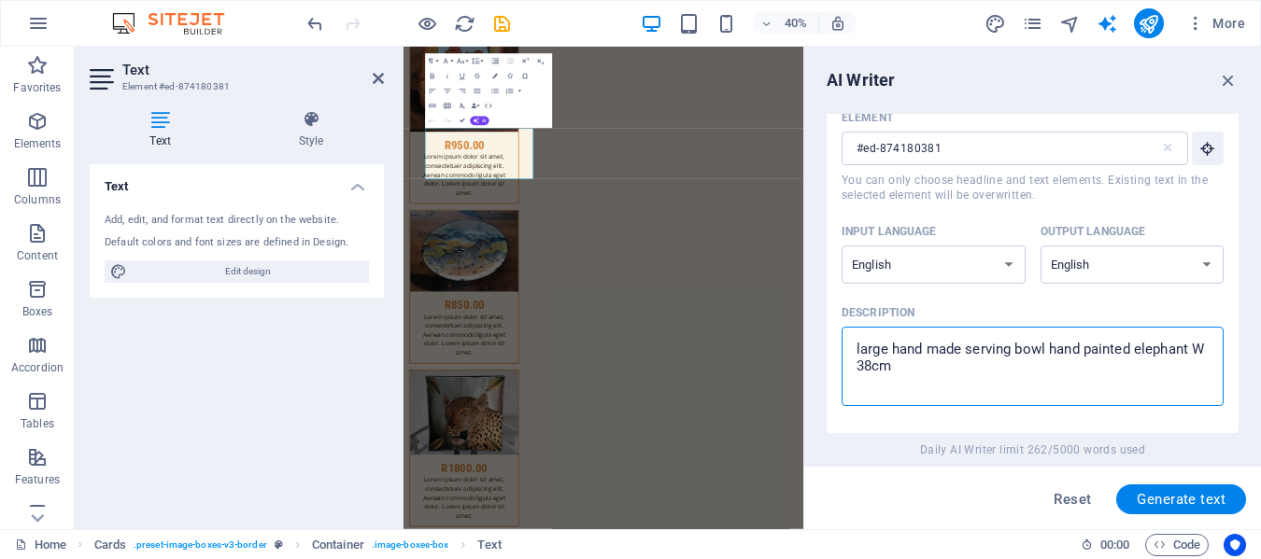
scroll to position [99, 0]
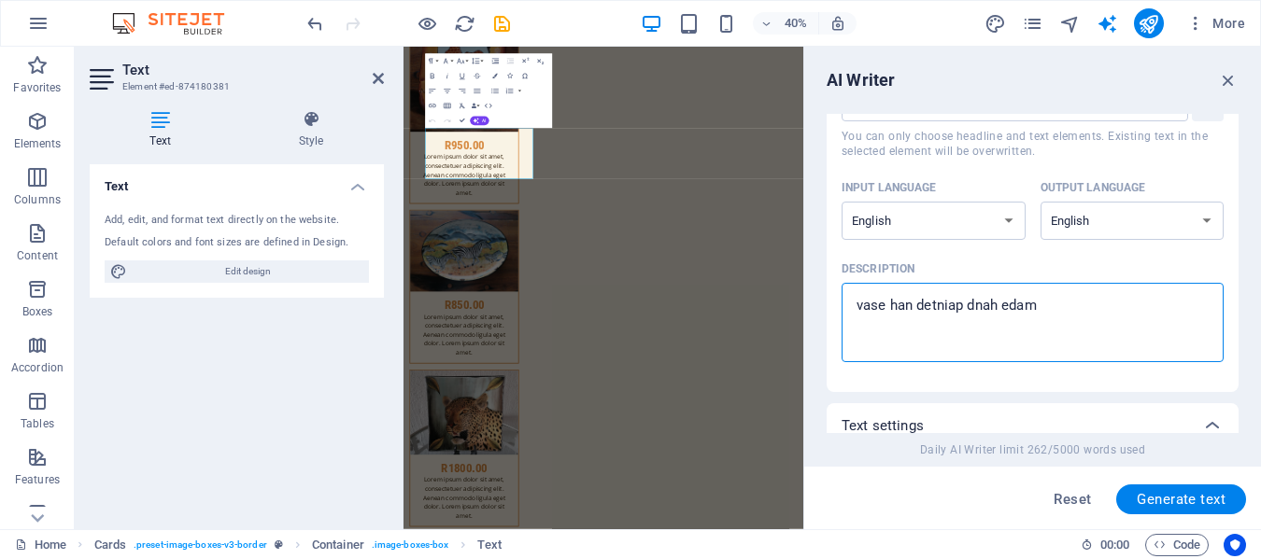
drag, startPoint x: 913, startPoint y: 423, endPoint x: 1045, endPoint y: 313, distance: 171.7
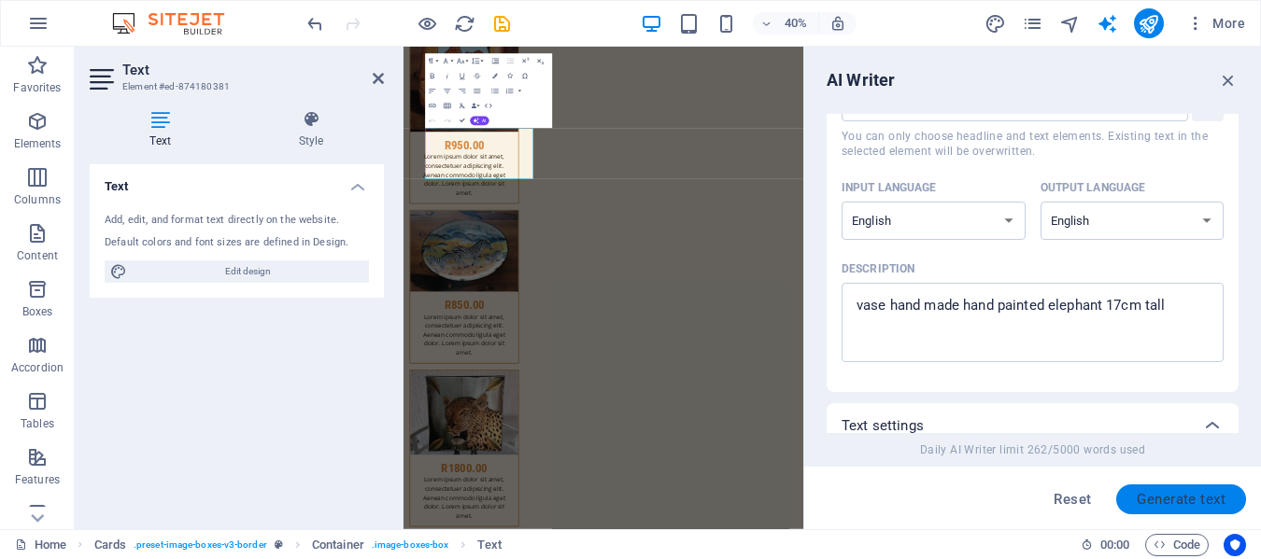
click at [1184, 496] on span "Generate text" at bounding box center [1181, 499] width 89 height 15
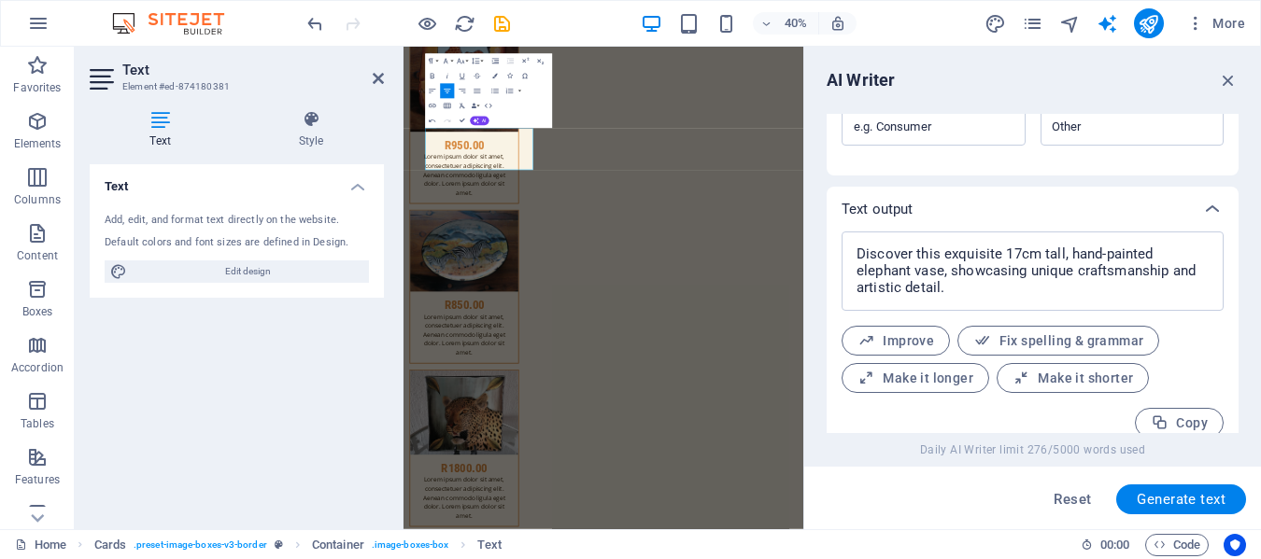
scroll to position [650, 0]
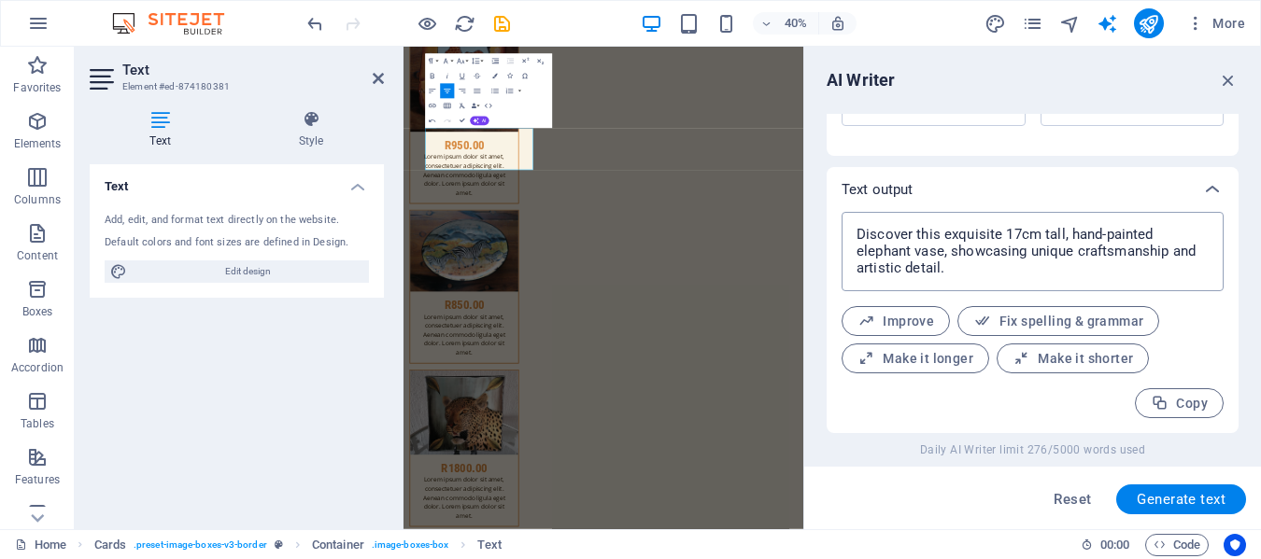
click at [1151, 234] on textarea "Discover this exquisite 17cm tall, hand-painted elephant vase, showcasing uniqu…" at bounding box center [1032, 251] width 363 height 61
click at [1225, 78] on icon "button" at bounding box center [1228, 80] width 21 height 21
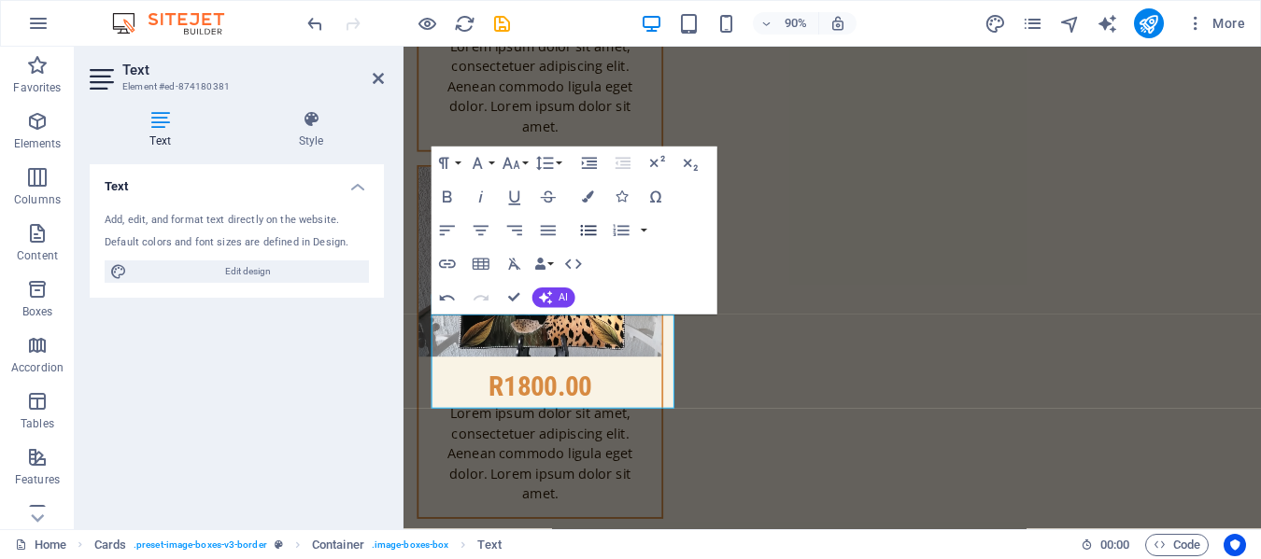
scroll to position [13317, 0]
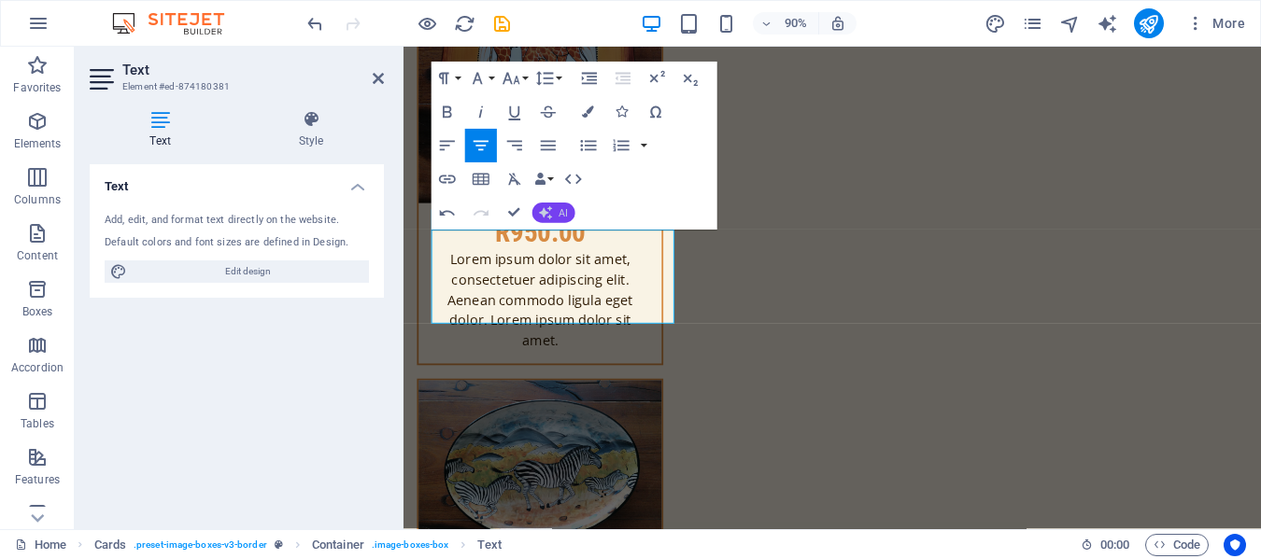
click at [551, 208] on icon "button" at bounding box center [544, 212] width 13 height 13
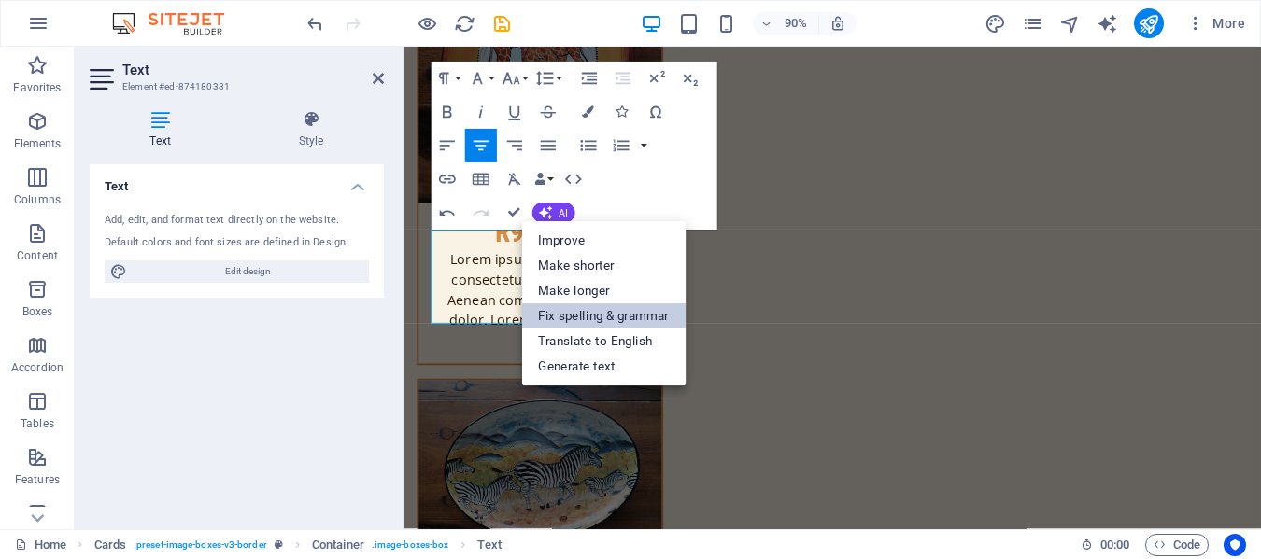
click at [621, 319] on link "Fix spelling & grammar" at bounding box center [603, 316] width 164 height 25
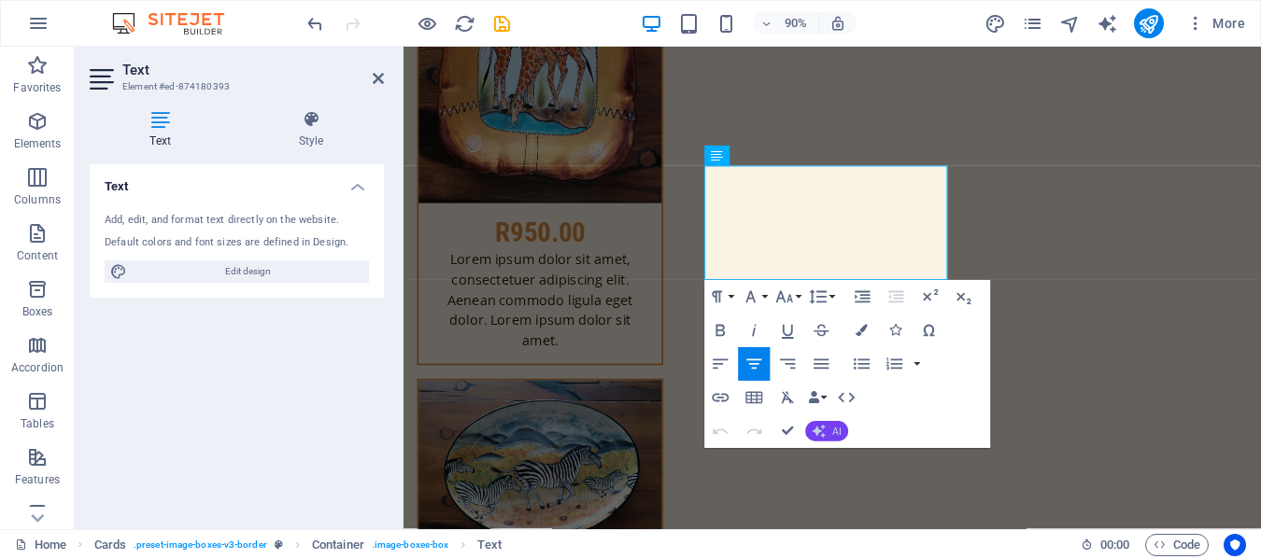
click at [833, 422] on button "AI" at bounding box center [826, 432] width 43 height 21
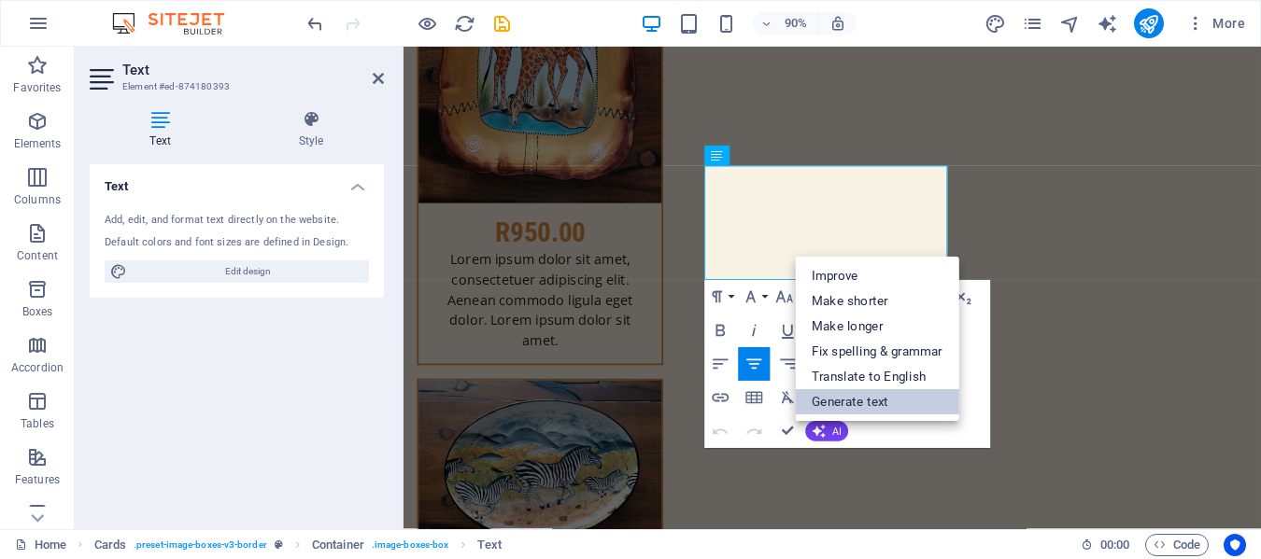
click at [871, 403] on link "Generate text" at bounding box center [877, 401] width 164 height 25
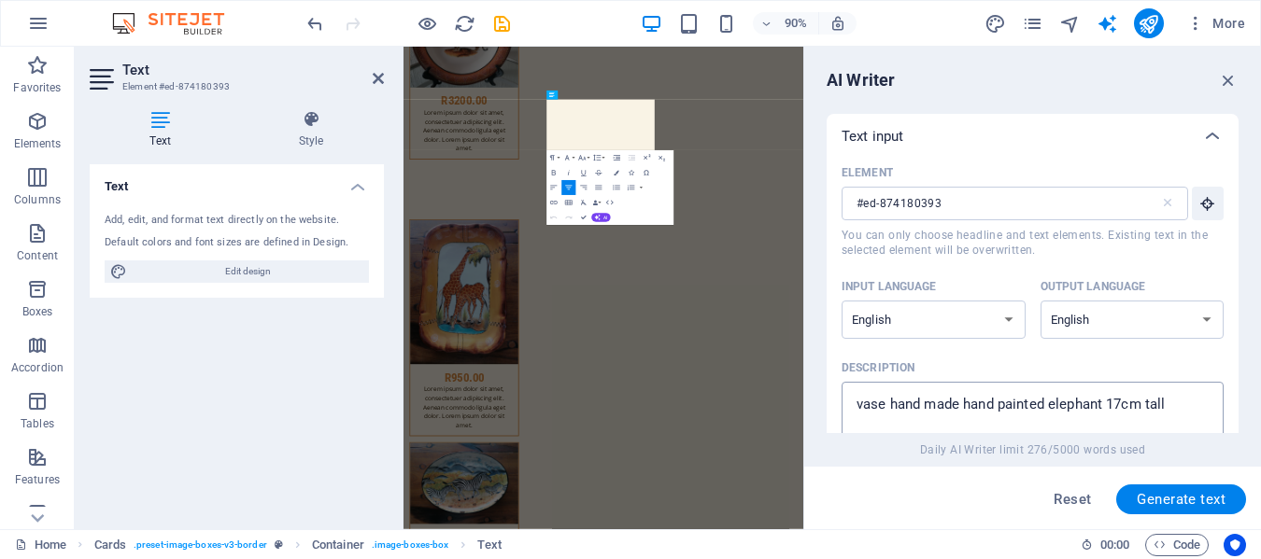
scroll to position [13898, 0]
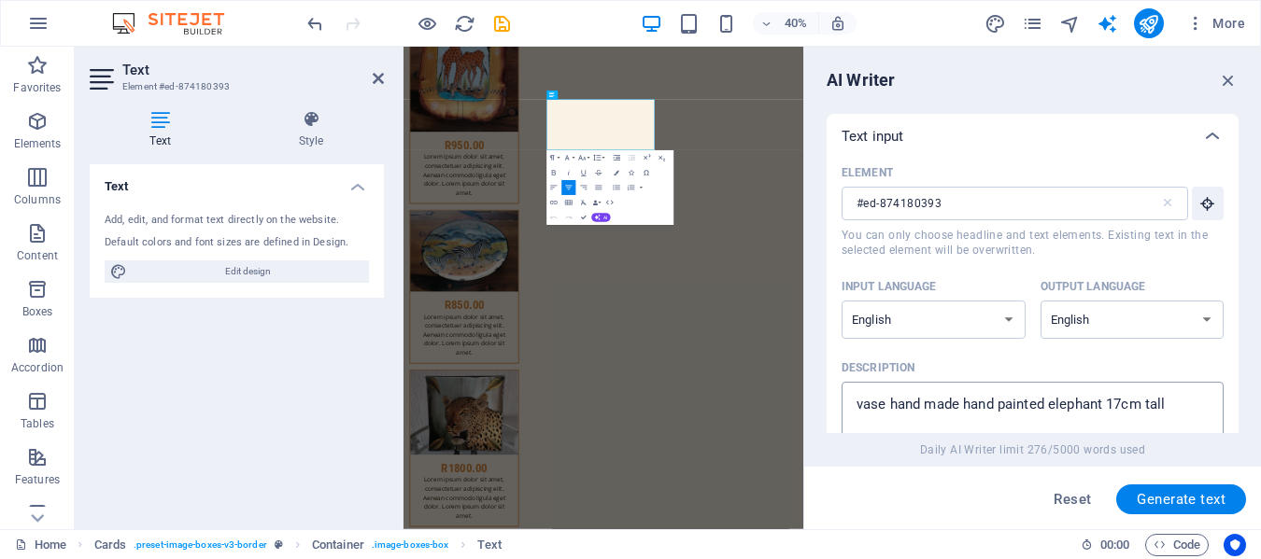
click at [1103, 405] on textarea "vase hand made hand painted elephant 17cm tall" at bounding box center [1032, 421] width 363 height 61
click at [1168, 403] on textarea "vase hand made hand painted african patterns 17cm tall" at bounding box center [1032, 421] width 363 height 61
click at [1176, 496] on span "Generate text" at bounding box center [1181, 499] width 89 height 15
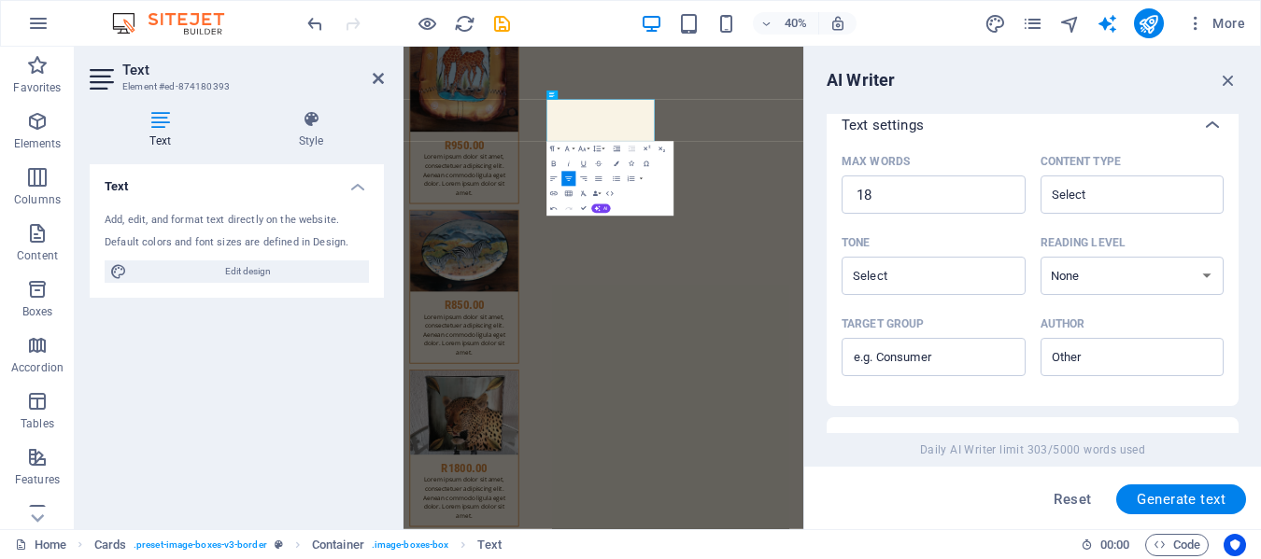
scroll to position [634, 0]
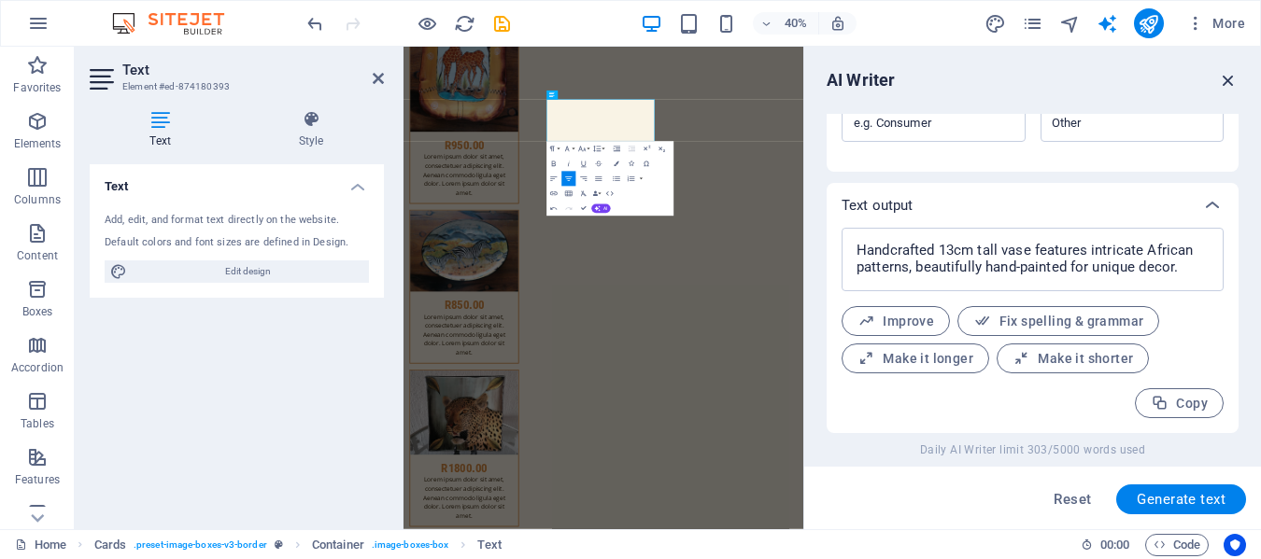
click at [1227, 82] on icon "button" at bounding box center [1228, 80] width 21 height 21
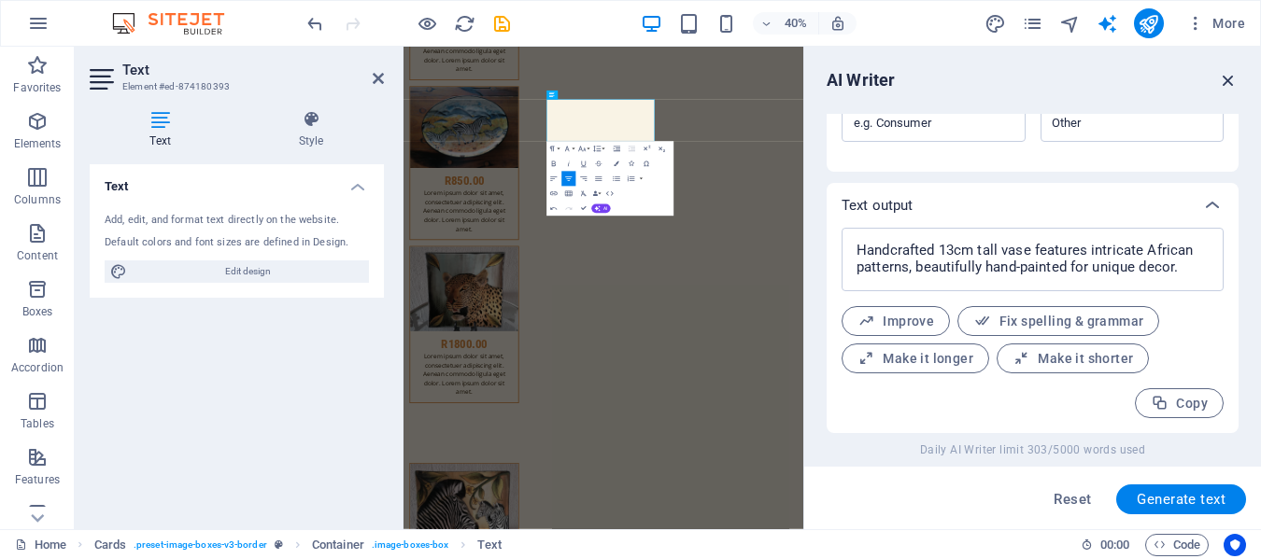
scroll to position [13318, 0]
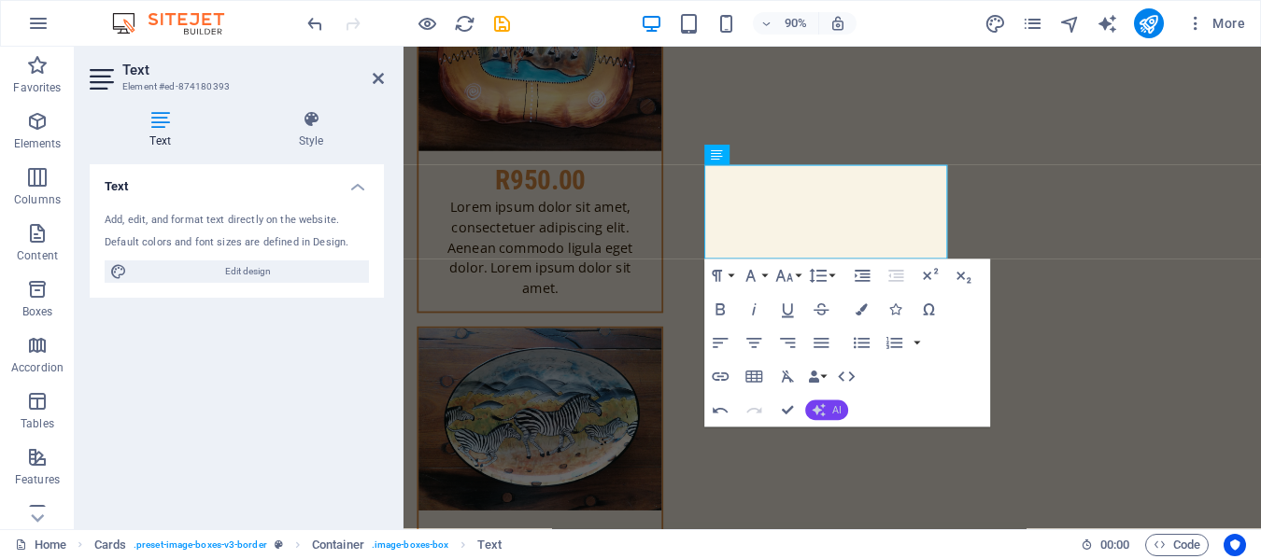
click at [832, 411] on span "AI" at bounding box center [836, 411] width 9 height 10
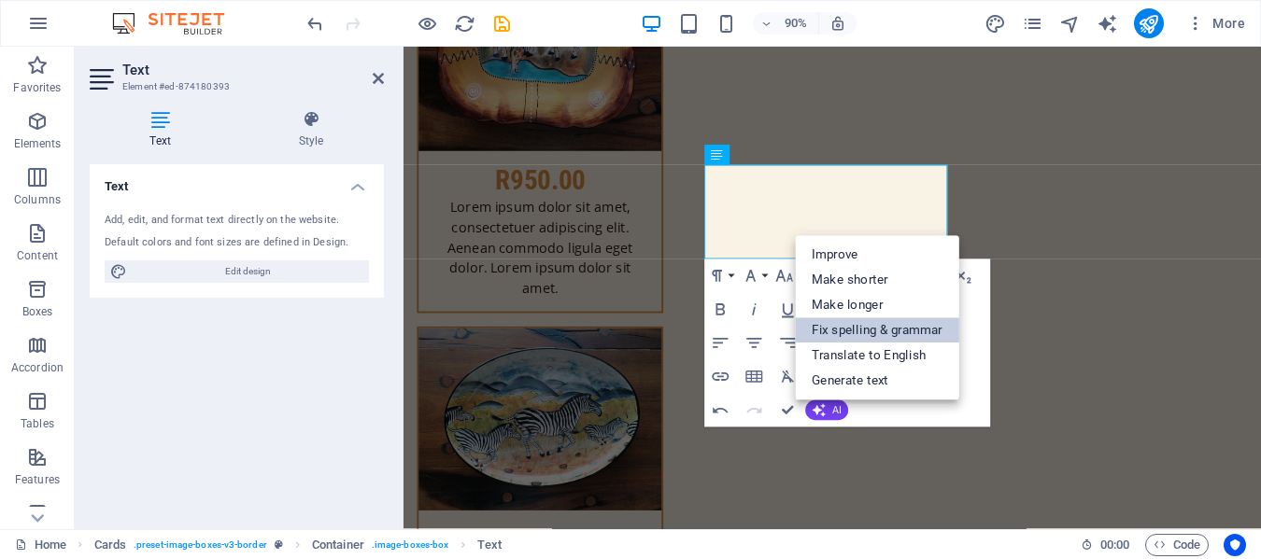
click at [881, 332] on link "Fix spelling & grammar" at bounding box center [877, 331] width 164 height 25
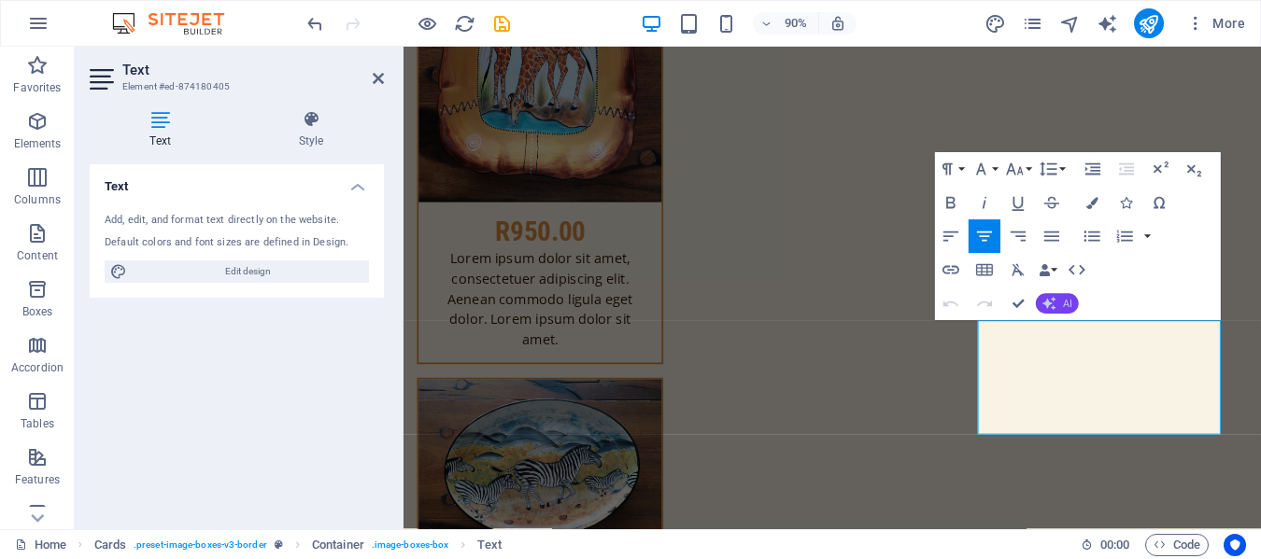
click at [1054, 299] on icon "button" at bounding box center [1048, 303] width 13 height 13
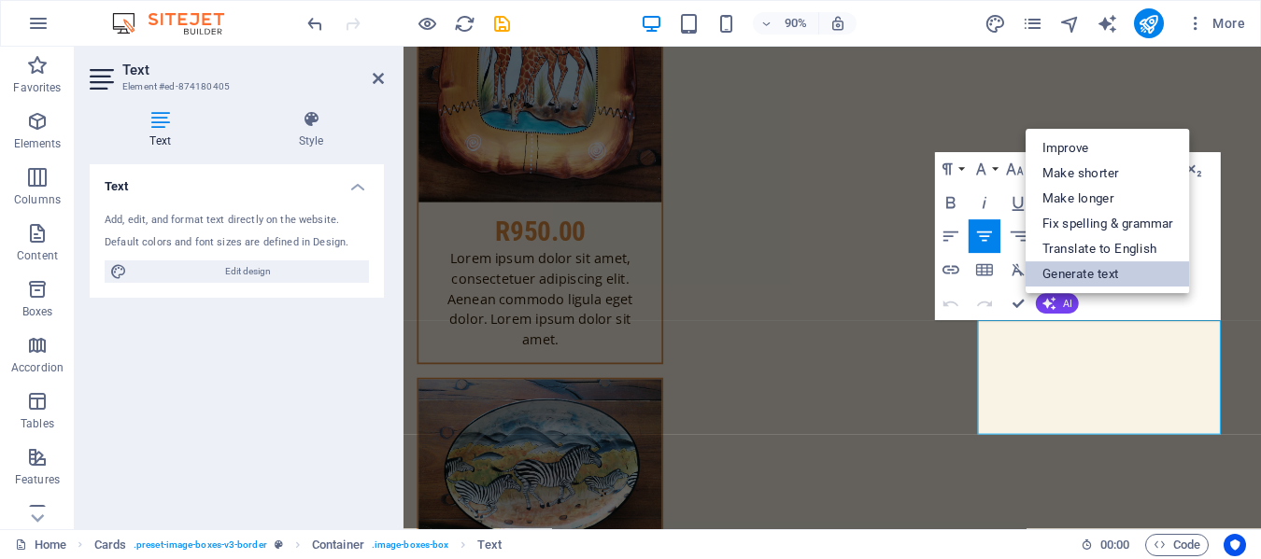
click at [1063, 268] on link "Generate text" at bounding box center [1108, 274] width 164 height 25
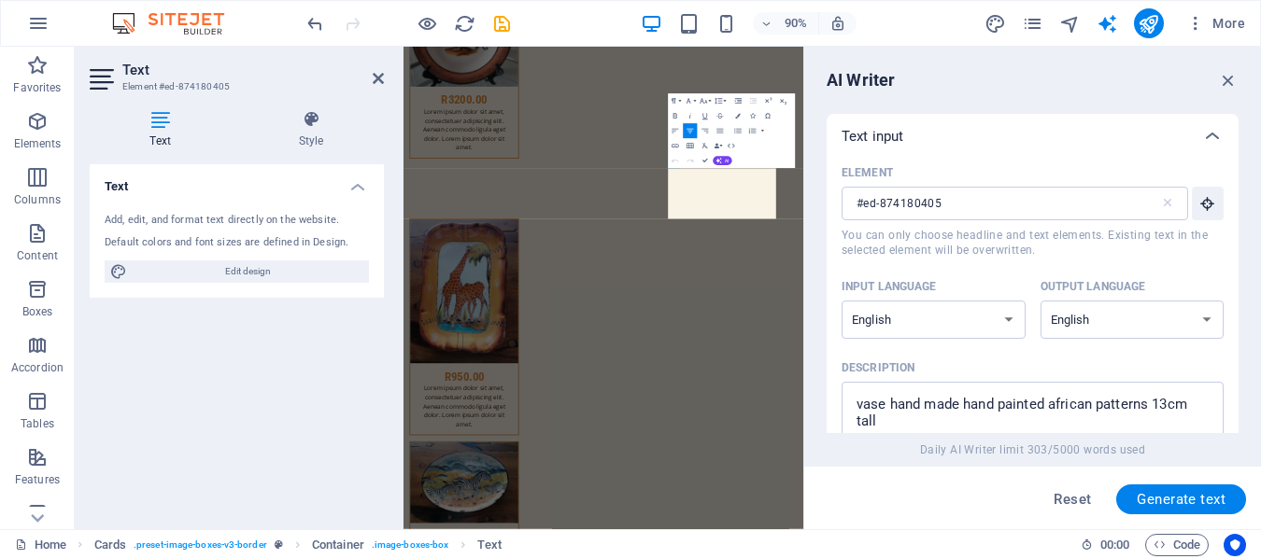
scroll to position [13898, 0]
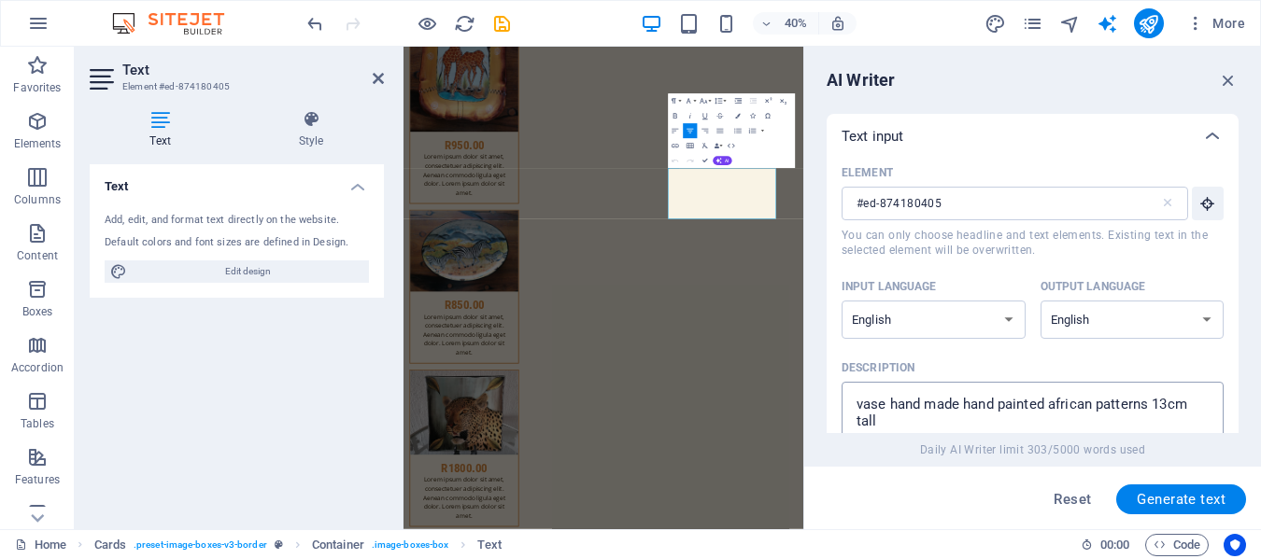
click at [1148, 406] on textarea "vase hand made hand painted african patterns 13cm tall" at bounding box center [1032, 421] width 363 height 61
click at [903, 423] on textarea "vase hand made hand painted leopard climbing up bark 13cm tall" at bounding box center [1032, 421] width 363 height 61
click at [1186, 500] on span "Generate text" at bounding box center [1181, 499] width 89 height 15
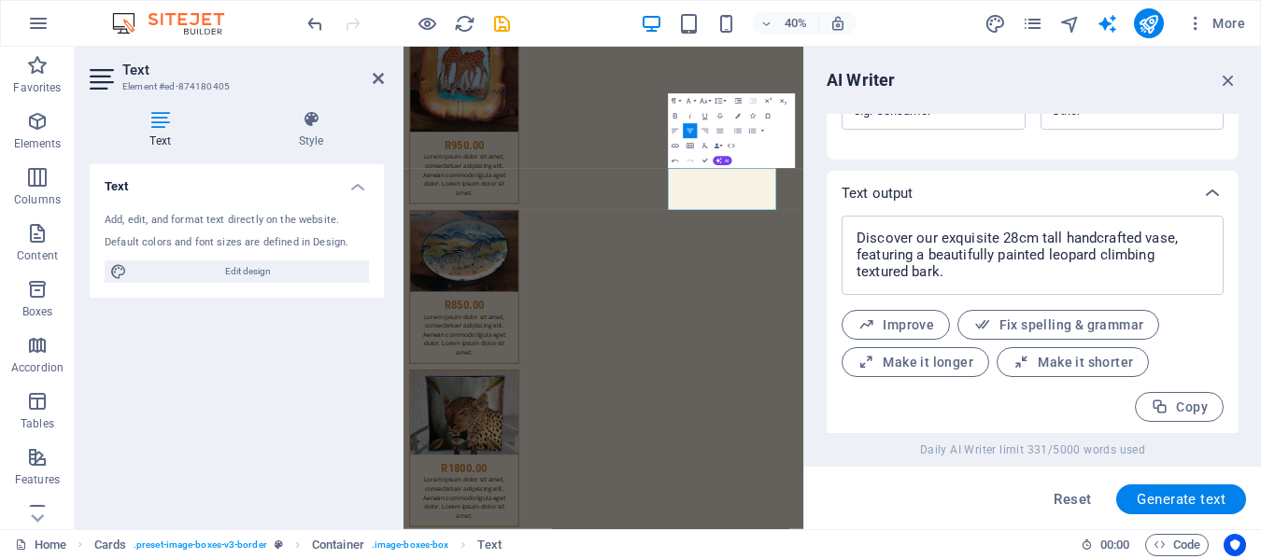
scroll to position [650, 0]
drag, startPoint x: 1228, startPoint y: 75, endPoint x: 891, endPoint y: 80, distance: 337.2
click at [1228, 75] on icon "button" at bounding box center [1228, 80] width 21 height 21
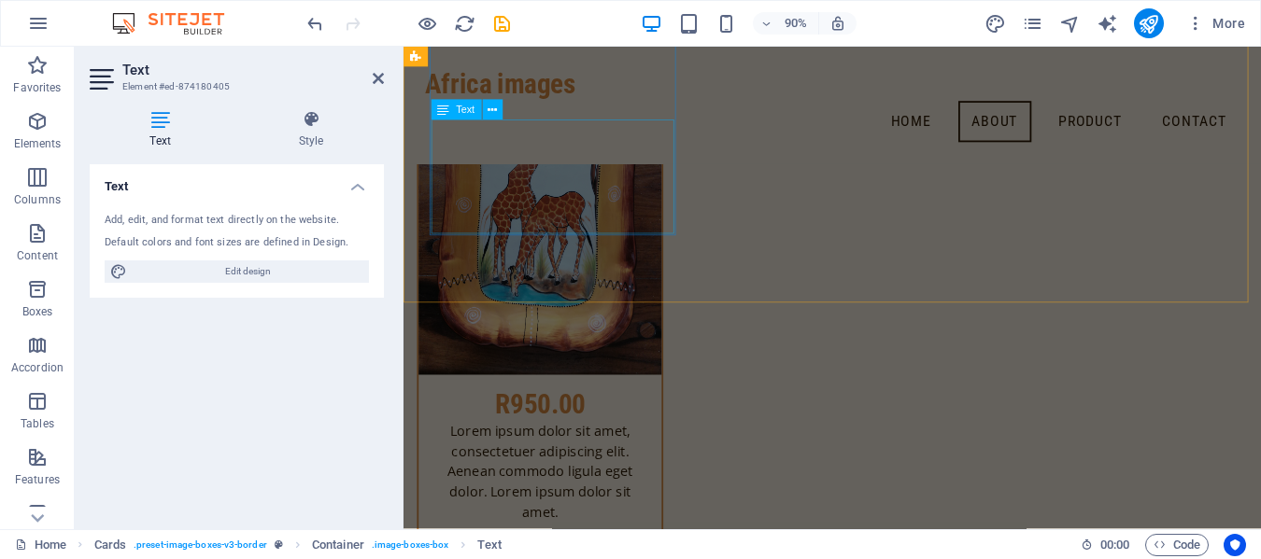
scroll to position [12755, 0]
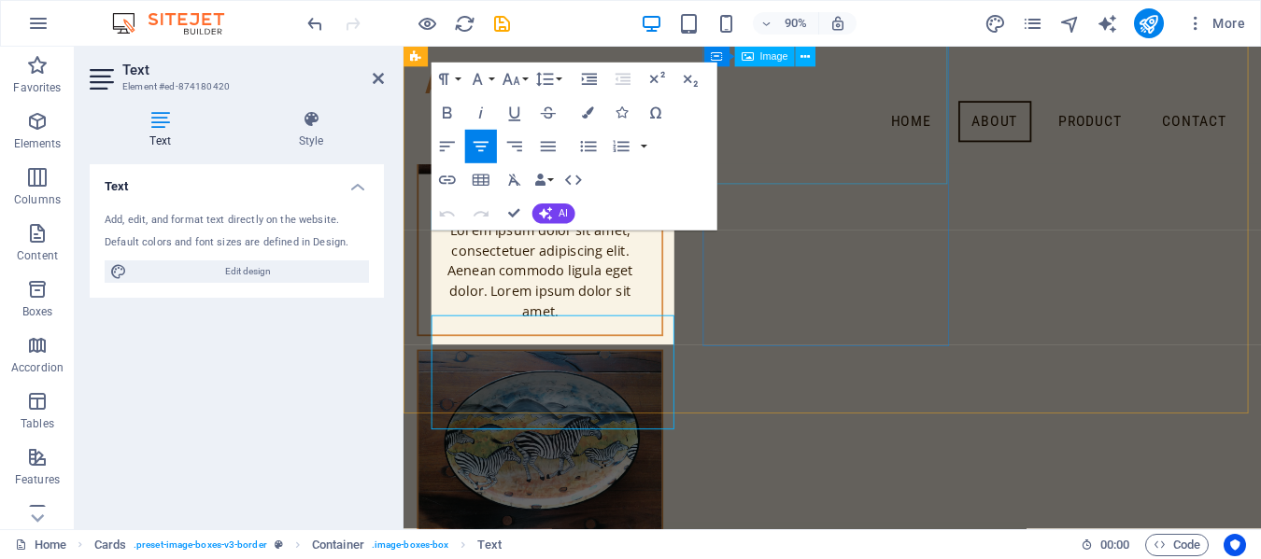
scroll to position [12632, 0]
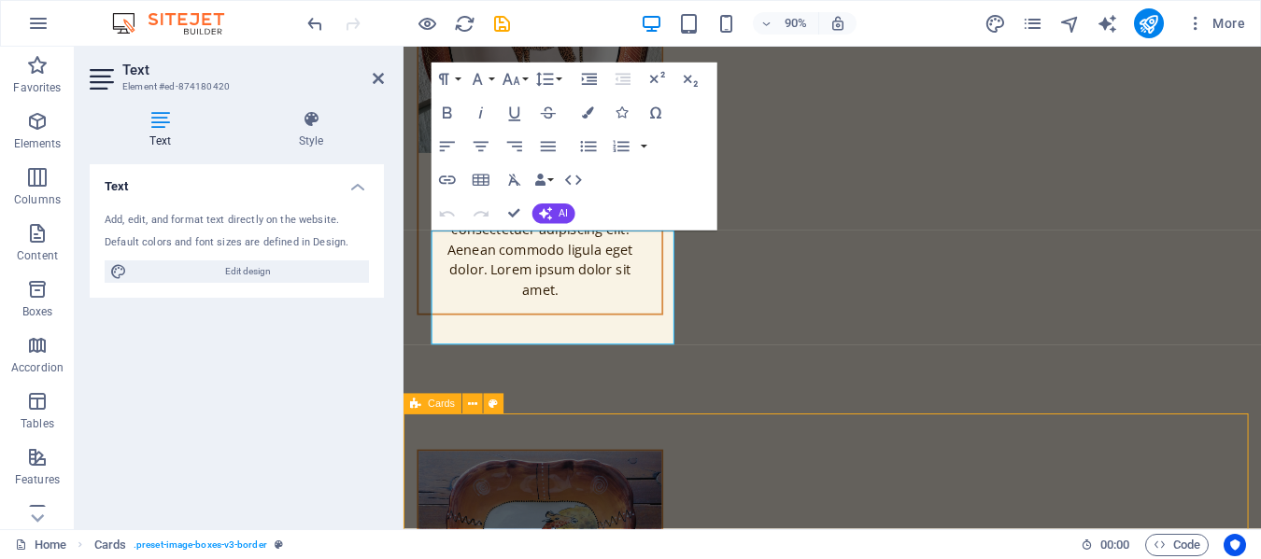
scroll to position [12729, 0]
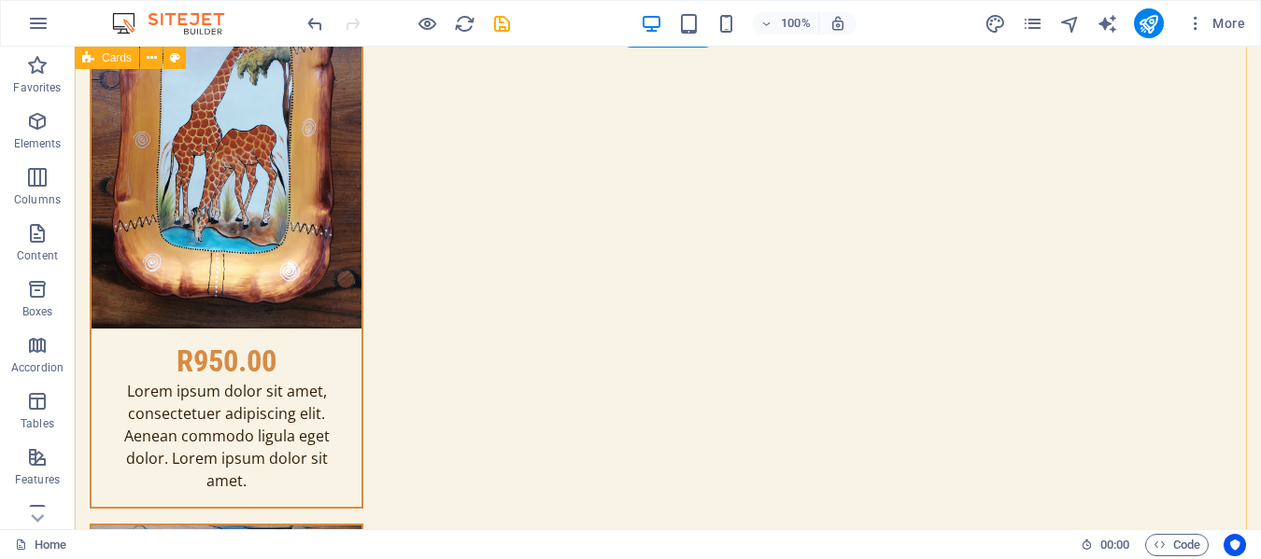
scroll to position [12635, 0]
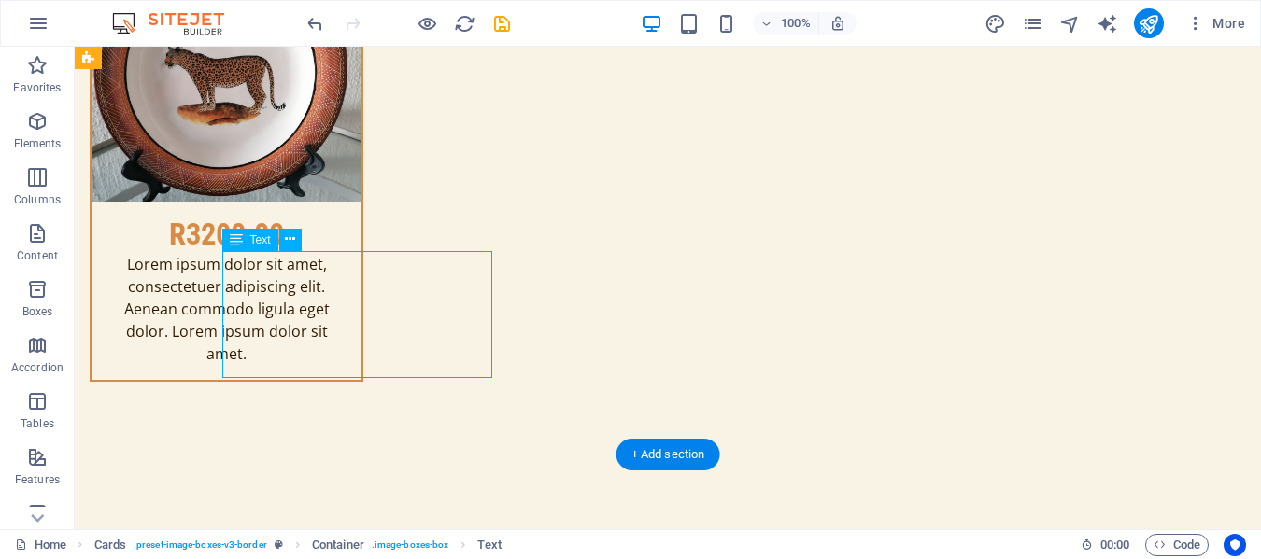
scroll to position [12726, 0]
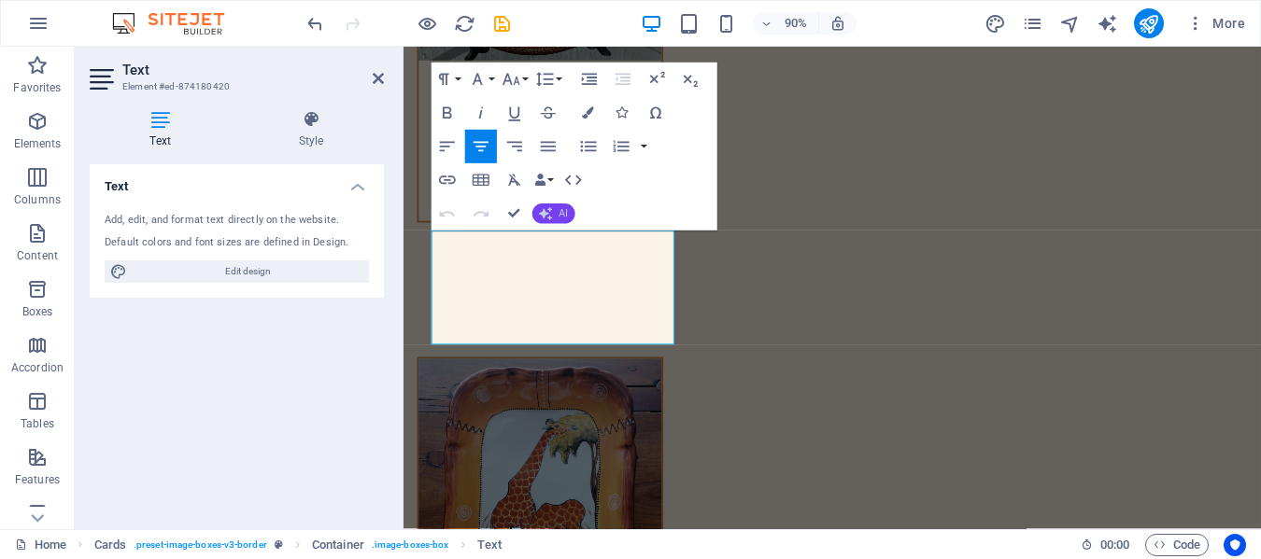
click at [551, 210] on icon "button" at bounding box center [544, 213] width 13 height 13
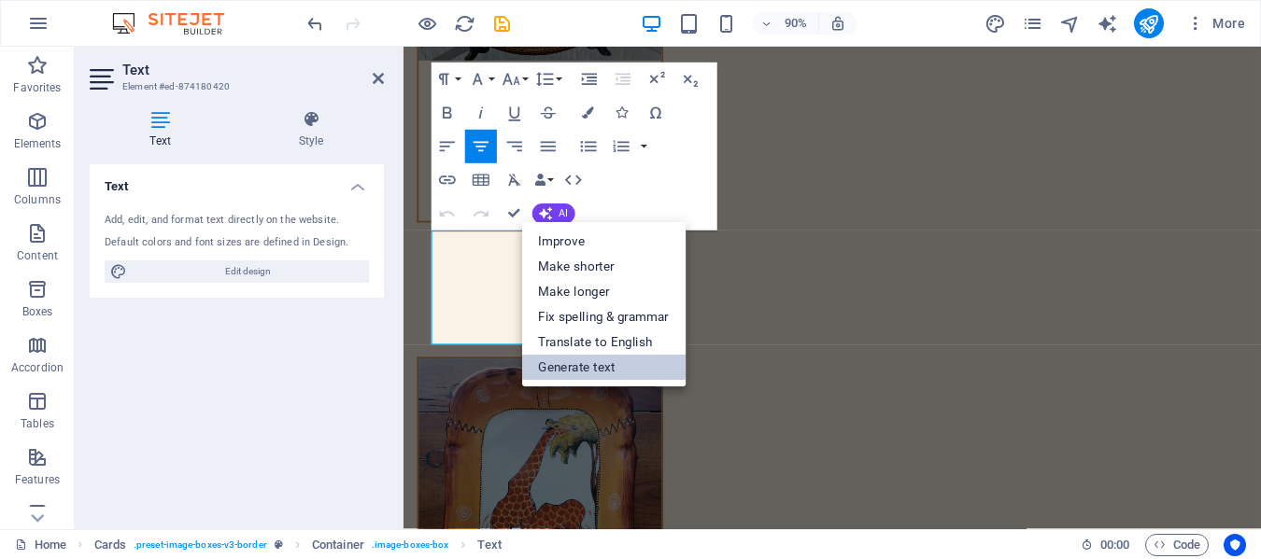
click at [587, 364] on link "Generate text" at bounding box center [603, 367] width 164 height 25
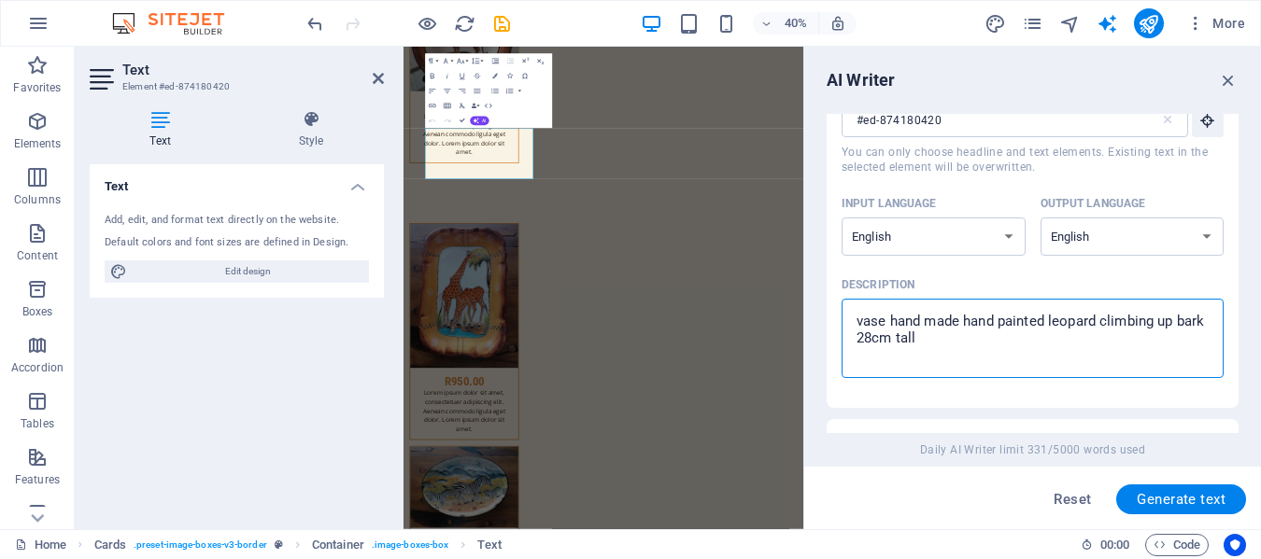
scroll to position [158, 0]
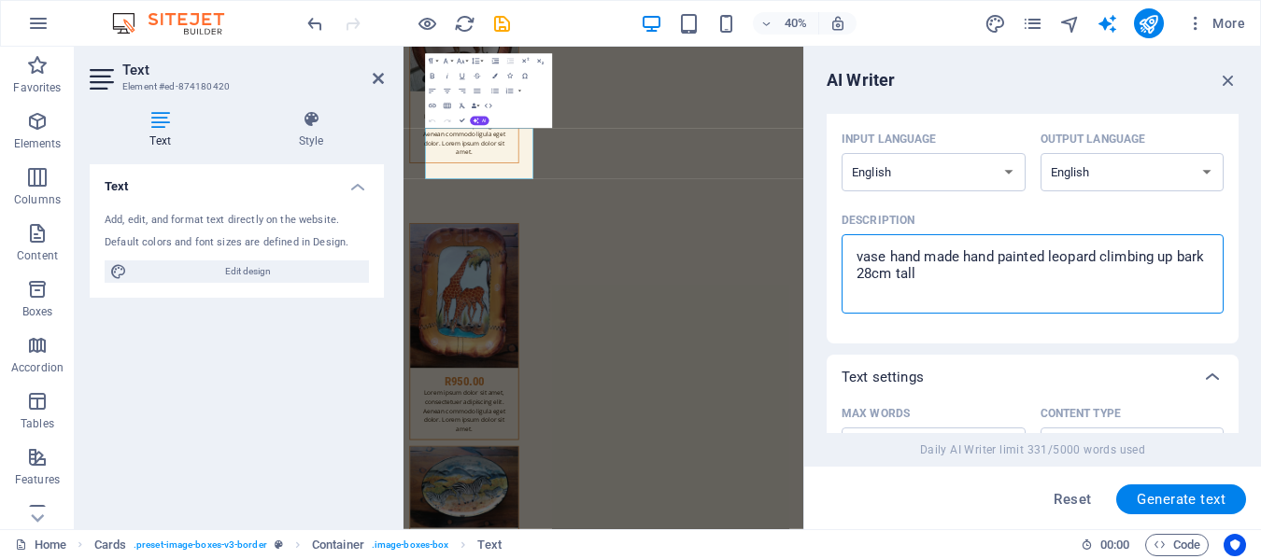
drag, startPoint x: 852, startPoint y: 403, endPoint x: 954, endPoint y: 421, distance: 103.5
click at [954, 421] on div "Text input Element #ed-874180420 ​ You can only choose headline and text elemen…" at bounding box center [1033, 451] width 412 height 970
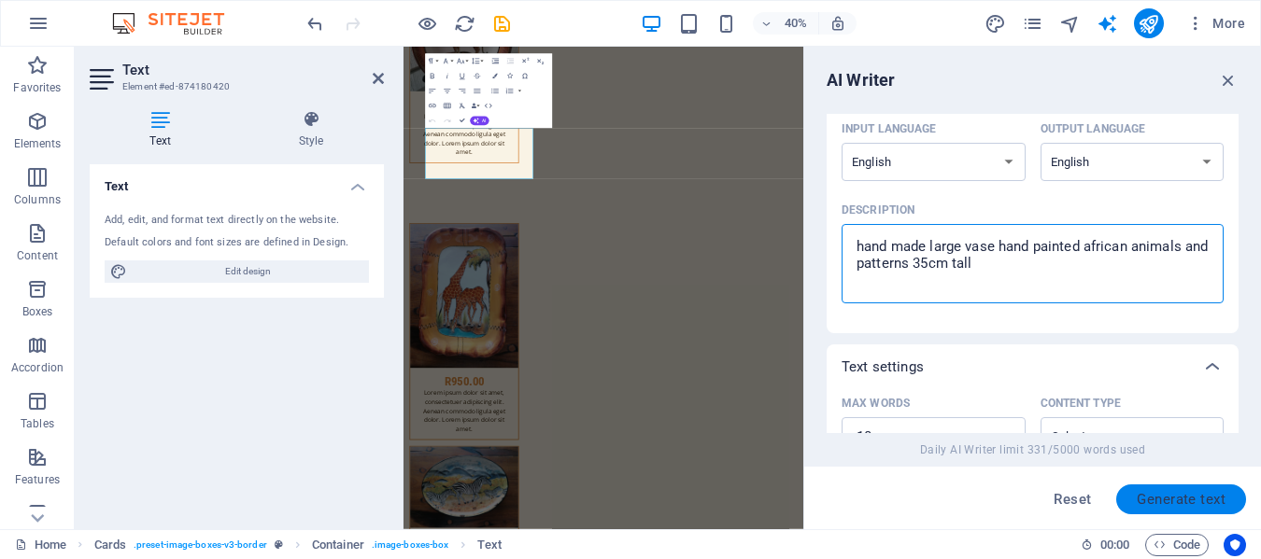
click at [1199, 500] on span "Generate text" at bounding box center [1181, 499] width 89 height 15
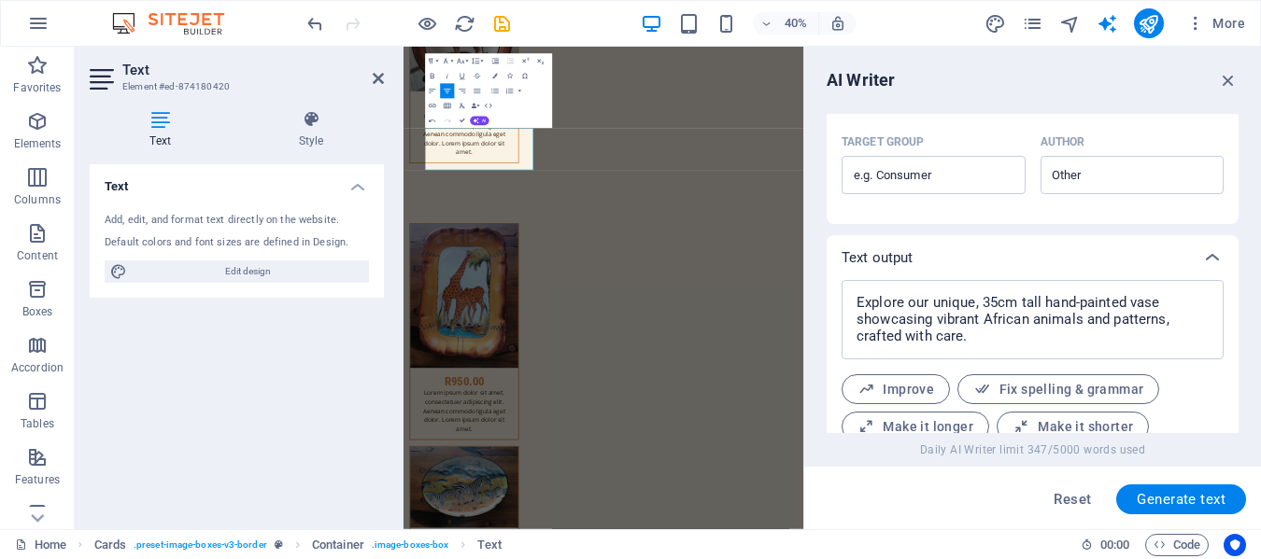
scroll to position [650, 0]
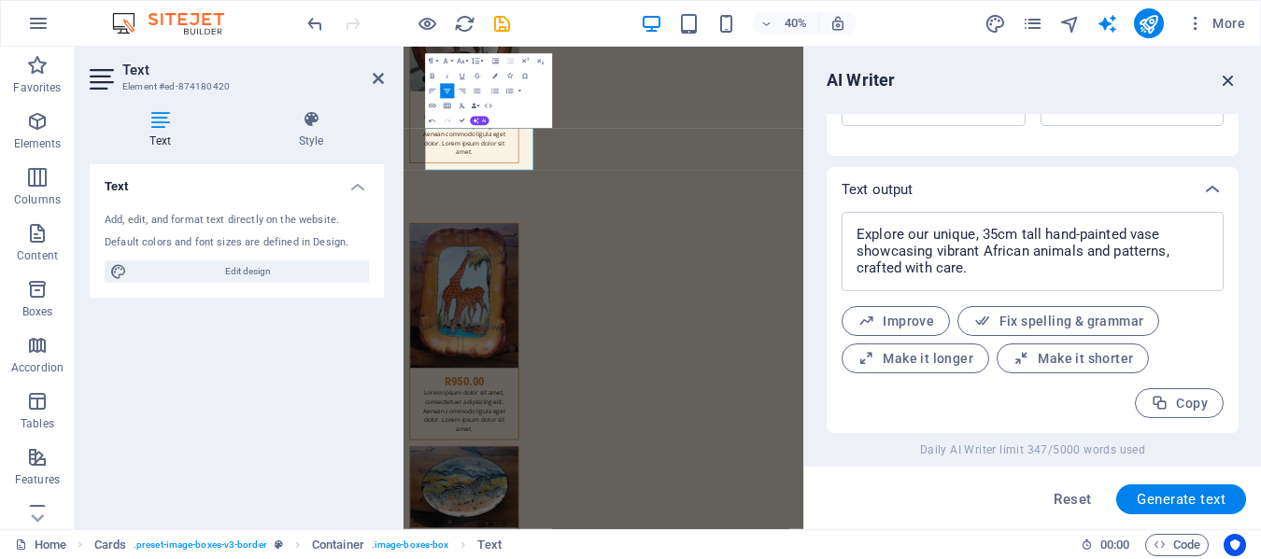
click at [1227, 82] on icon "button" at bounding box center [1228, 80] width 21 height 21
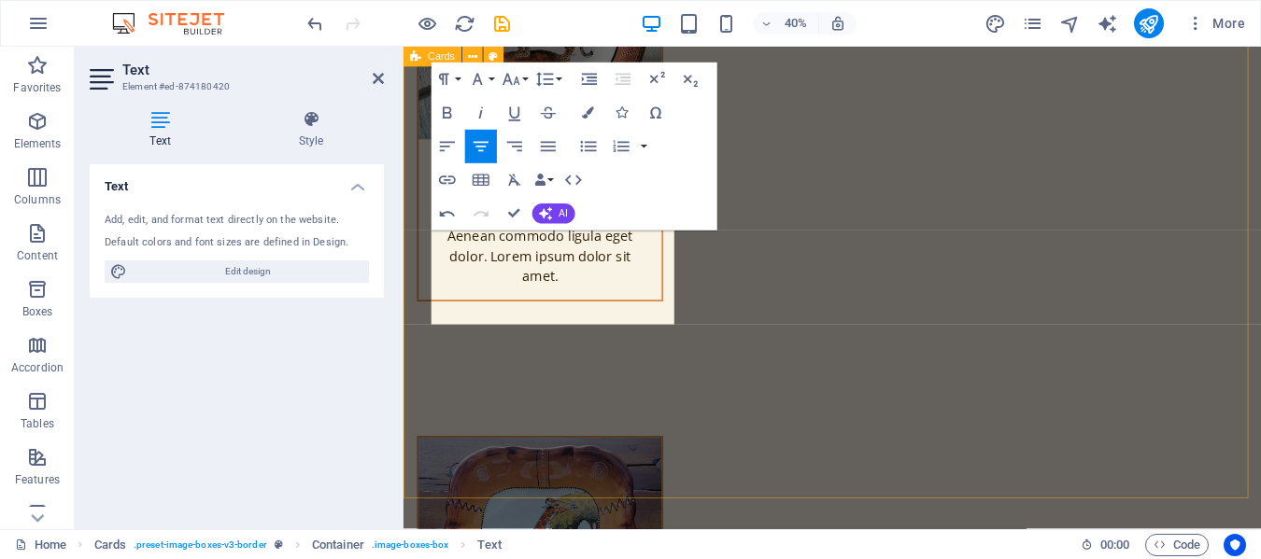
scroll to position [12726, 0]
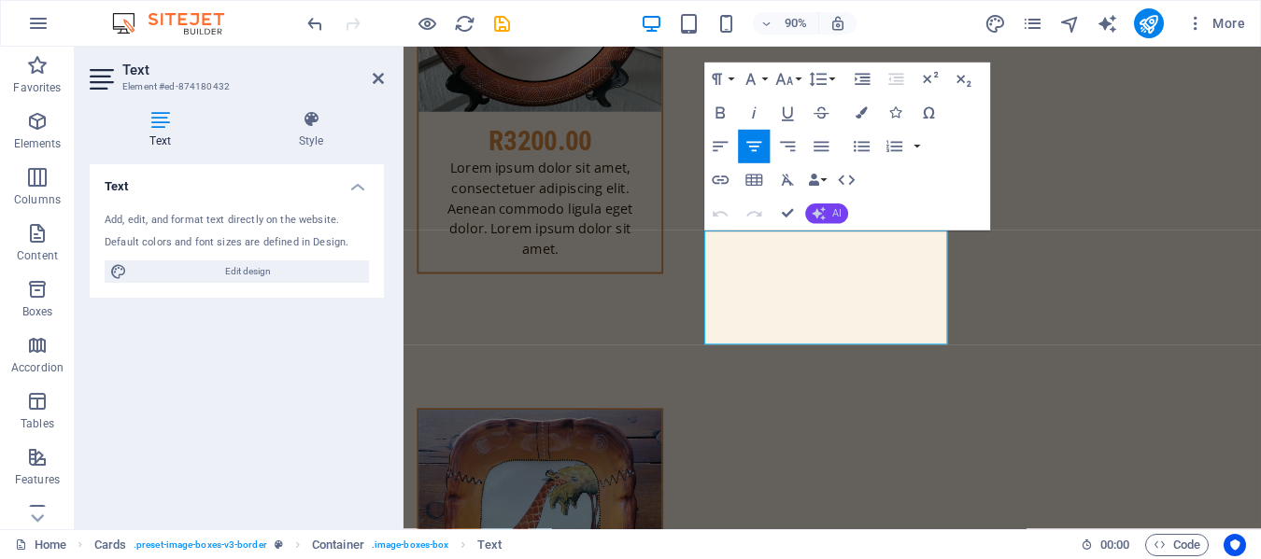
click at [830, 207] on button "AI" at bounding box center [826, 214] width 43 height 21
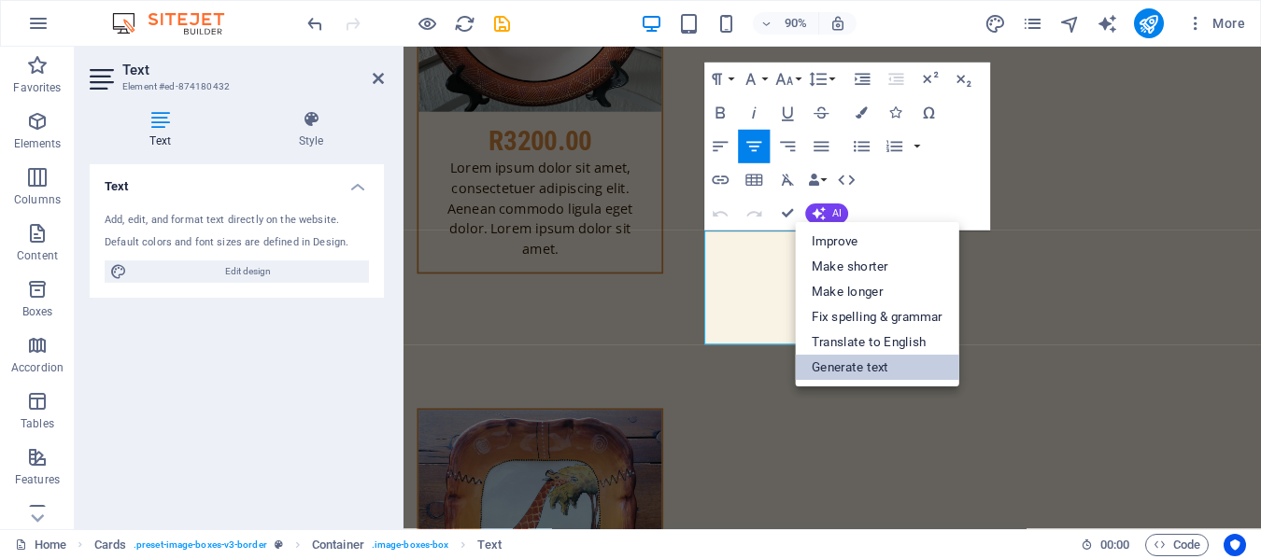
click at [866, 363] on link "Generate text" at bounding box center [877, 367] width 164 height 25
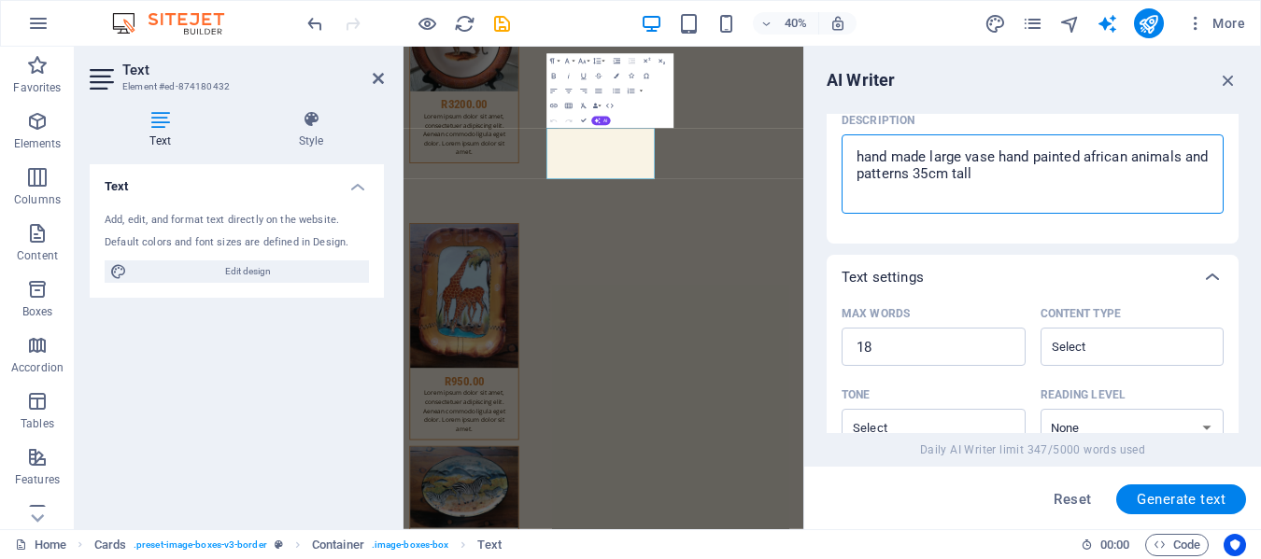
scroll to position [253, 0]
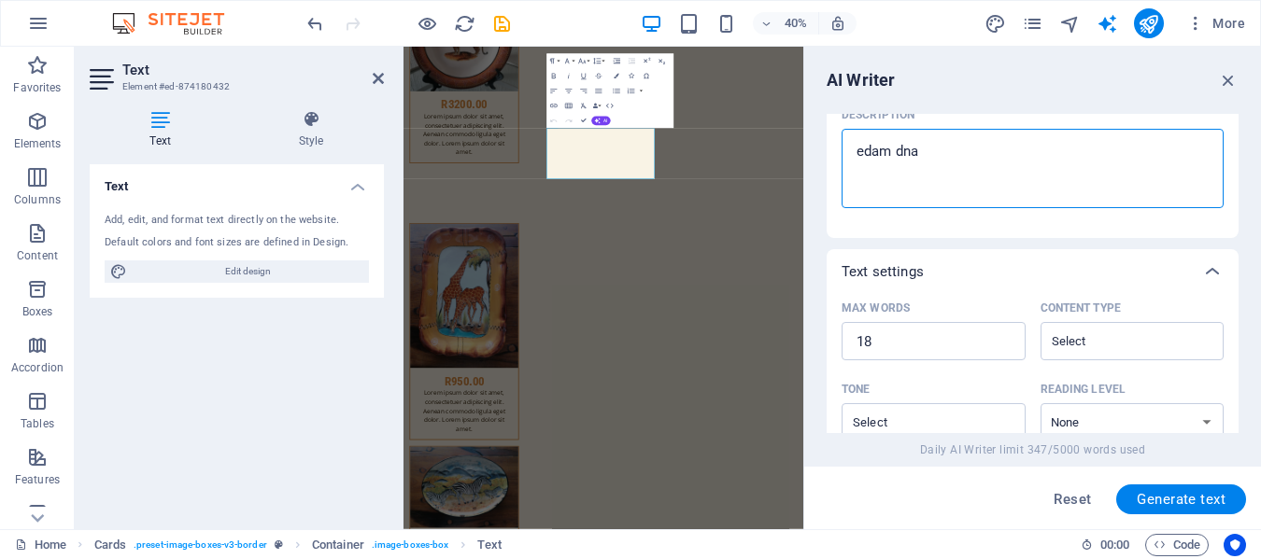
drag, startPoint x: 1014, startPoint y: 430, endPoint x: 931, endPoint y: 155, distance: 286.9
click at [1070, 151] on textarea "hand made teard drop vase hande painted eagle 29cm tall" at bounding box center [1032, 168] width 363 height 61
click at [964, 150] on textarea "hand made teard drop vase hand painted eagle 29cm tall" at bounding box center [1032, 168] width 363 height 61
click at [1185, 501] on span "Generate text" at bounding box center [1181, 499] width 89 height 15
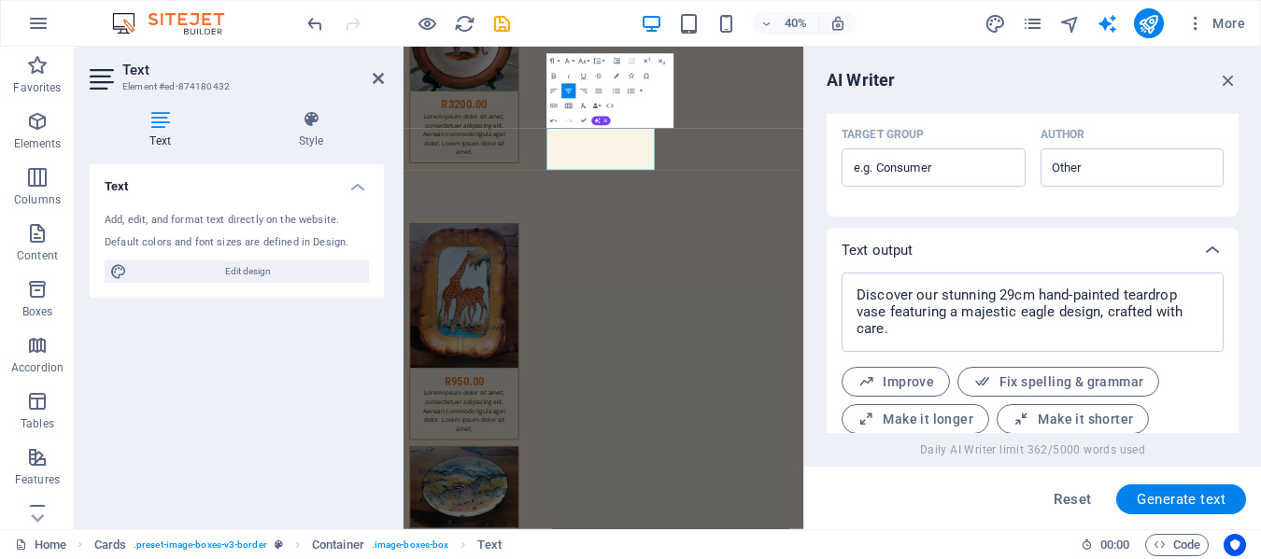
scroll to position [650, 0]
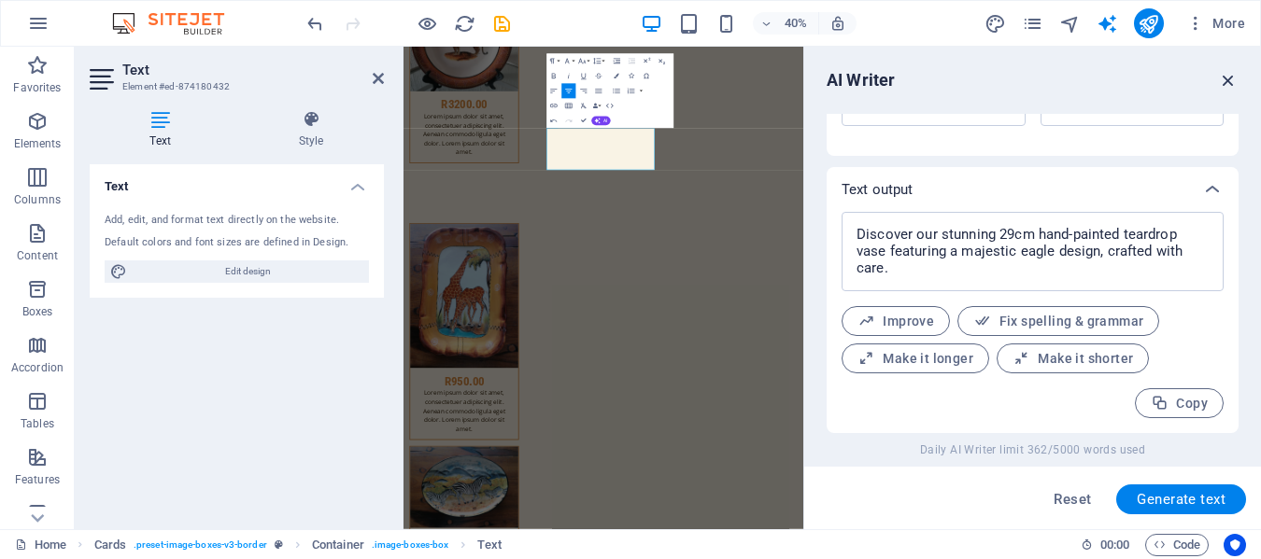
click at [1228, 78] on icon "button" at bounding box center [1228, 80] width 21 height 21
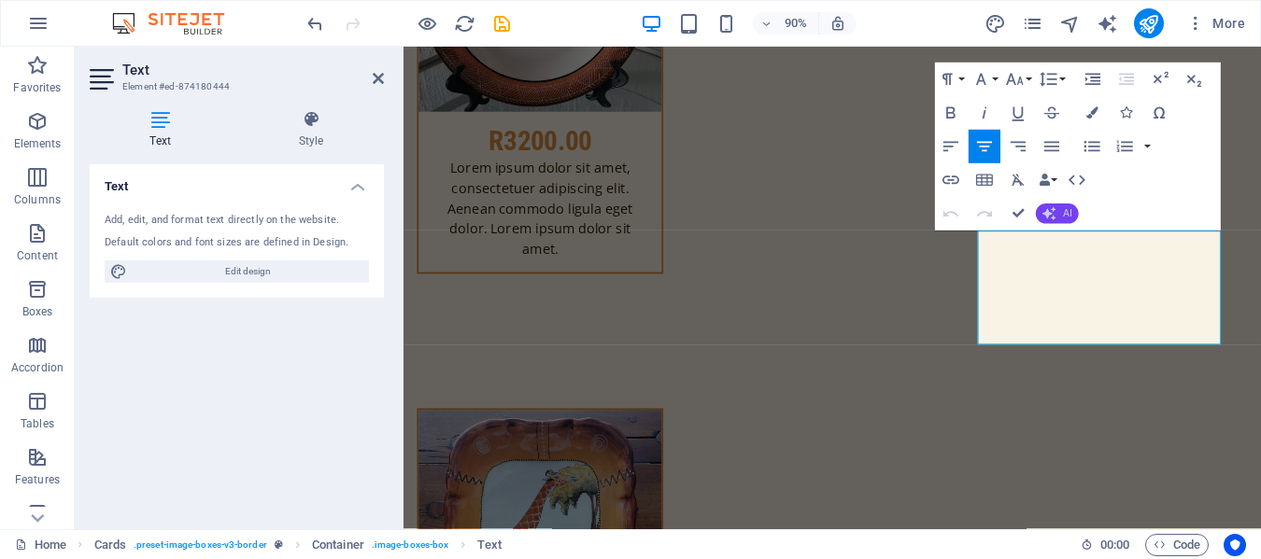
click at [1051, 207] on icon "button" at bounding box center [1048, 213] width 13 height 13
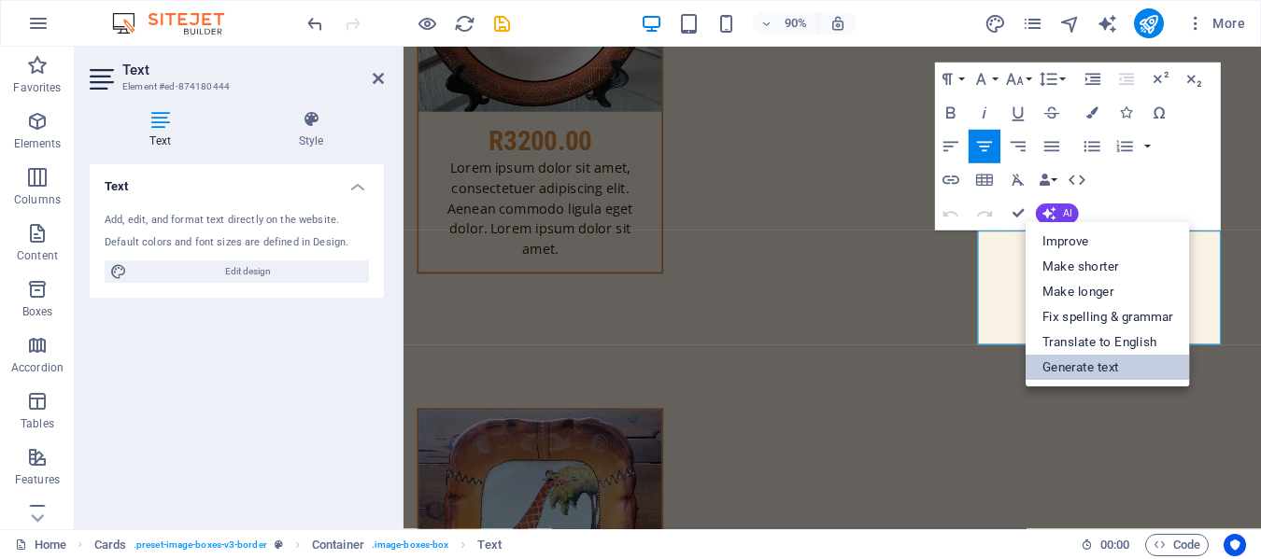
click at [1111, 366] on link "Generate text" at bounding box center [1108, 367] width 164 height 25
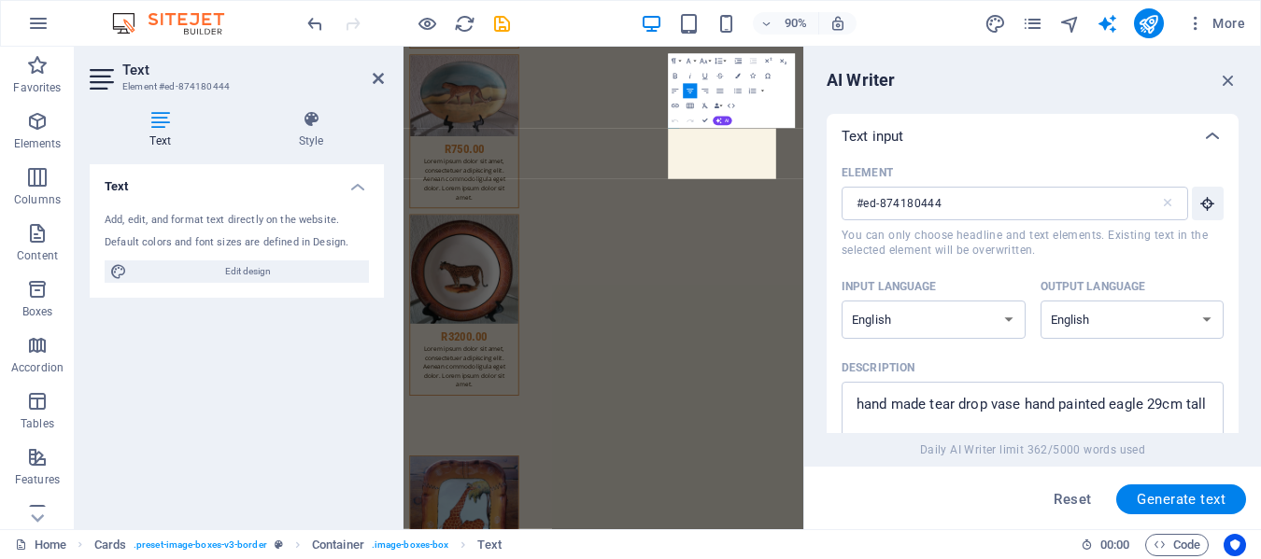
scroll to position [13306, 0]
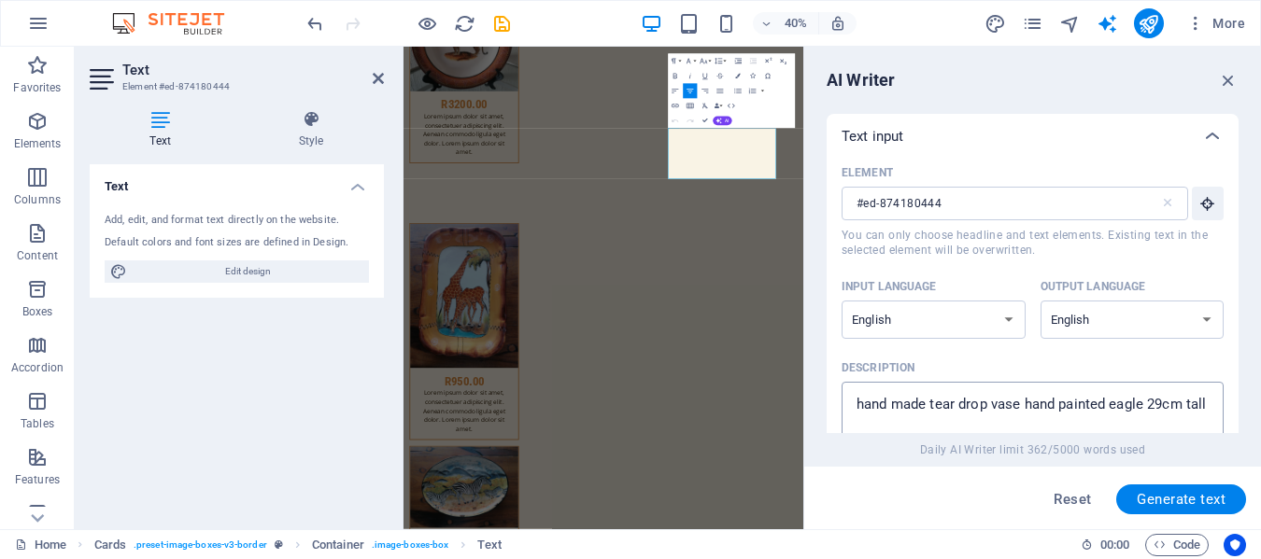
click at [1143, 403] on textarea "hand made tear drop vase hand painted eagle 29cm tall" at bounding box center [1032, 421] width 363 height 61
click at [1131, 405] on textarea "hand made tear drop vase hand painted elaphant 29cm tall" at bounding box center [1032, 421] width 363 height 61
click at [1182, 499] on span "Generate text" at bounding box center [1181, 499] width 89 height 15
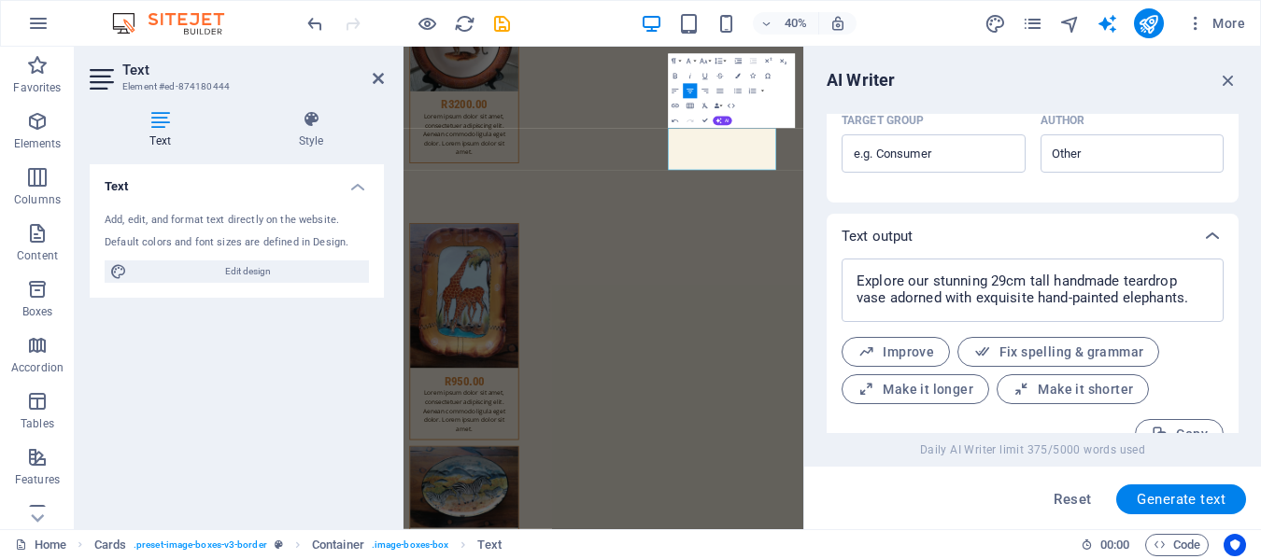
scroll to position [634, 0]
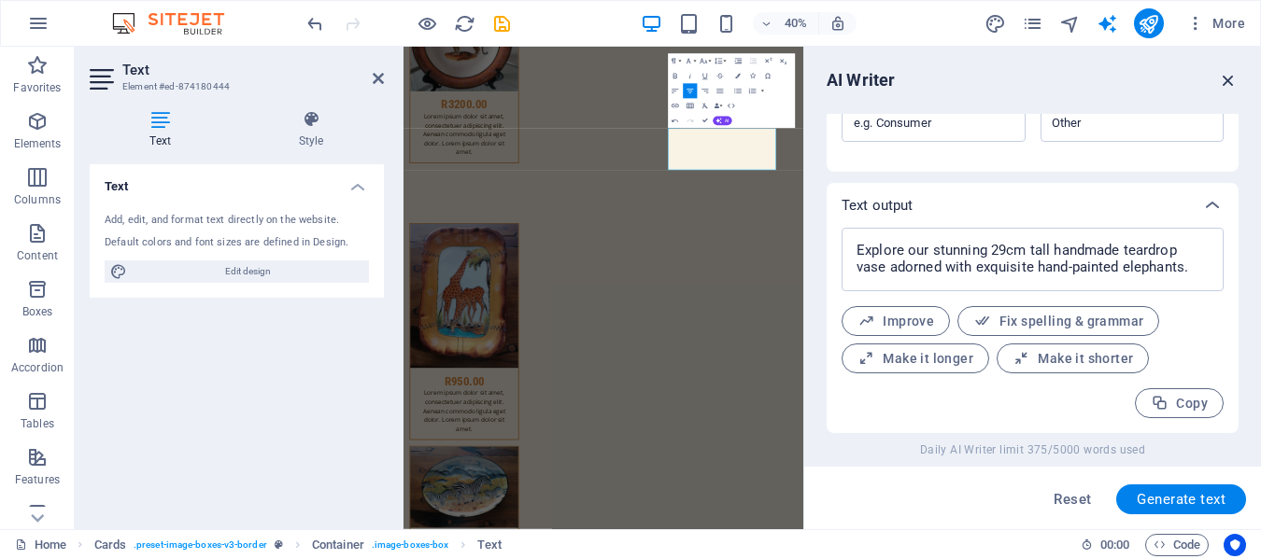
click at [1232, 78] on icon "button" at bounding box center [1228, 80] width 21 height 21
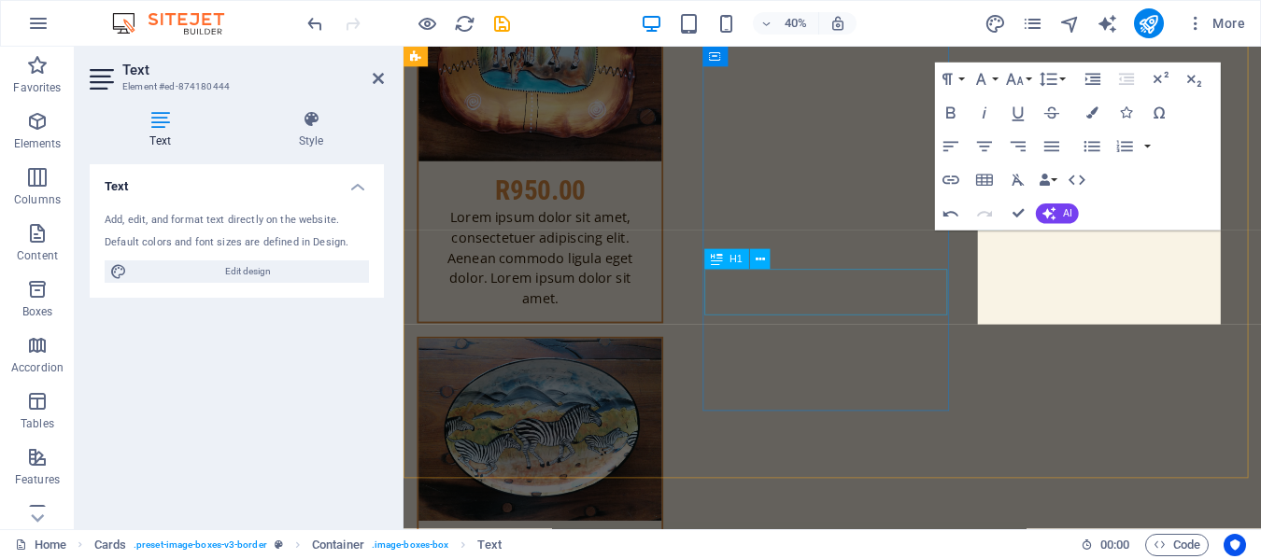
scroll to position [12726, 0]
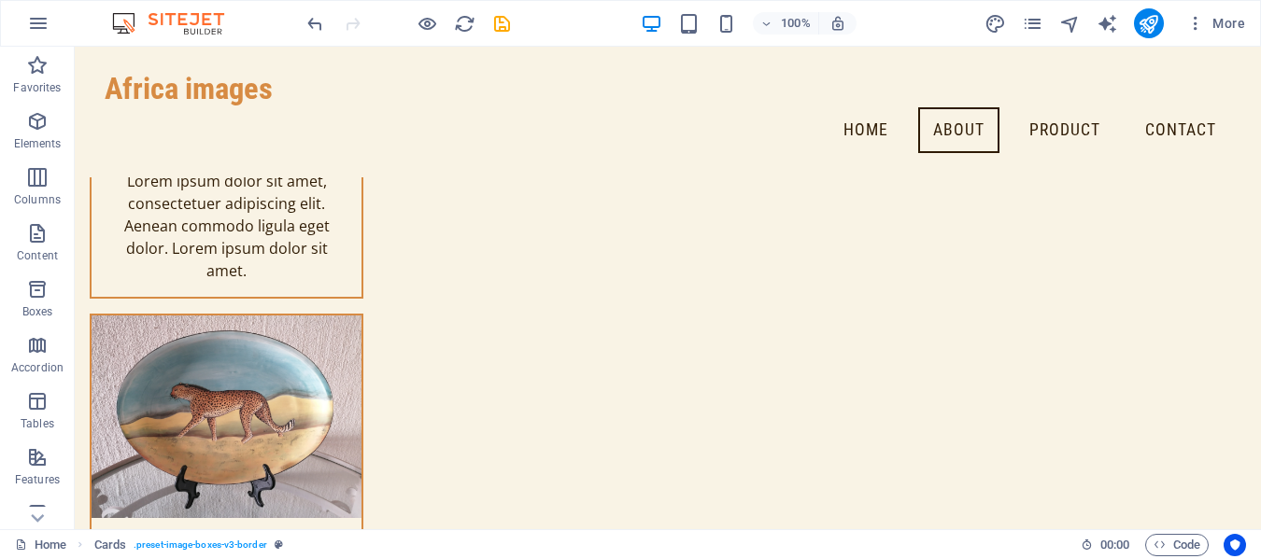
scroll to position [11813, 0]
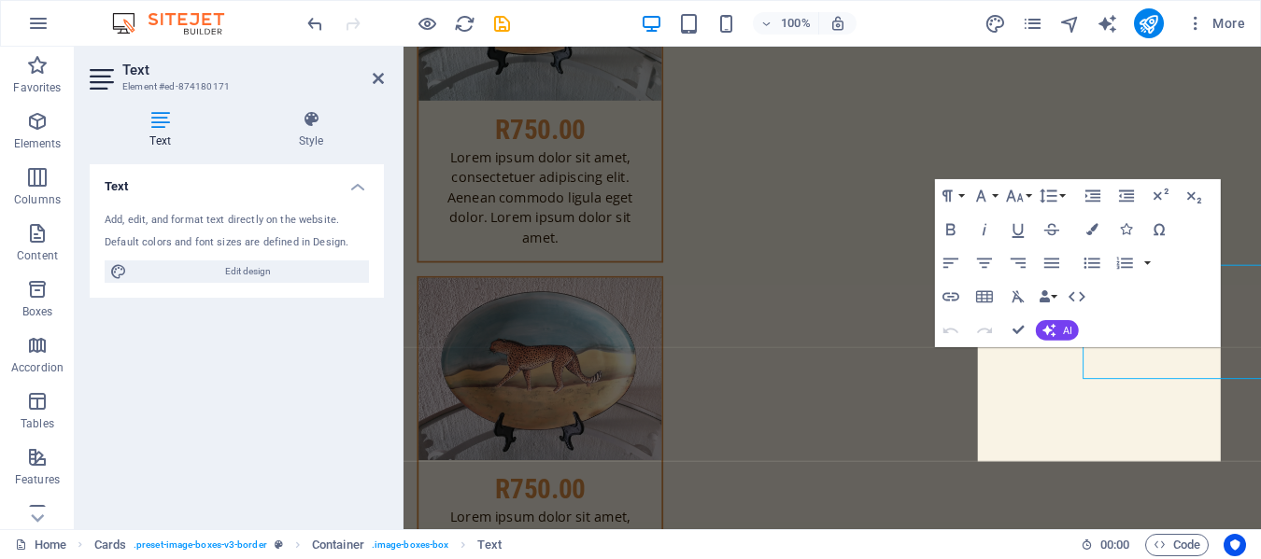
scroll to position [11904, 0]
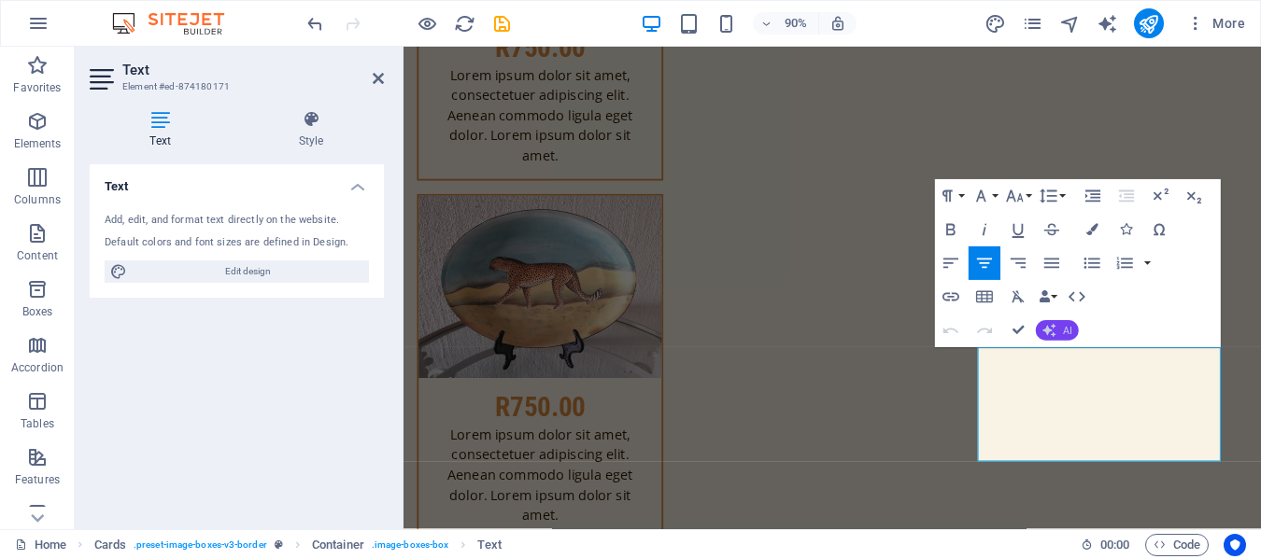
click at [1064, 330] on span "AI" at bounding box center [1067, 331] width 9 height 10
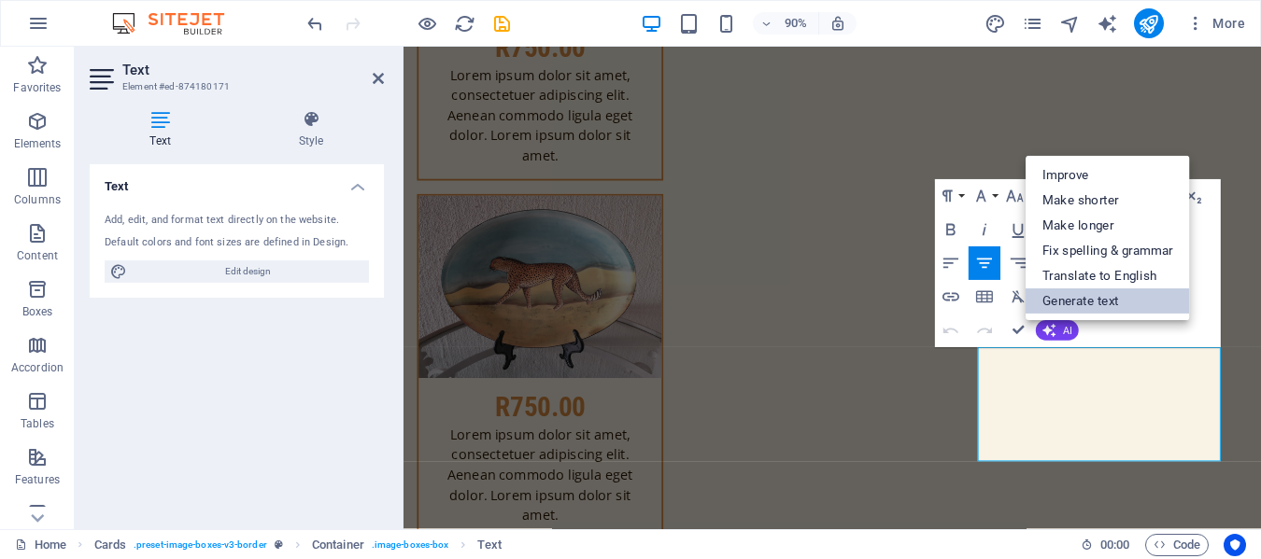
click at [1097, 297] on link "Generate text" at bounding box center [1108, 301] width 164 height 25
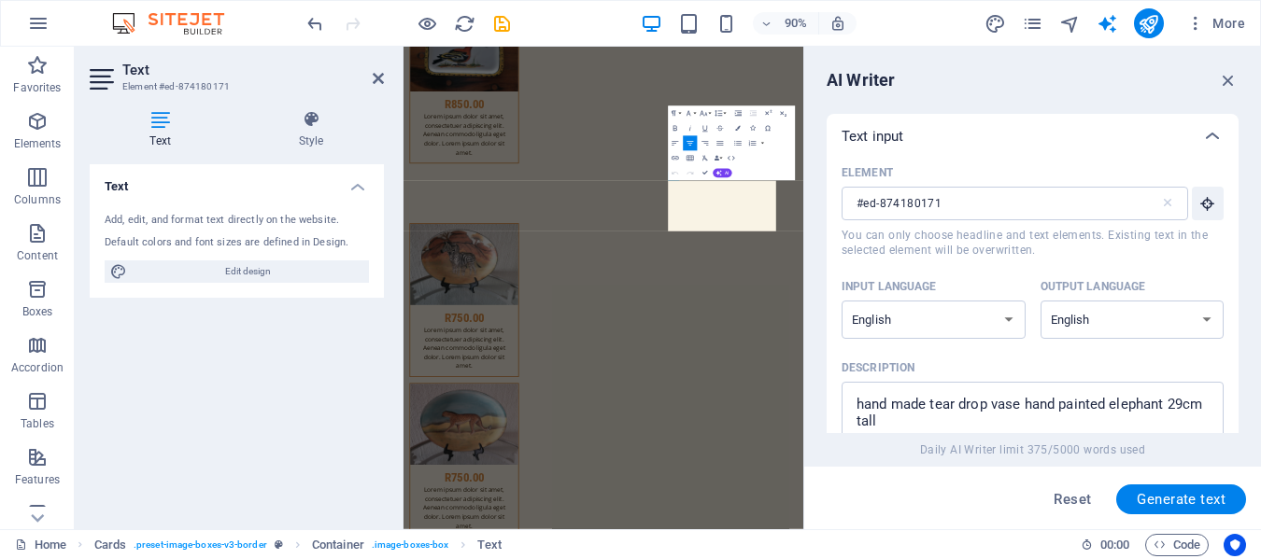
scroll to position [12484, 0]
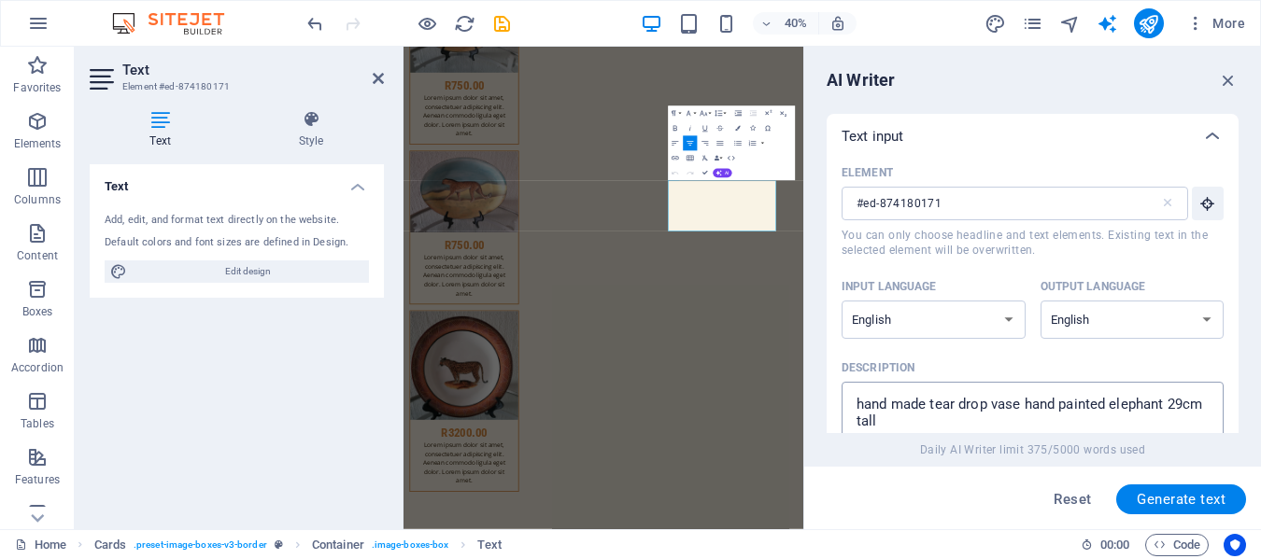
click at [987, 406] on textarea "hand made tear drop vase hand painted elephant 29cm tall" at bounding box center [1032, 421] width 363 height 61
click at [1139, 403] on textarea "hand made large vase hand painted elephant 29cm tall" at bounding box center [1032, 421] width 363 height 61
click at [936, 420] on textarea "hand made large vase hand painted leopards lying in the water 29cm tall" at bounding box center [1032, 421] width 363 height 61
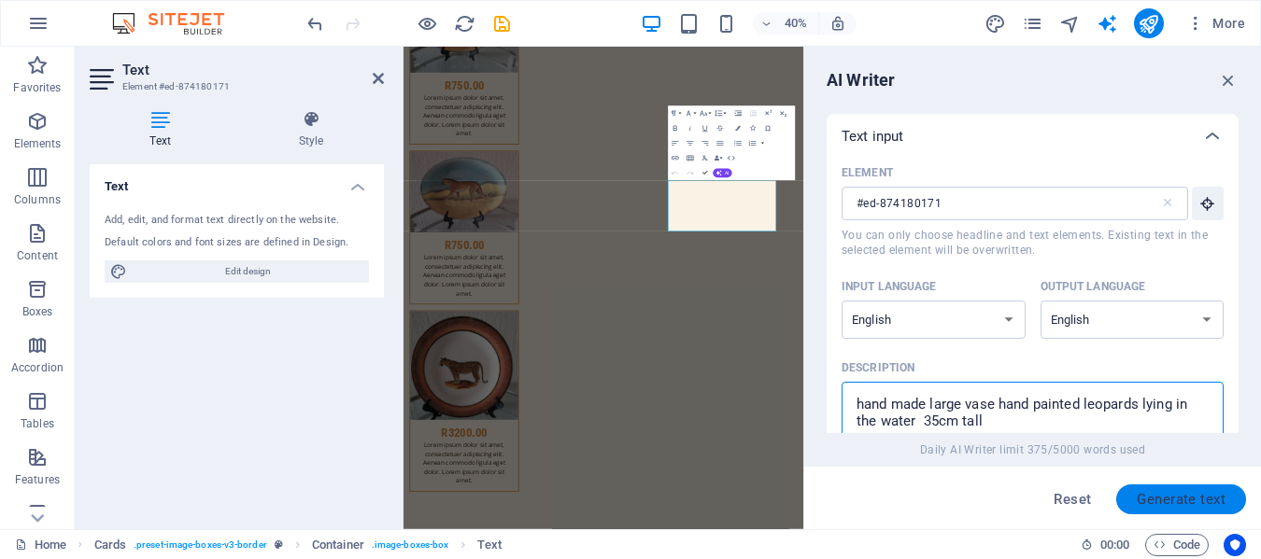
click at [1154, 495] on span "Generate text" at bounding box center [1181, 499] width 89 height 15
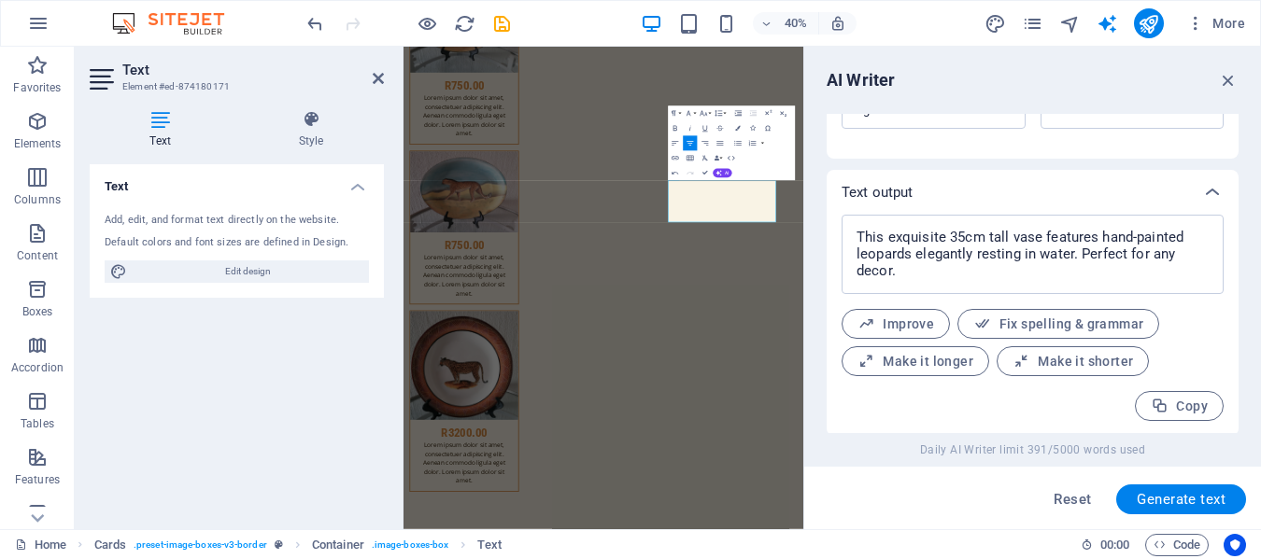
scroll to position [650, 0]
click at [1227, 78] on icon "button" at bounding box center [1228, 80] width 21 height 21
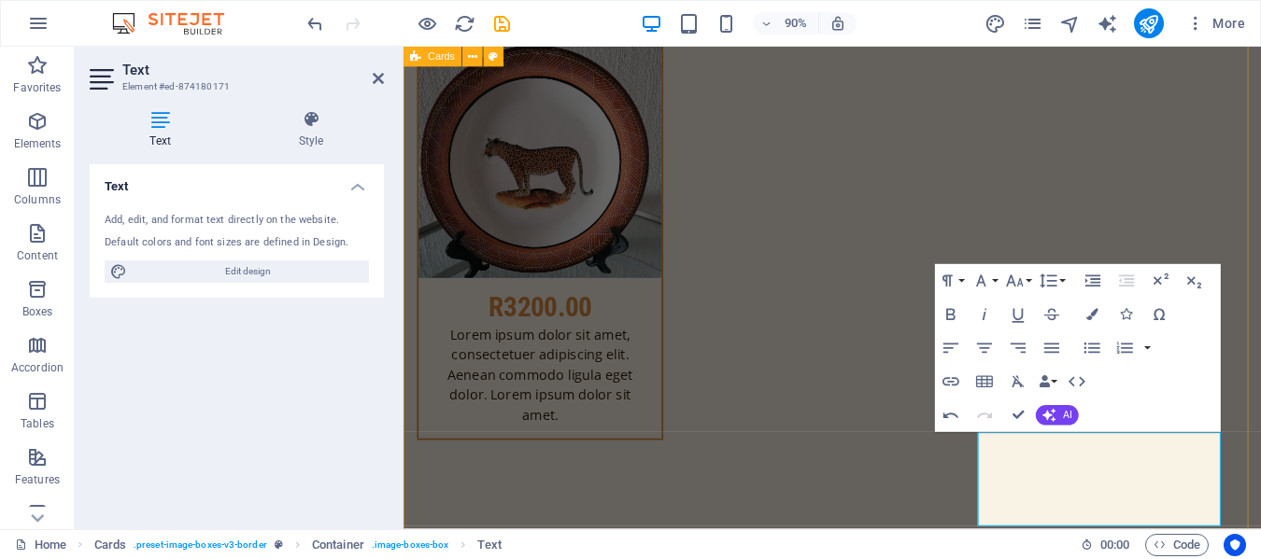
scroll to position [11903, 0]
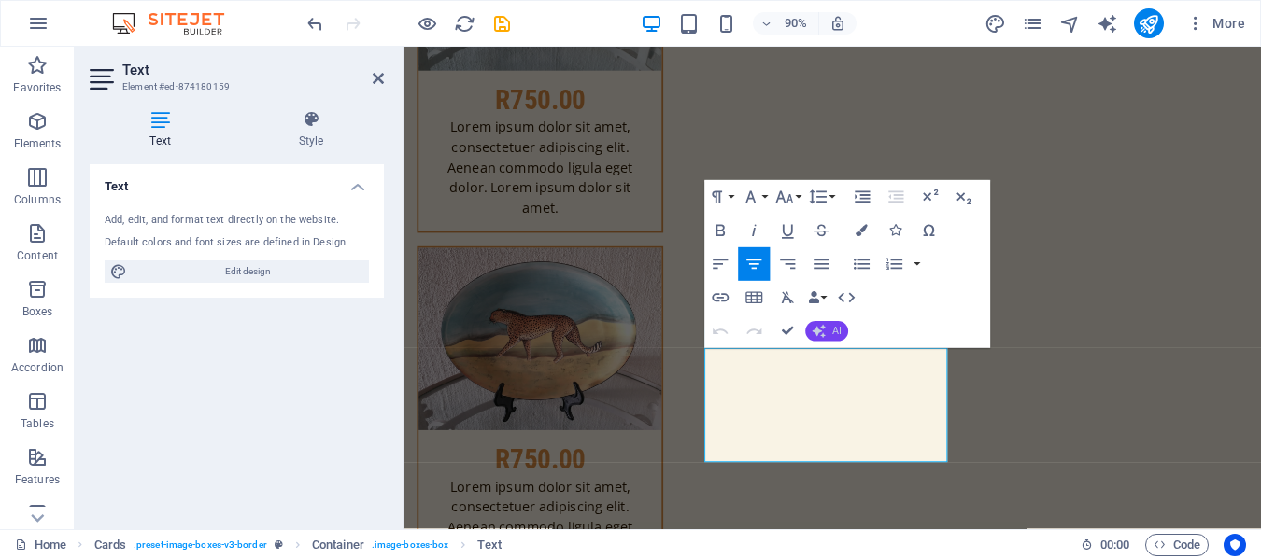
click at [831, 332] on button "AI" at bounding box center [826, 331] width 43 height 21
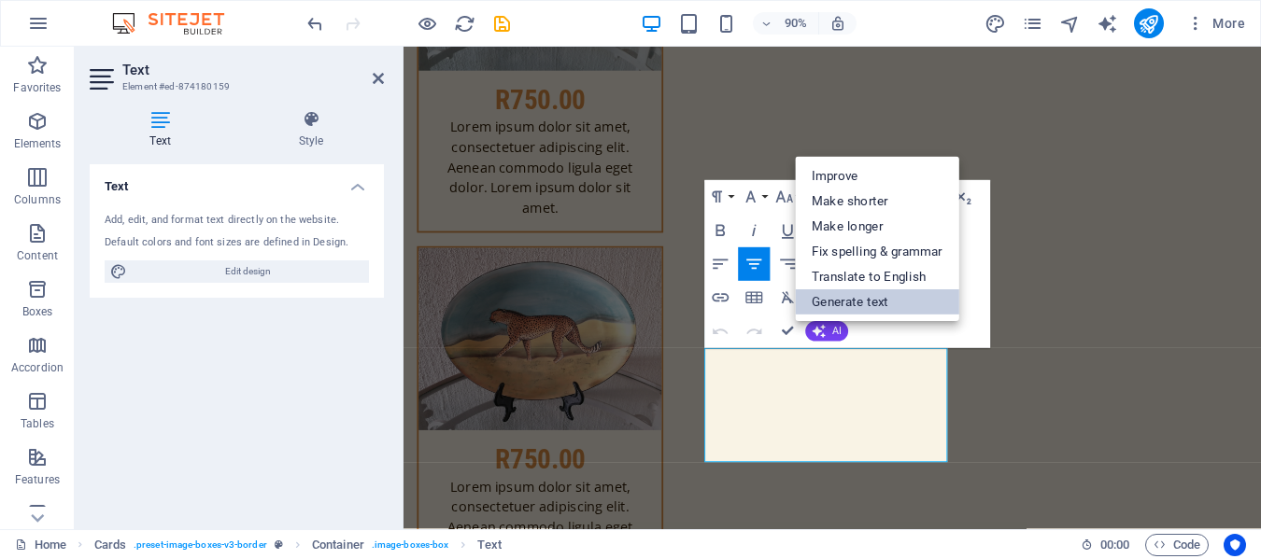
click at [882, 304] on link "Generate text" at bounding box center [877, 302] width 164 height 25
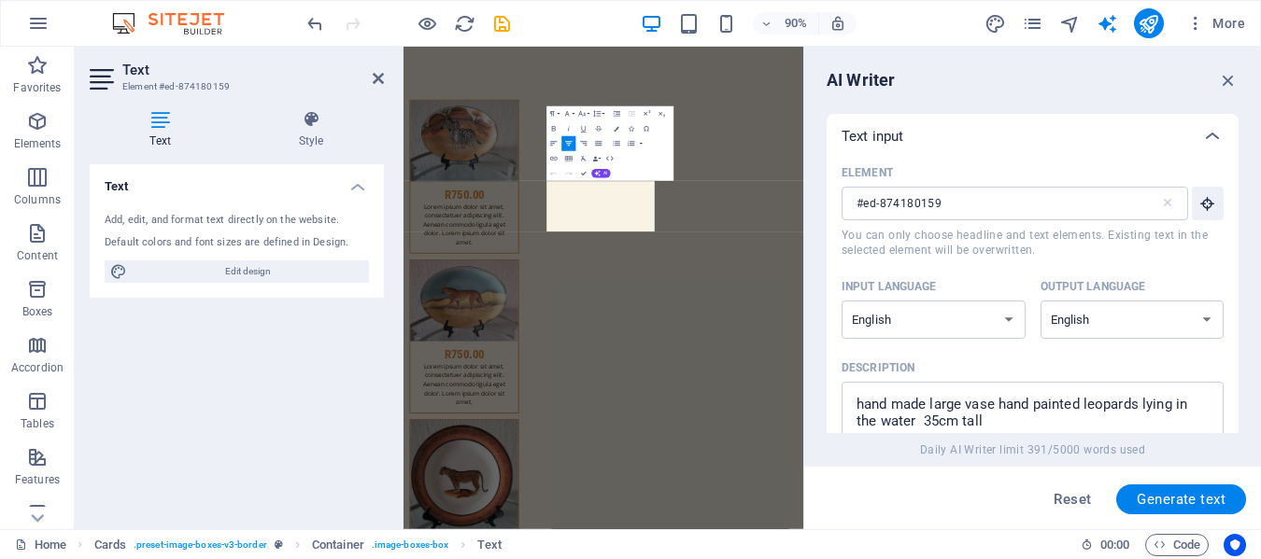
scroll to position [12483, 0]
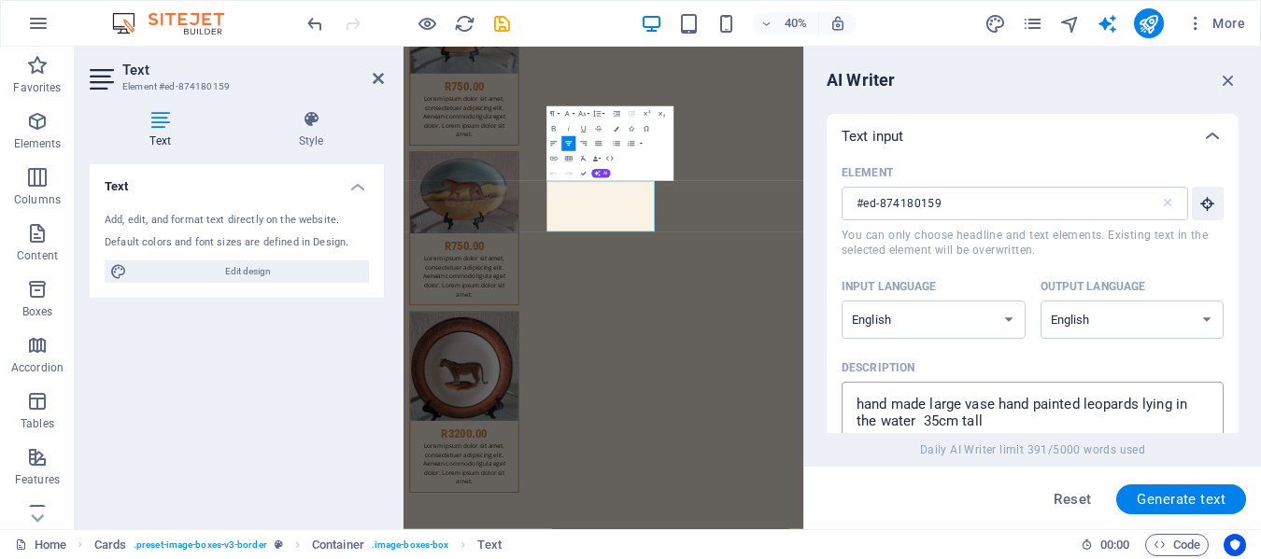
click at [914, 421] on textarea "hand made large vase hand painted leopards lying in the water 35cm tall" at bounding box center [1032, 421] width 363 height 61
click at [1182, 492] on span "Generate text" at bounding box center [1181, 499] width 89 height 15
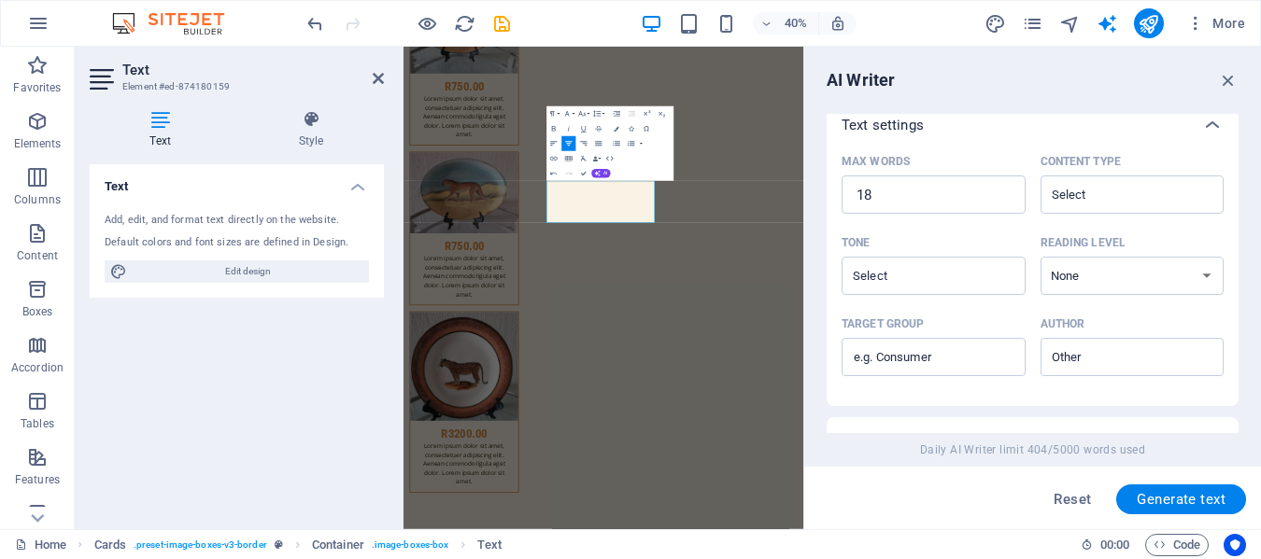
scroll to position [634, 0]
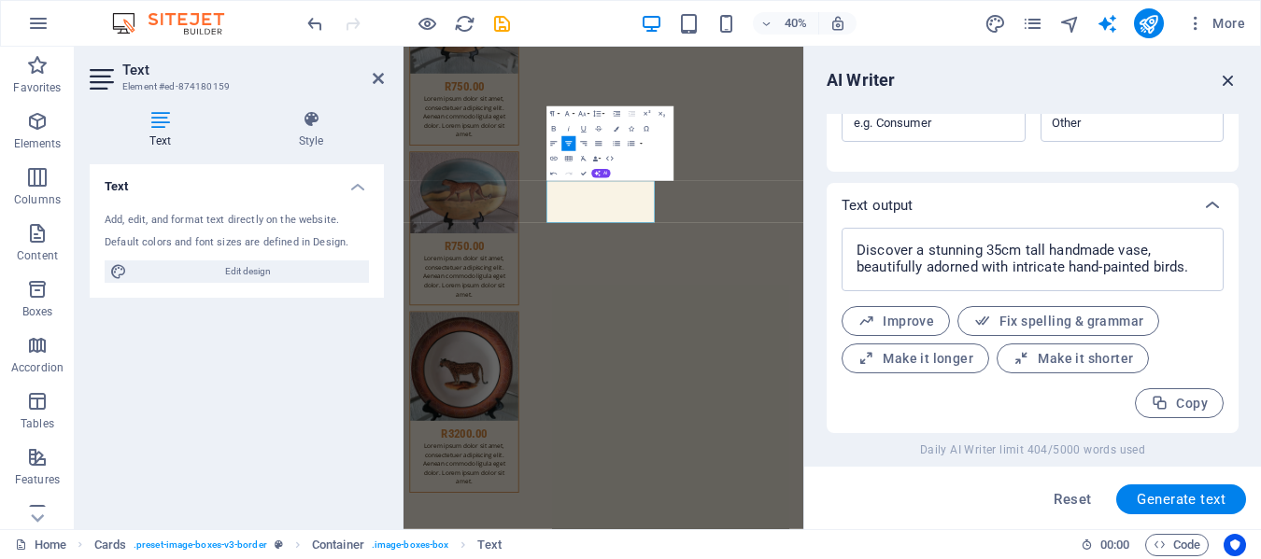
click at [1230, 82] on icon "button" at bounding box center [1228, 80] width 21 height 21
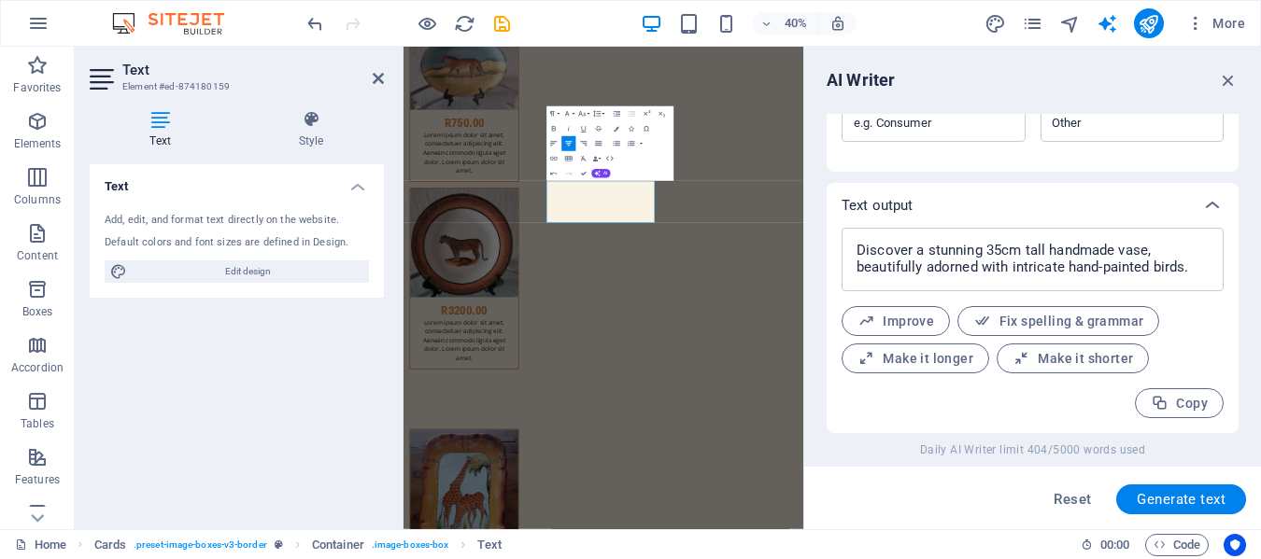
scroll to position [11902, 0]
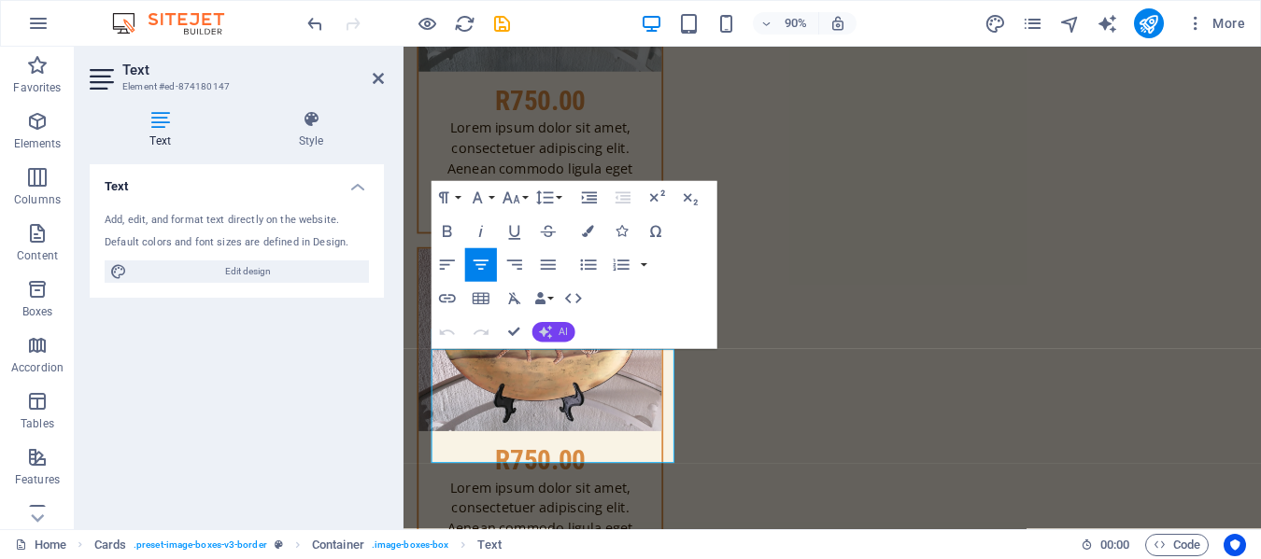
click at [561, 329] on span "AI" at bounding box center [563, 333] width 9 height 10
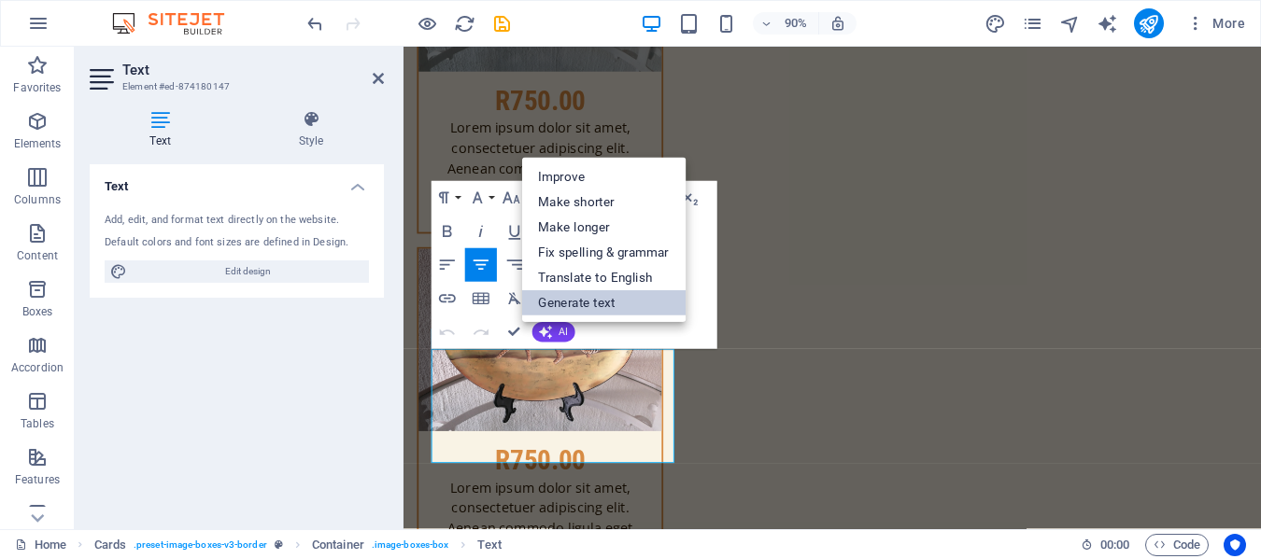
click at [598, 303] on link "Generate text" at bounding box center [603, 302] width 164 height 25
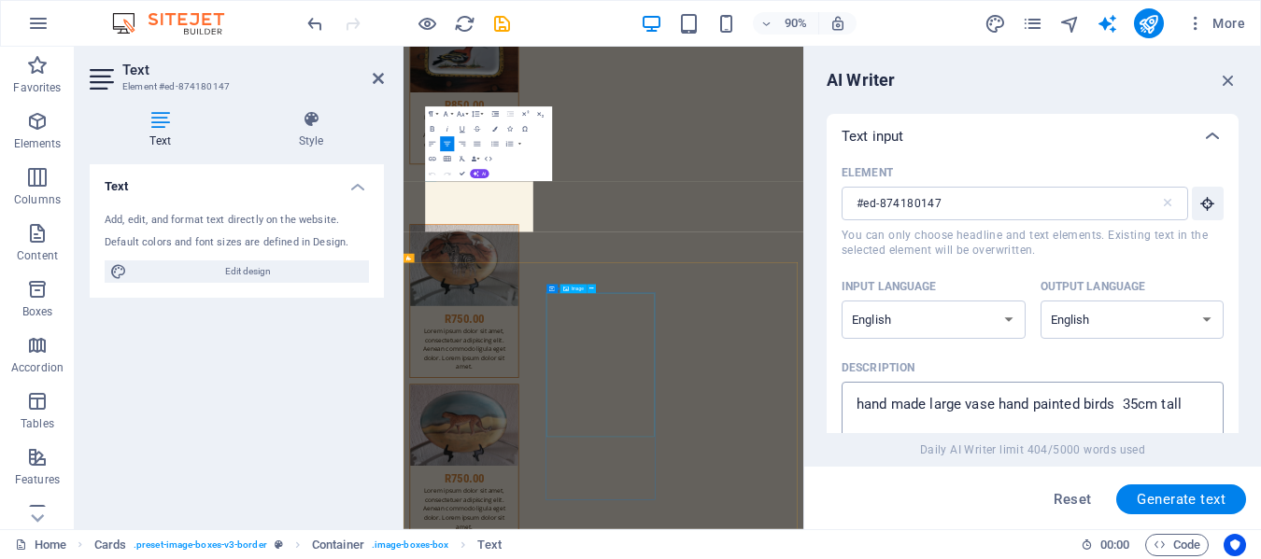
scroll to position [12482, 0]
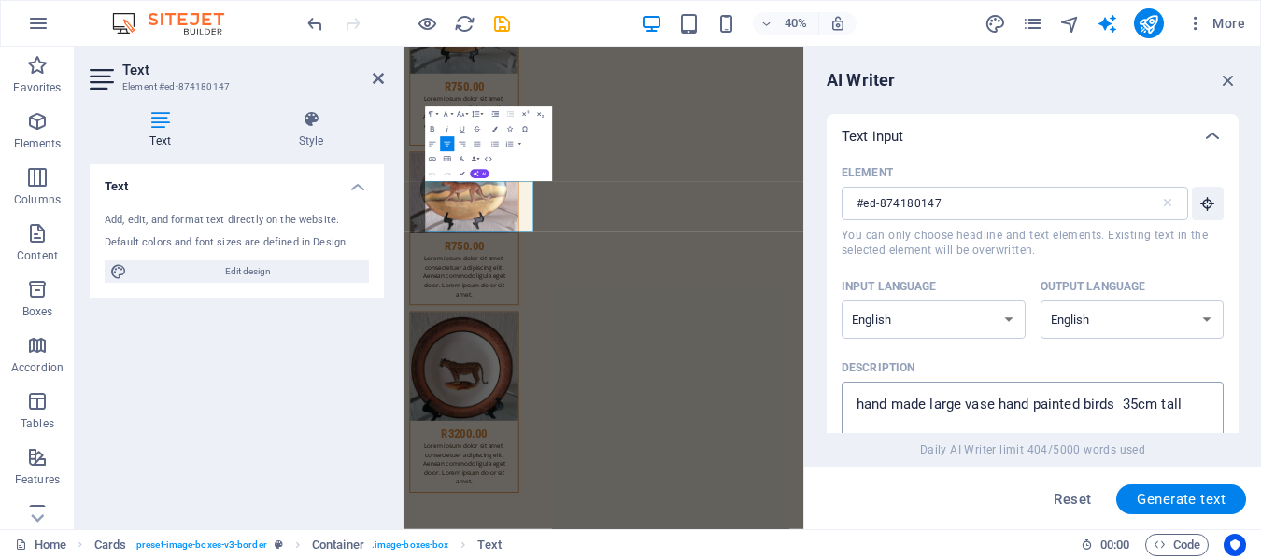
click at [1117, 405] on textarea "hand made large vase hand painted birds 35cm tall" at bounding box center [1032, 421] width 363 height 61
click at [950, 423] on textarea "hand made large vase hand painted porcupine and quill design 35cm tall" at bounding box center [1032, 421] width 363 height 61
click at [1180, 495] on span "Generate text" at bounding box center [1181, 499] width 89 height 15
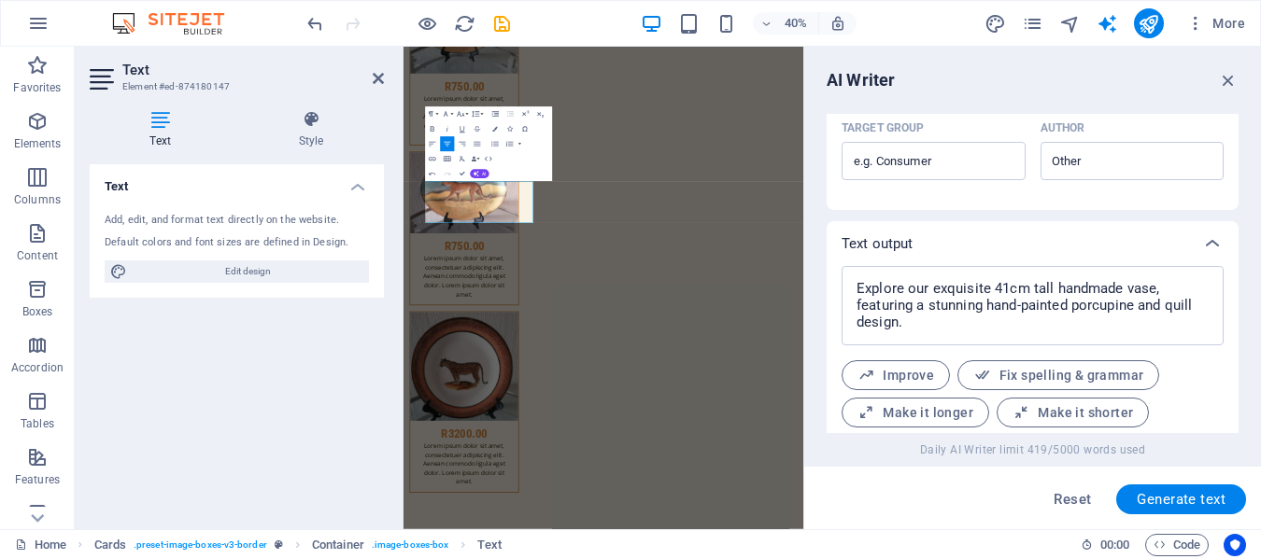
scroll to position [650, 0]
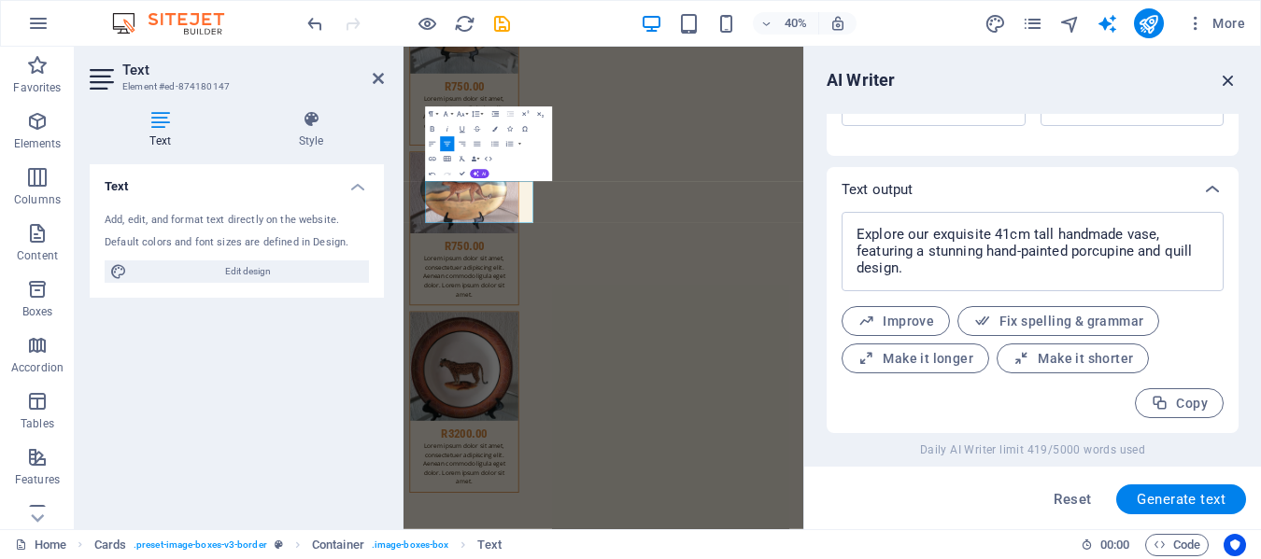
click at [1226, 79] on icon "button" at bounding box center [1228, 80] width 21 height 21
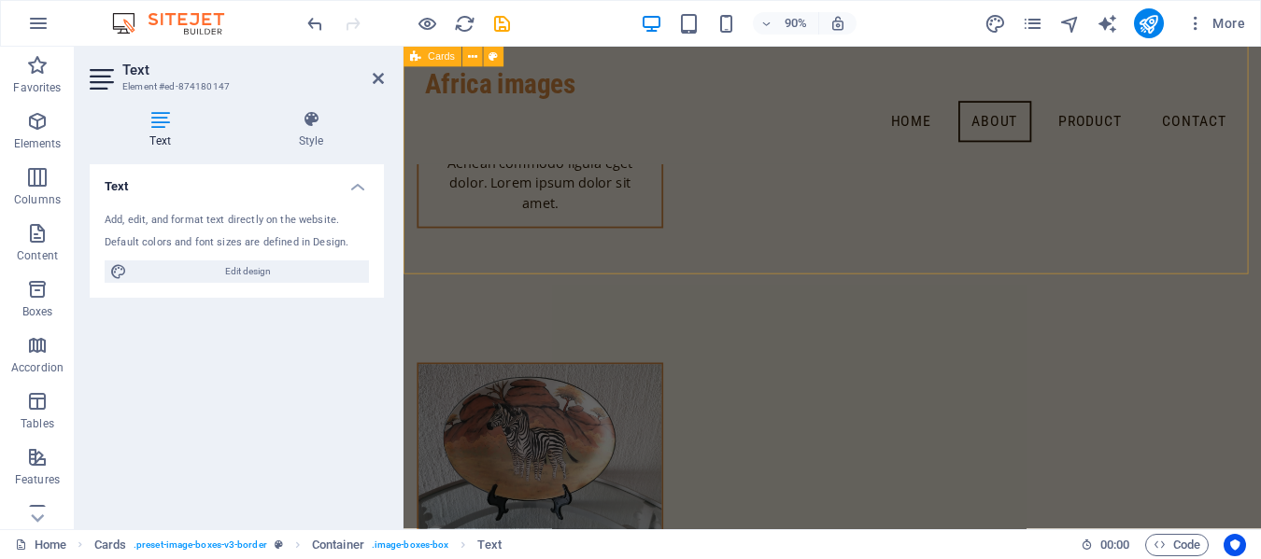
scroll to position [10869, 0]
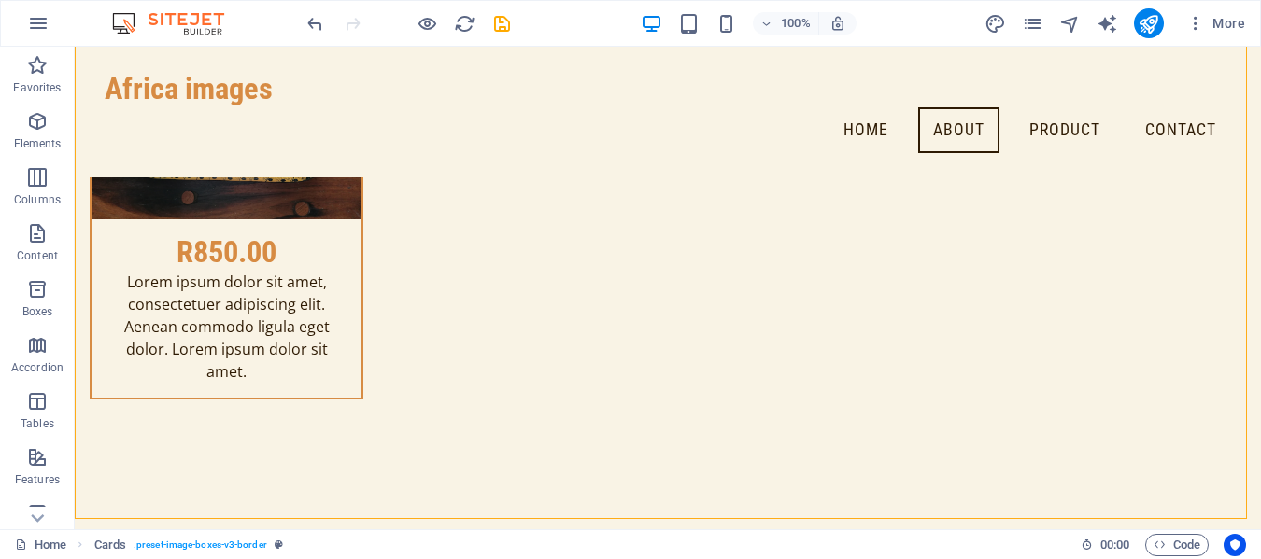
scroll to position [11149, 0]
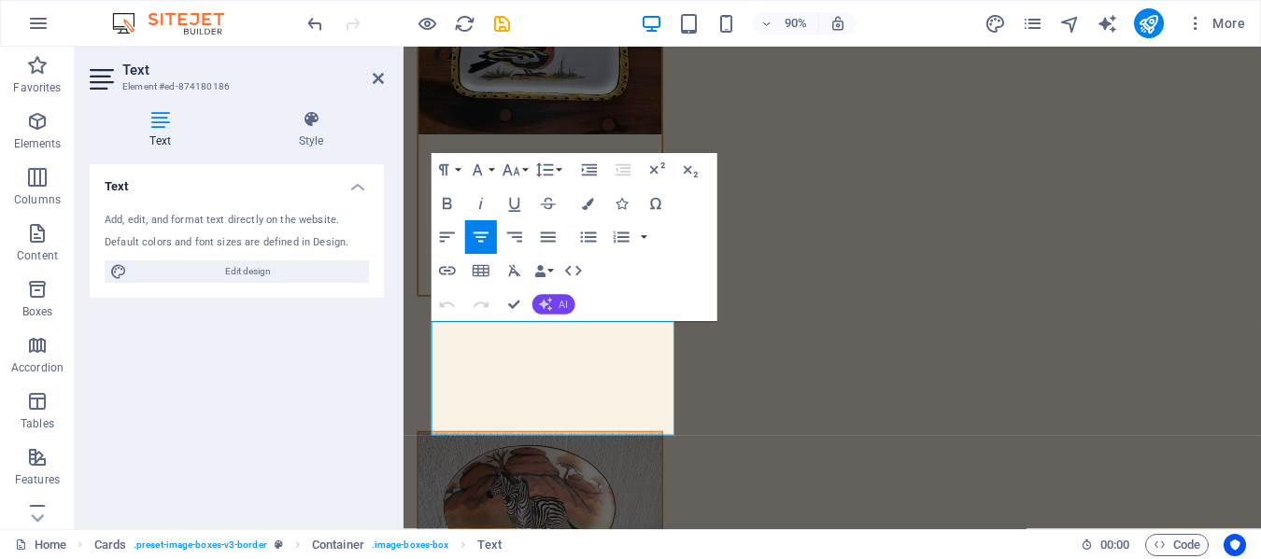
click at [557, 300] on button "AI" at bounding box center [552, 305] width 43 height 21
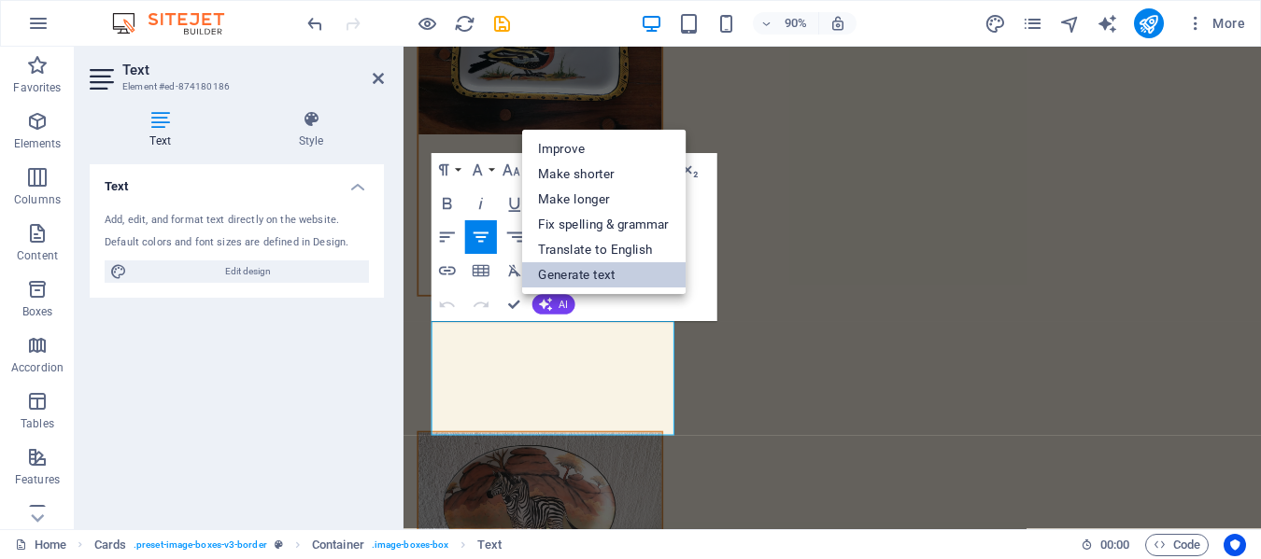
drag, startPoint x: 606, startPoint y: 273, endPoint x: 576, endPoint y: 733, distance: 461.4
click at [606, 273] on link "Generate text" at bounding box center [603, 275] width 164 height 25
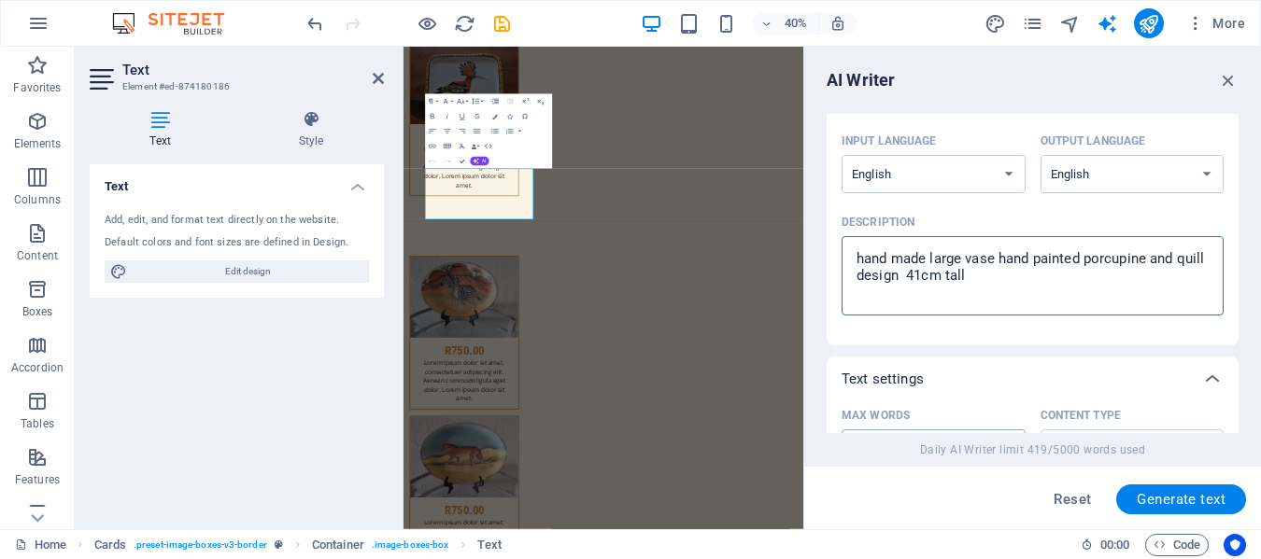
scroll to position [209, 0]
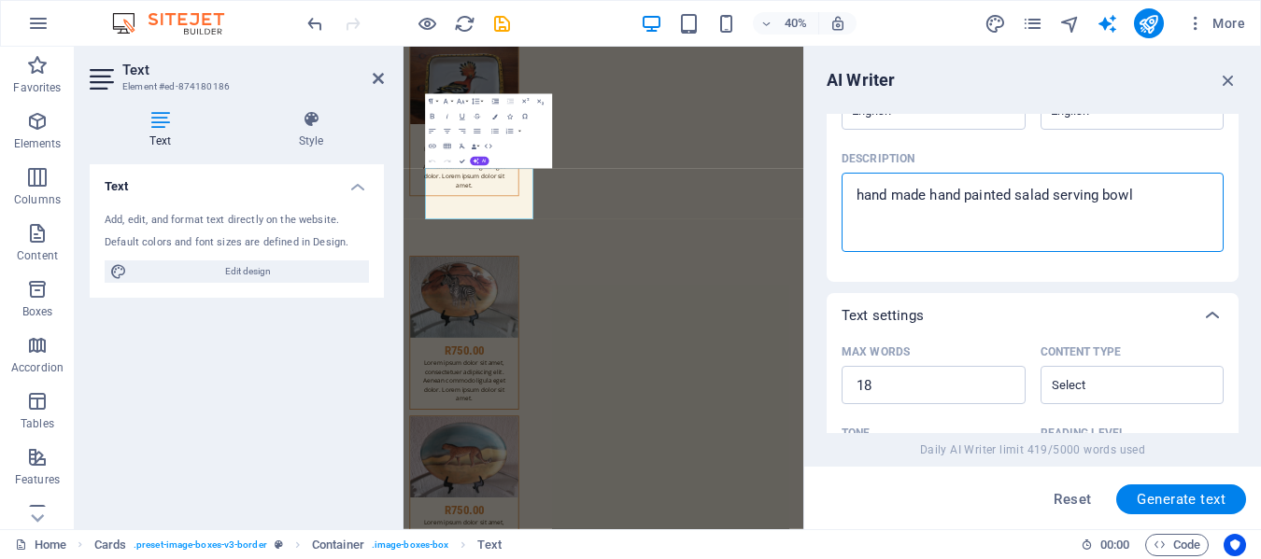
drag, startPoint x: 1006, startPoint y: 421, endPoint x: 1156, endPoint y: 204, distance: 264.5
click at [1187, 499] on span "Generate text" at bounding box center [1181, 499] width 89 height 15
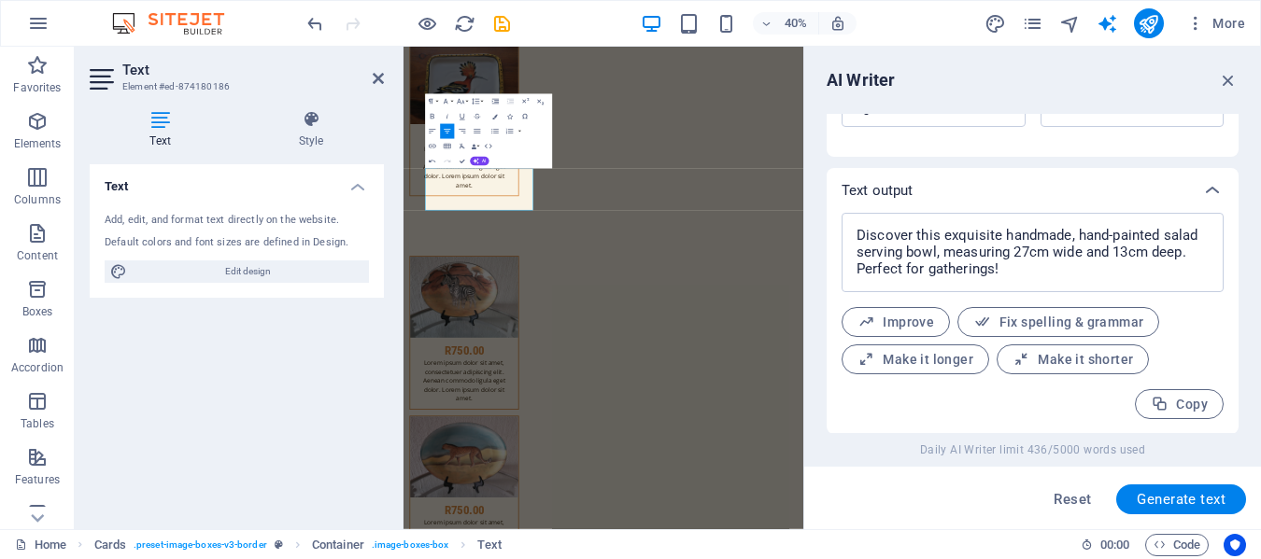
scroll to position [650, 0]
drag, startPoint x: 1224, startPoint y: 78, endPoint x: 657, endPoint y: 124, distance: 568.9
click at [1224, 78] on icon "button" at bounding box center [1228, 80] width 21 height 21
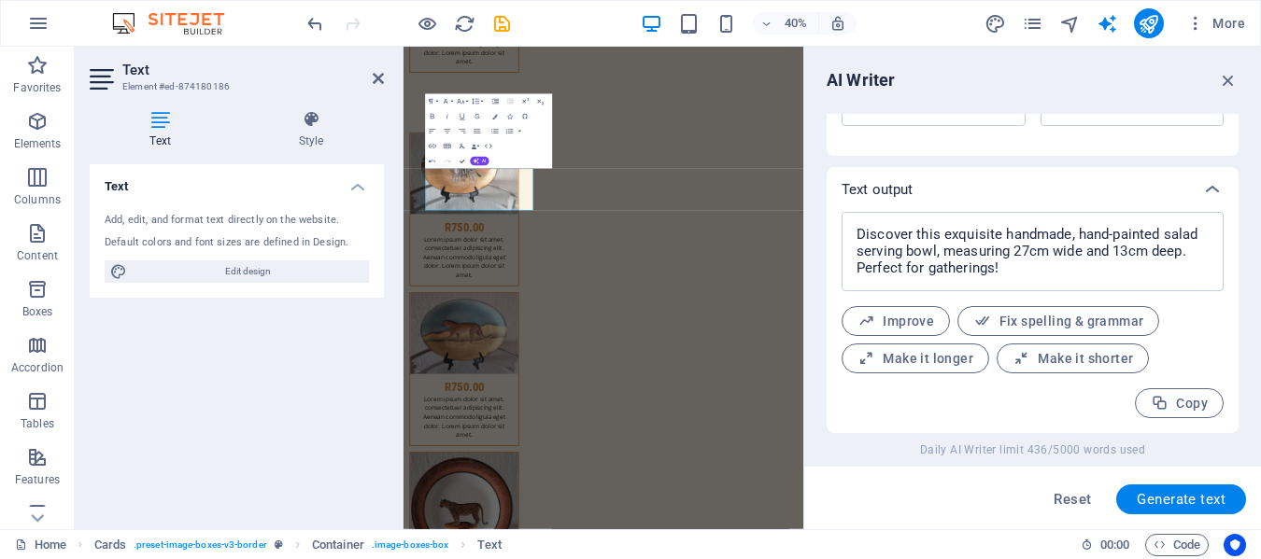
scroll to position [11241, 0]
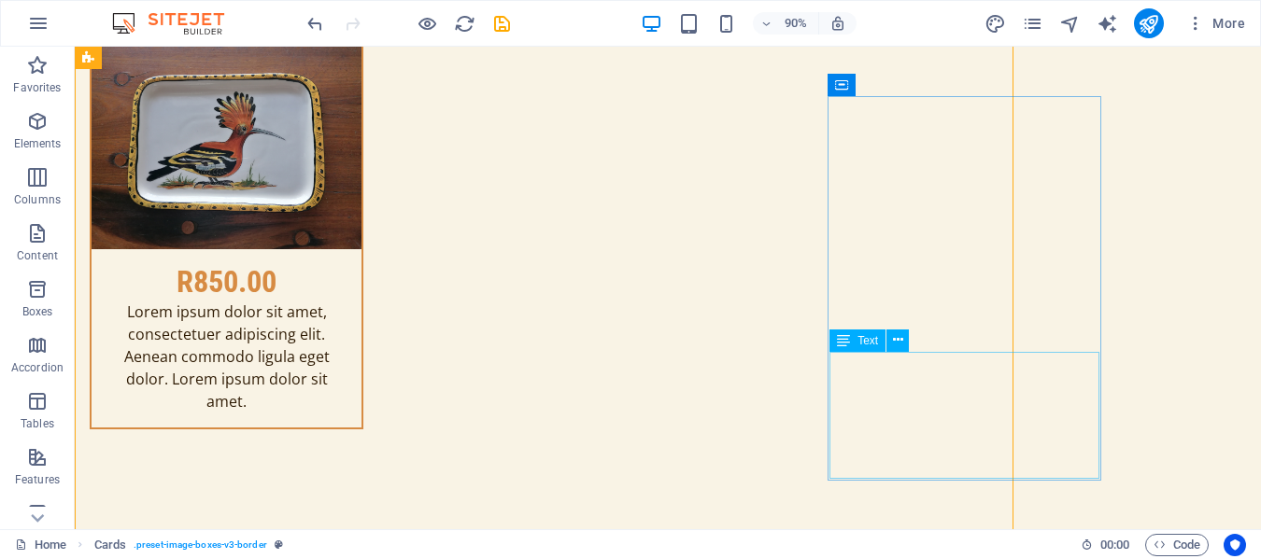
scroll to position [11244, 0]
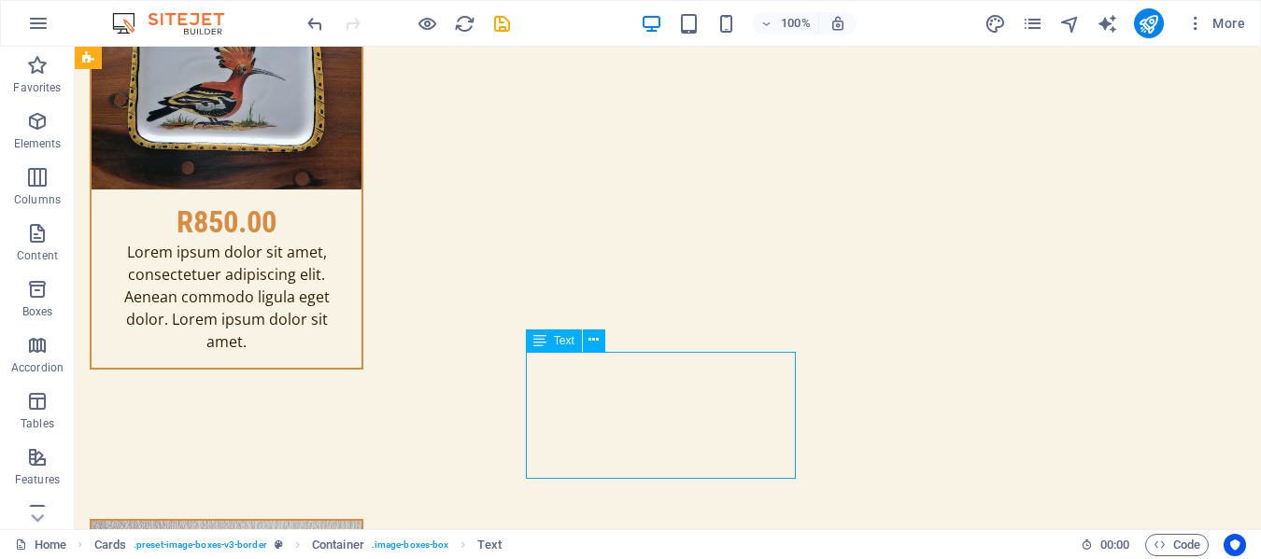
scroll to position [11241, 0]
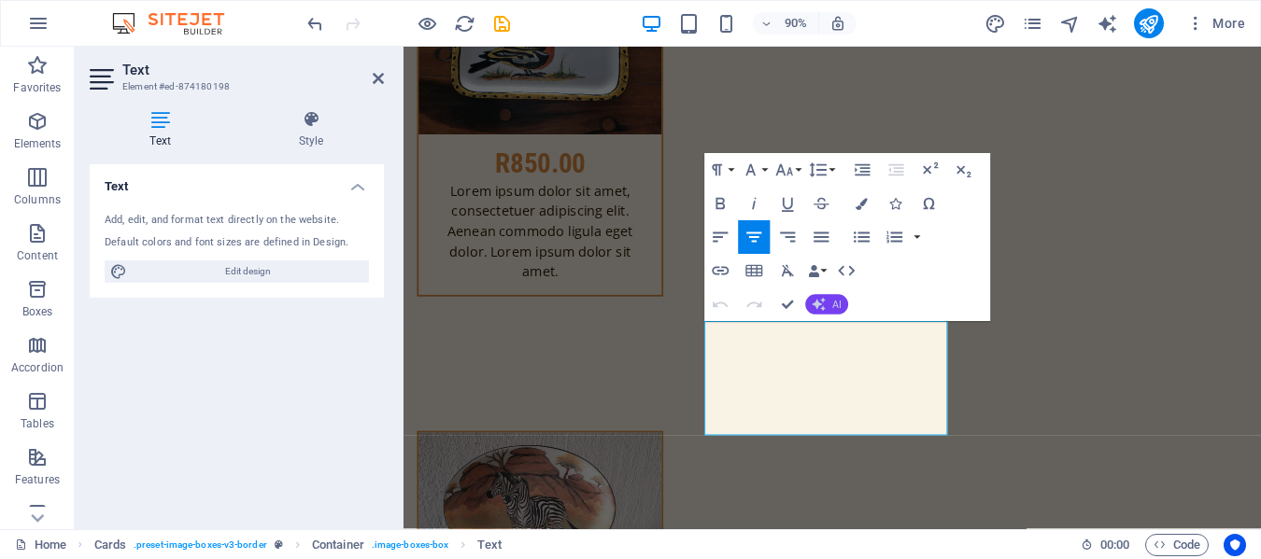
click at [829, 304] on button "AI" at bounding box center [826, 305] width 43 height 21
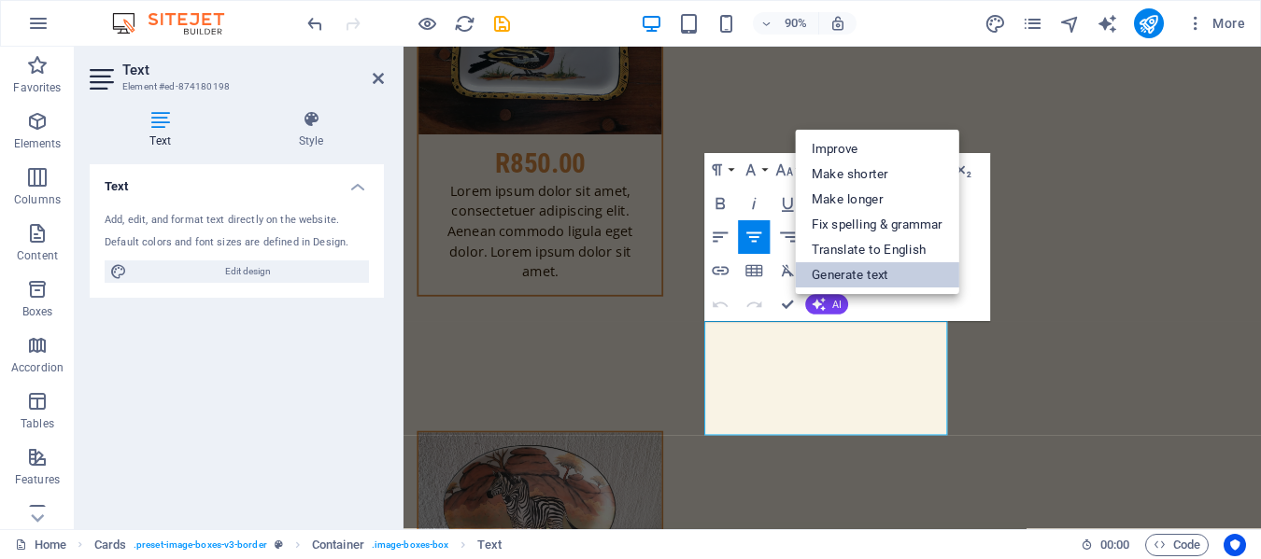
click at [840, 280] on link "Generate text" at bounding box center [877, 275] width 164 height 25
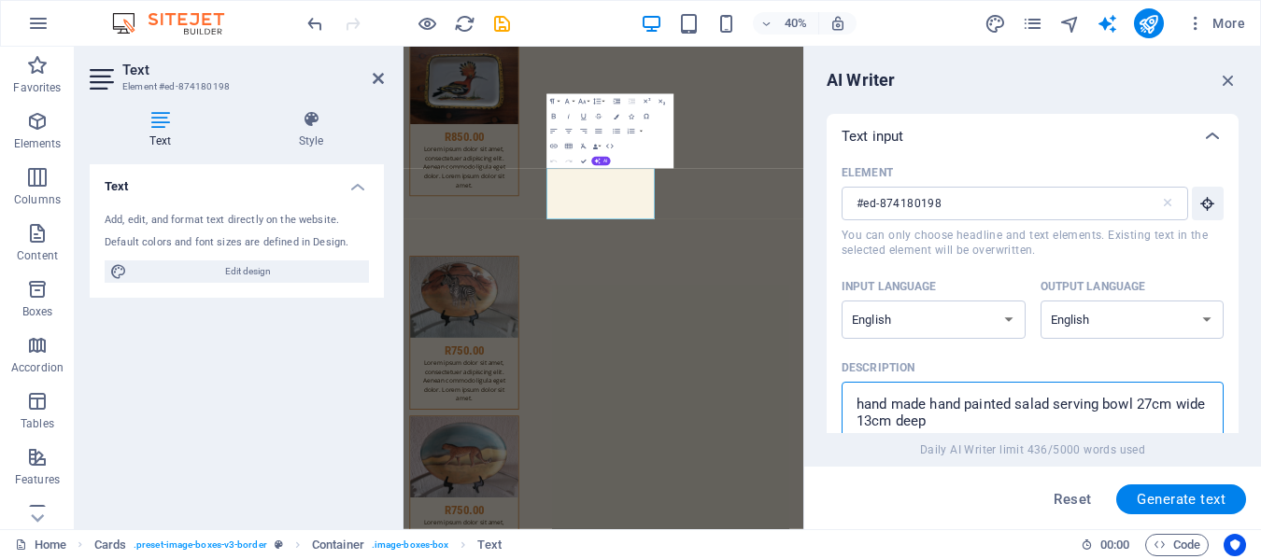
click at [1050, 403] on textarea "hand made hand painted salad serving bowl 27cm wide 13cm deep" at bounding box center [1032, 421] width 363 height 61
click at [1177, 402] on textarea "hand made hand painted tear drop serving bowl 27cm wide 13cm deep" at bounding box center [1032, 421] width 363 height 61
drag, startPoint x: 1234, startPoint y: 78, endPoint x: 922, endPoint y: 35, distance: 314.9
click at [1234, 78] on icon "button" at bounding box center [1228, 80] width 21 height 21
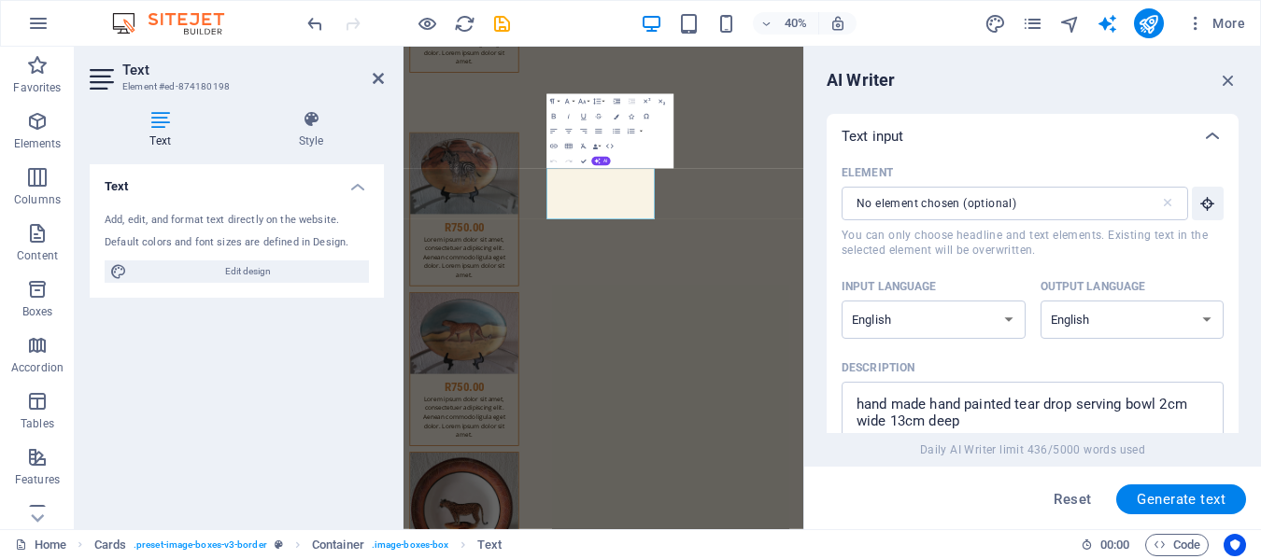
scroll to position [11241, 0]
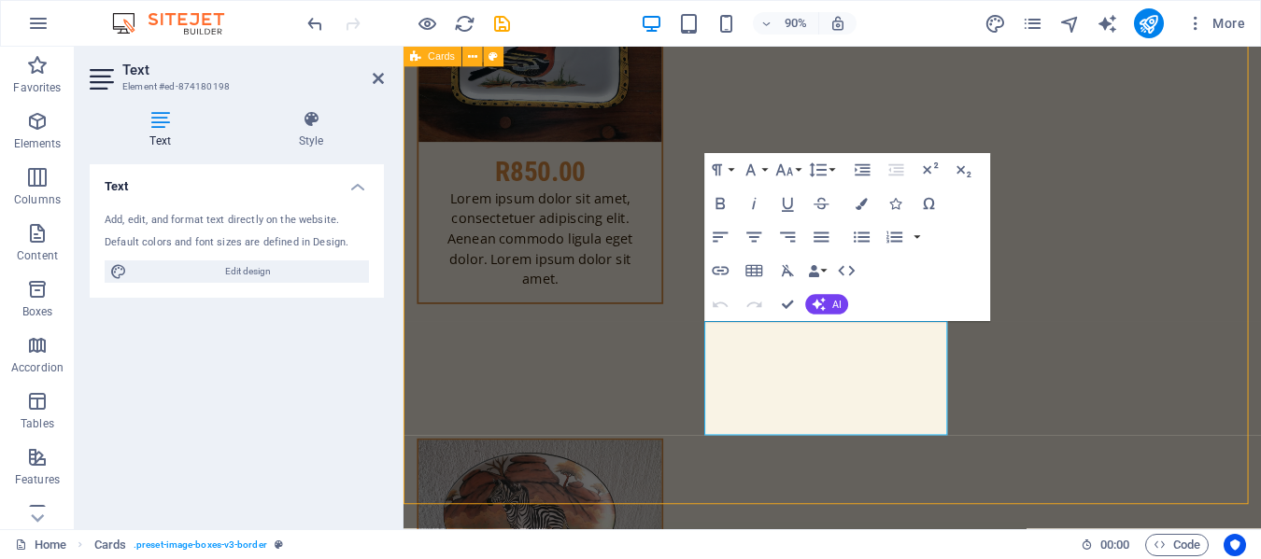
scroll to position [11244, 0]
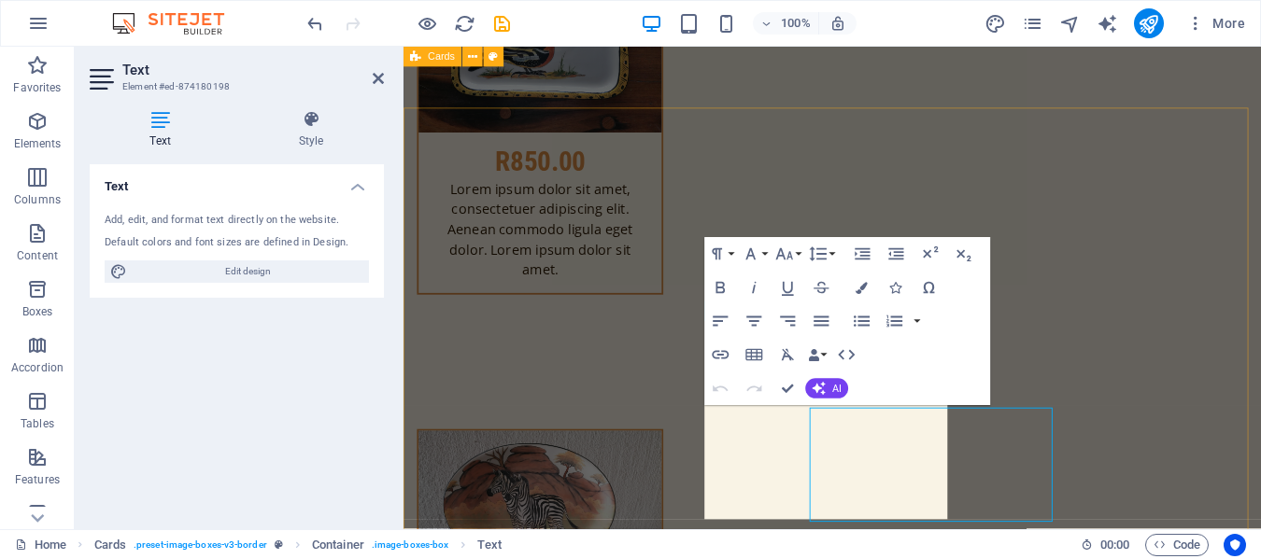
scroll to position [11241, 0]
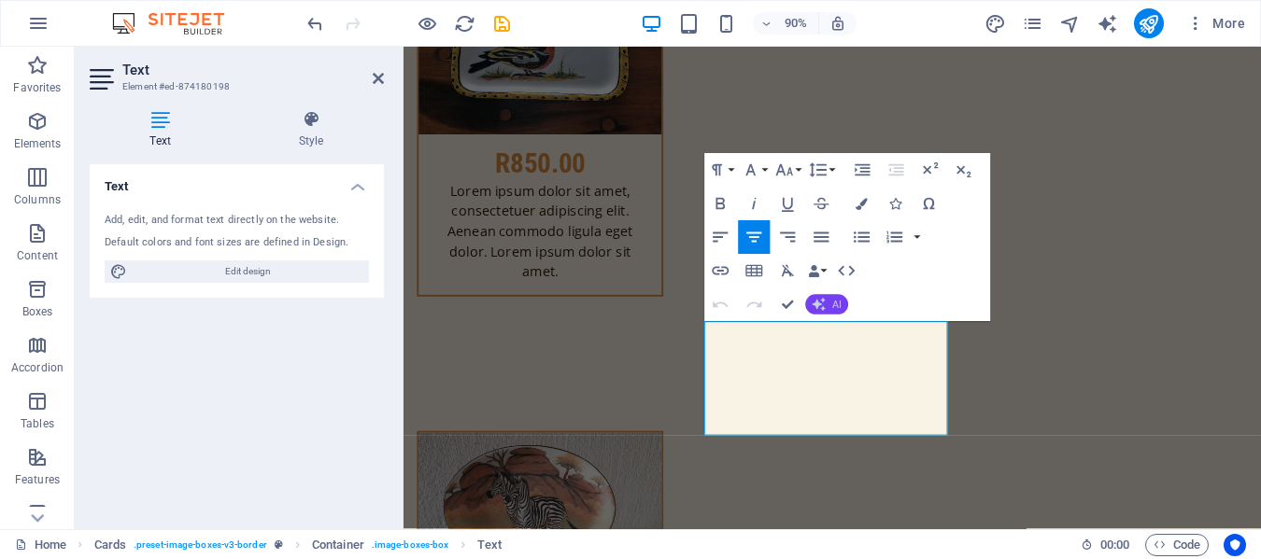
click at [836, 300] on span "AI" at bounding box center [836, 305] width 9 height 10
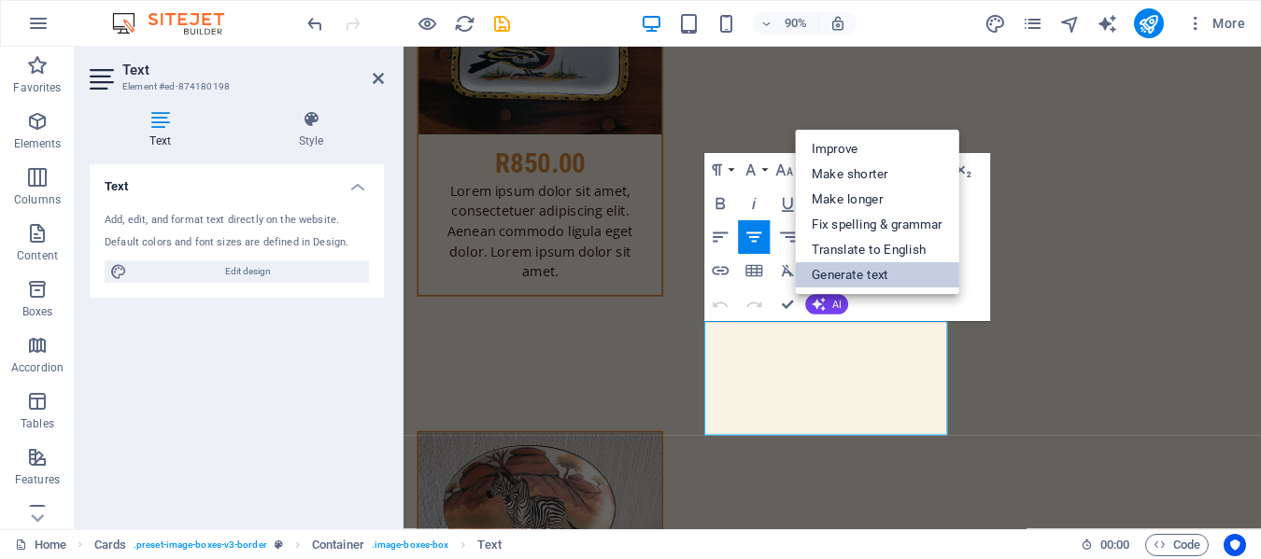
click at [879, 283] on link "Generate text" at bounding box center [877, 275] width 164 height 25
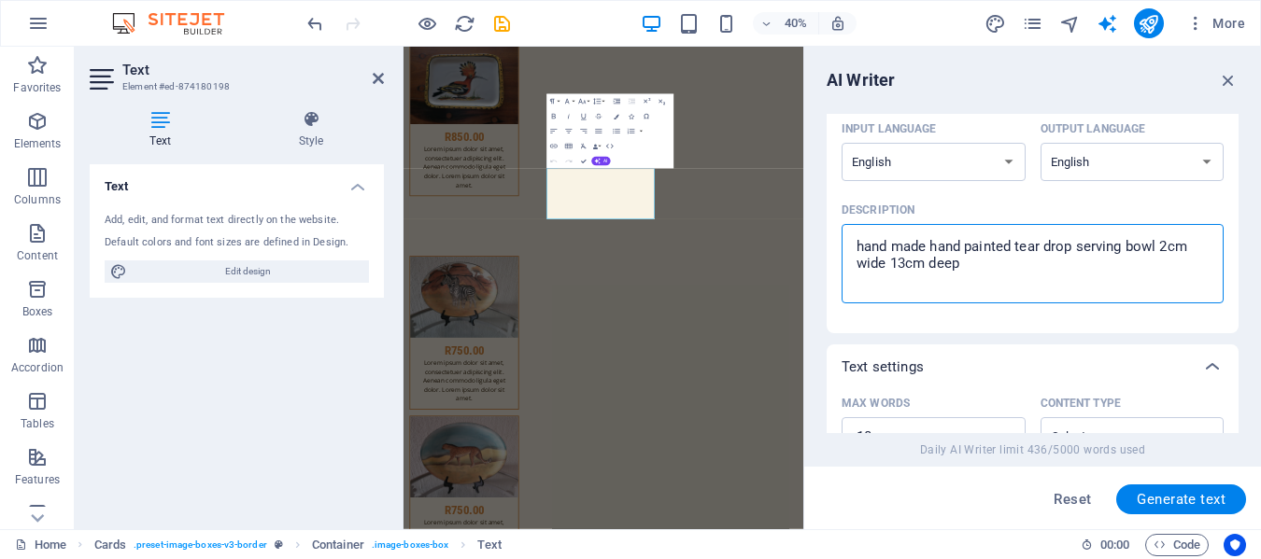
scroll to position [195, 0]
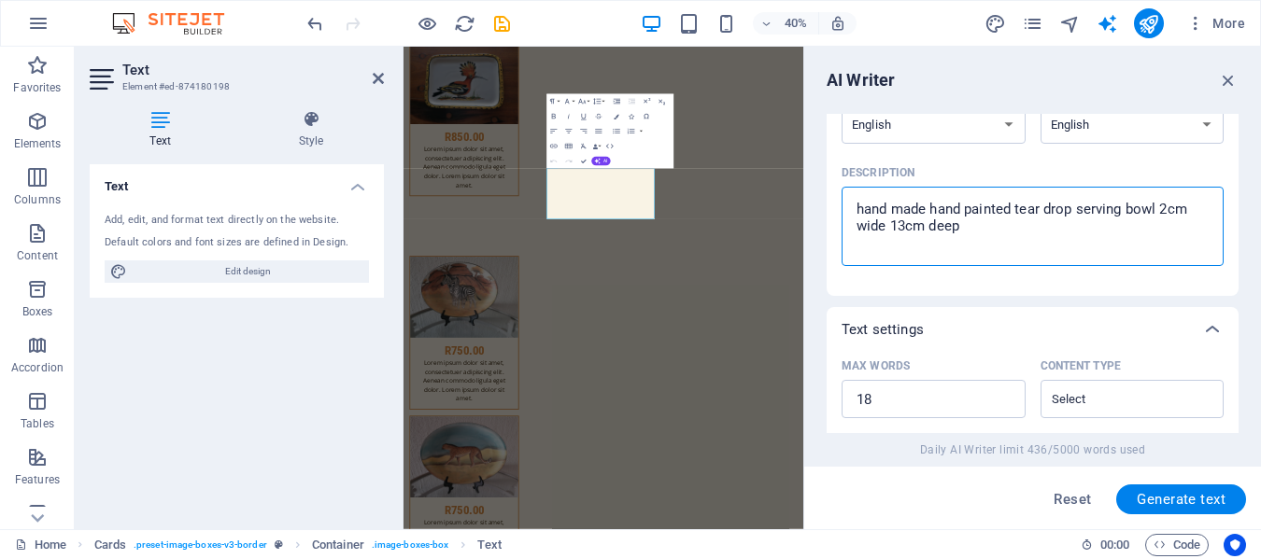
drag, startPoint x: 970, startPoint y: 422, endPoint x: 853, endPoint y: 213, distance: 240.1
click at [853, 213] on textarea "hand made hand painted tear drop serving bowl 2cm wide 13cm deep" at bounding box center [1032, 226] width 363 height 61
click at [1206, 497] on span "Generate text" at bounding box center [1181, 499] width 89 height 15
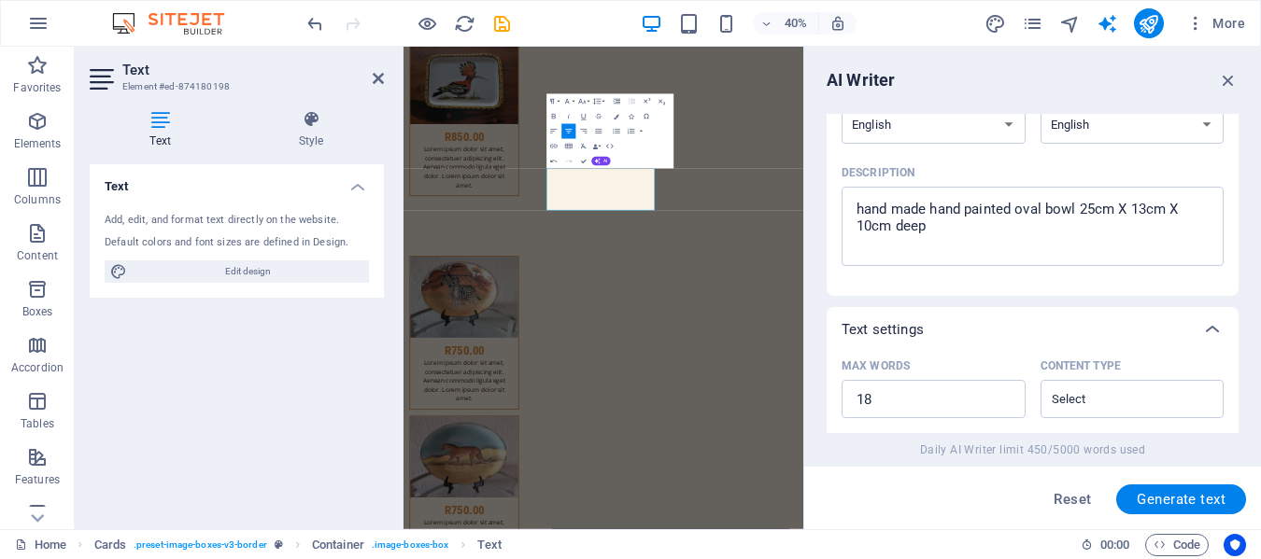
scroll to position [634, 0]
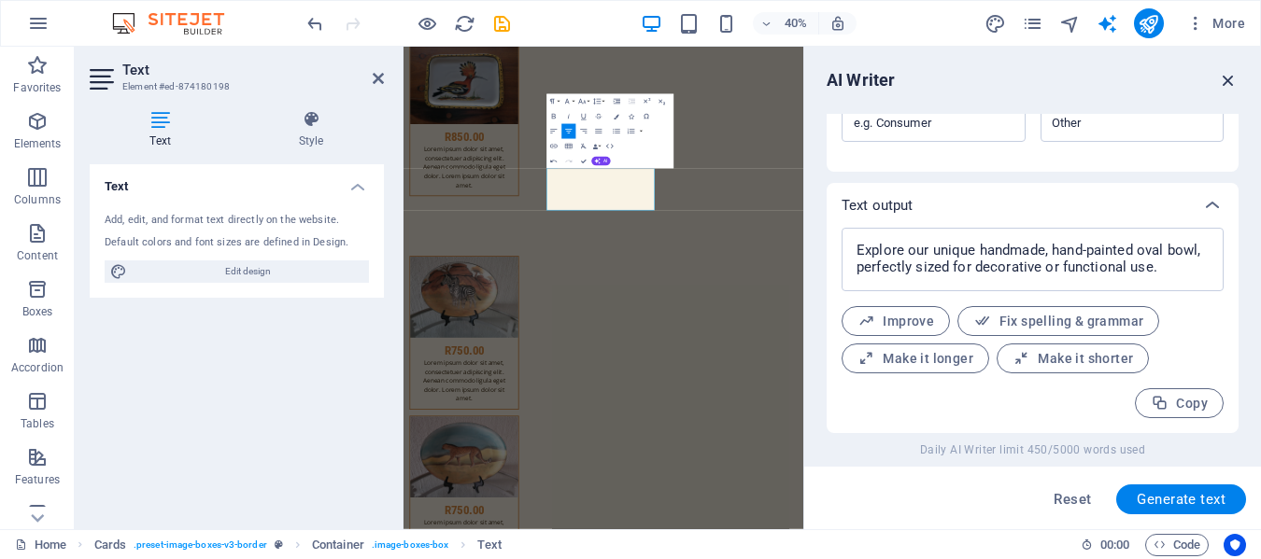
click at [1230, 82] on icon "button" at bounding box center [1228, 80] width 21 height 21
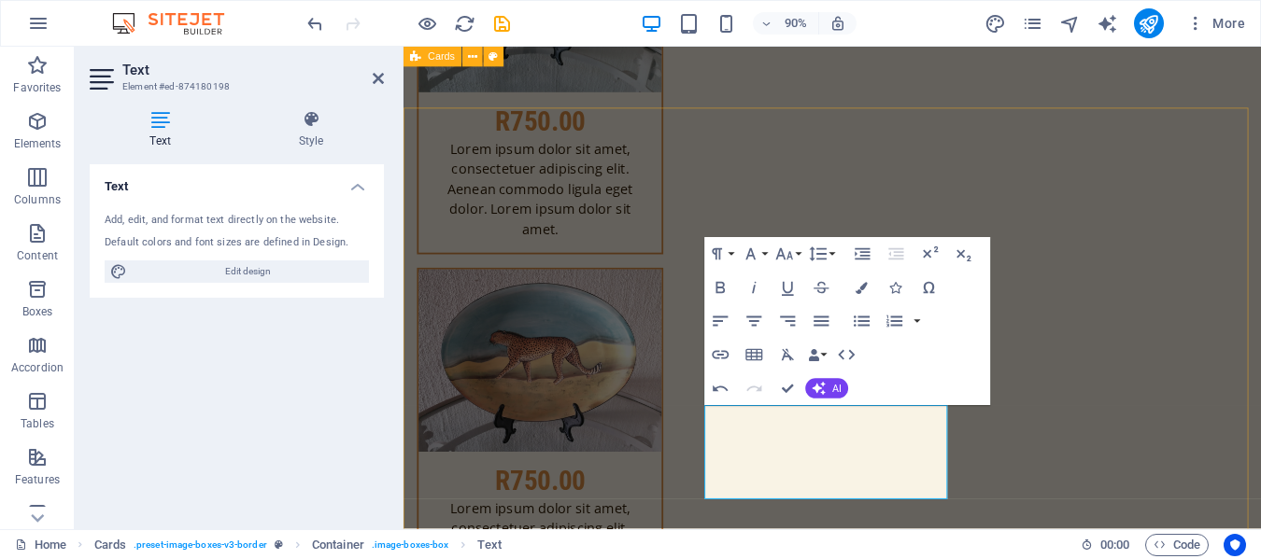
scroll to position [11241, 0]
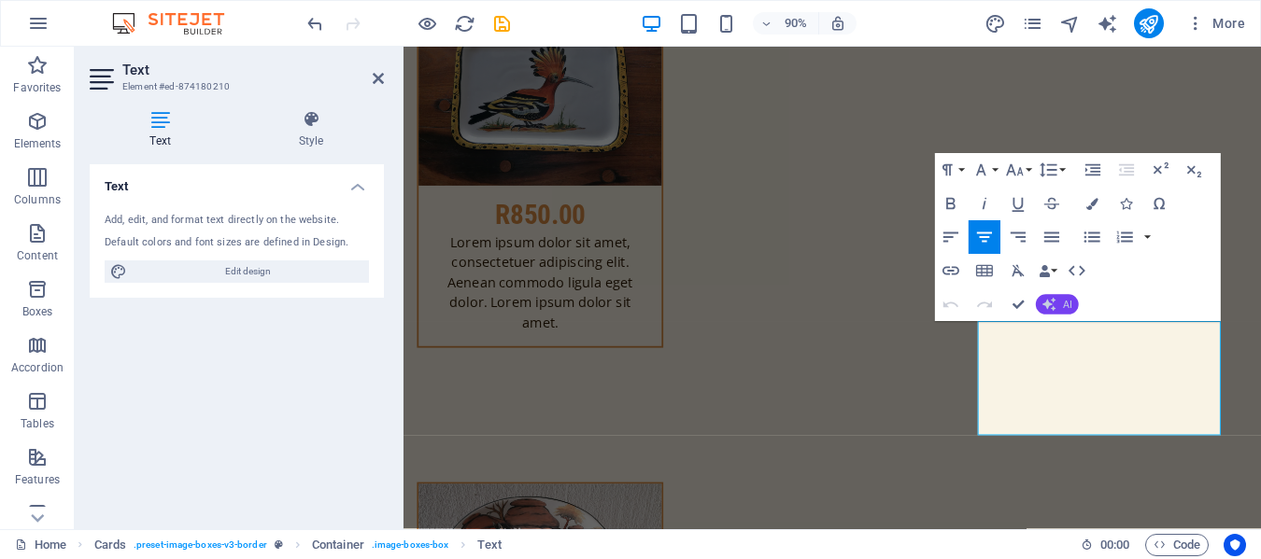
click at [1058, 304] on button "AI" at bounding box center [1057, 305] width 43 height 21
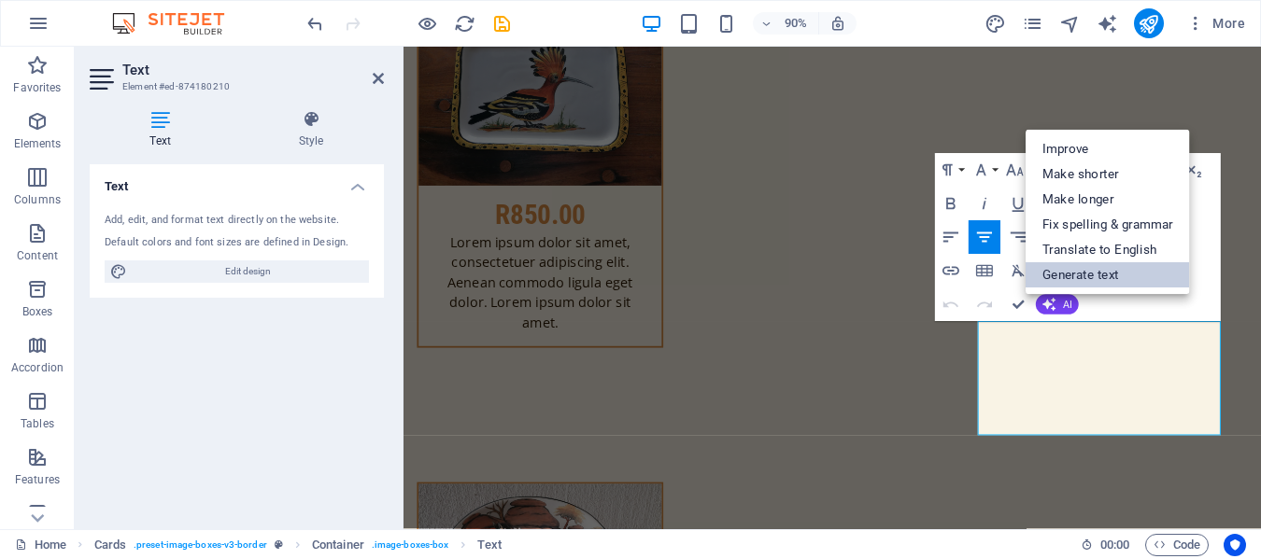
click at [1077, 280] on link "Generate text" at bounding box center [1108, 275] width 164 height 25
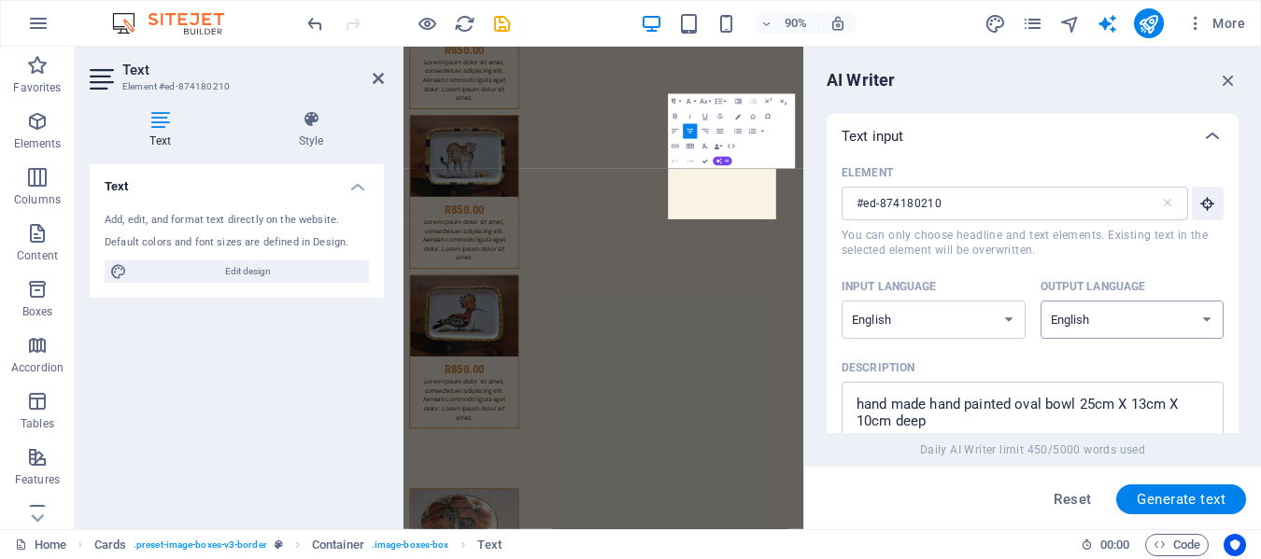
scroll to position [11822, 0]
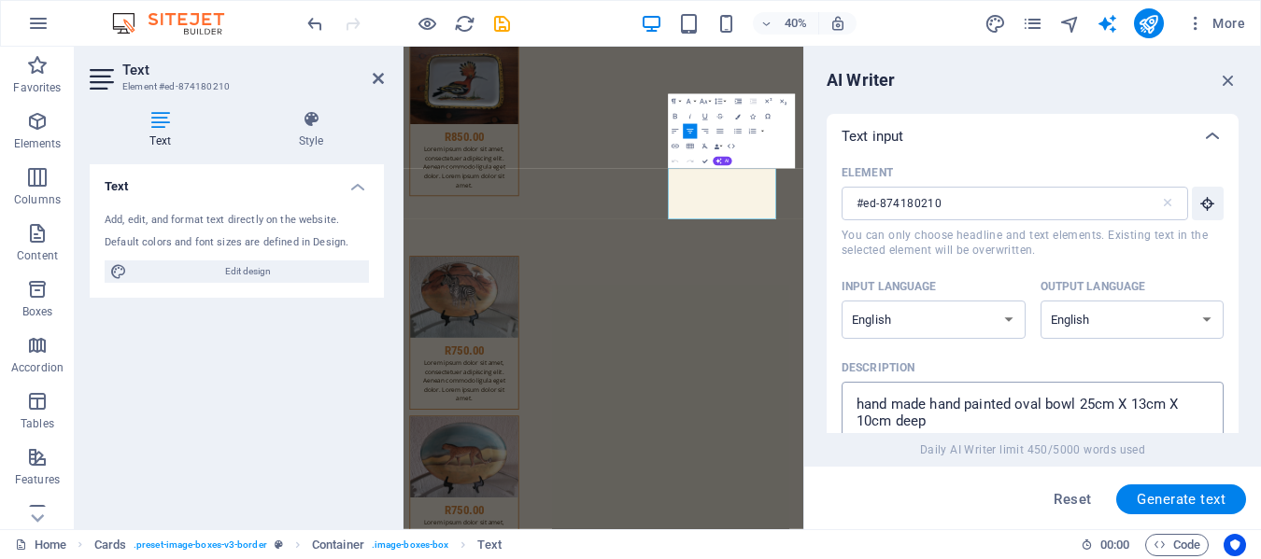
click at [1042, 403] on textarea "hand made hand painted oval bowl 25cm X 13cm X 10cm deep" at bounding box center [1032, 421] width 363 height 61
click at [1027, 418] on textarea "hand made hand painted tear drop bowl 25cm X 13cm X 10cm deep" at bounding box center [1032, 421] width 363 height 61
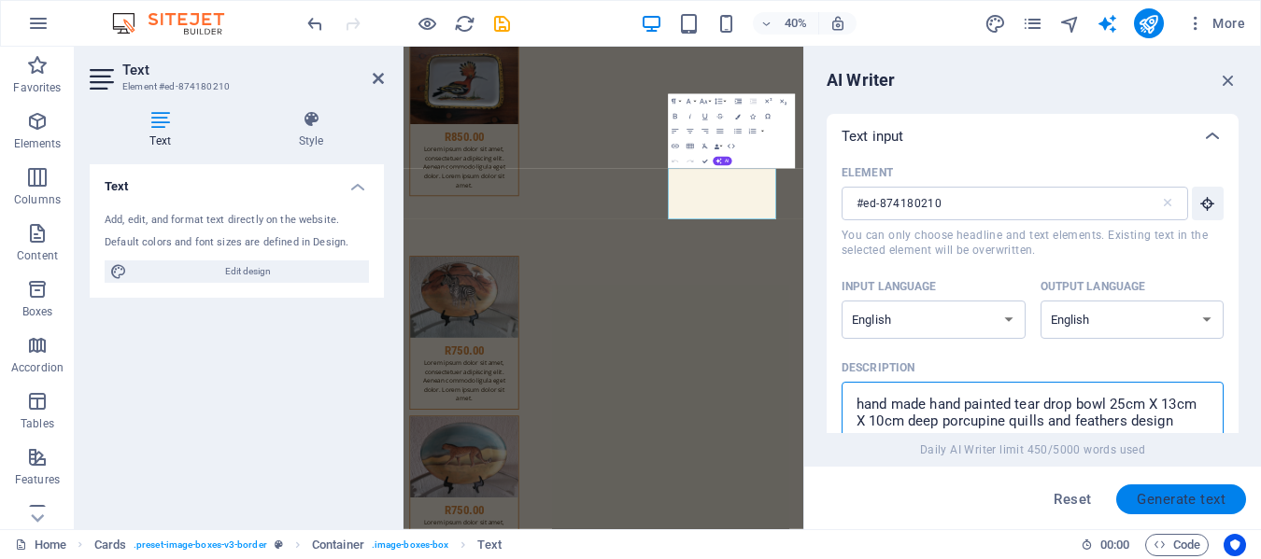
click at [1201, 486] on button "Generate text" at bounding box center [1181, 500] width 130 height 30
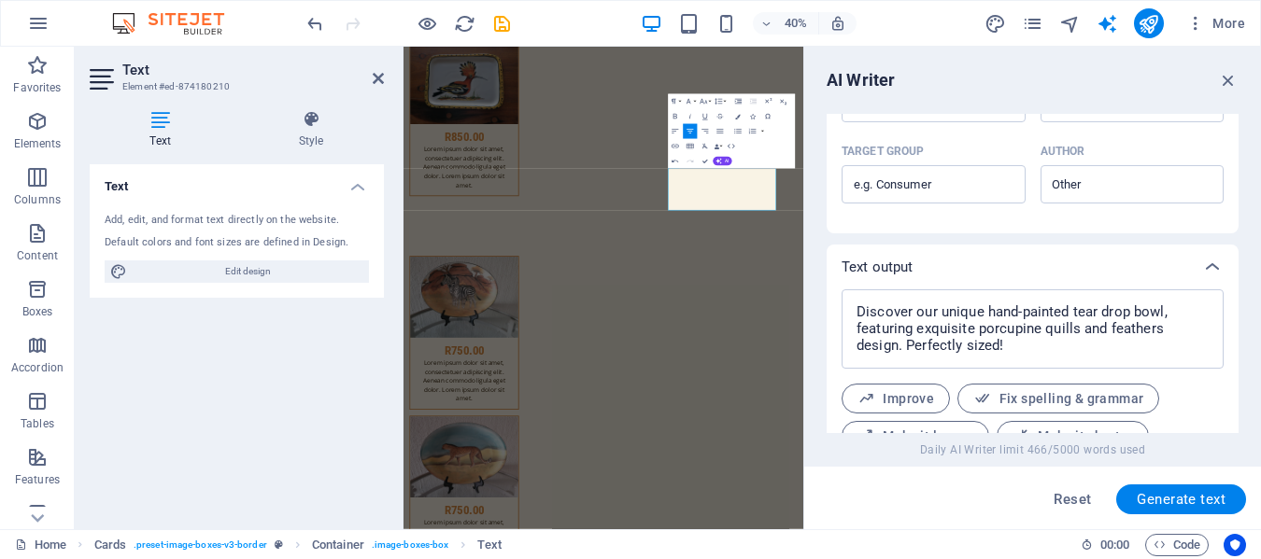
scroll to position [650, 0]
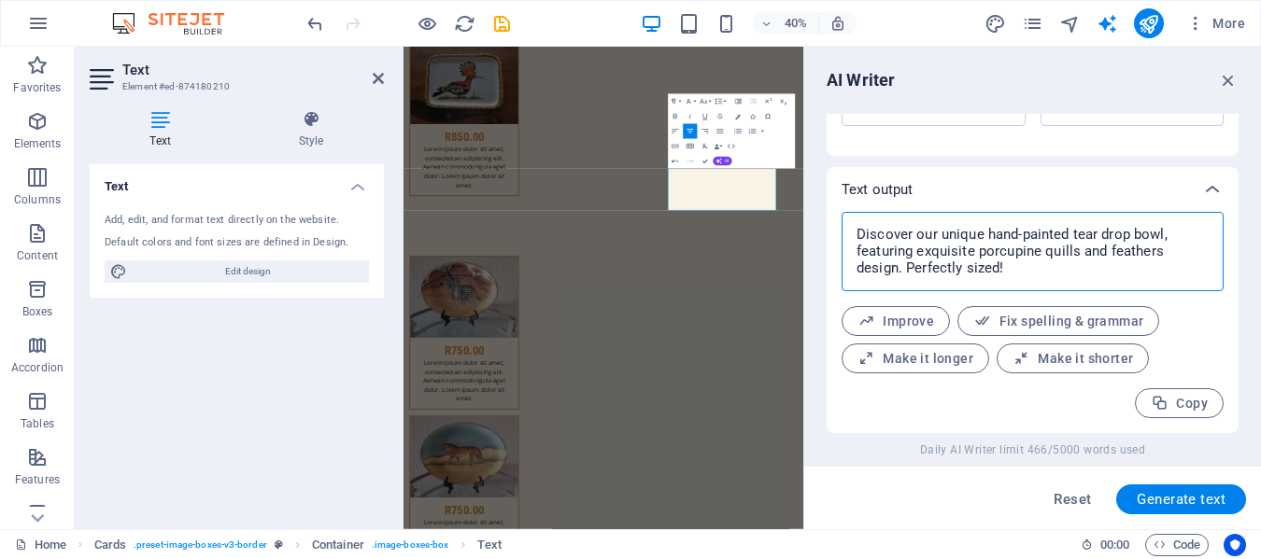
click at [1015, 272] on textarea "Discover our unique hand-painted tear drop bowl, featuring exquisite porcupine …" at bounding box center [1032, 251] width 363 height 61
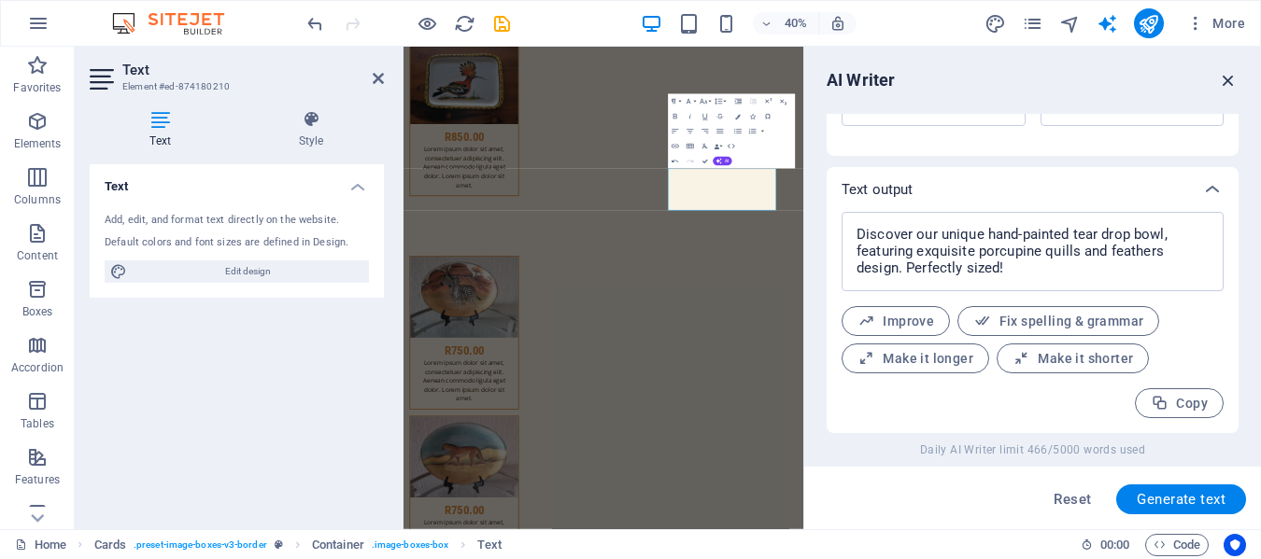
drag, startPoint x: 1225, startPoint y: 82, endPoint x: 862, endPoint y: 78, distance: 363.4
click at [1225, 82] on icon "button" at bounding box center [1228, 80] width 21 height 21
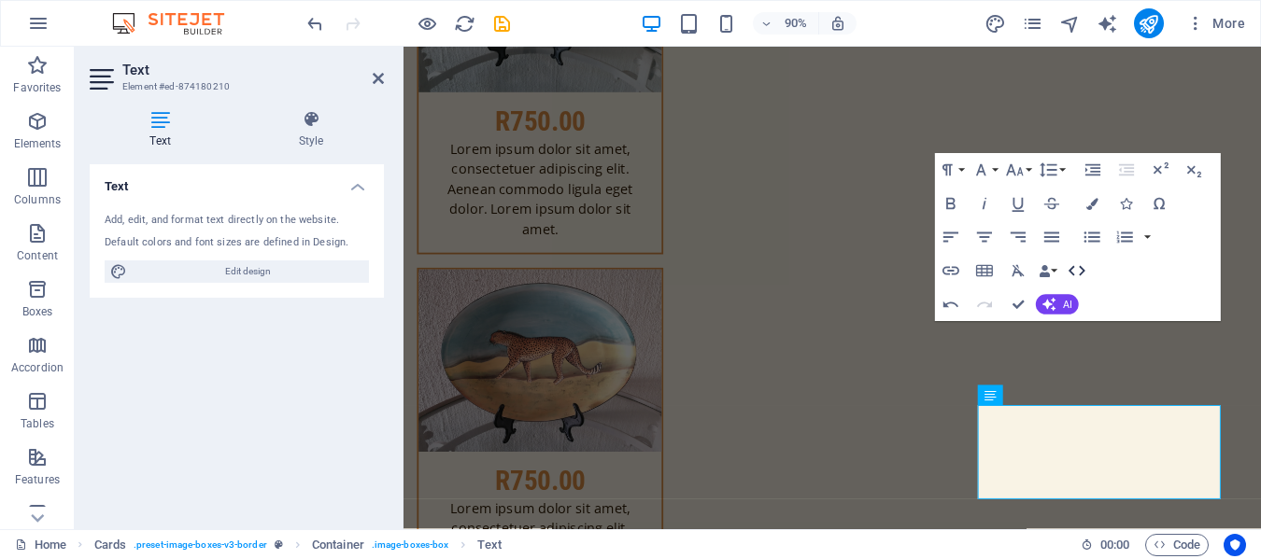
scroll to position [11241, 0]
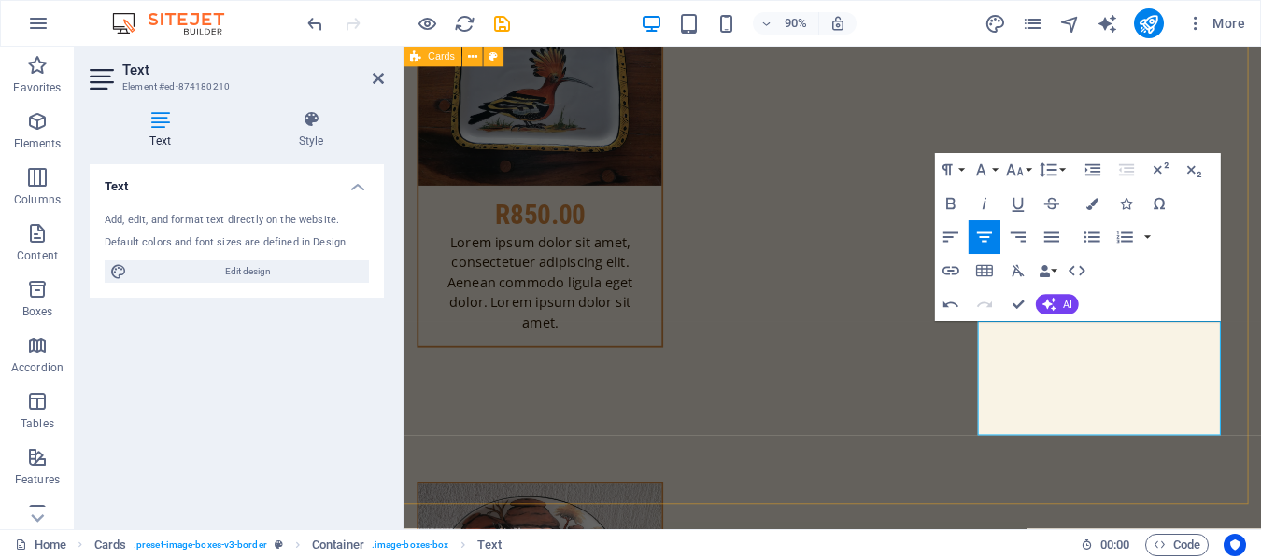
drag, startPoint x: 981, startPoint y: 507, endPoint x: 1255, endPoint y: 456, distance: 279.4
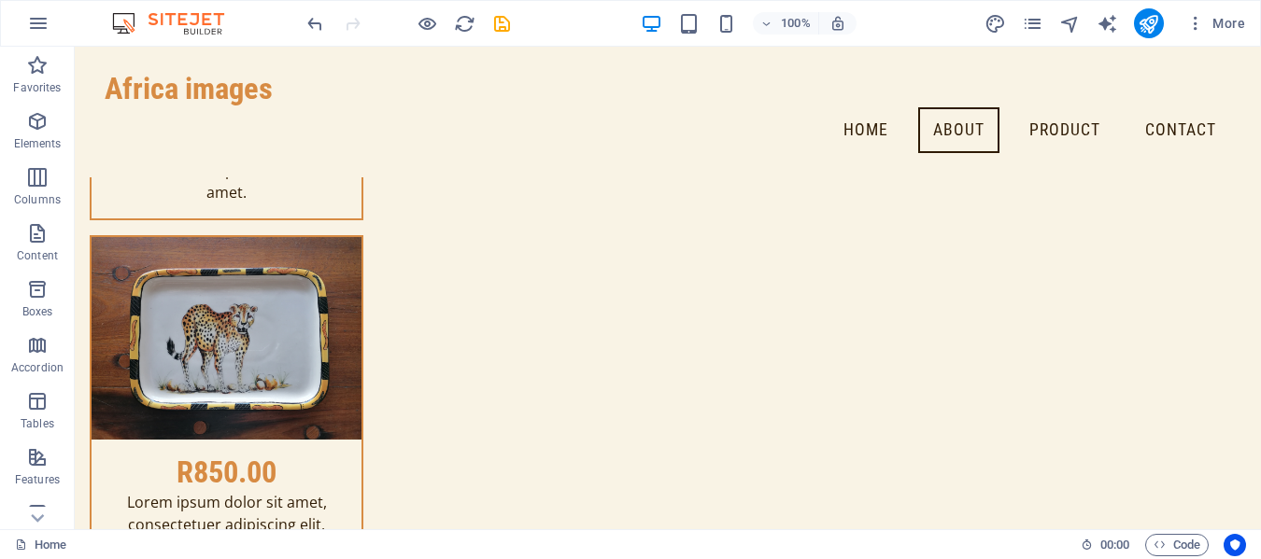
scroll to position [10674, 0]
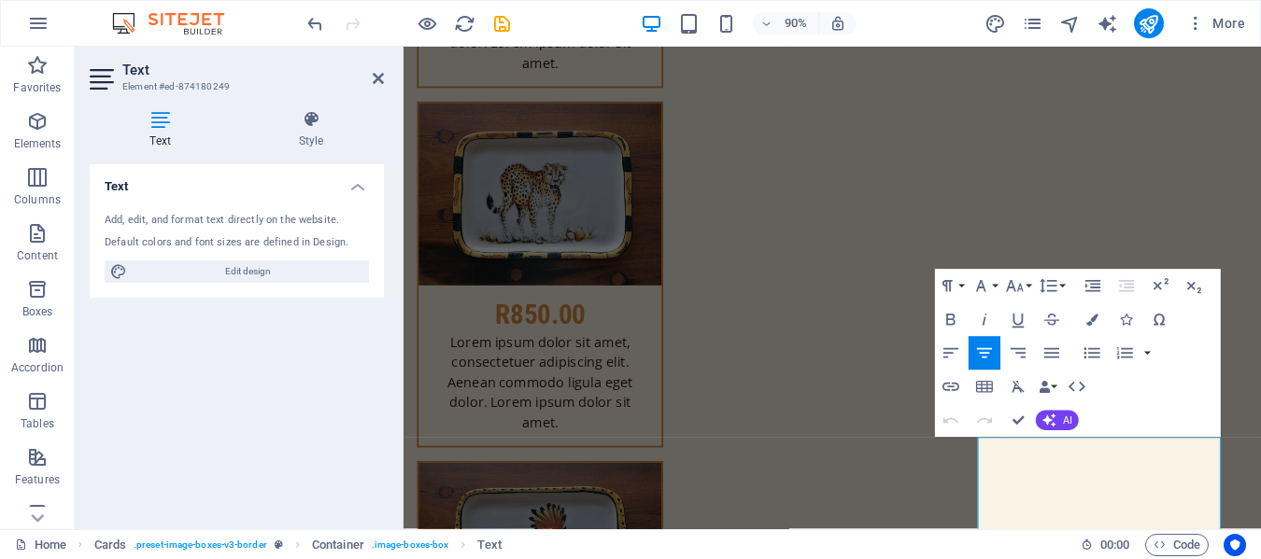
scroll to position [10671, 0]
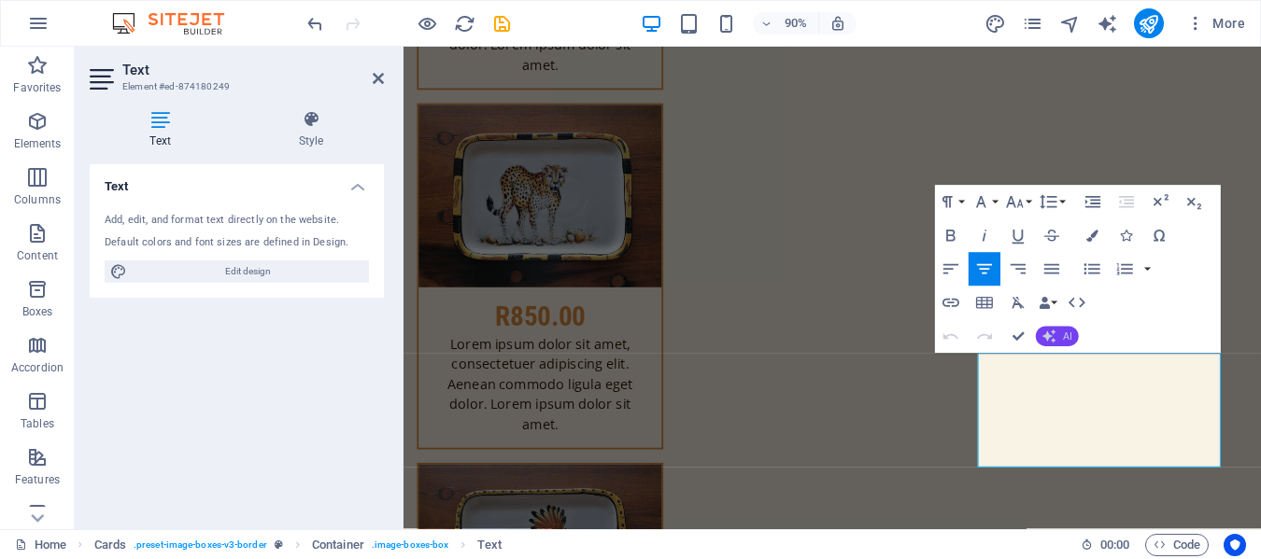
click at [1058, 339] on button "AI" at bounding box center [1057, 337] width 43 height 21
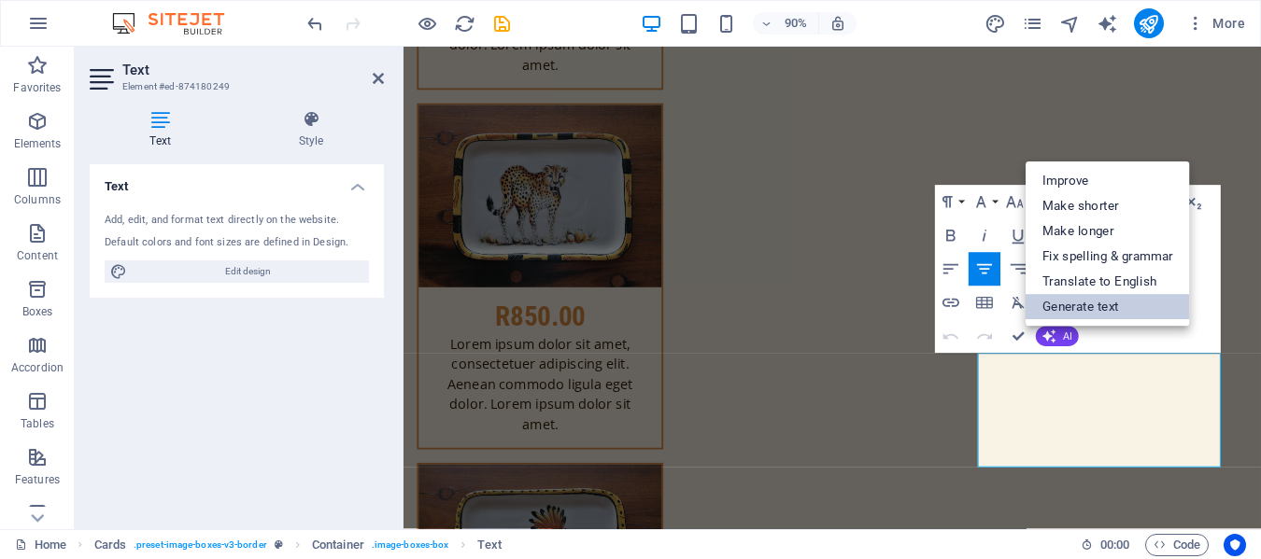
click at [1099, 306] on link "Generate text" at bounding box center [1108, 307] width 164 height 25
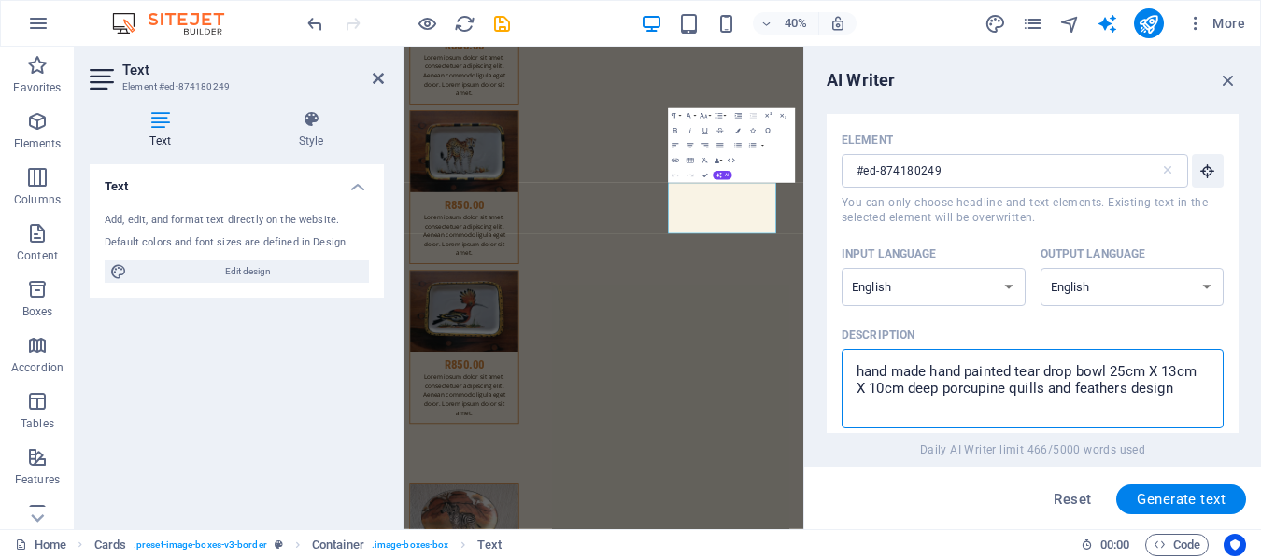
scroll to position [55, 0]
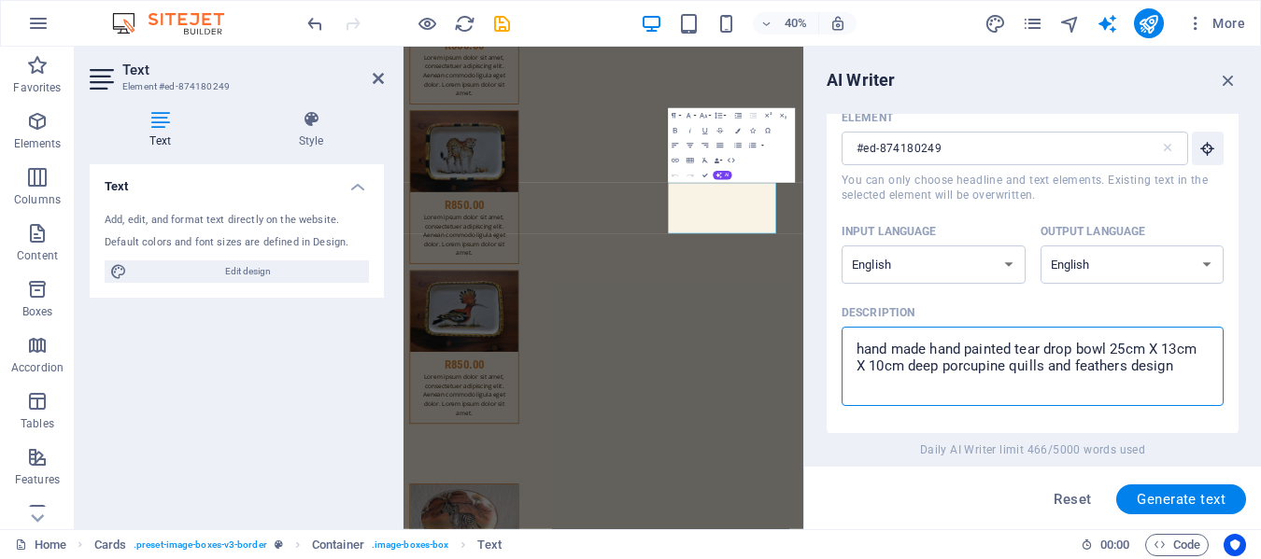
drag, startPoint x: 1173, startPoint y: 418, endPoint x: 844, endPoint y: 342, distance: 337.6
click at [844, 342] on div "hand made hand painted tear drop bowl 25cm X 13cm X 10cm deep porcupine quills …" at bounding box center [1033, 366] width 382 height 79
click at [851, 342] on textarea "hand made hand painted tear drop bowl 25cm X 13cm X 10cm deep porcupine quills …" at bounding box center [1032, 366] width 363 height 61
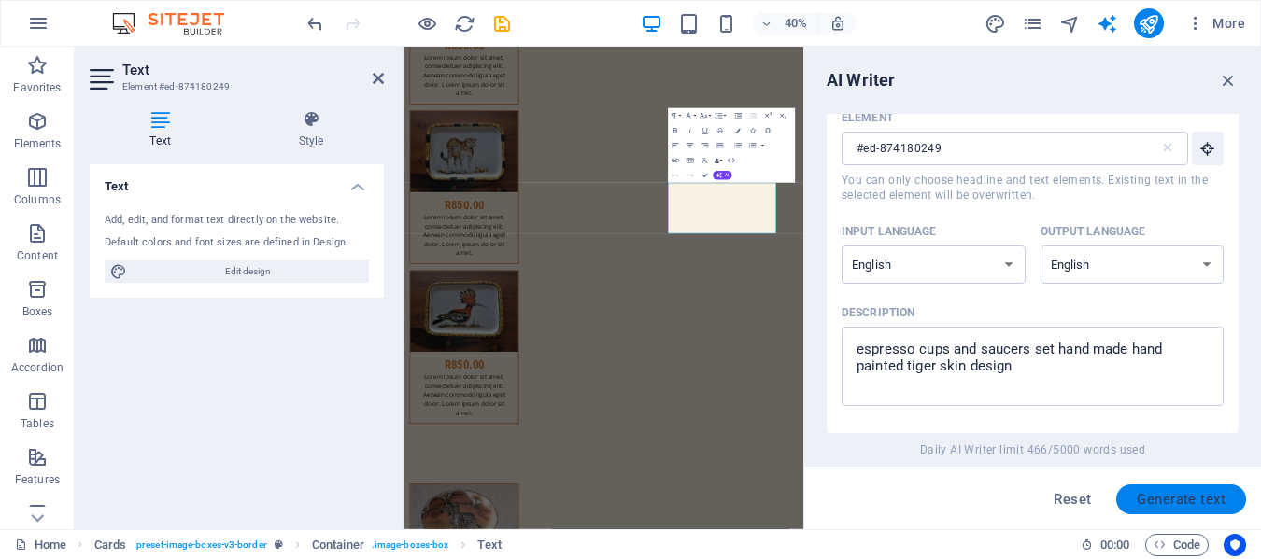
click at [1212, 497] on span "Generate text" at bounding box center [1181, 499] width 89 height 15
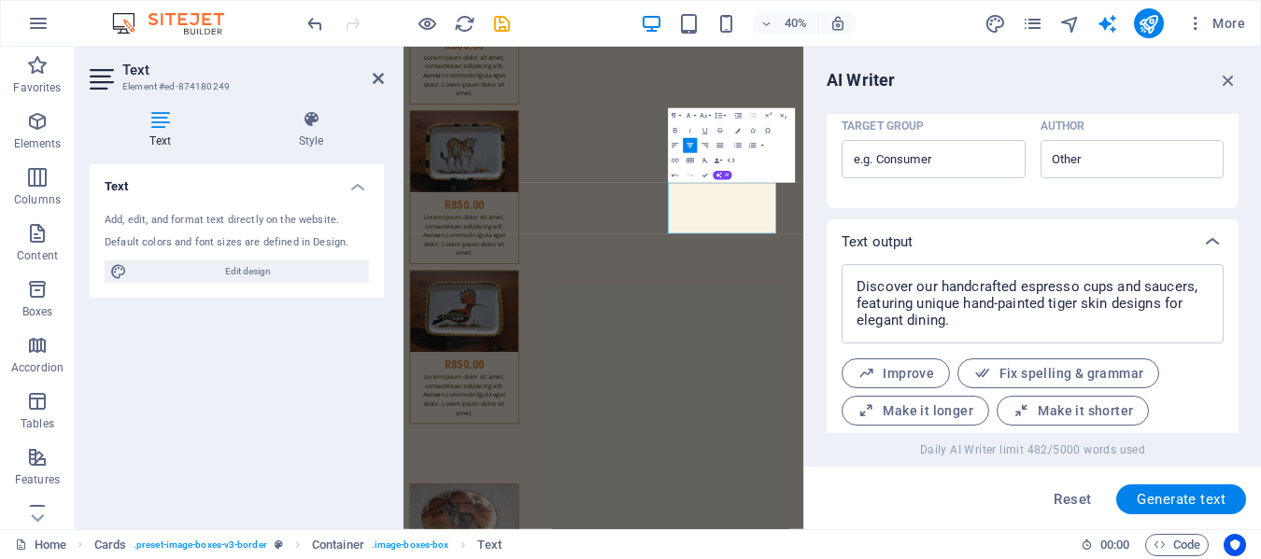
scroll to position [650, 0]
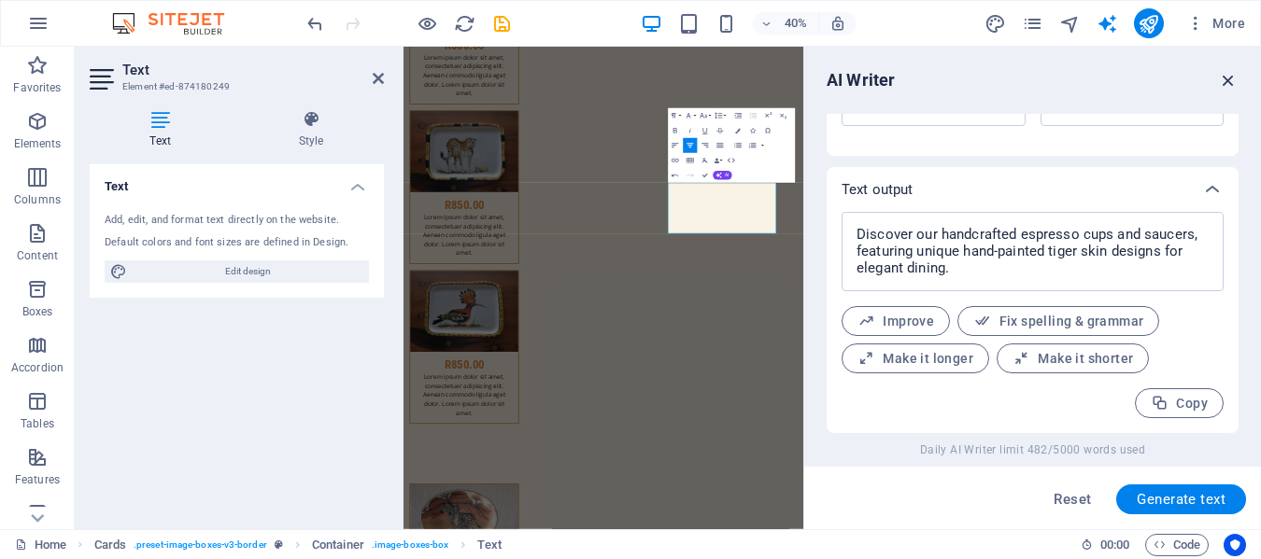
drag, startPoint x: 1233, startPoint y: 77, endPoint x: 446, endPoint y: 375, distance: 842.2
click at [1233, 77] on icon "button" at bounding box center [1228, 80] width 21 height 21
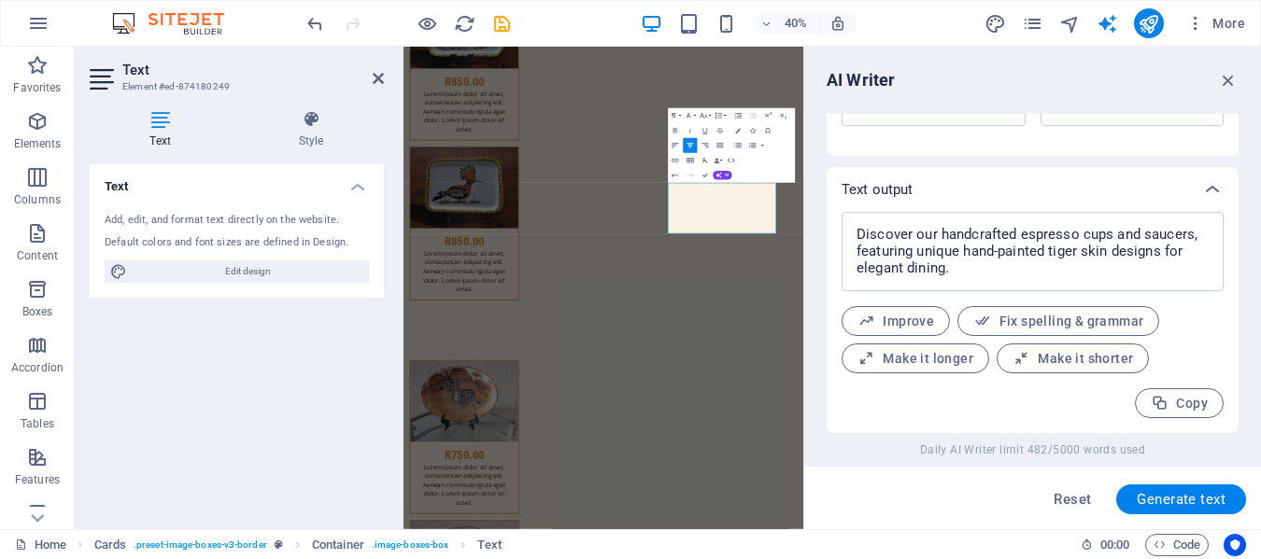
scroll to position [10671, 0]
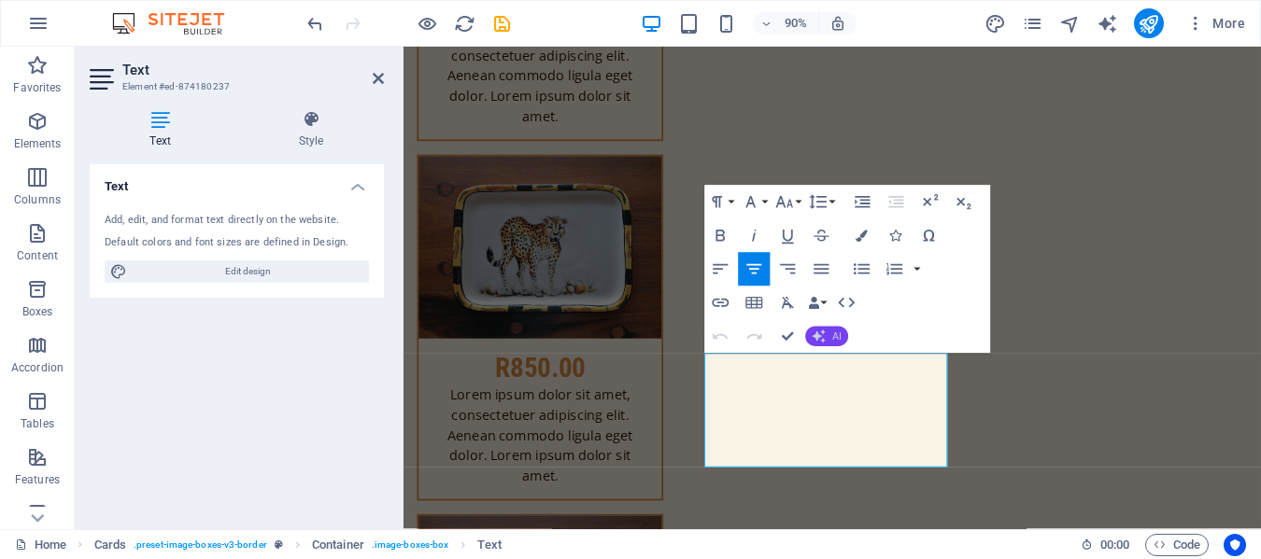
click at [831, 330] on button "AI" at bounding box center [826, 337] width 43 height 21
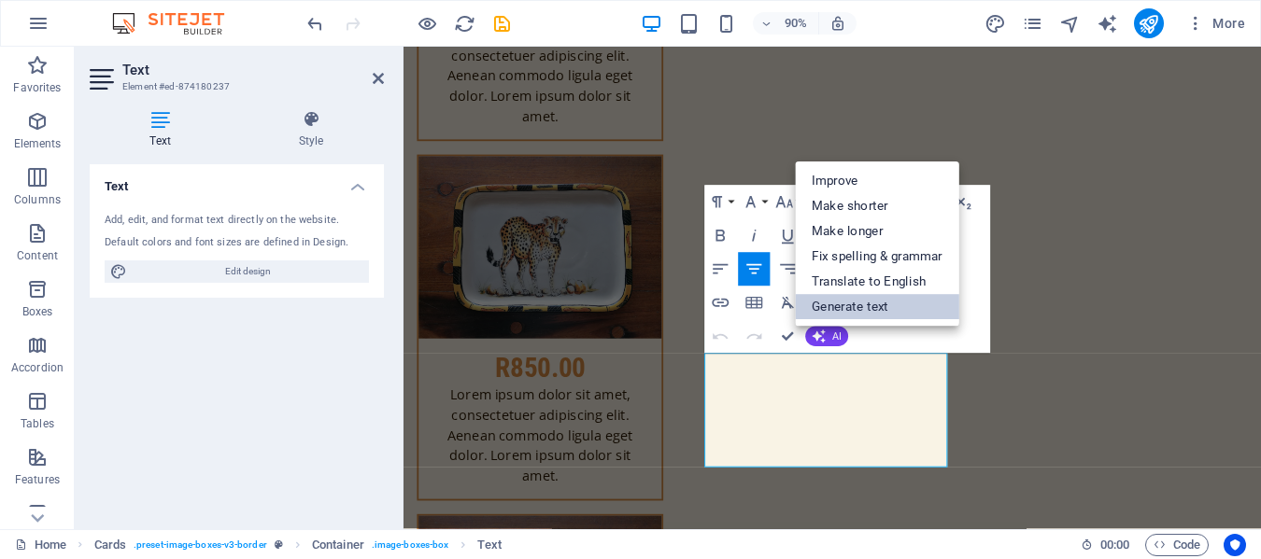
click at [844, 314] on link "Generate text" at bounding box center [877, 307] width 164 height 25
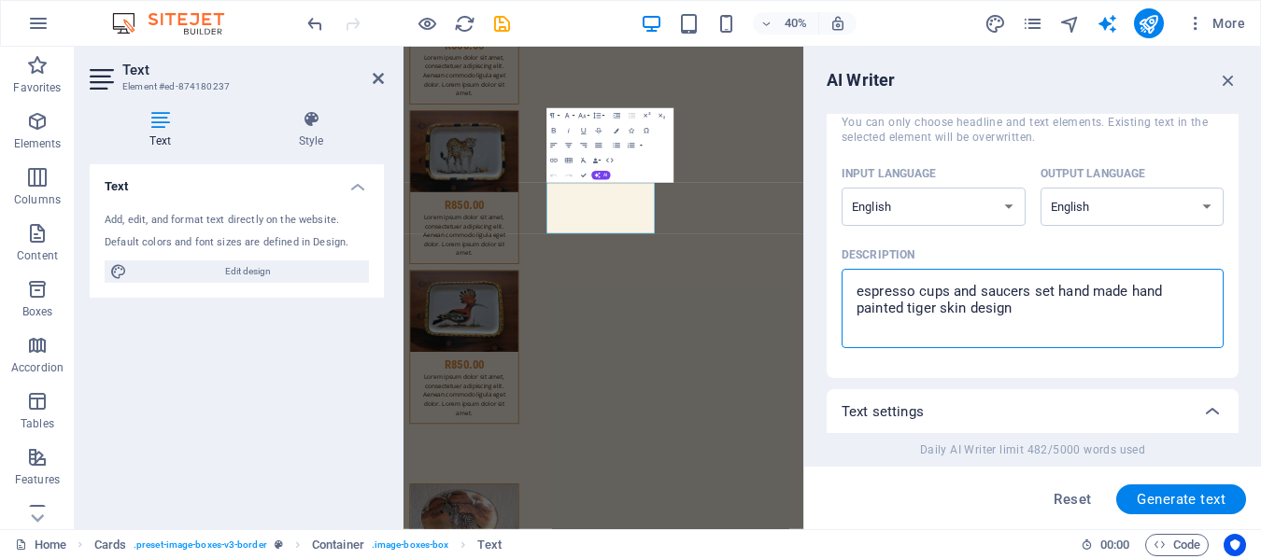
scroll to position [116, 0]
drag, startPoint x: 1012, startPoint y: 424, endPoint x: 852, endPoint y: 291, distance: 207.6
click at [852, 291] on textarea "espresso cups and saucers set hand made hand painted tiger skin design" at bounding box center [1032, 306] width 363 height 61
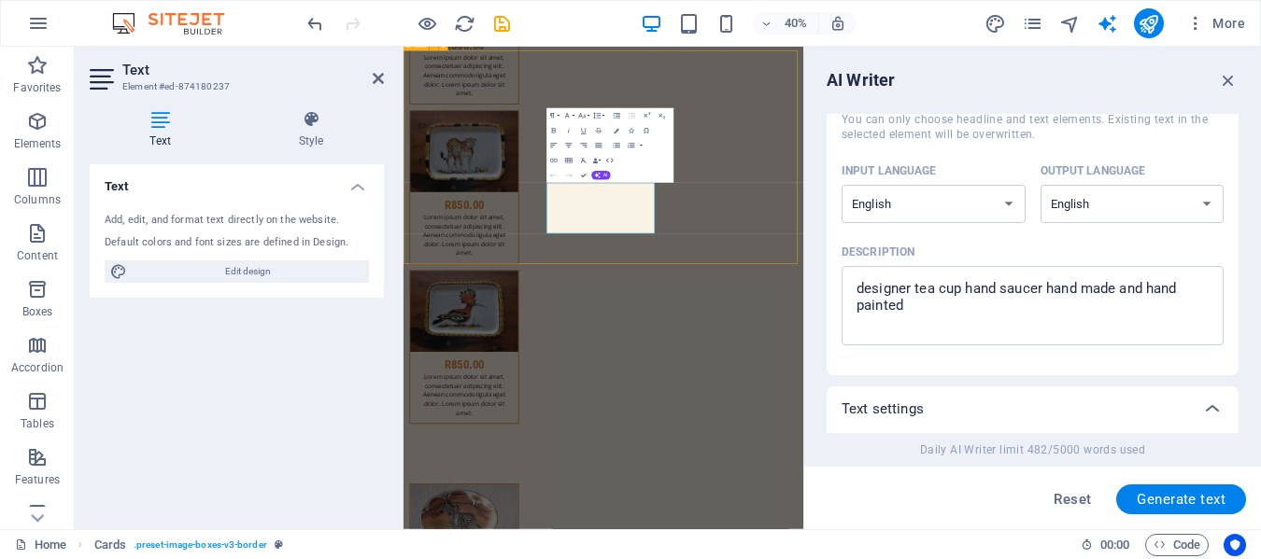
scroll to position [10767, 0]
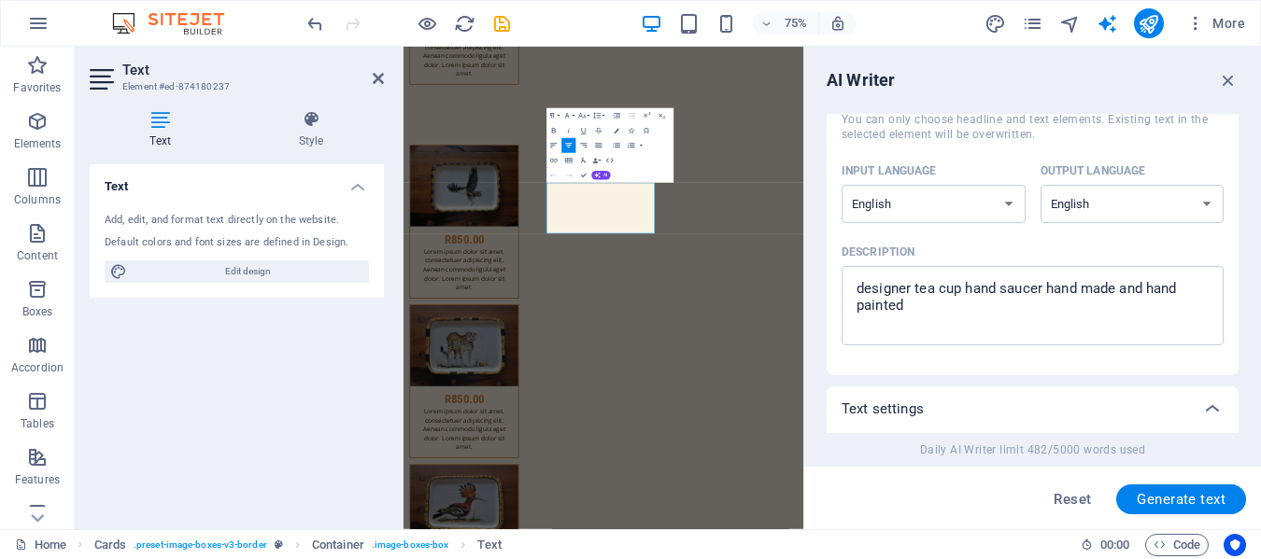
scroll to position [11252, 0]
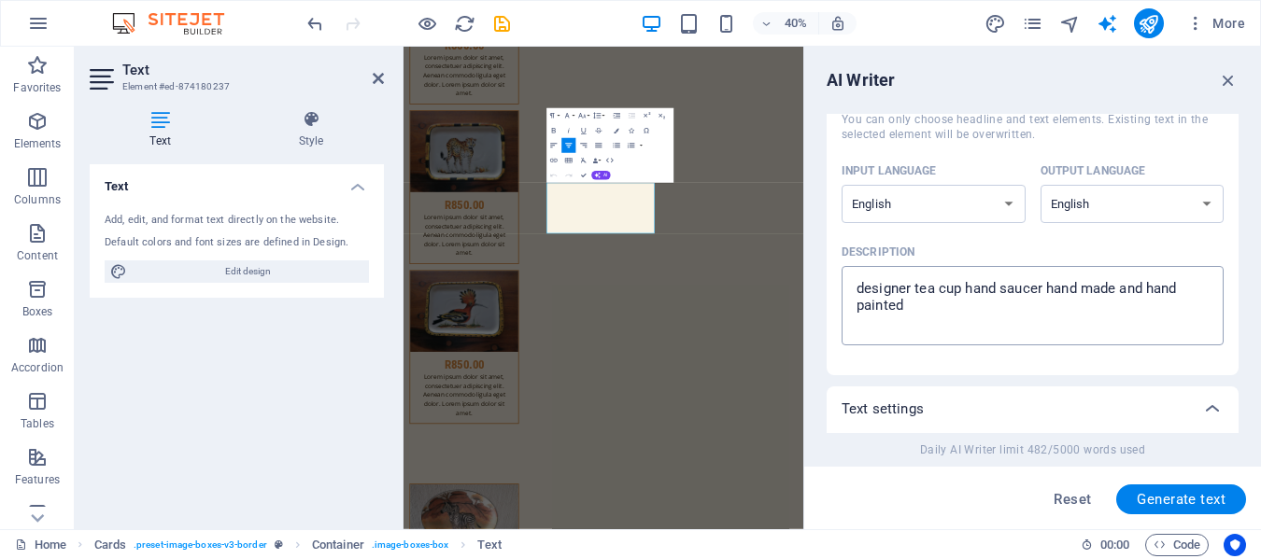
click at [913, 310] on textarea "designer tea cup hand saucer hand made and hand painted" at bounding box center [1032, 306] width 363 height 61
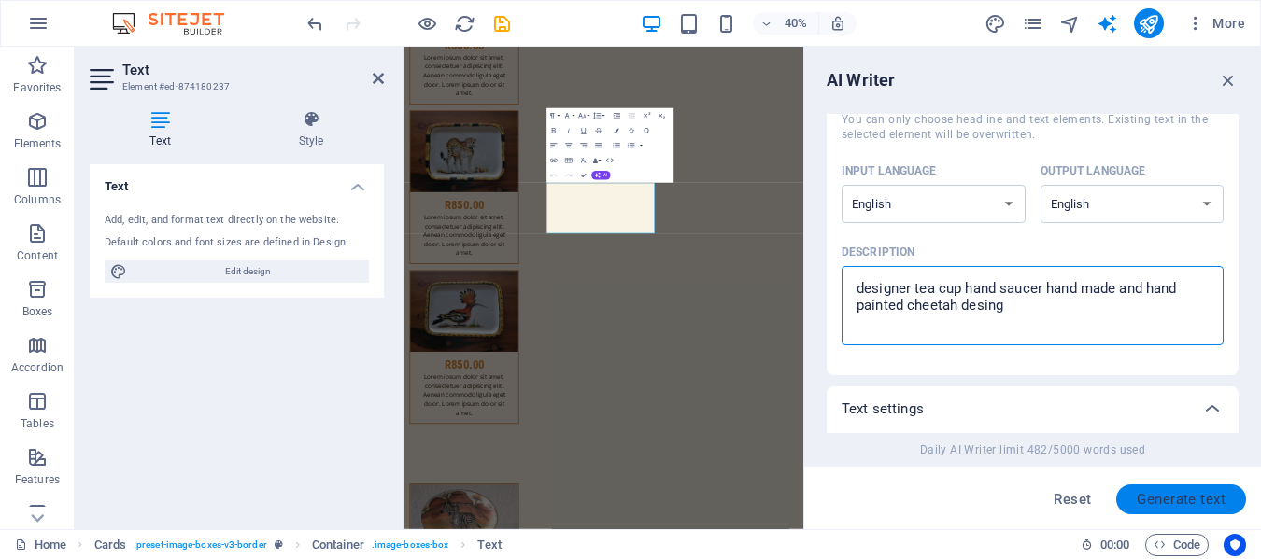
click at [1154, 496] on span "Generate text" at bounding box center [1181, 499] width 89 height 15
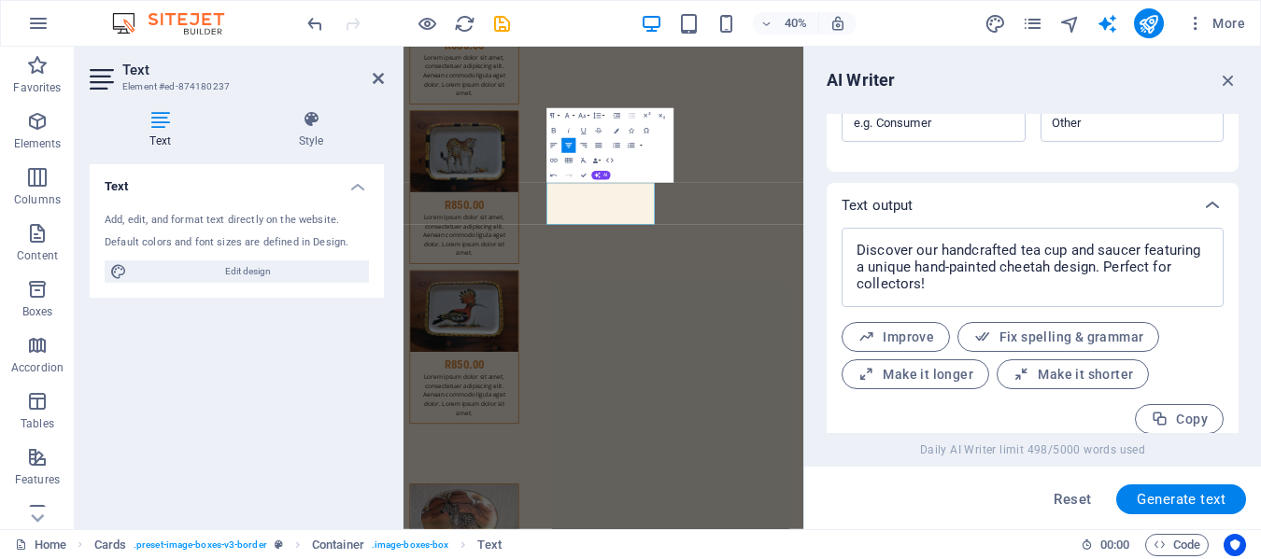
scroll to position [650, 0]
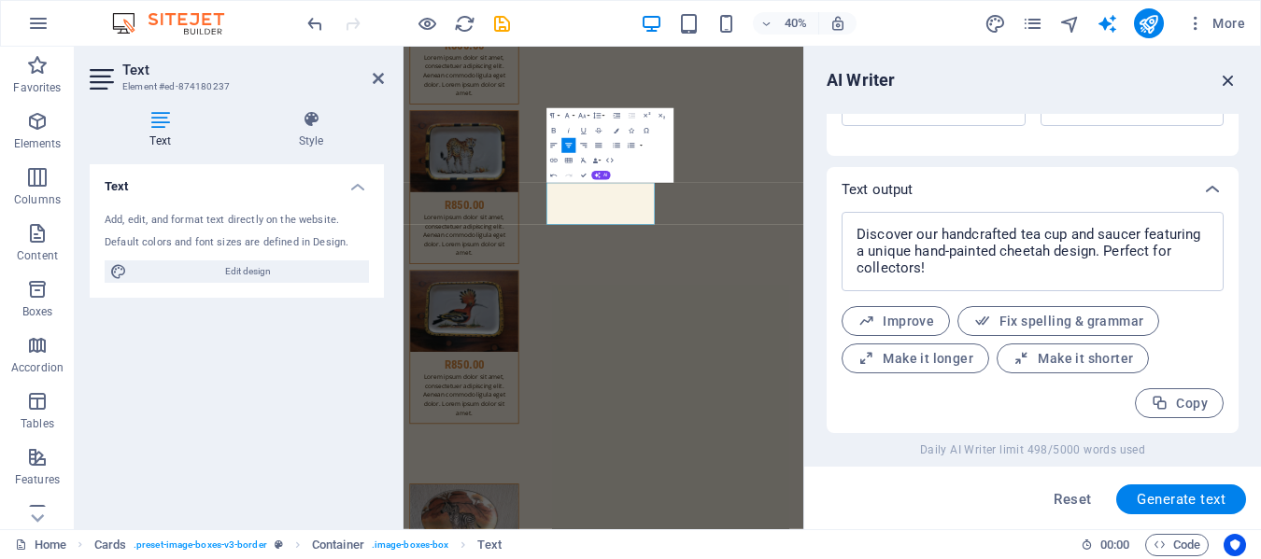
click at [1228, 78] on icon "button" at bounding box center [1228, 80] width 21 height 21
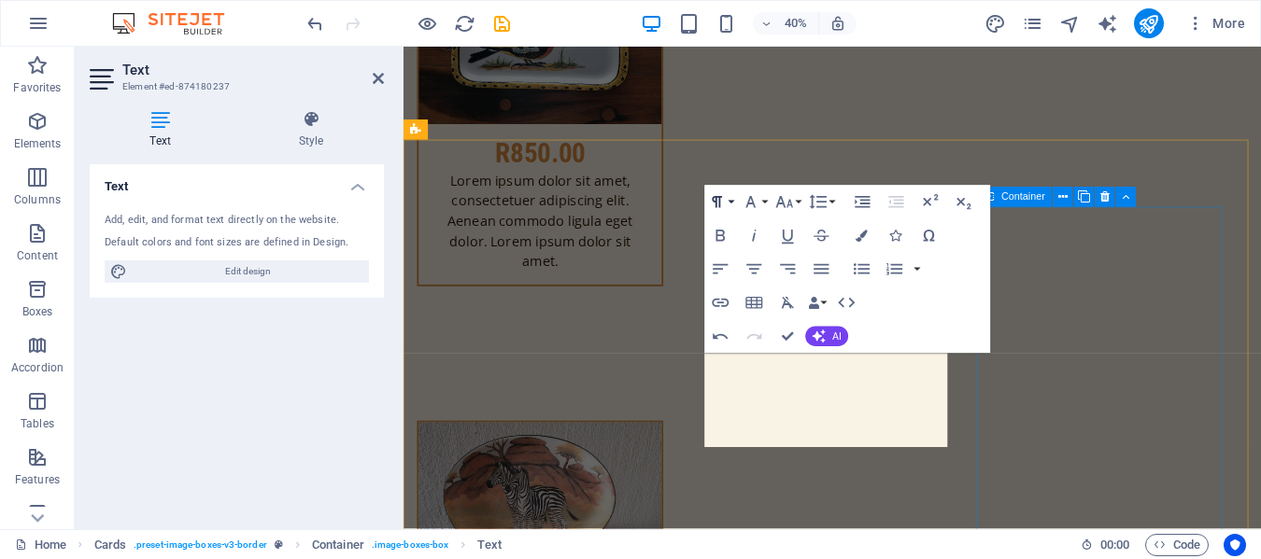
scroll to position [10671, 0]
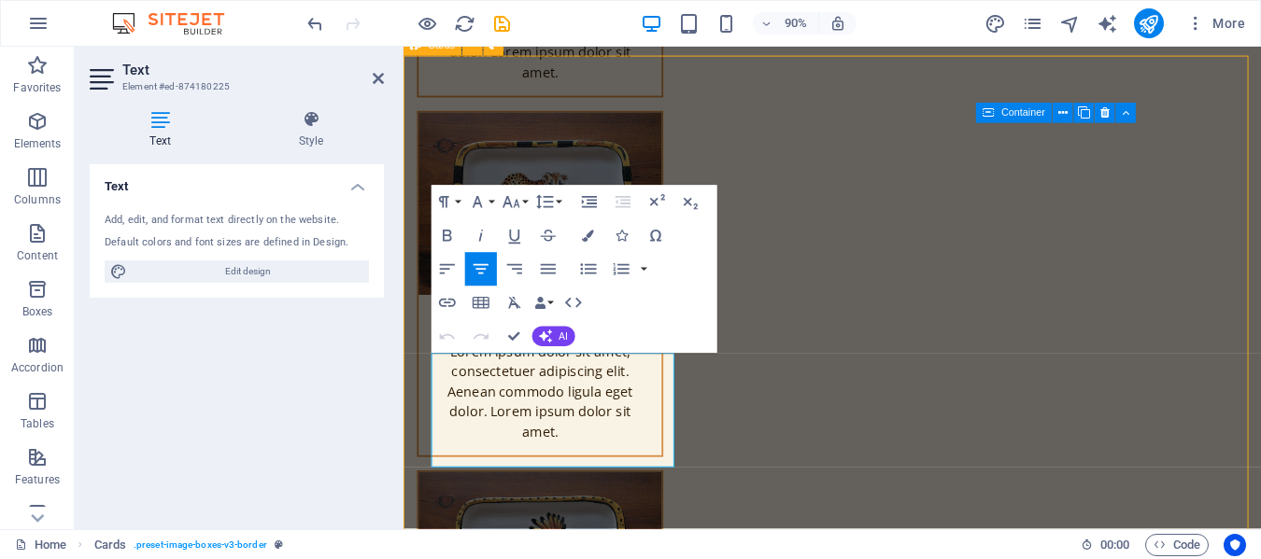
scroll to position [10674, 0]
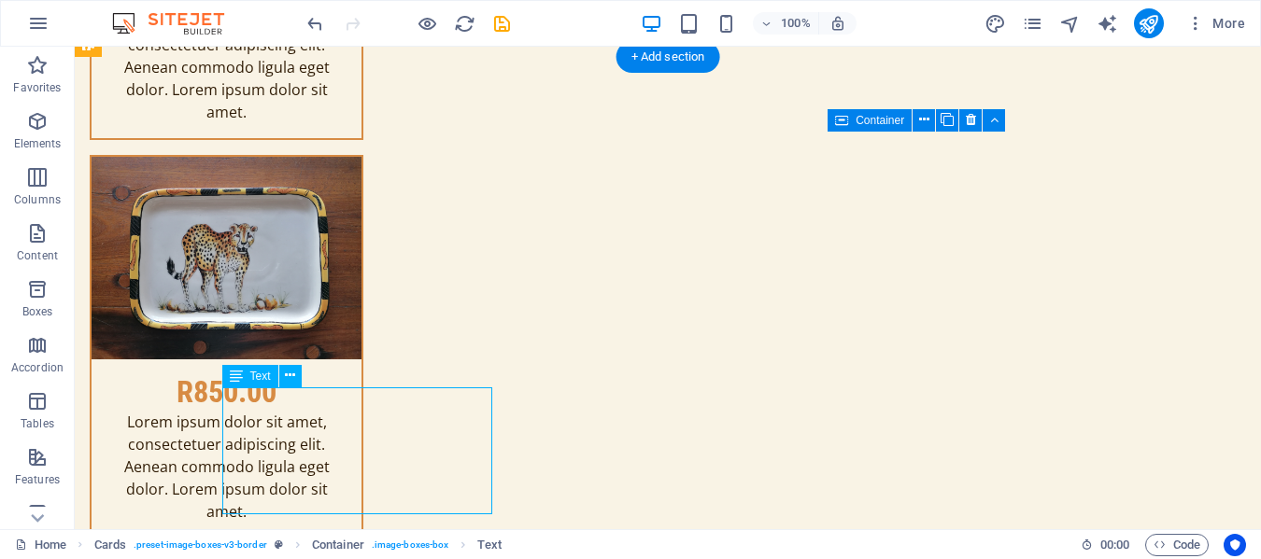
scroll to position [10671, 0]
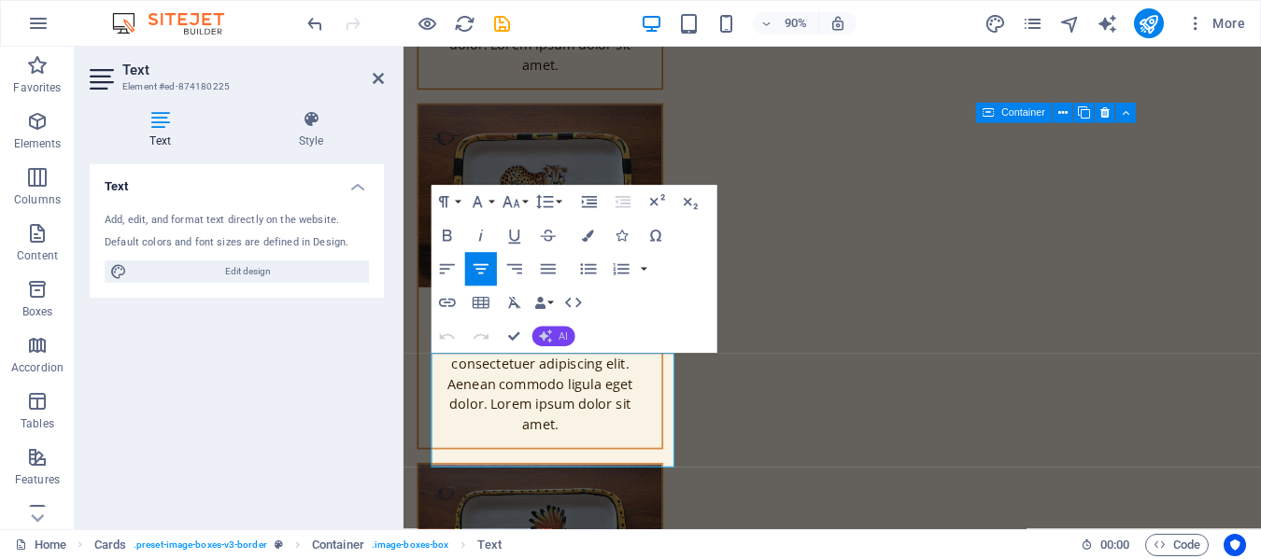
click at [550, 333] on icon "button" at bounding box center [544, 337] width 13 height 13
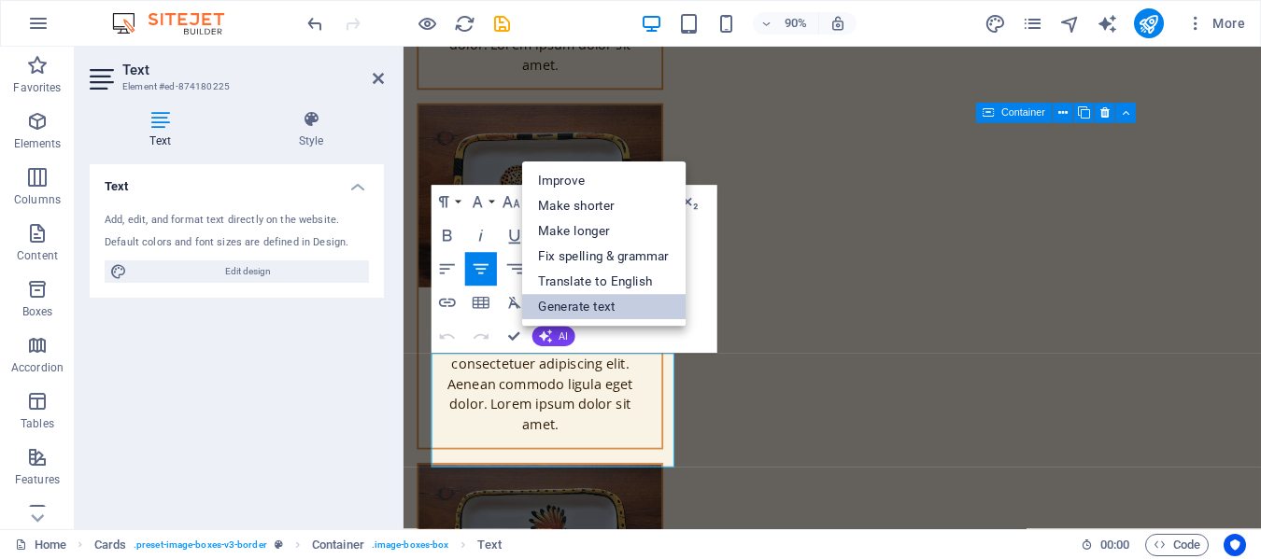
click at [608, 302] on link "Generate text" at bounding box center [603, 307] width 164 height 25
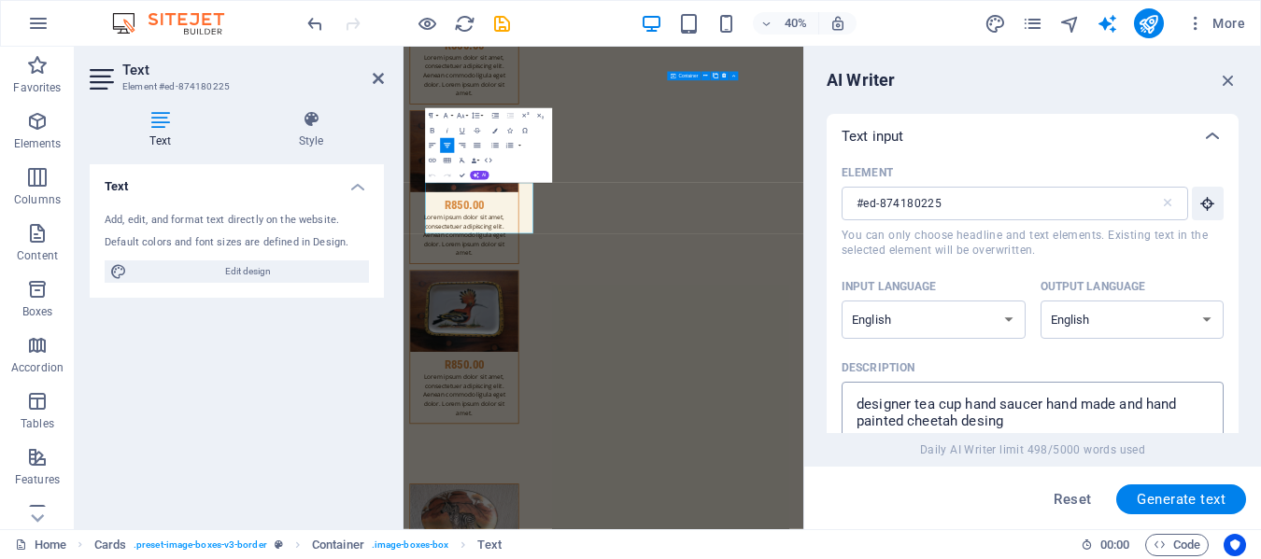
click at [959, 422] on textarea "designer tea cup hand saucer hand made and hand painted cheetah desing" at bounding box center [1032, 421] width 363 height 61
click at [1166, 494] on span "Generate text" at bounding box center [1181, 499] width 89 height 15
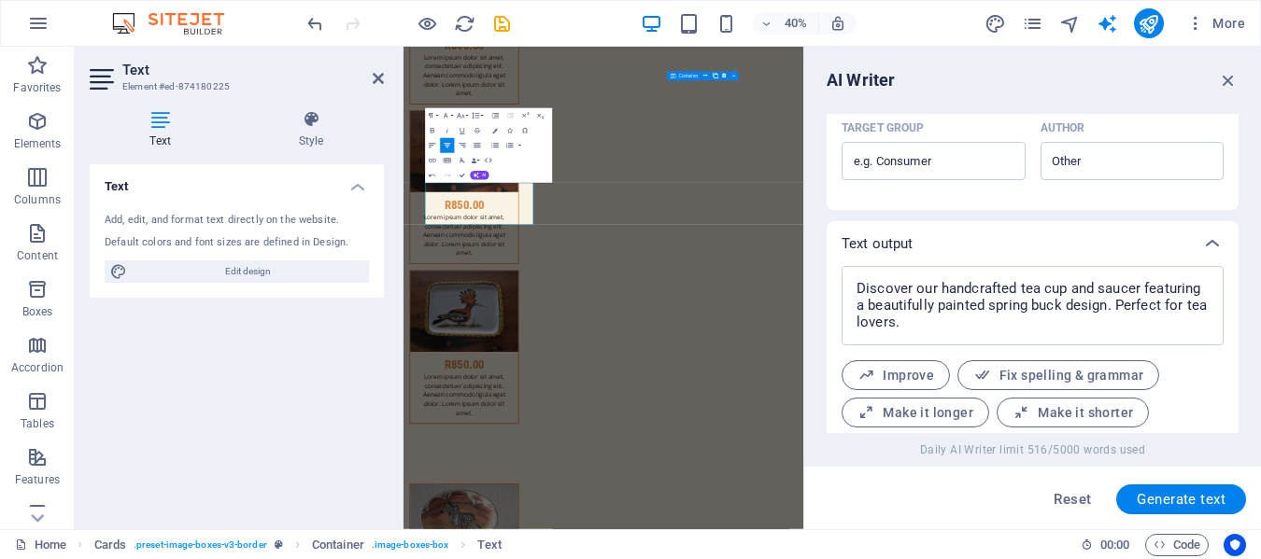
scroll to position [650, 0]
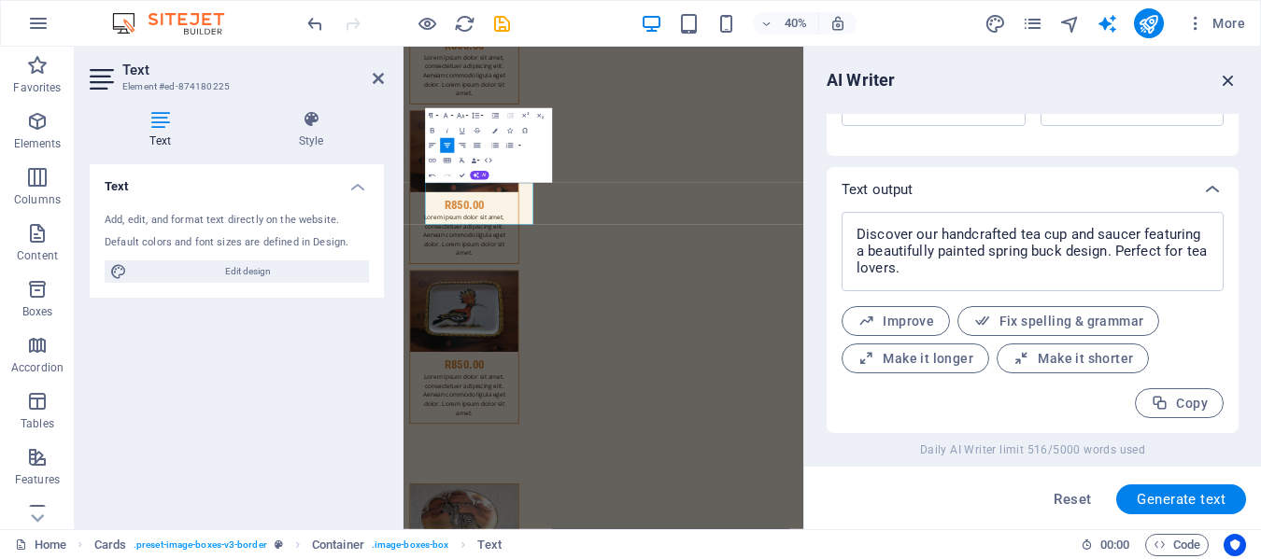
drag, startPoint x: 1233, startPoint y: 76, endPoint x: 920, endPoint y: 32, distance: 316.0
click at [1233, 76] on icon "button" at bounding box center [1228, 80] width 21 height 21
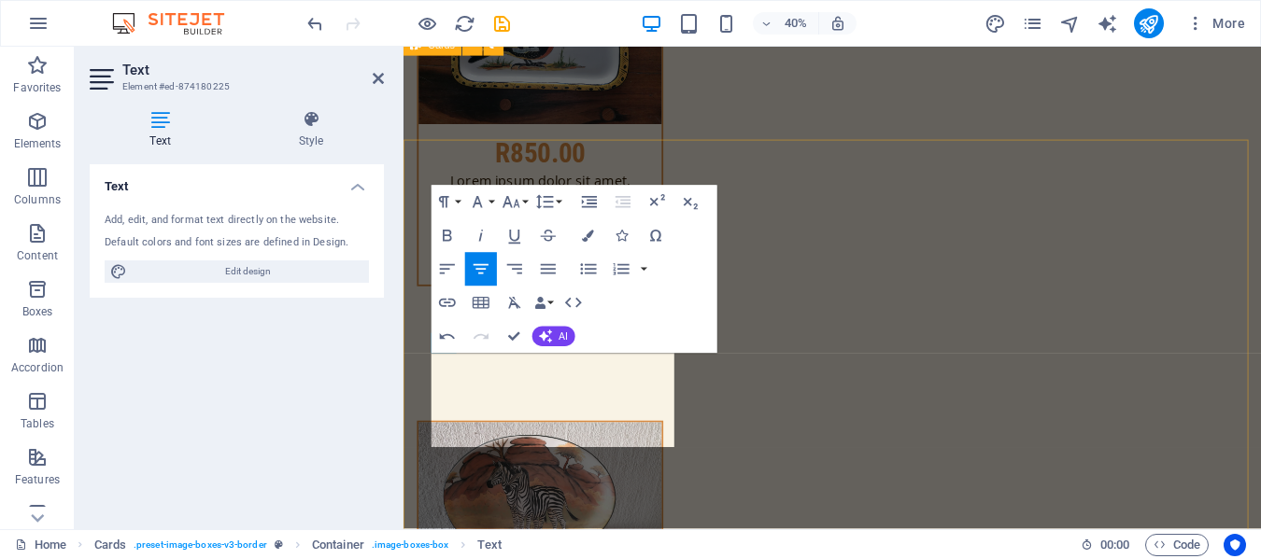
scroll to position [10671, 0]
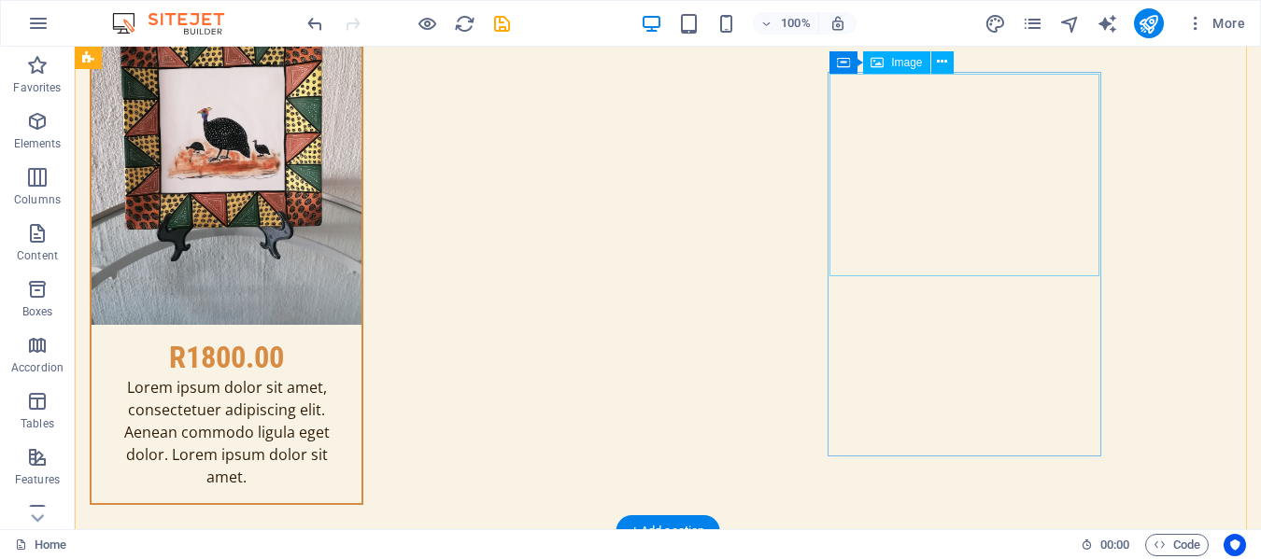
scroll to position [10300, 0]
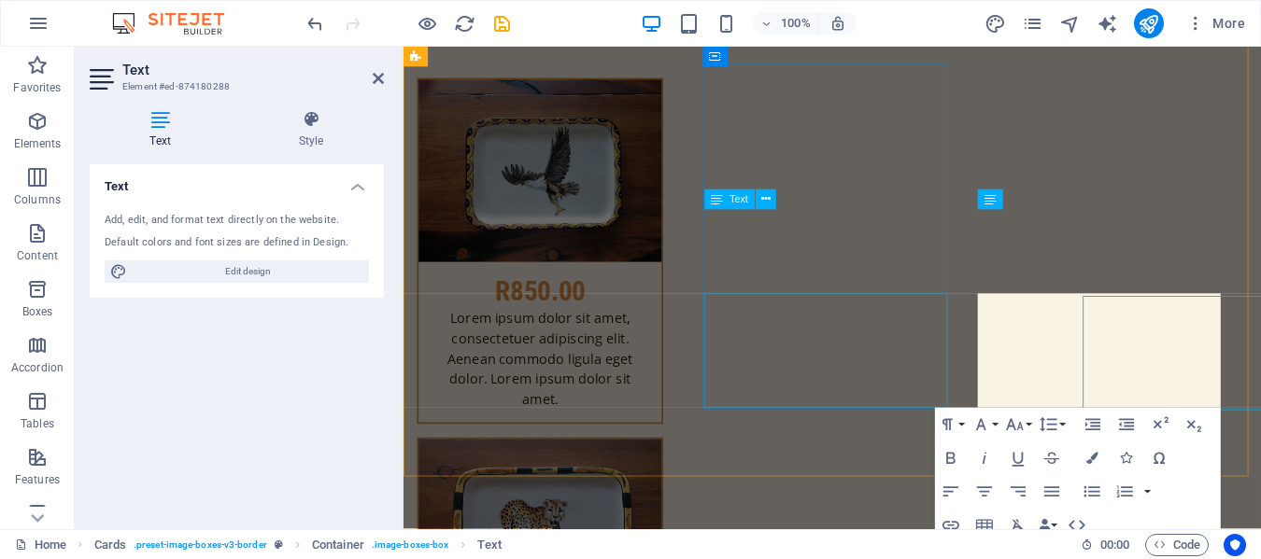
scroll to position [10297, 0]
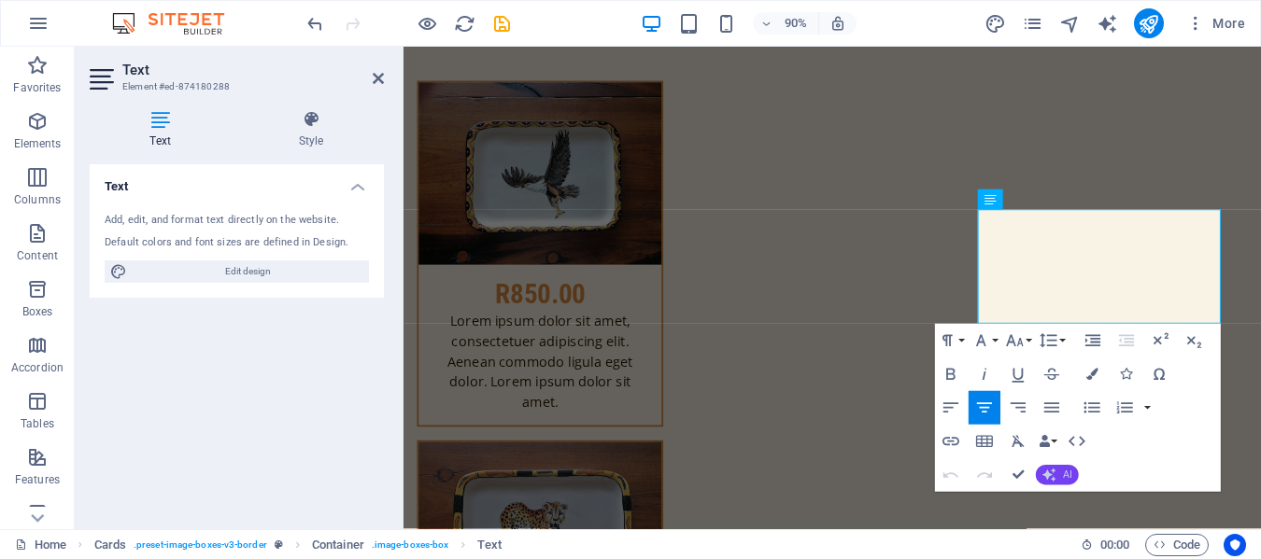
click at [1063, 473] on span "AI" at bounding box center [1067, 476] width 9 height 10
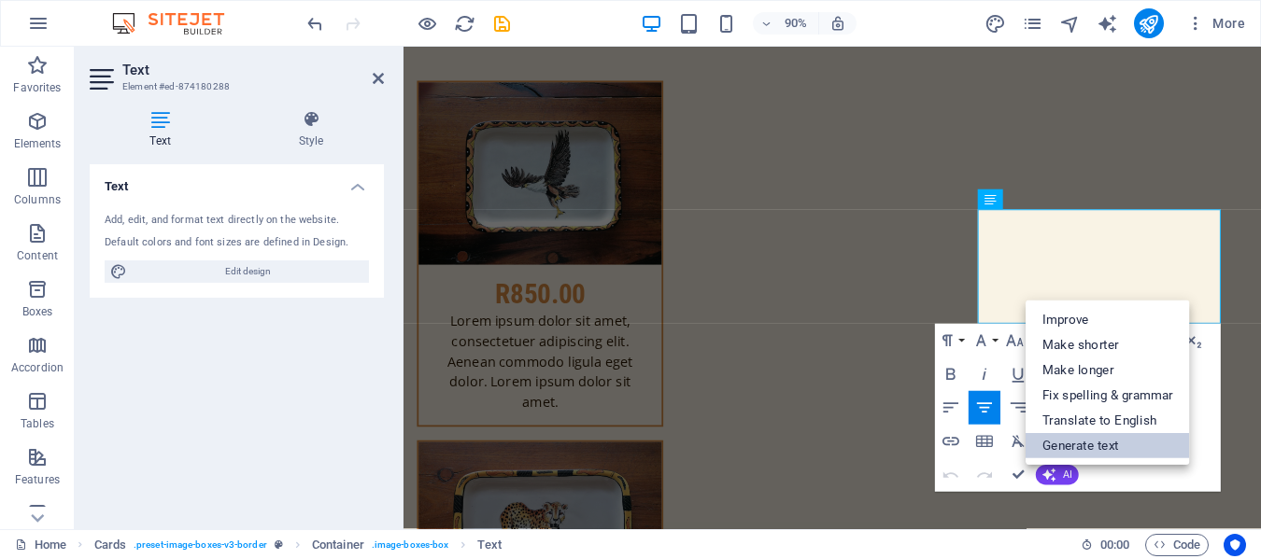
click at [1073, 444] on link "Generate text" at bounding box center [1108, 445] width 164 height 25
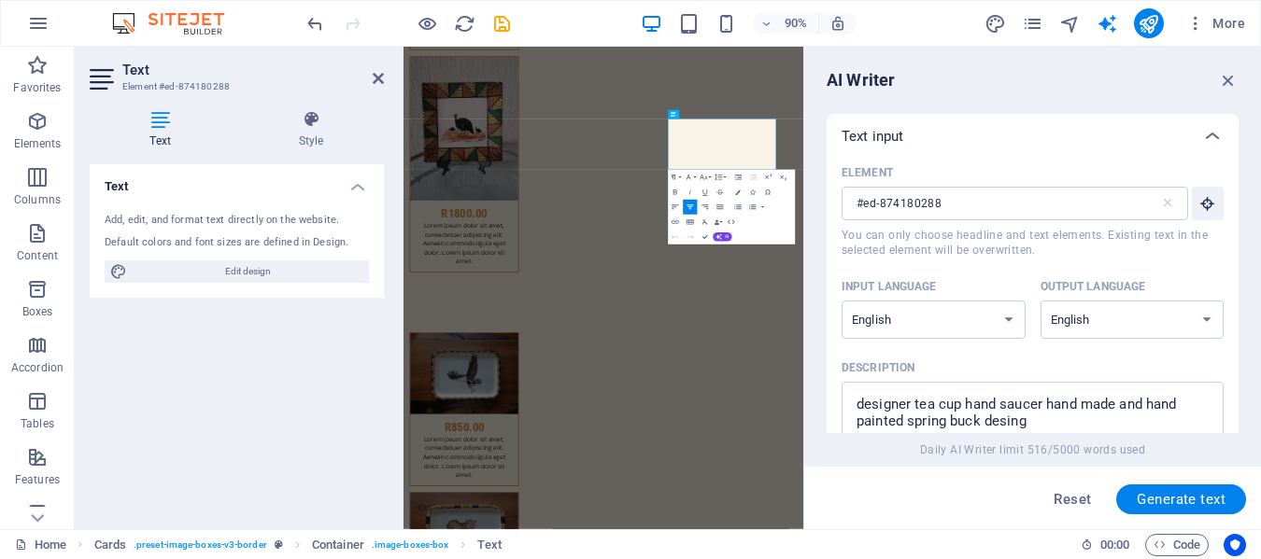
scroll to position [10878, 0]
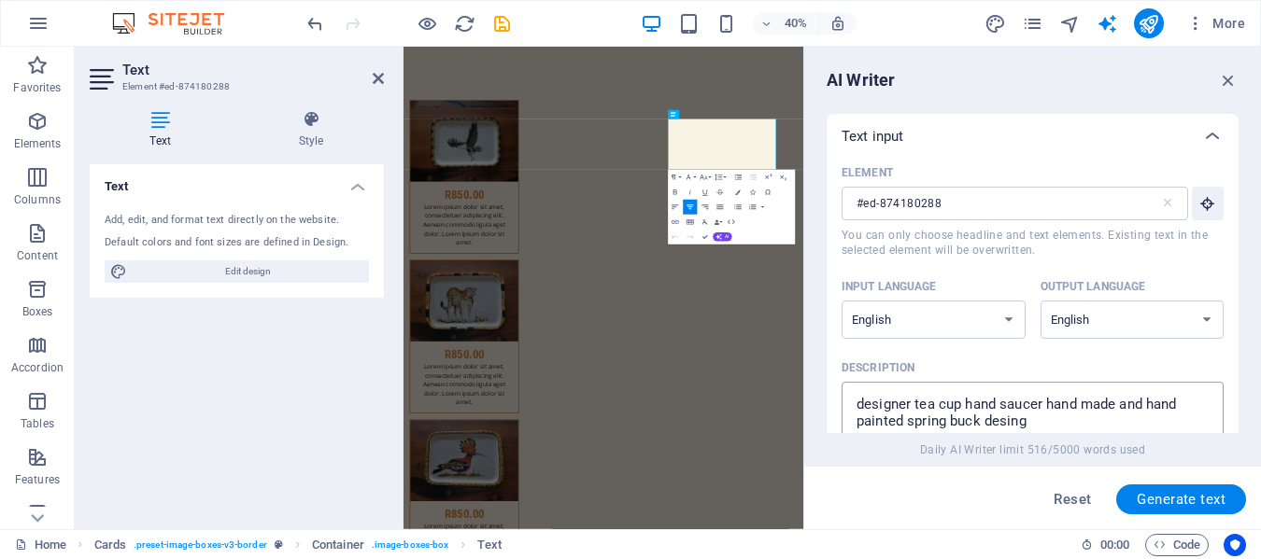
click at [979, 421] on textarea "designer tea cup hand saucer hand made and hand painted spring buck desing" at bounding box center [1032, 421] width 363 height 61
click at [1184, 510] on button "Generate text" at bounding box center [1181, 500] width 130 height 30
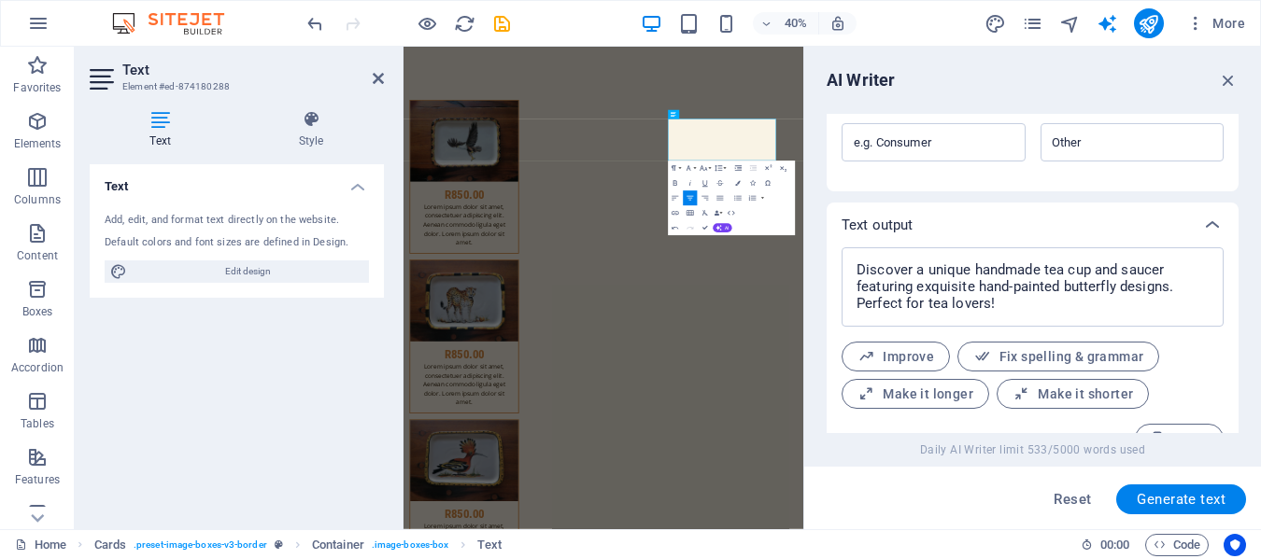
scroll to position [650, 0]
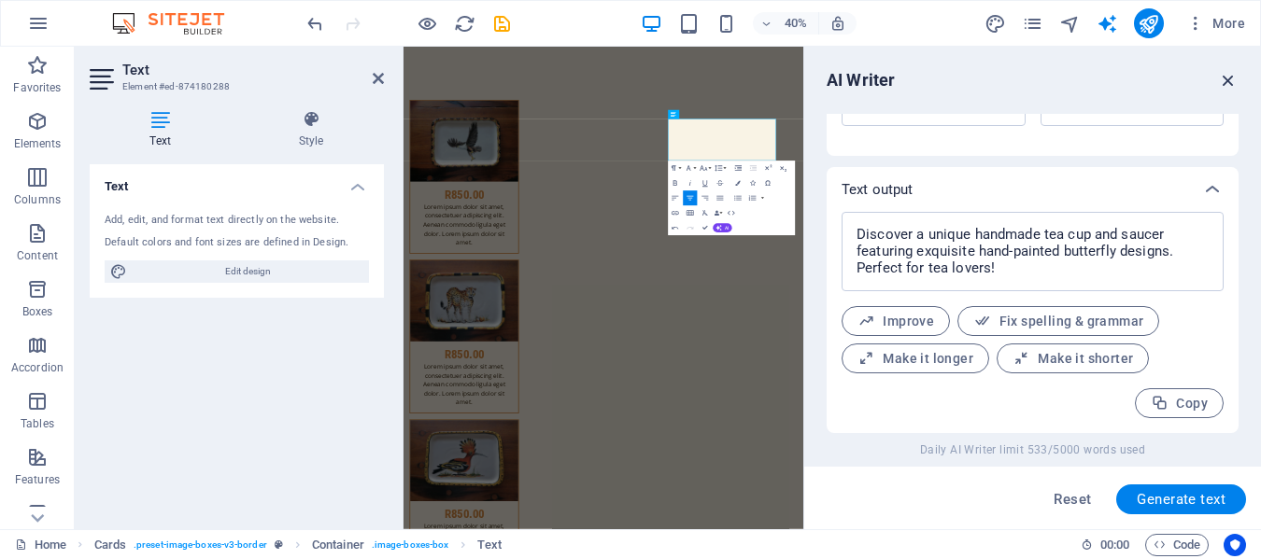
click at [1227, 77] on icon "button" at bounding box center [1228, 80] width 21 height 21
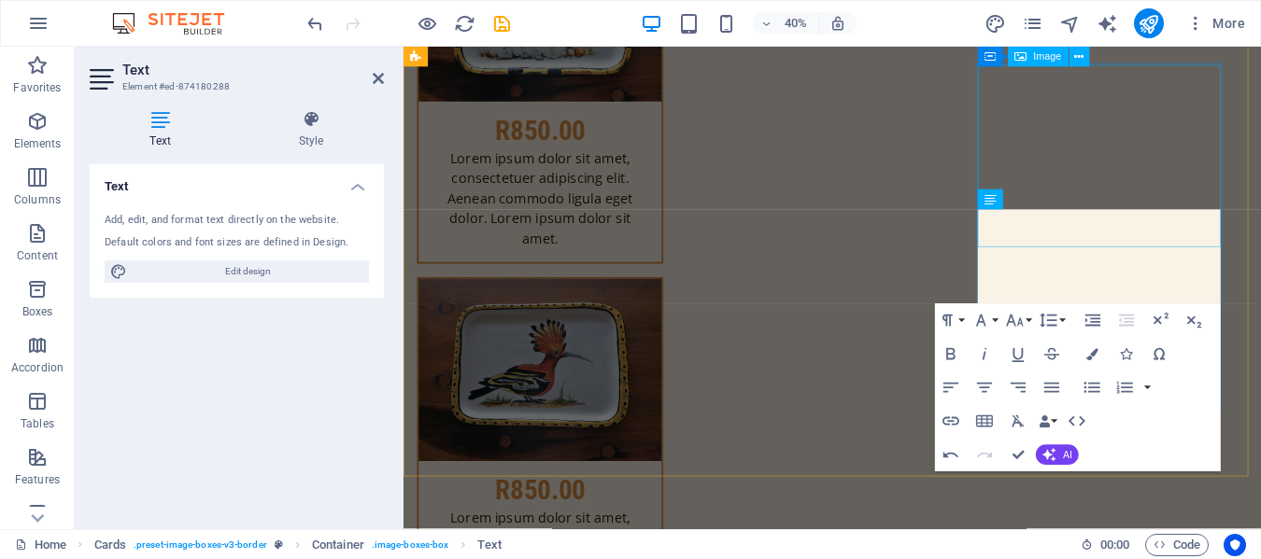
scroll to position [10297, 0]
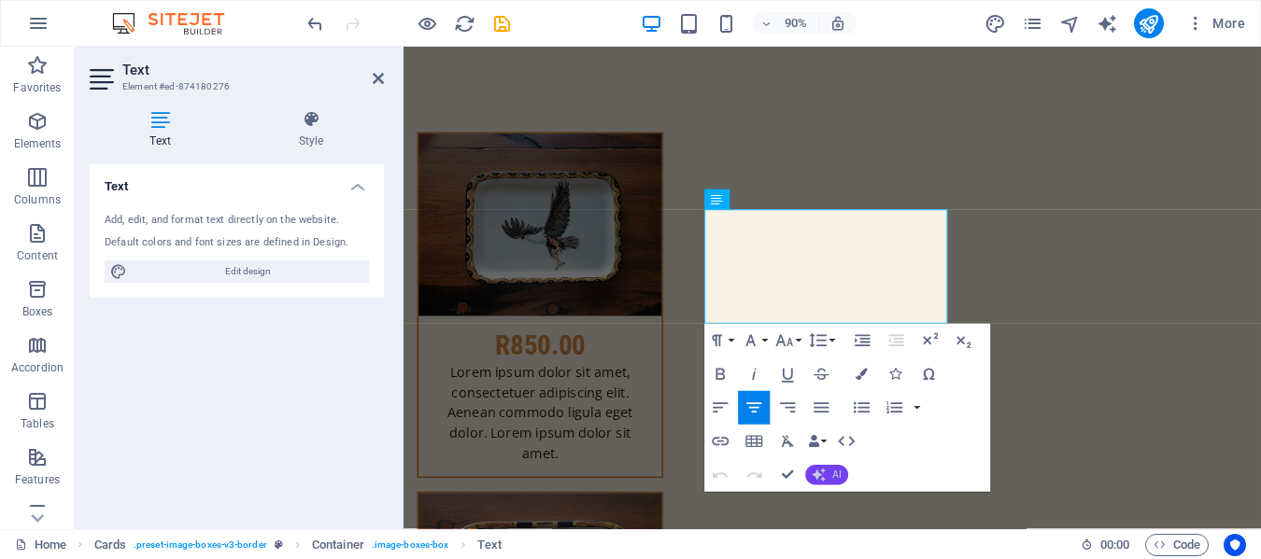
click at [825, 472] on icon "button" at bounding box center [818, 475] width 13 height 13
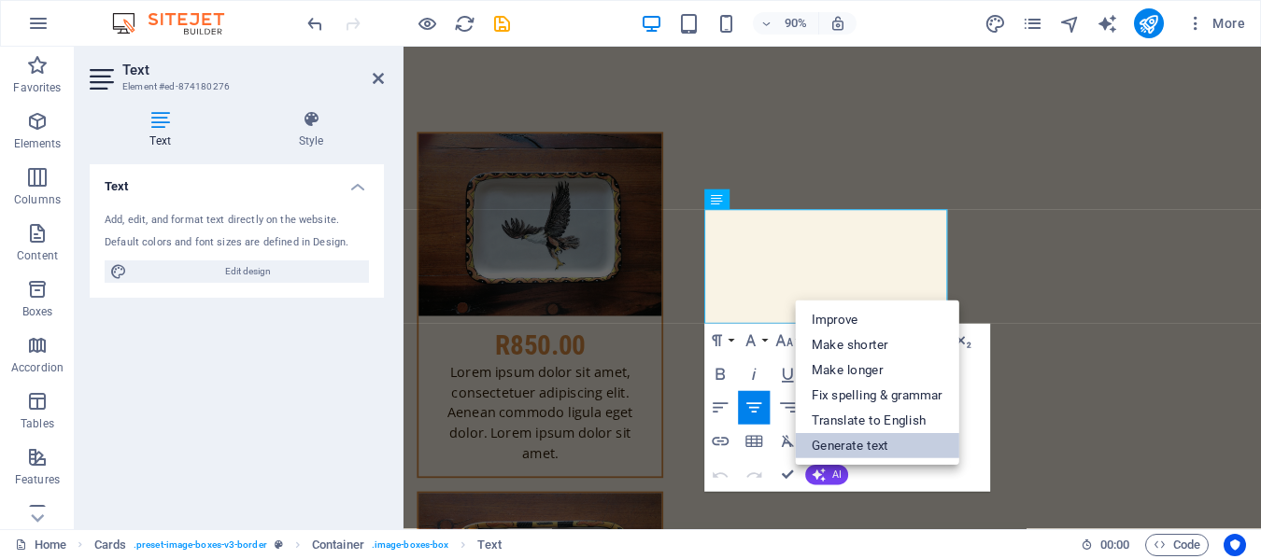
click at [858, 446] on link "Generate text" at bounding box center [877, 445] width 164 height 25
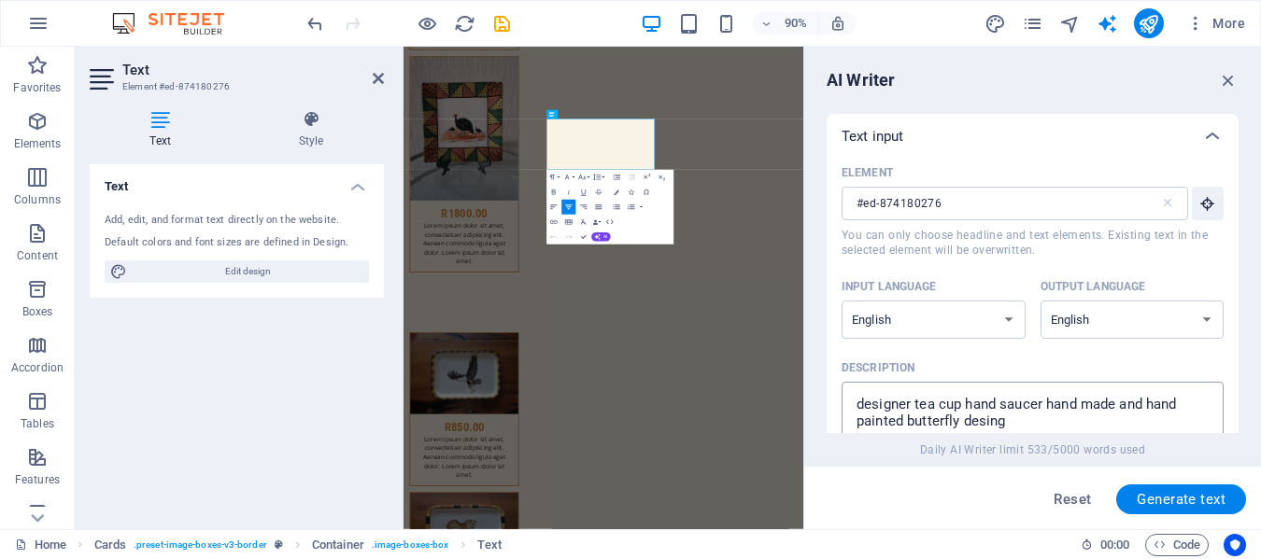
scroll to position [10878, 0]
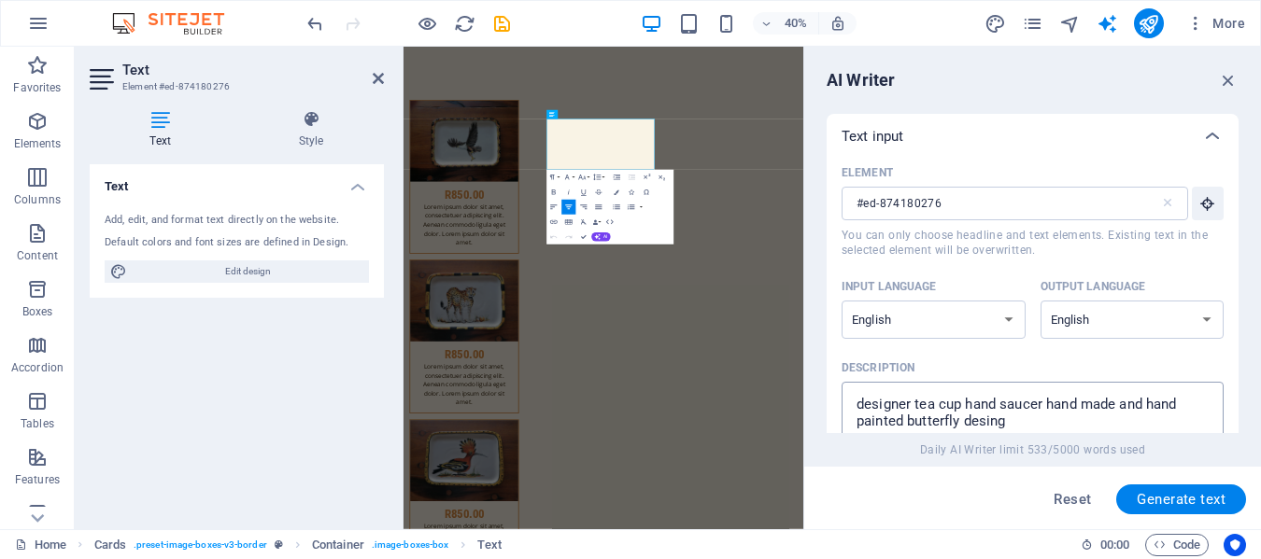
click at [959, 422] on textarea "designer tea cup hand saucer hand made and hand painted butterfly desing" at bounding box center [1032, 421] width 363 height 61
click at [1170, 502] on span "Generate text" at bounding box center [1181, 499] width 89 height 15
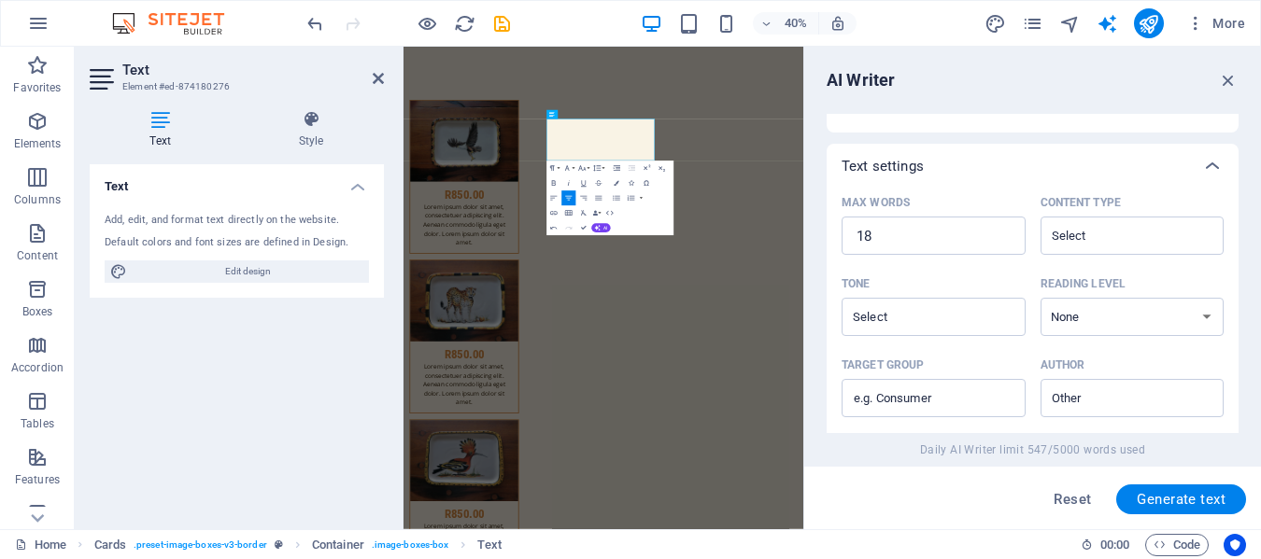
scroll to position [634, 0]
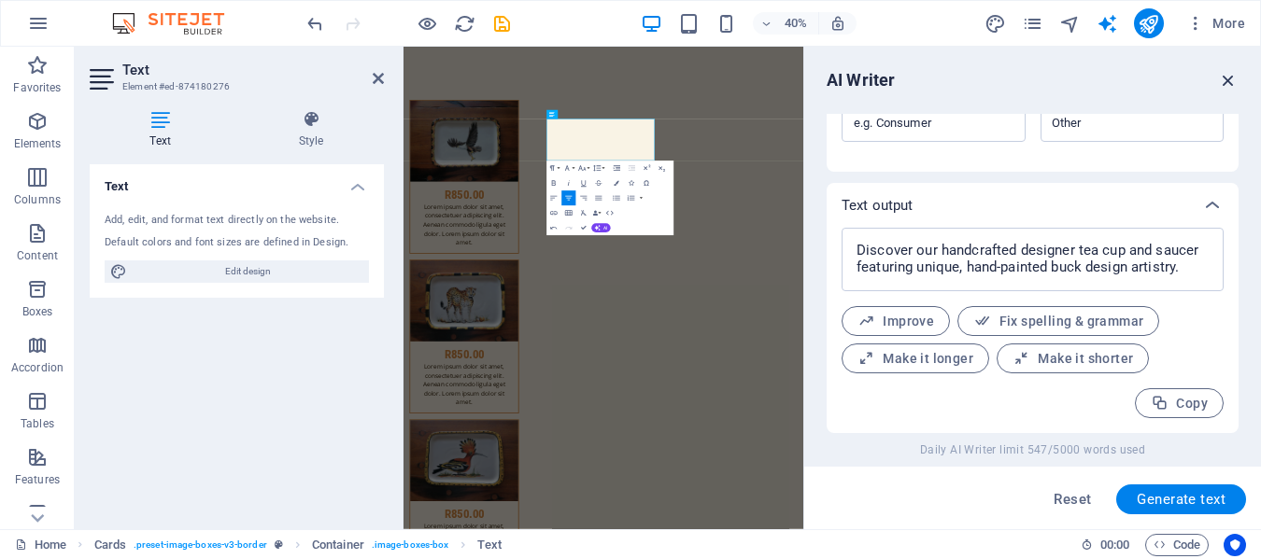
drag, startPoint x: 1229, startPoint y: 78, endPoint x: 165, endPoint y: 124, distance: 1064.9
click at [1229, 78] on icon "button" at bounding box center [1228, 80] width 21 height 21
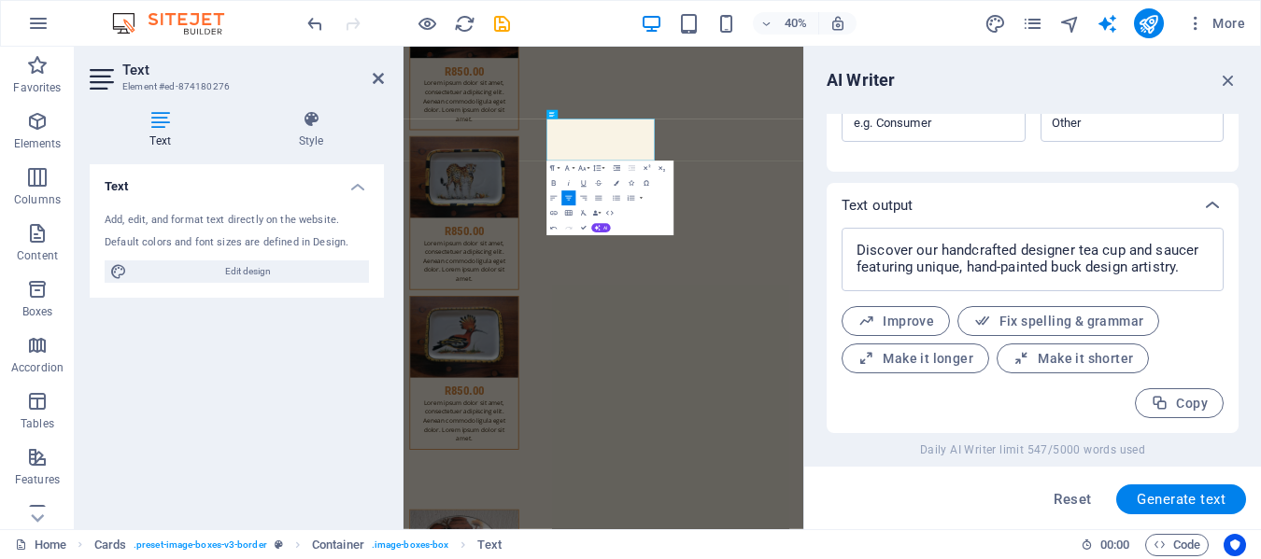
scroll to position [10297, 0]
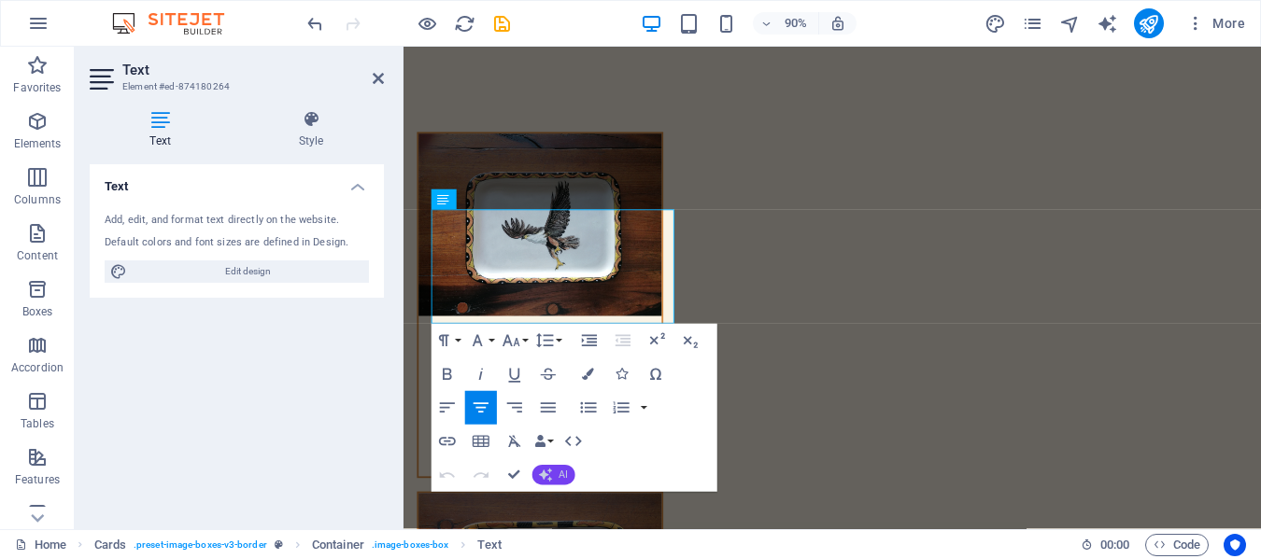
click at [549, 473] on icon "button" at bounding box center [544, 475] width 13 height 13
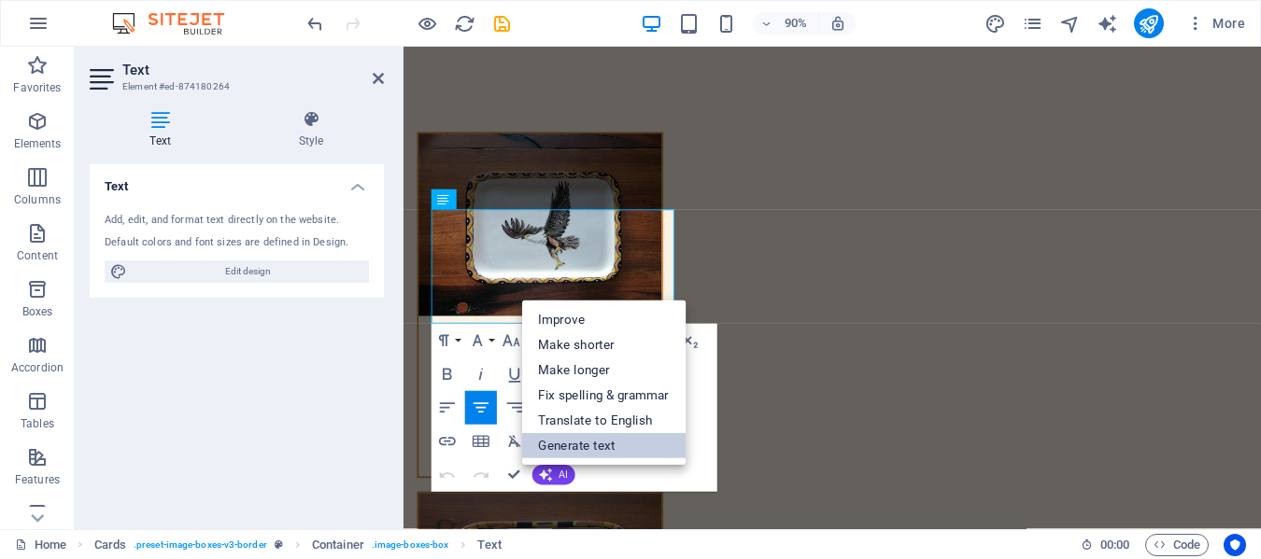
click at [580, 435] on link "Generate text" at bounding box center [603, 445] width 164 height 25
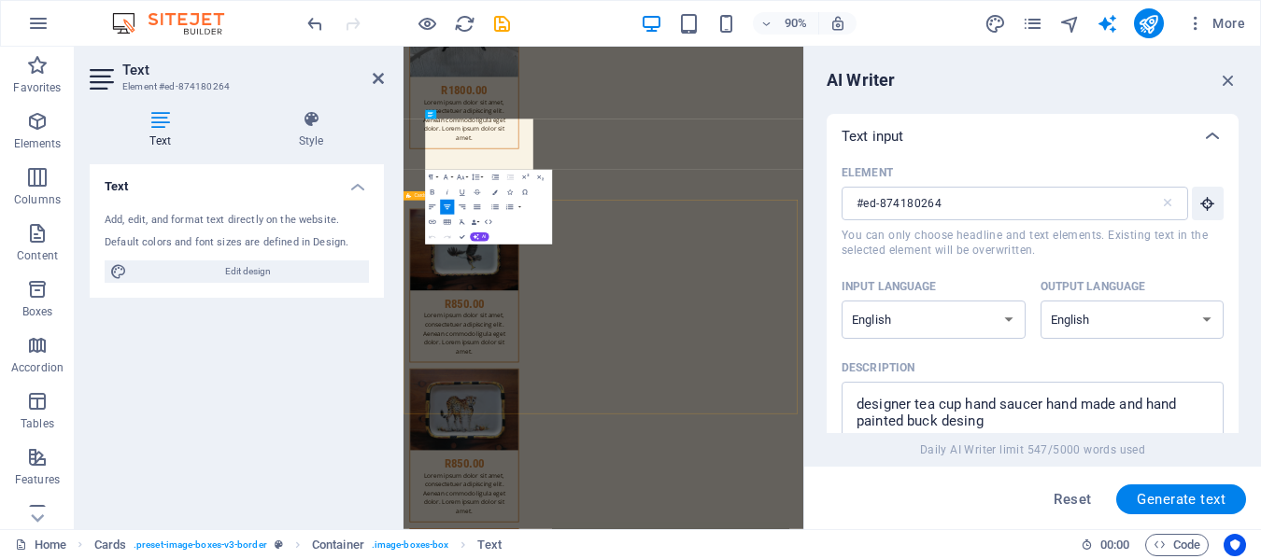
scroll to position [10878, 0]
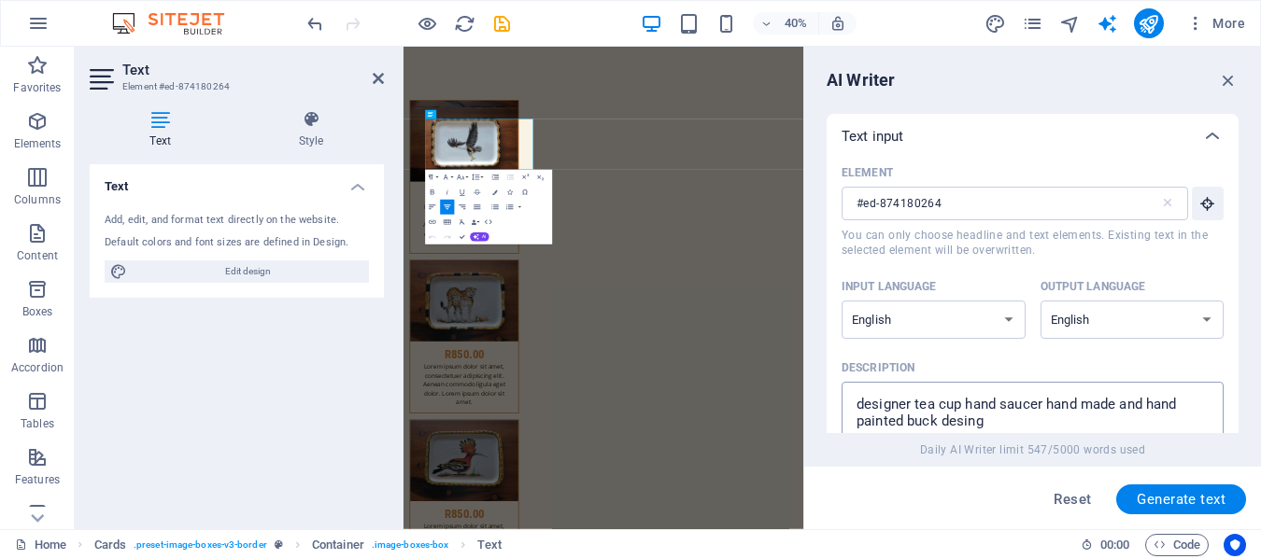
drag, startPoint x: 937, startPoint y: 422, endPoint x: 956, endPoint y: 422, distance: 18.7
click at [936, 422] on textarea "designer tea cup hand saucer hand made and hand painted buck desing" at bounding box center [1032, 421] width 363 height 61
click at [1155, 504] on span "Generate text" at bounding box center [1181, 499] width 89 height 15
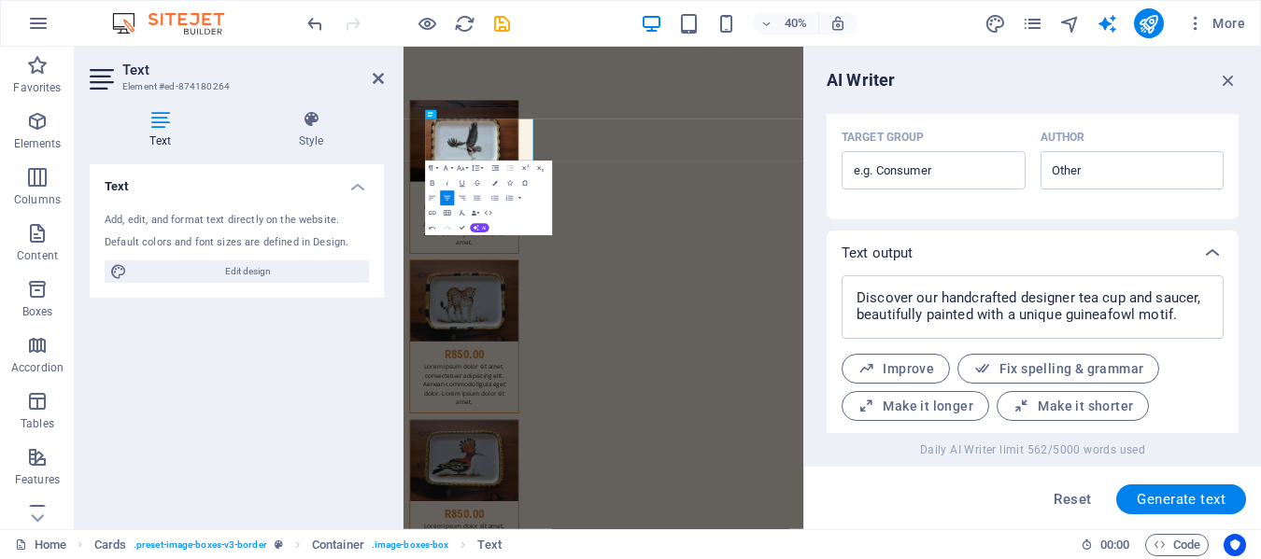
scroll to position [634, 0]
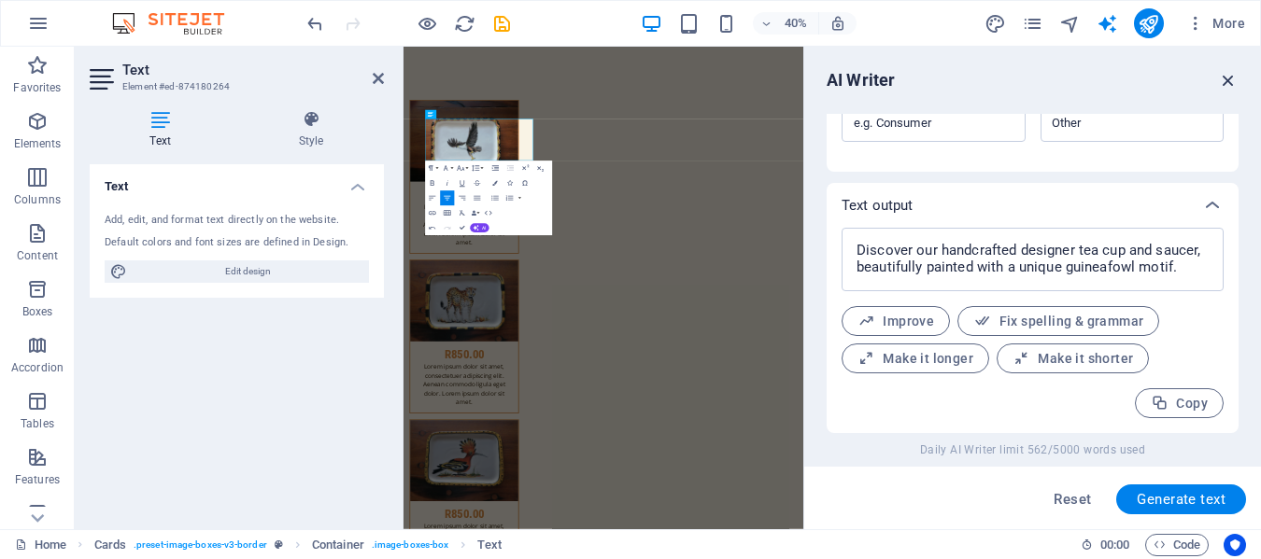
drag, startPoint x: 1228, startPoint y: 81, endPoint x: 907, endPoint y: 40, distance: 323.9
click at [1228, 81] on icon "button" at bounding box center [1228, 80] width 21 height 21
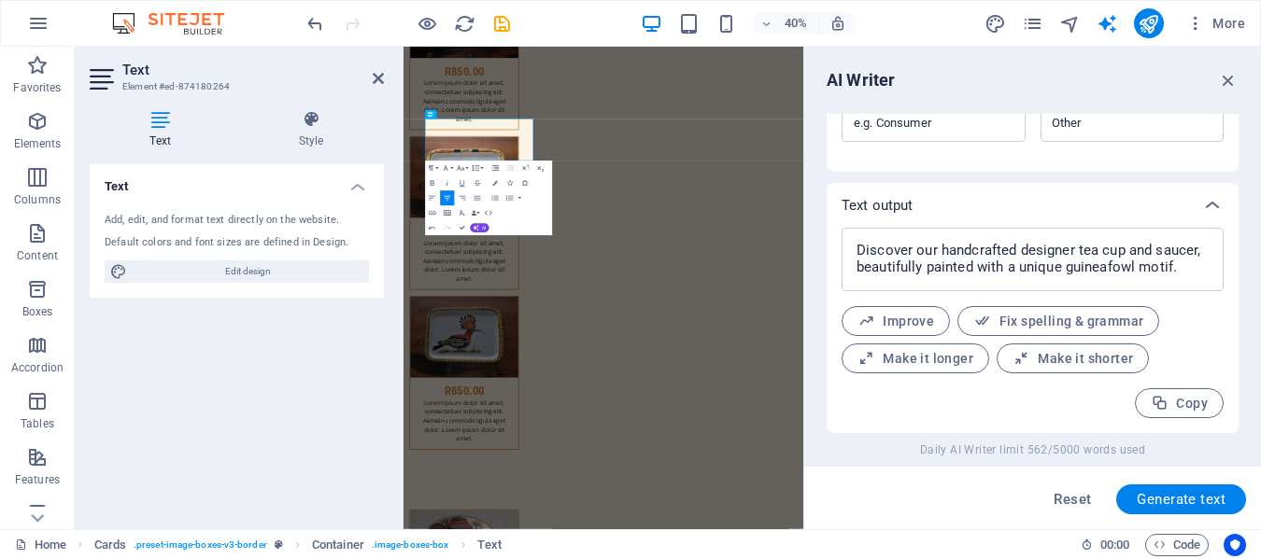
scroll to position [10297, 0]
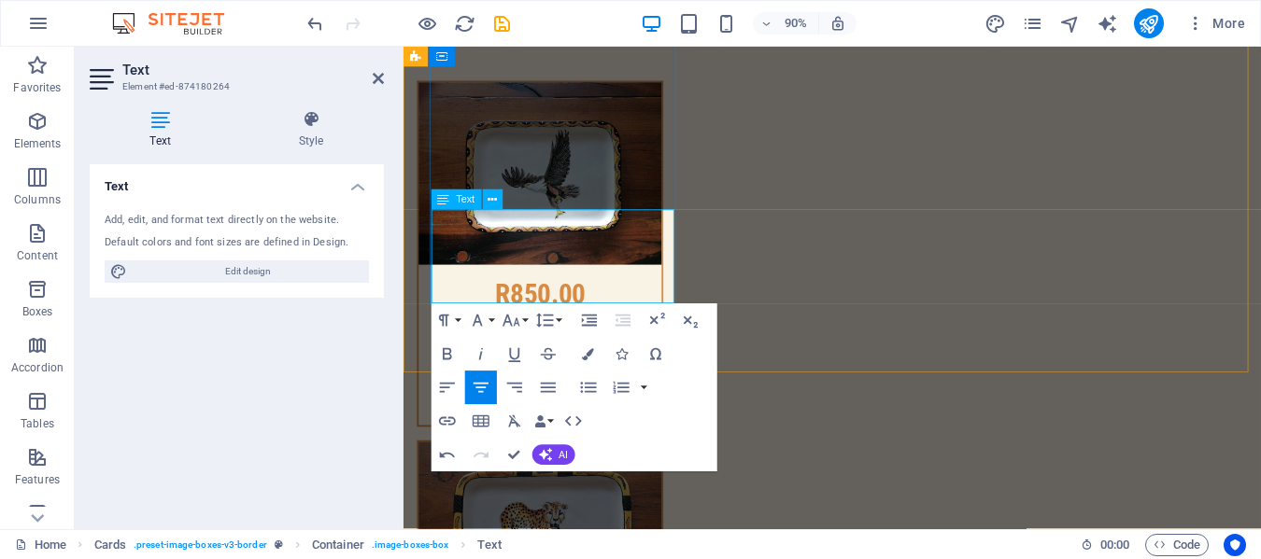
drag, startPoint x: 536, startPoint y: 307, endPoint x: 844, endPoint y: 378, distance: 316.3
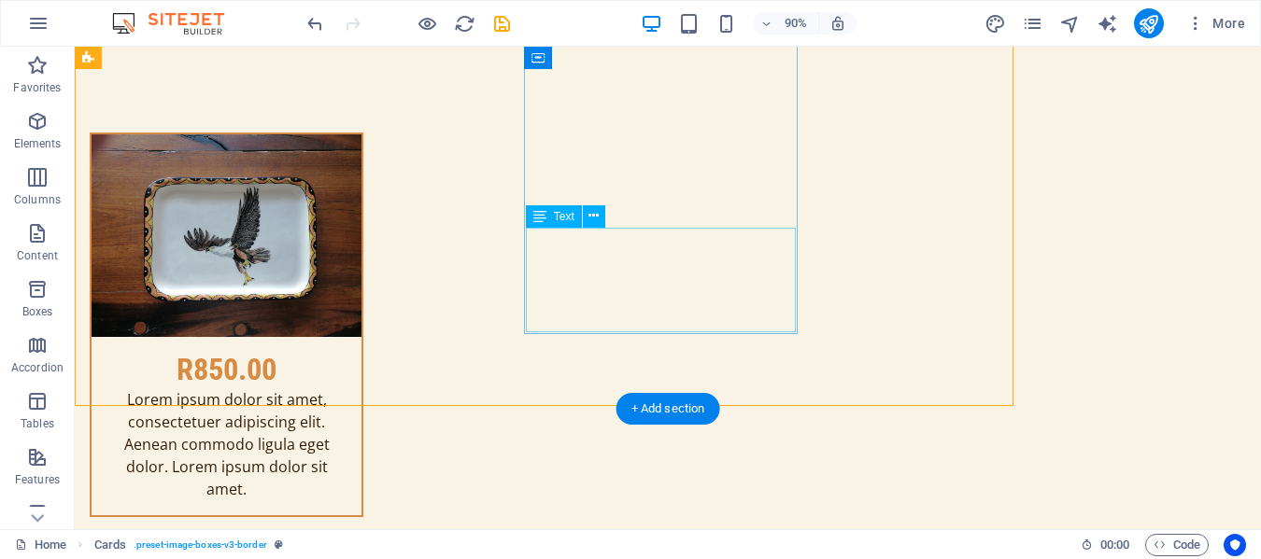
scroll to position [10300, 0]
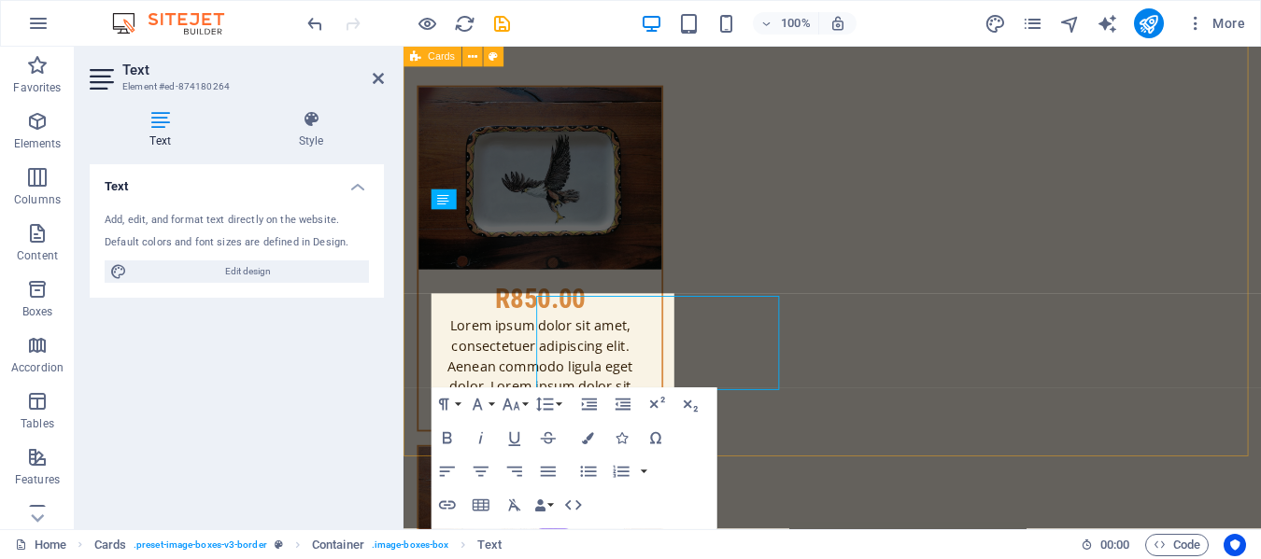
scroll to position [10297, 0]
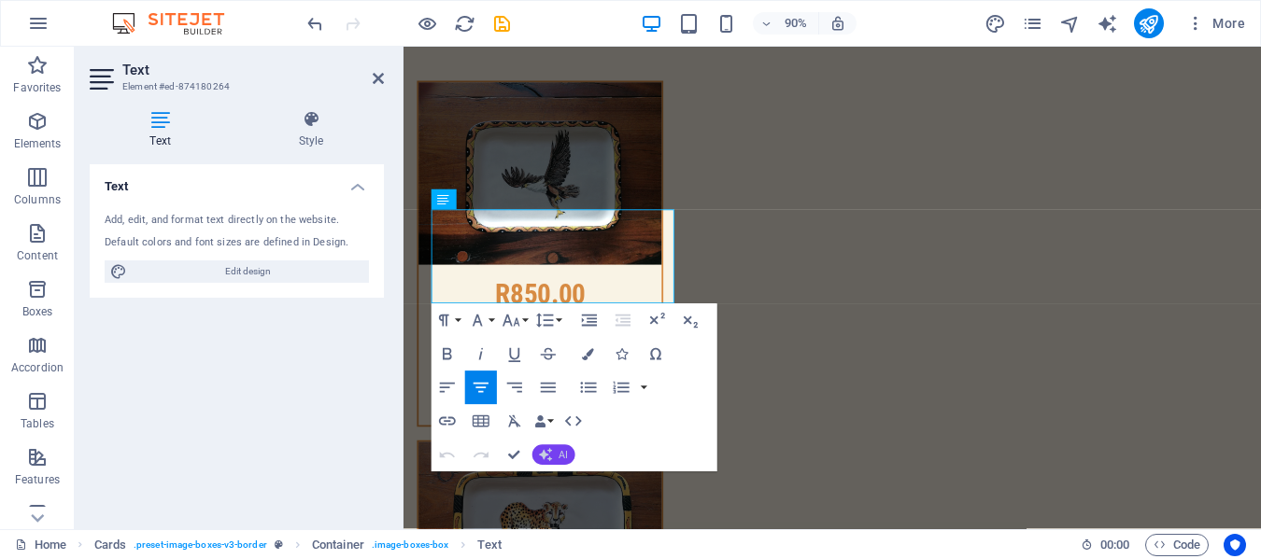
click at [555, 453] on button "AI" at bounding box center [552, 456] width 43 height 21
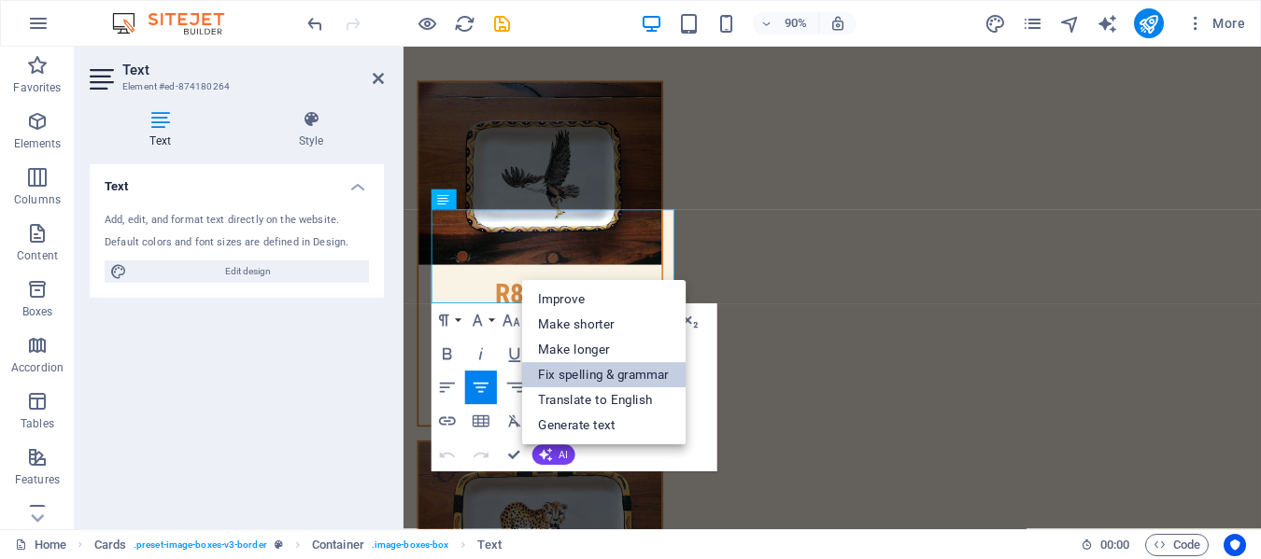
click at [588, 377] on link "Fix spelling & grammar" at bounding box center [603, 375] width 164 height 25
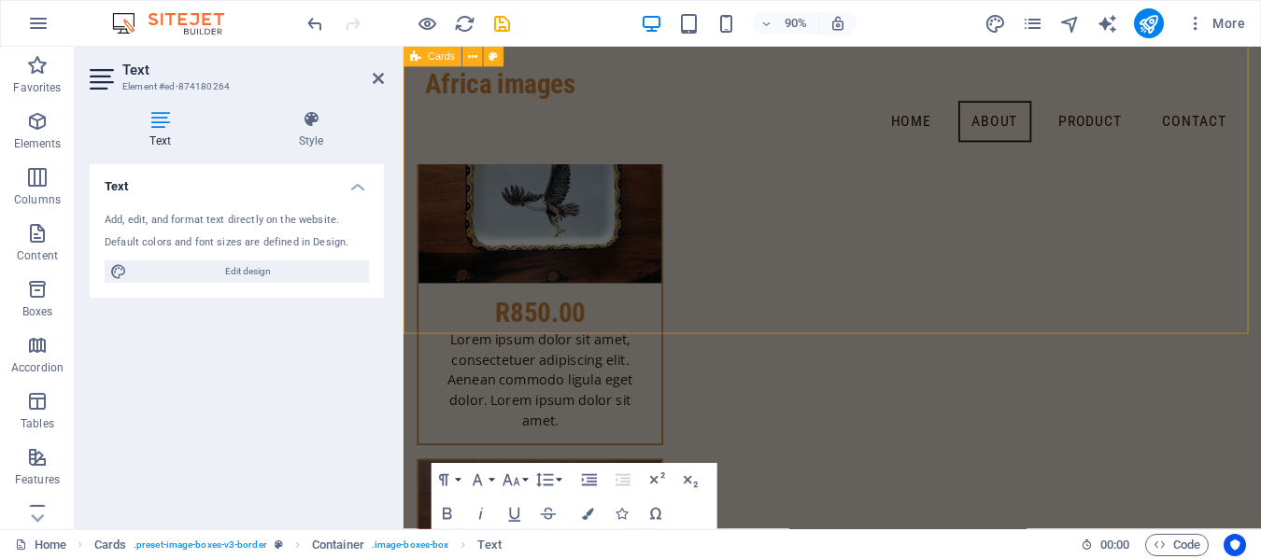
scroll to position [9734, 0]
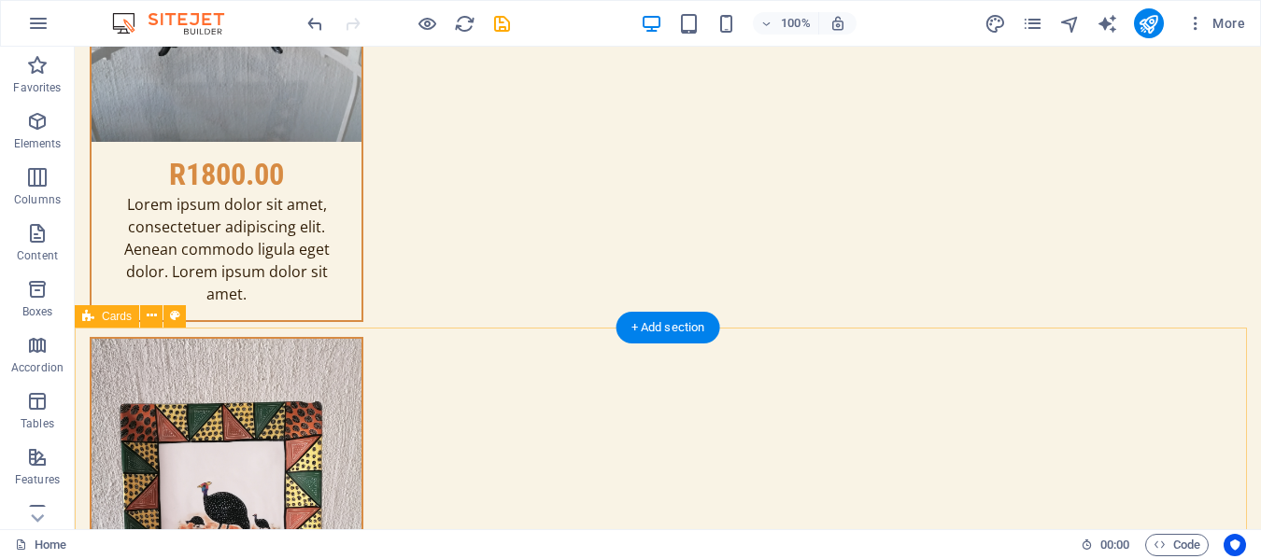
scroll to position [9869, 0]
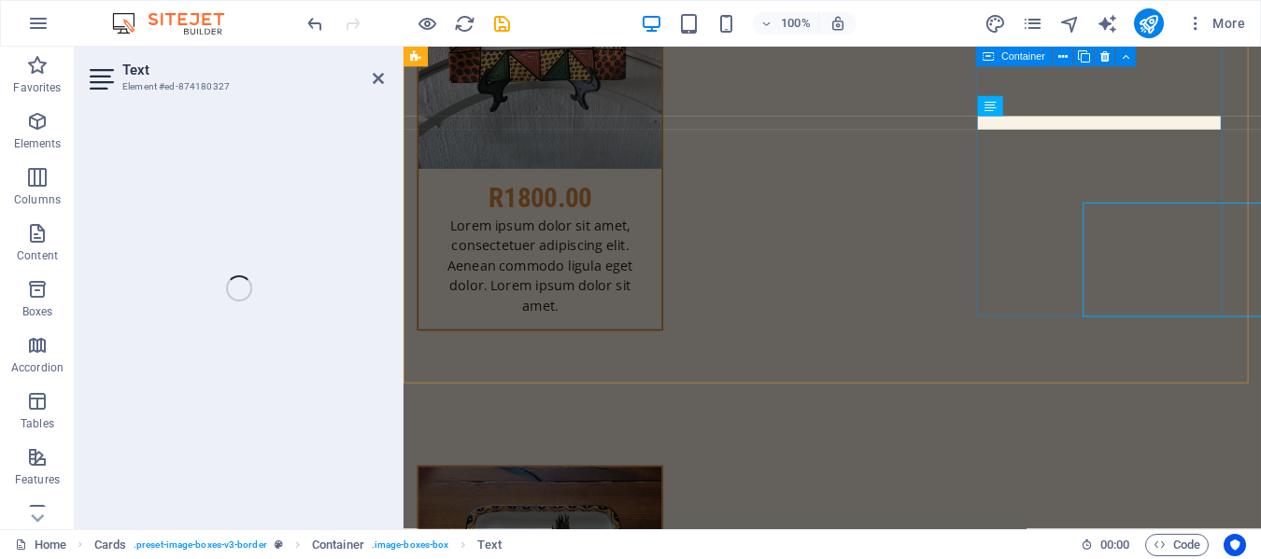
scroll to position [9866, 0]
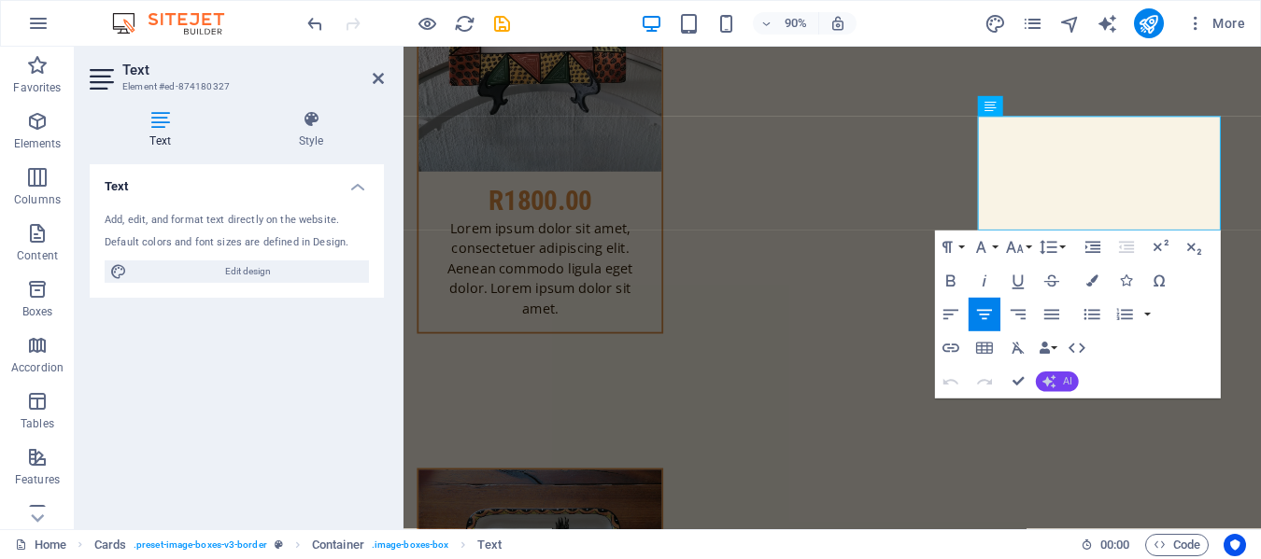
click at [1050, 378] on icon "button" at bounding box center [1048, 381] width 13 height 13
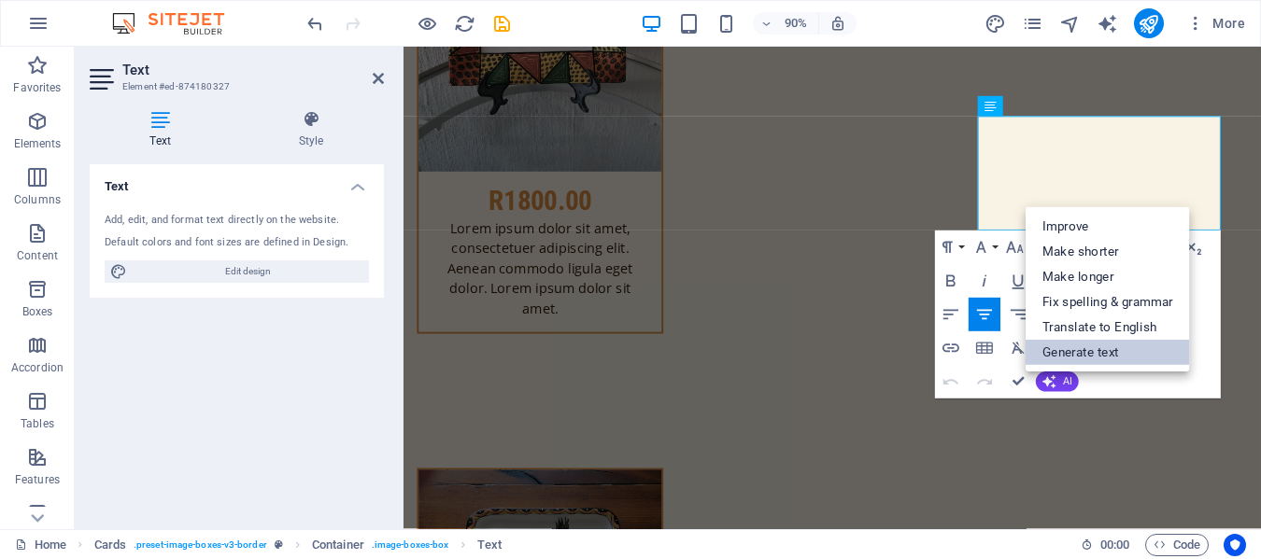
click at [1068, 341] on link "Generate text" at bounding box center [1108, 352] width 164 height 25
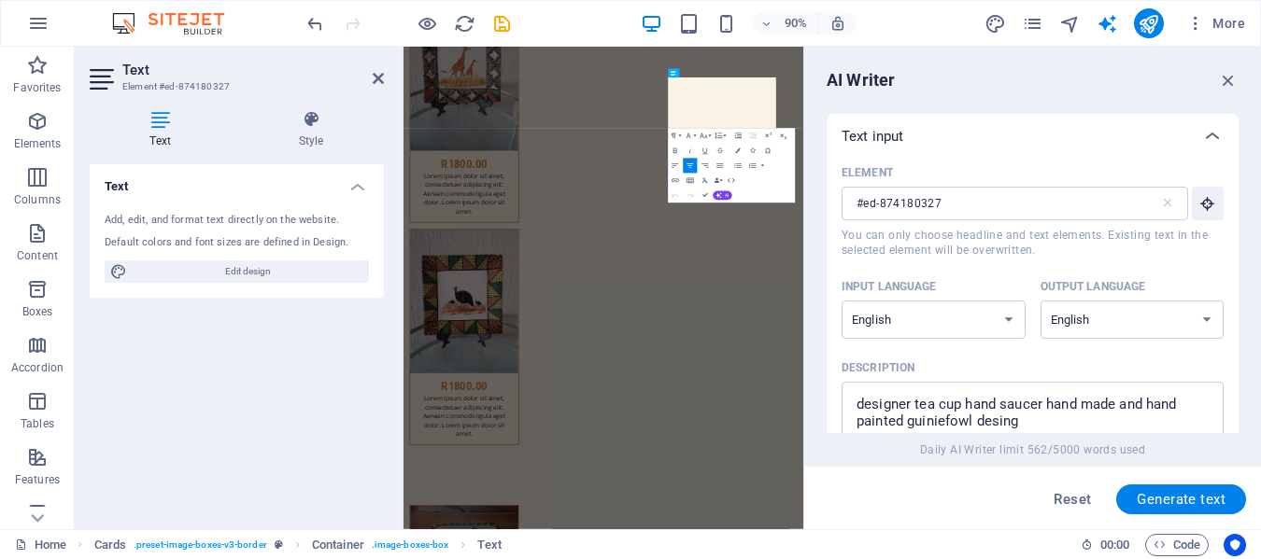
scroll to position [10447, 0]
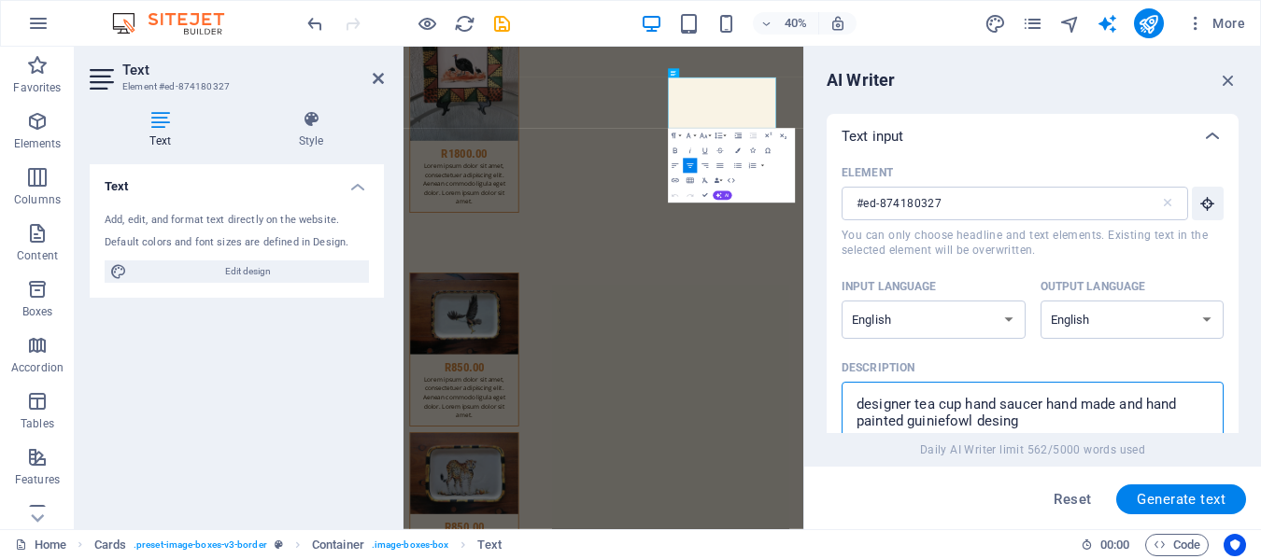
click at [911, 403] on textarea "designer tea cup hand saucer hand made and hand painted guiniefowl desing" at bounding box center [1032, 421] width 363 height 61
click at [961, 405] on textarea "beautiful tea cup hand saucer hand made and hand painted guiniefowl desing" at bounding box center [1032, 421] width 363 height 61
click at [974, 421] on textarea "beautiful tea pot hand saucer hand made and hand painted guiniefowl desing" at bounding box center [1032, 421] width 363 height 61
click at [1228, 79] on icon "button" at bounding box center [1228, 80] width 21 height 21
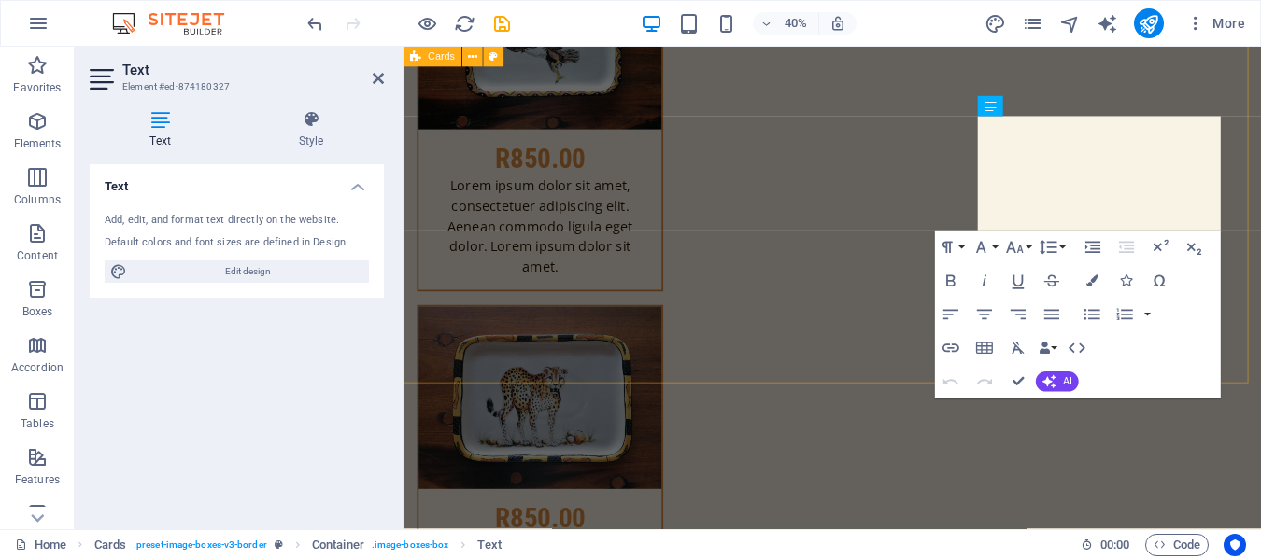
scroll to position [9866, 0]
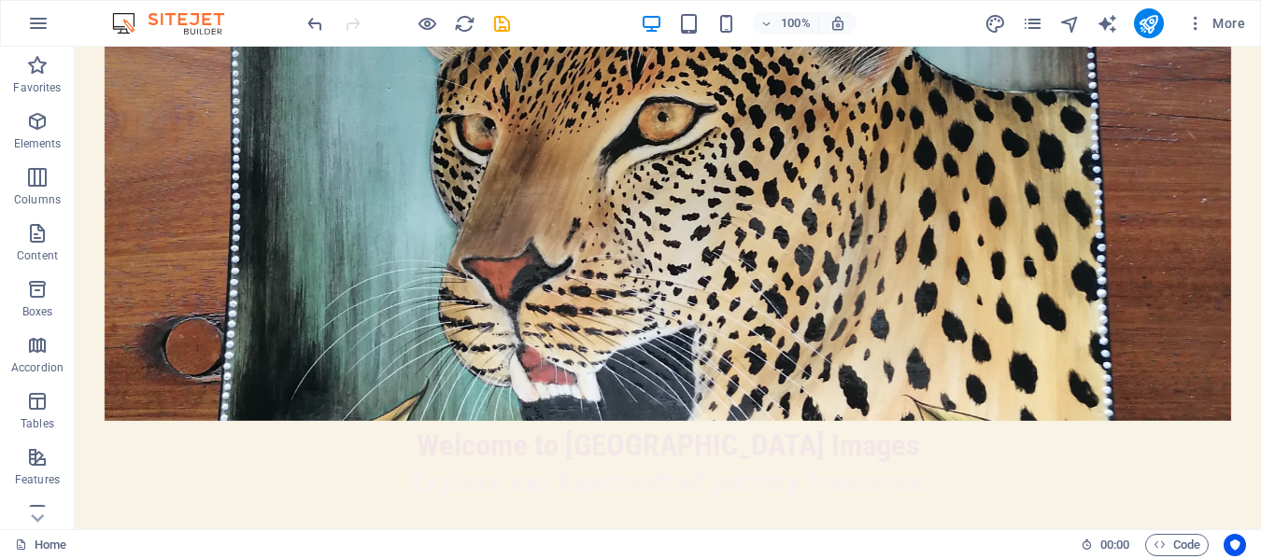
scroll to position [713, 0]
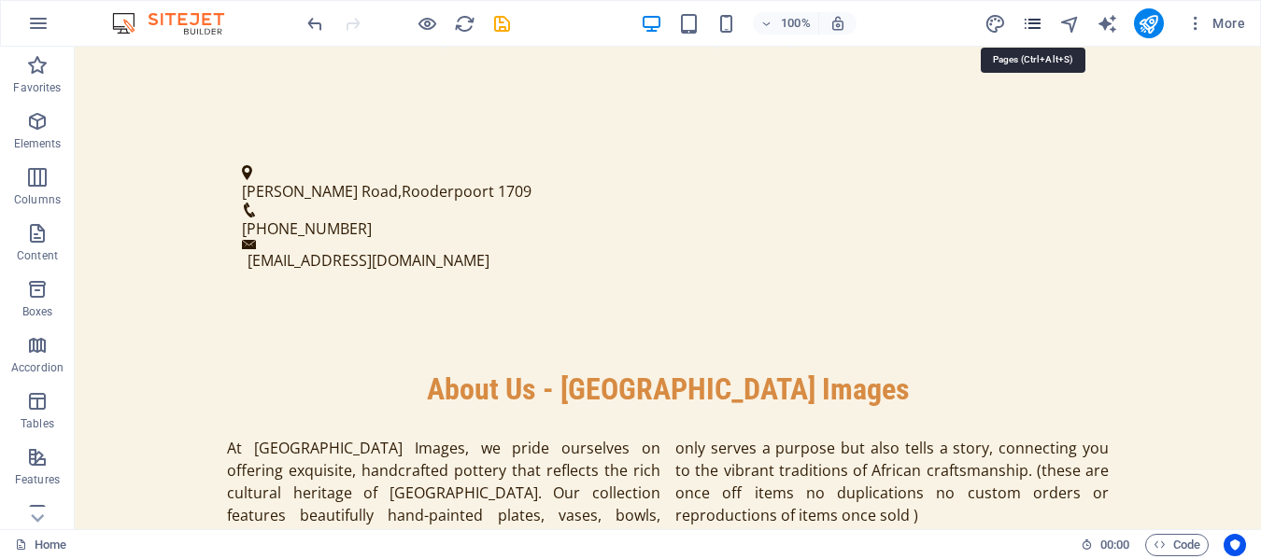
click at [0, 0] on icon "pages" at bounding box center [0, 0] width 0 height 0
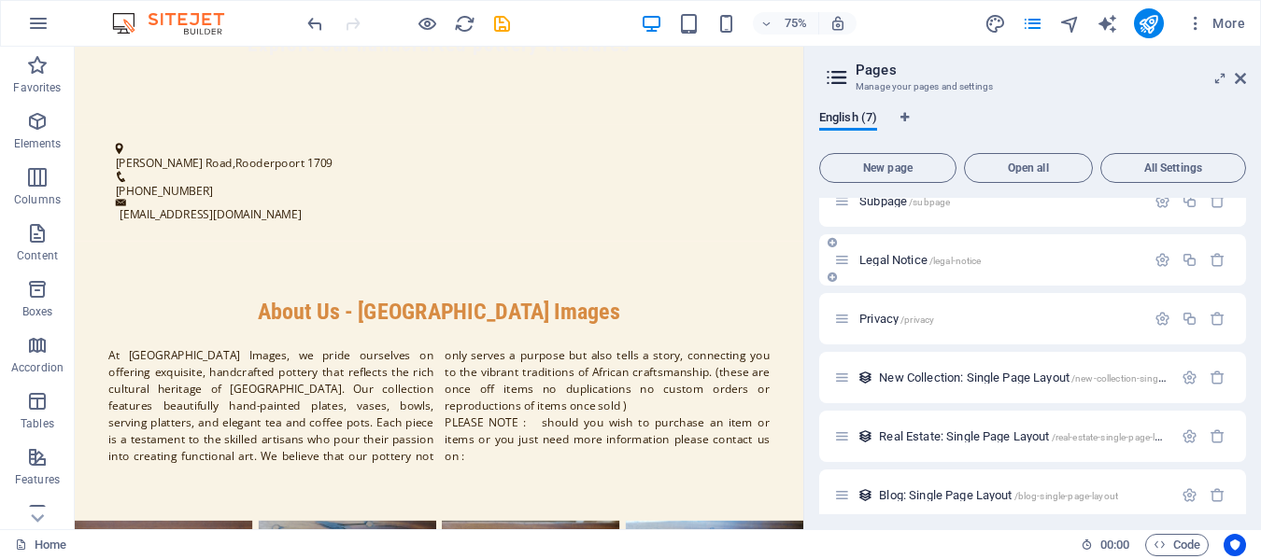
scroll to position [95, 0]
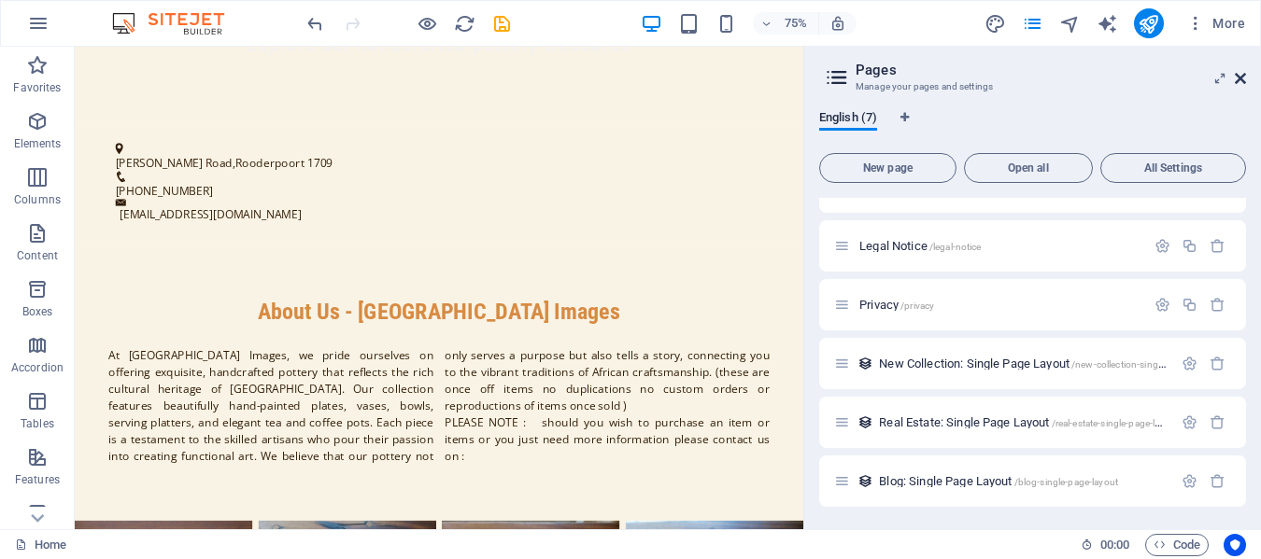
click at [1236, 77] on icon at bounding box center [1240, 78] width 11 height 15
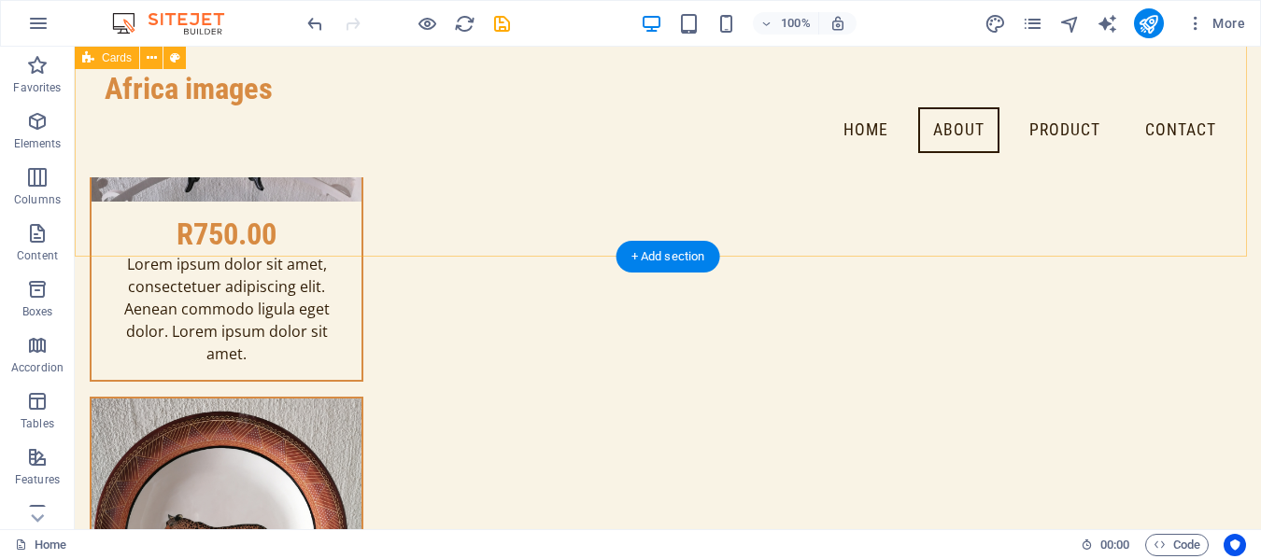
scroll to position [10892, 0]
